Goal: Register for event/course

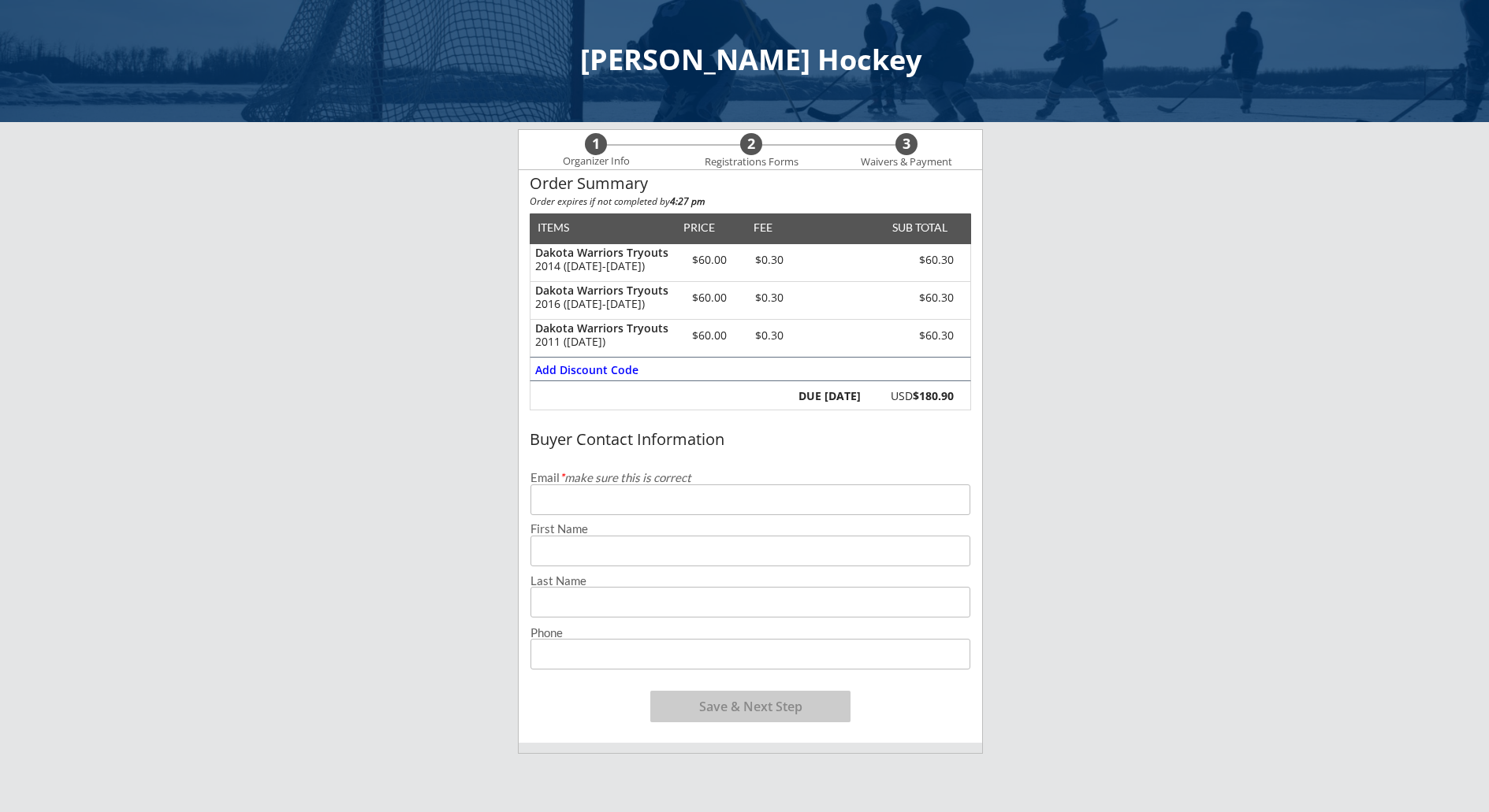
click at [684, 505] on input "email" at bounding box center [751, 500] width 440 height 31
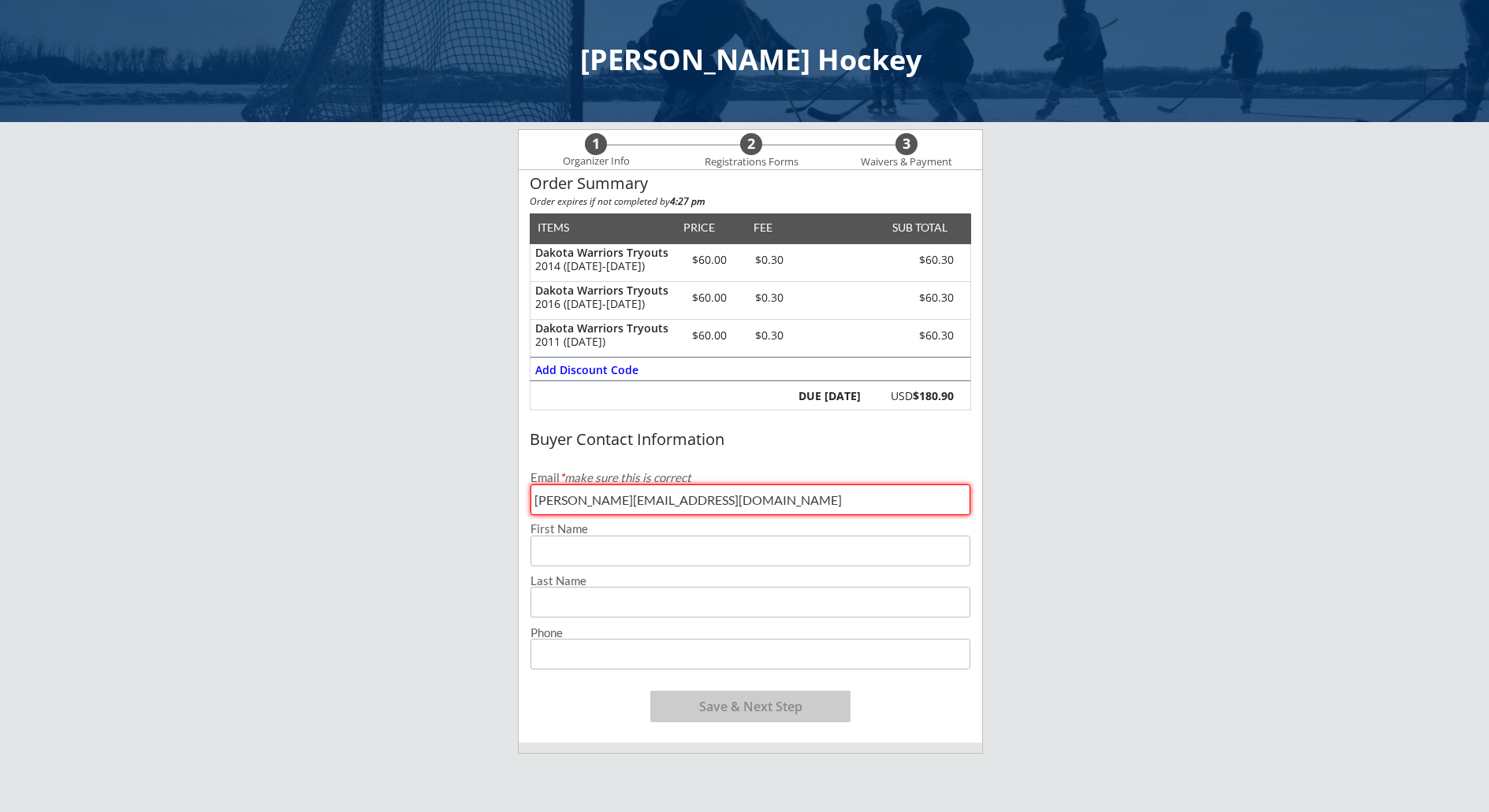
type input "[PERSON_NAME][EMAIL_ADDRESS][DOMAIN_NAME]"
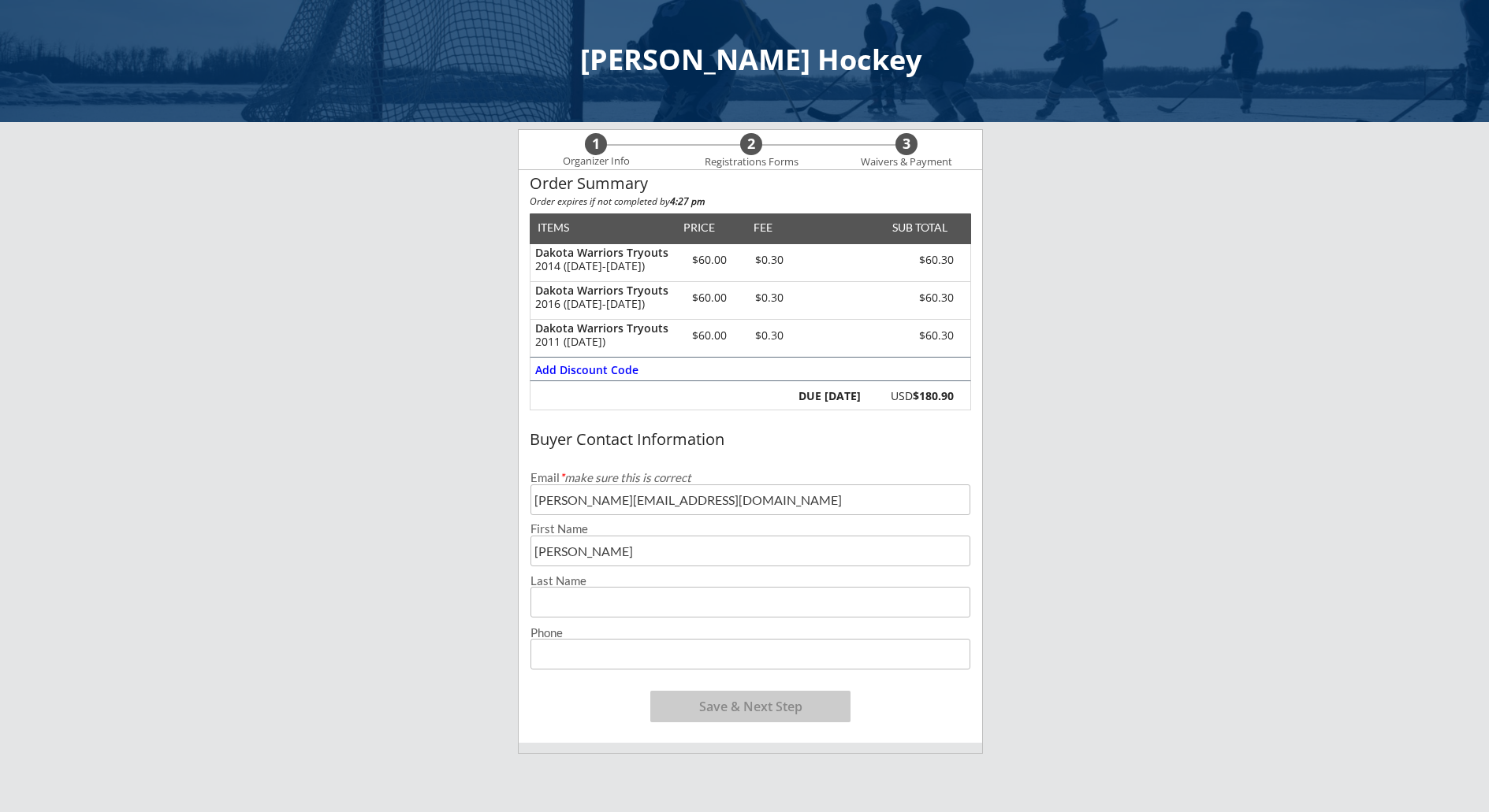
type input "[PERSON_NAME]"
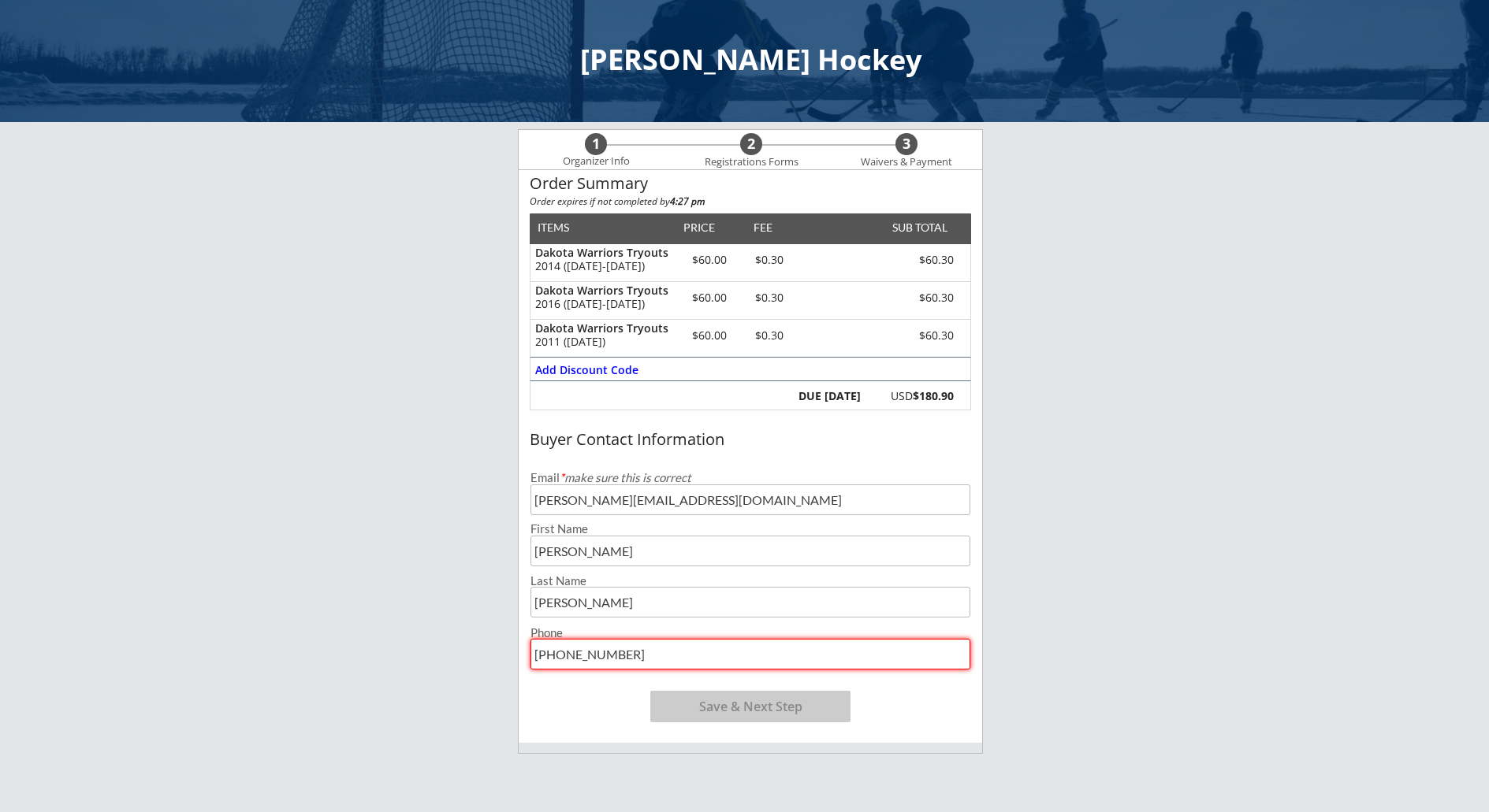
type input "[PHONE_NUMBER]"
click at [875, 727] on div "Buyer Contact Information Email * make sure this is correct [PERSON_NAME][EMAIL…" at bounding box center [751, 582] width 464 height 322
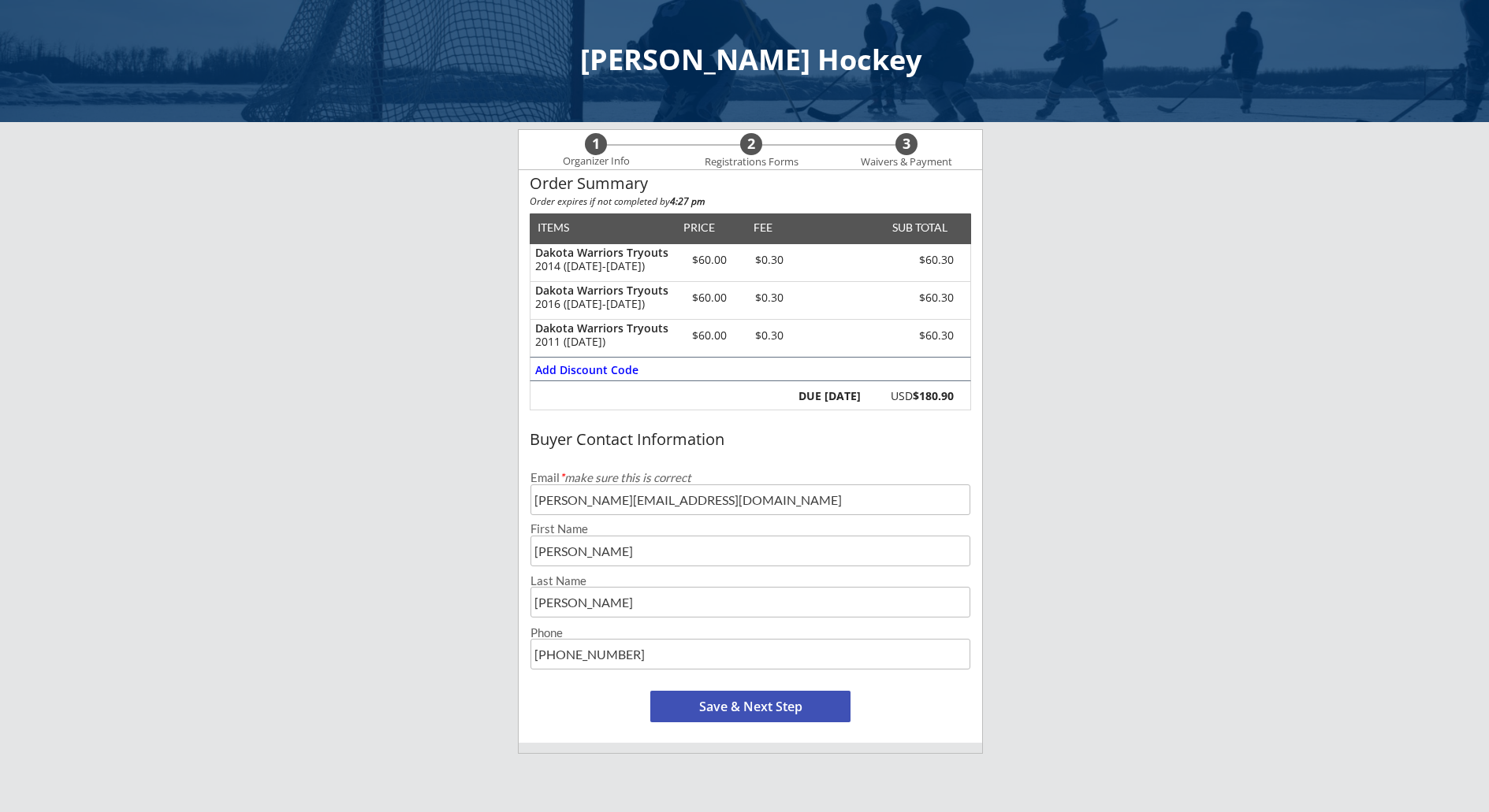
click at [809, 716] on button "Save & Next Step" at bounding box center [750, 706] width 200 height 32
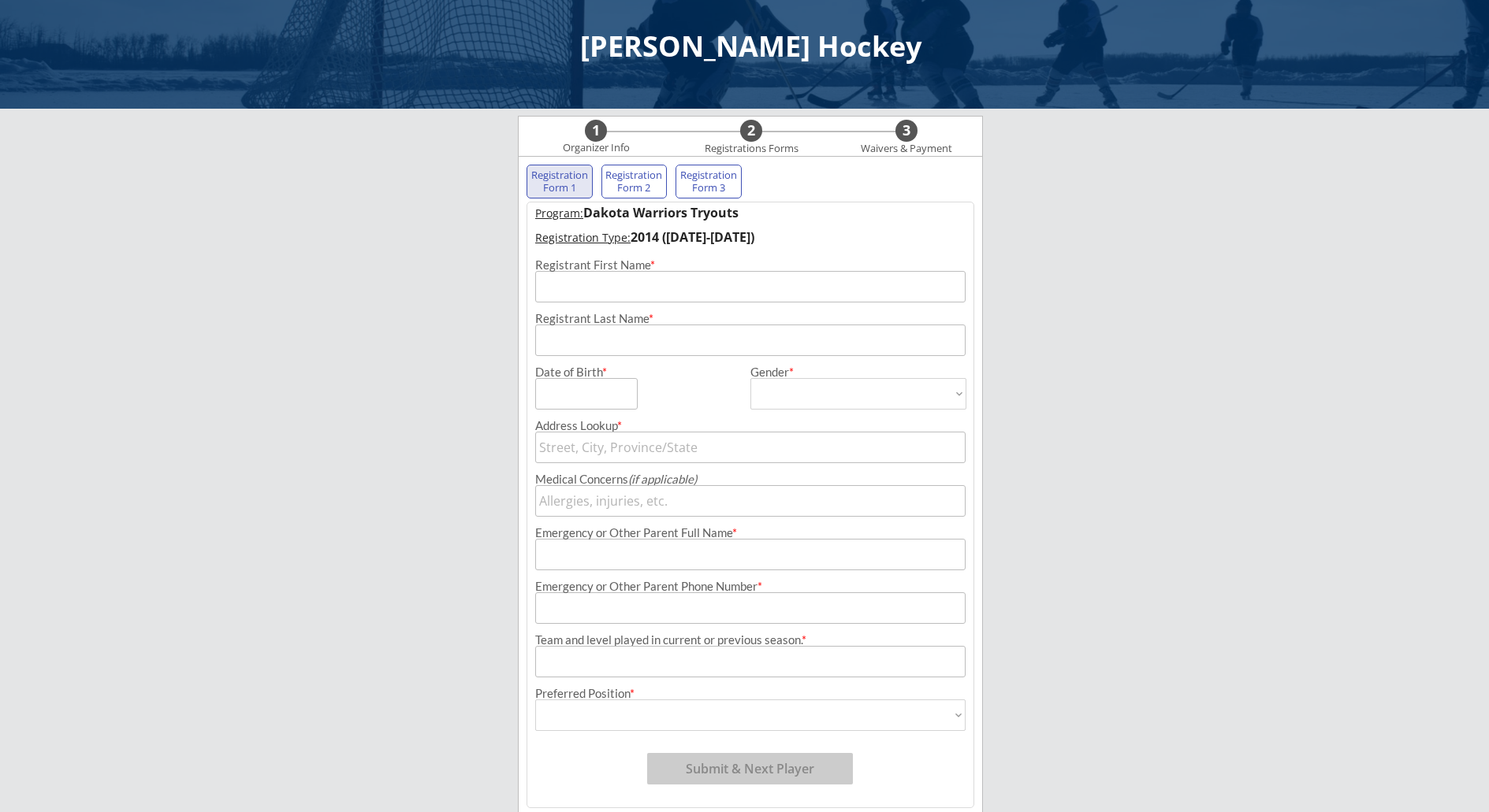
scroll to position [74, 0]
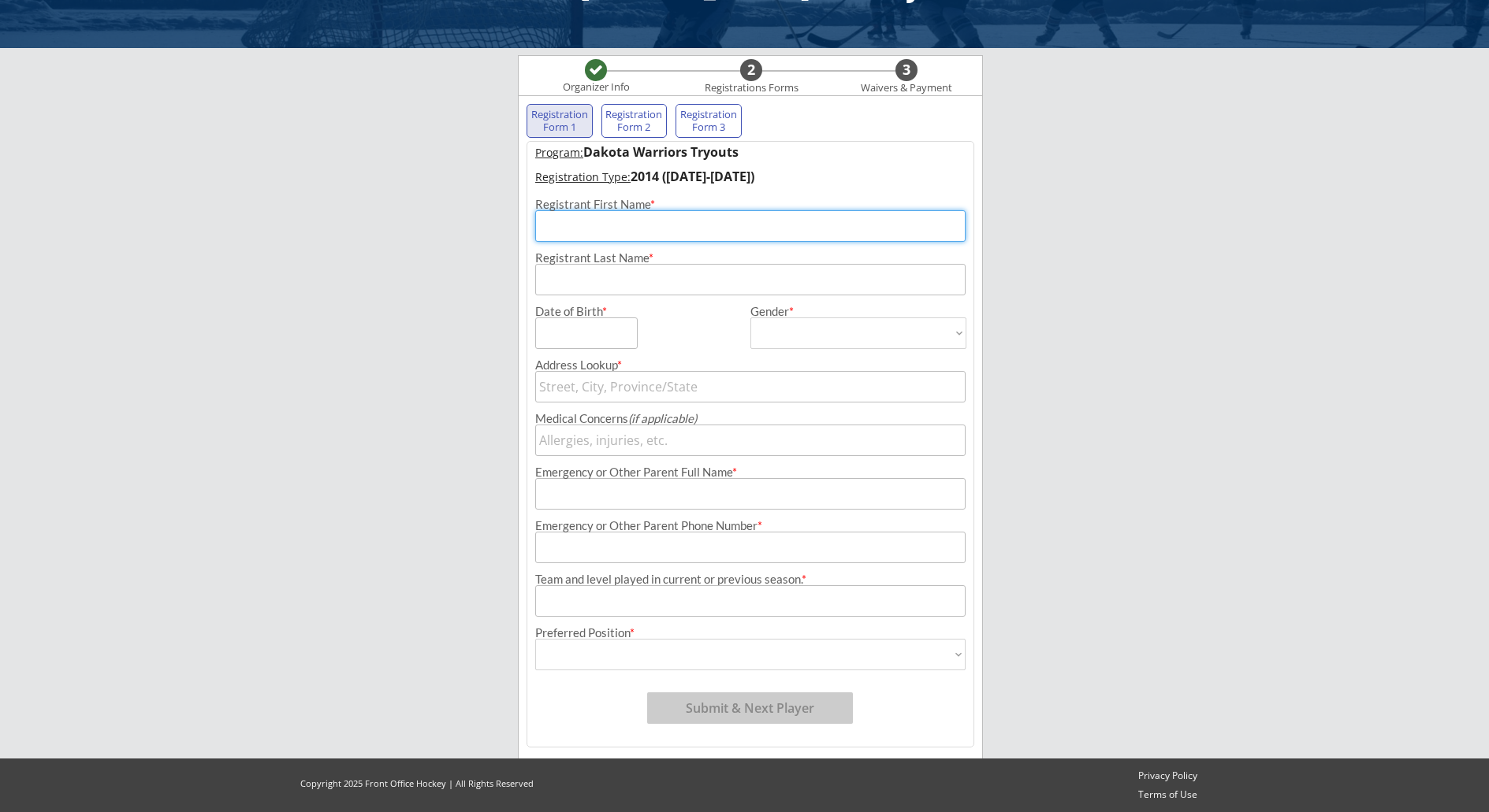
click at [606, 233] on input "input" at bounding box center [750, 226] width 430 height 32
type input "[PERSON_NAME]"
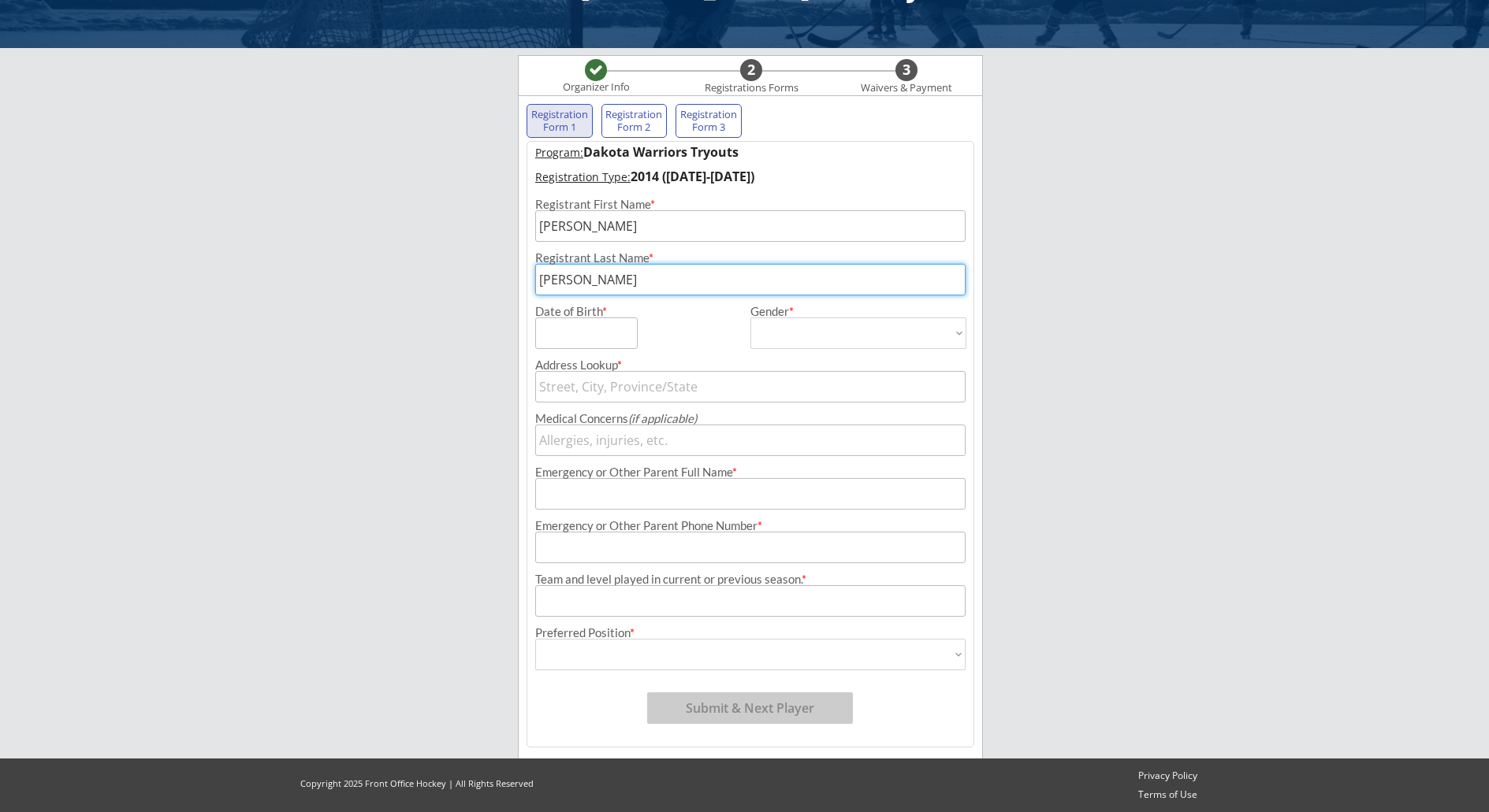
type input "[PERSON_NAME]"
type input "[DATE]"
click at [955, 331] on select "[DEMOGRAPHIC_DATA] [DEMOGRAPHIC_DATA]" at bounding box center [859, 333] width 216 height 32
select select ""[DEMOGRAPHIC_DATA]""
click at [751, 318] on select "[DEMOGRAPHIC_DATA] [DEMOGRAPHIC_DATA]" at bounding box center [859, 333] width 216 height 32
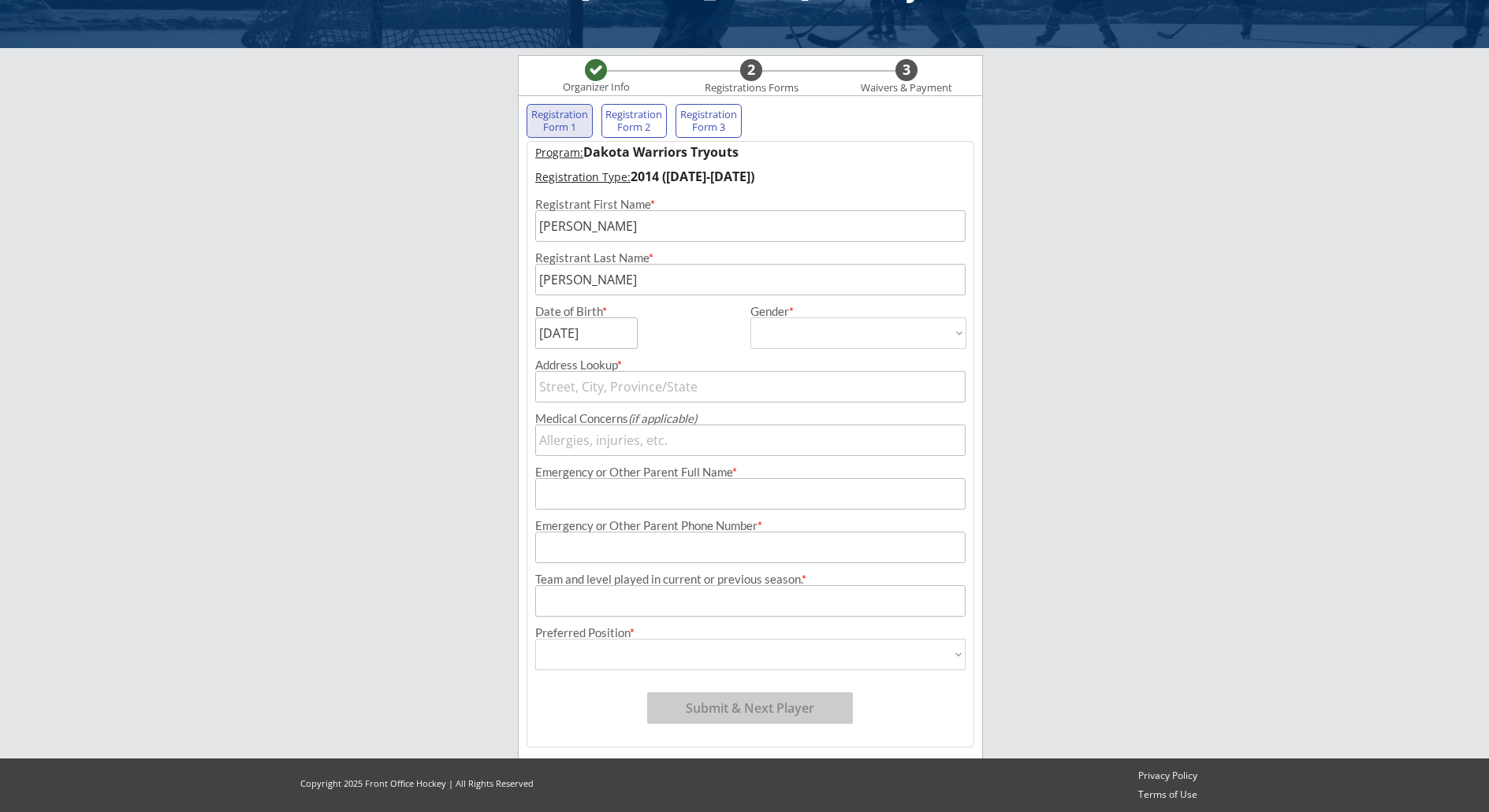
type input "[DEMOGRAPHIC_DATA]"
click at [714, 389] on input "text" at bounding box center [750, 386] width 430 height 32
type input "13"
type input "[STREET_ADDRESS]"
type input "130"
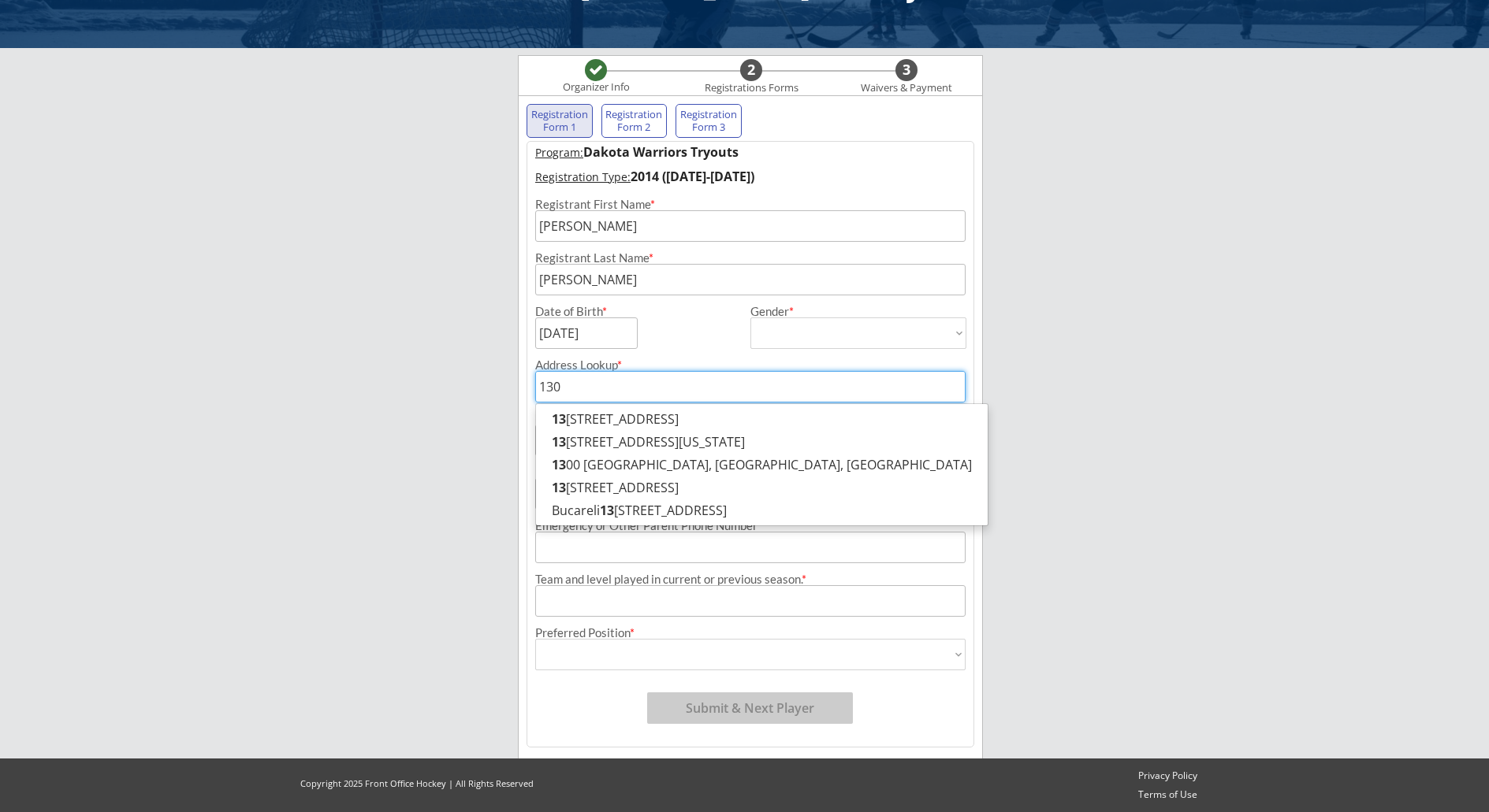
type input "[STREET_ADDRESS]"
type input "1300"
type input "[STREET_ADDRESS]"
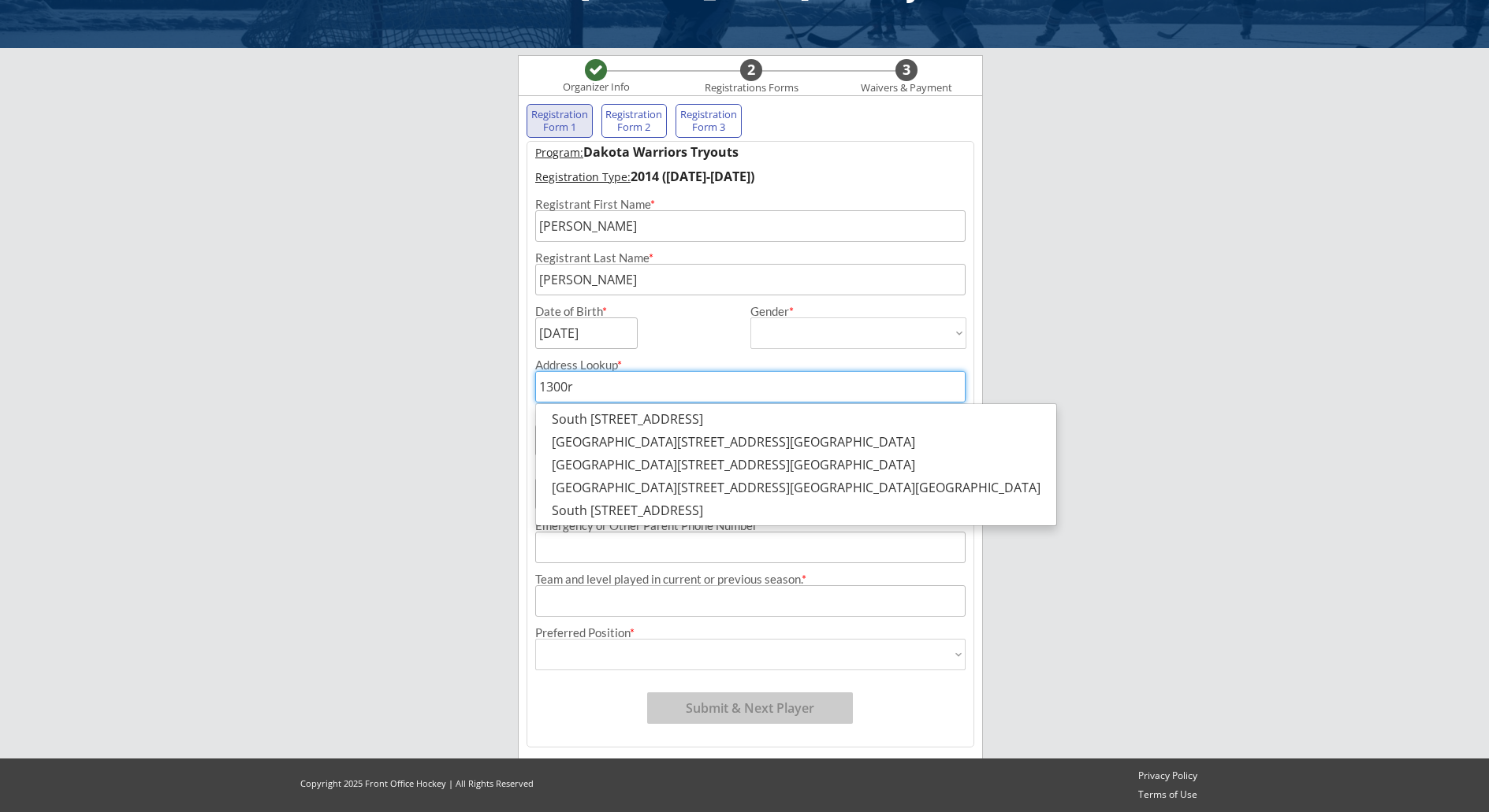
type input "1300"
type input "[STREET_ADDRESS]"
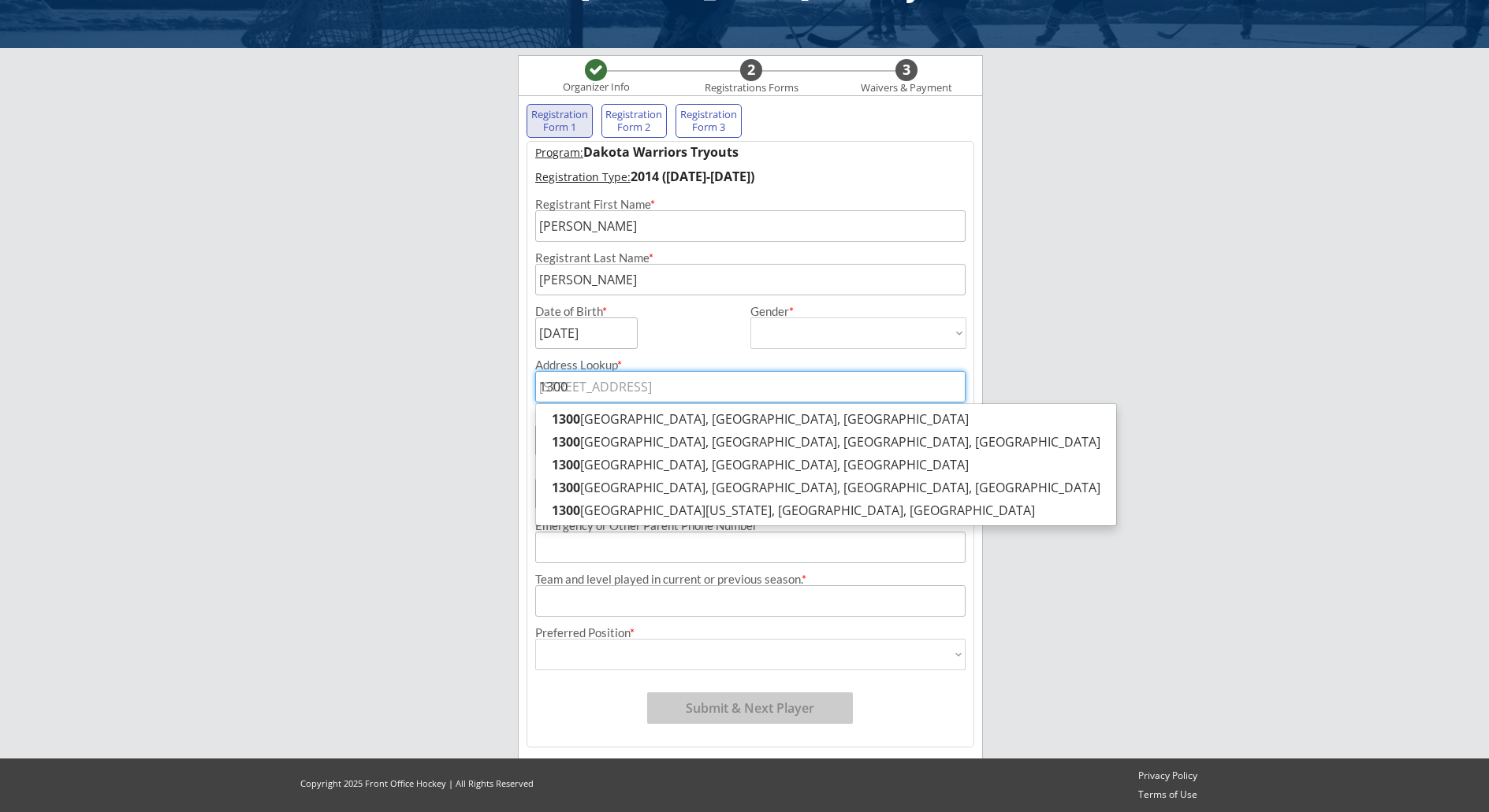
type input "13004"
type input "[STREET_ADDRESS]"
type input "13004"
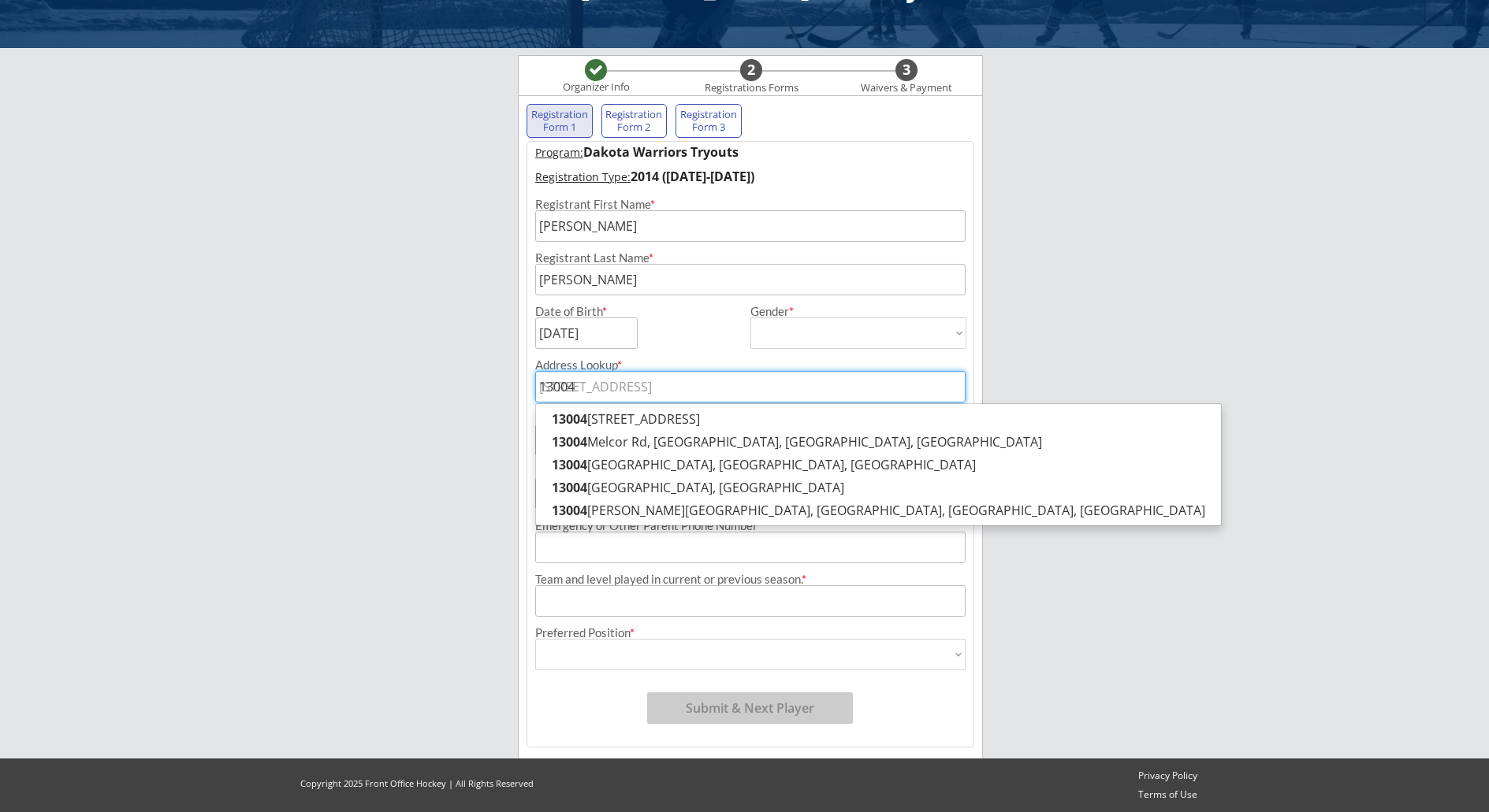
type input "13004 2"
type input "[STREET_ADDRESS][PERSON_NAME]"
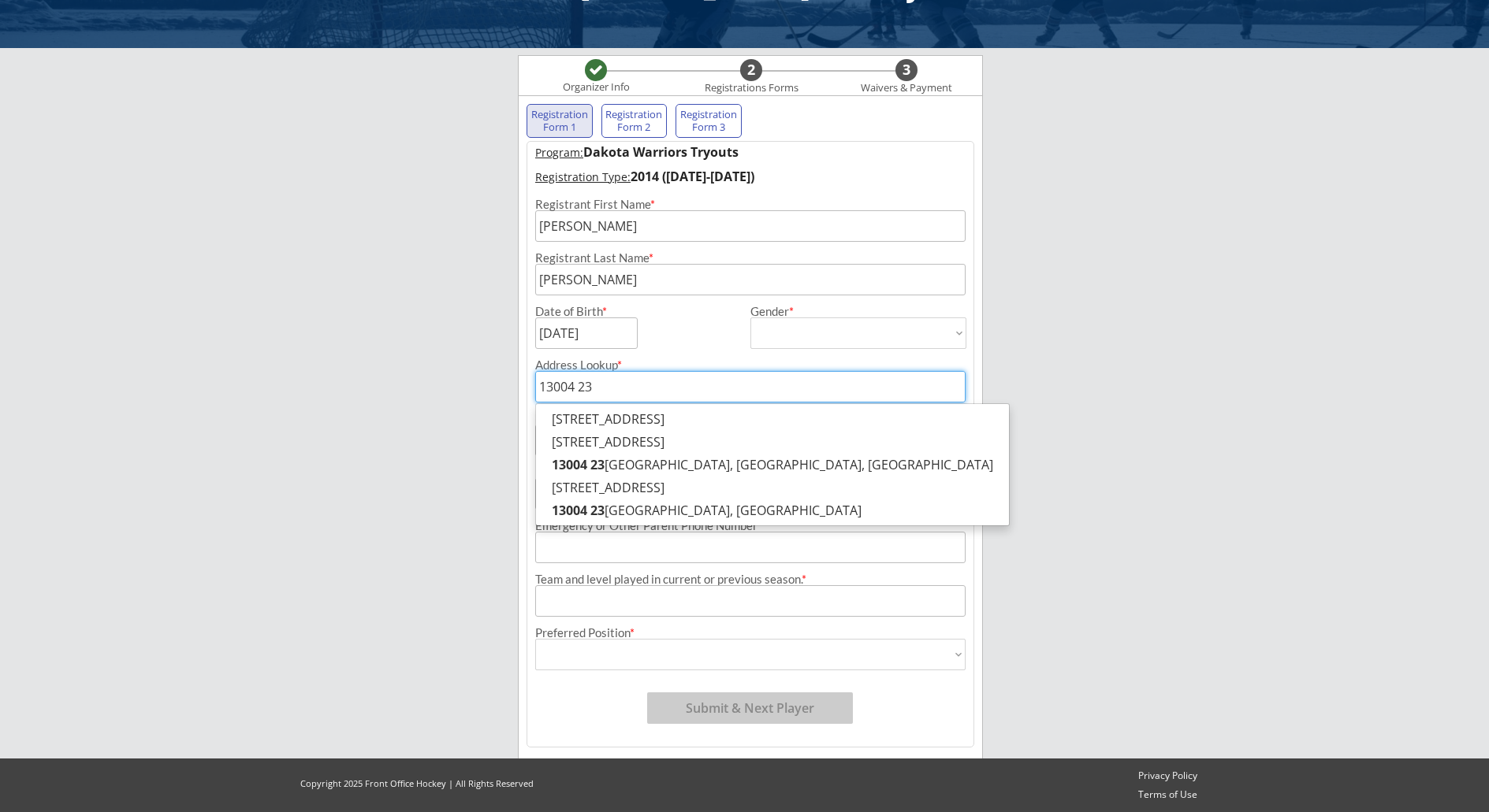
type input "13004 23r"
type input "[STREET_ADDRESS]"
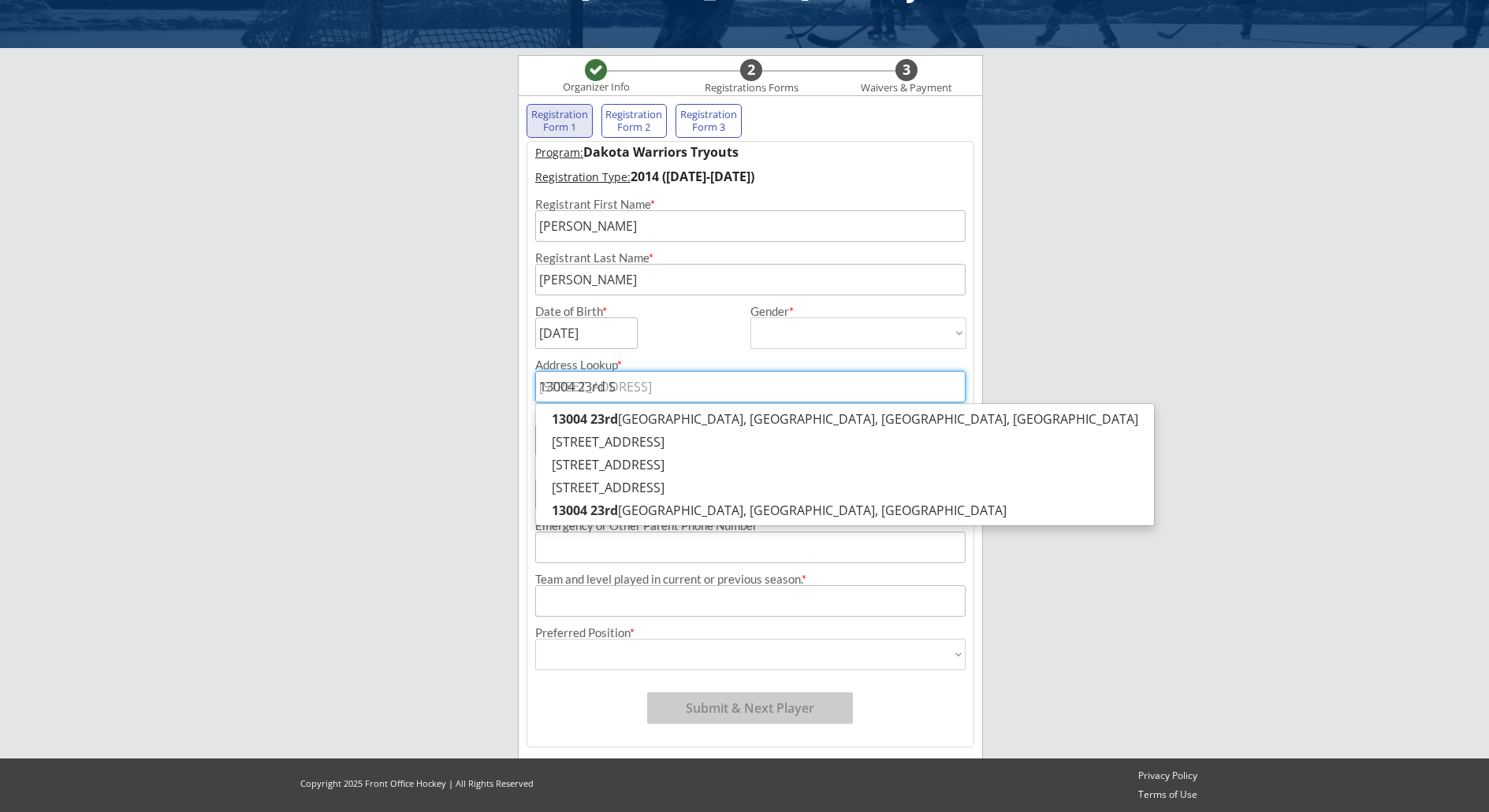
type input "[STREET_ADDRESS]"
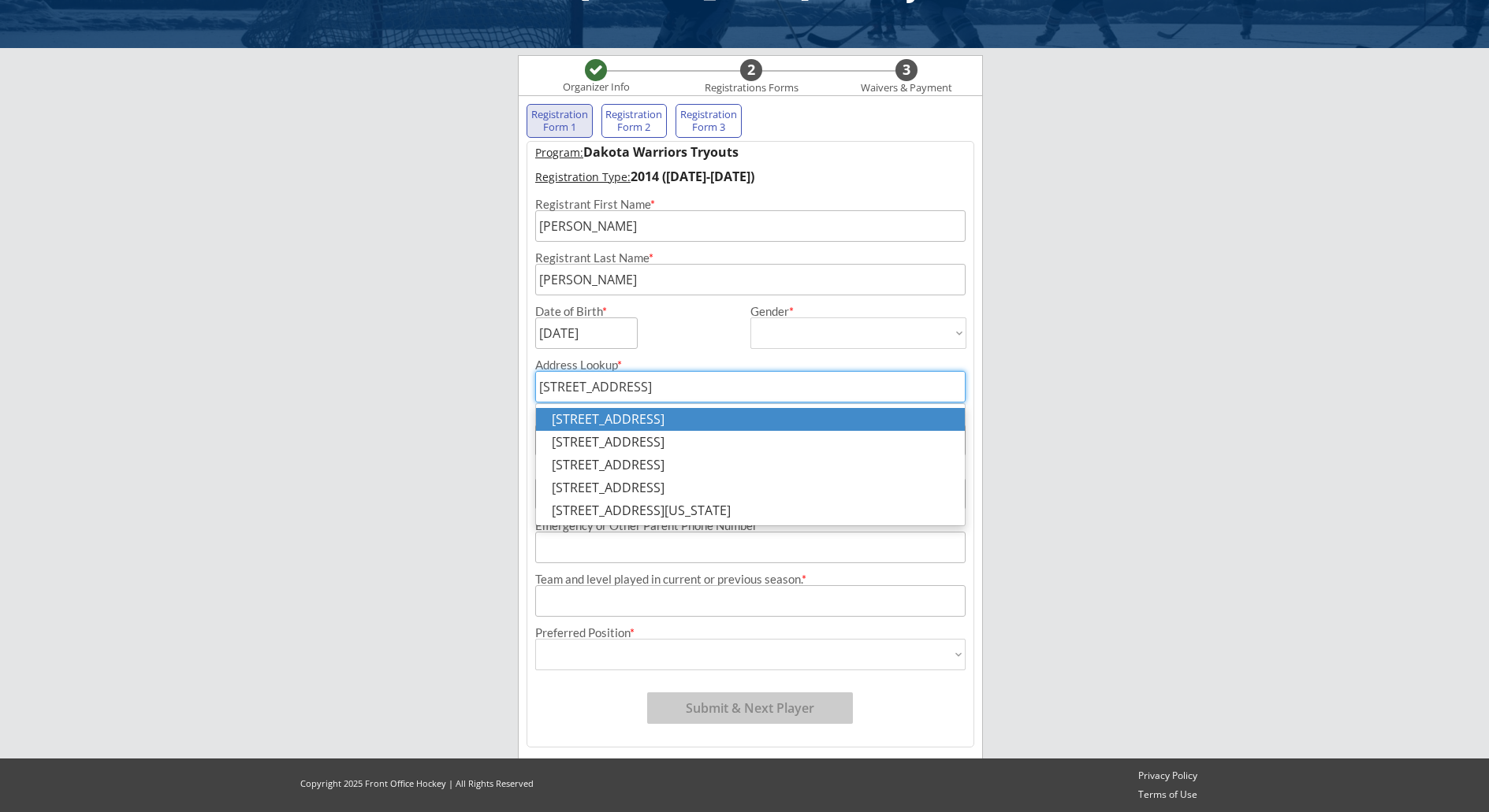
click at [685, 427] on p "[STREET_ADDRESS]" at bounding box center [750, 420] width 428 height 23
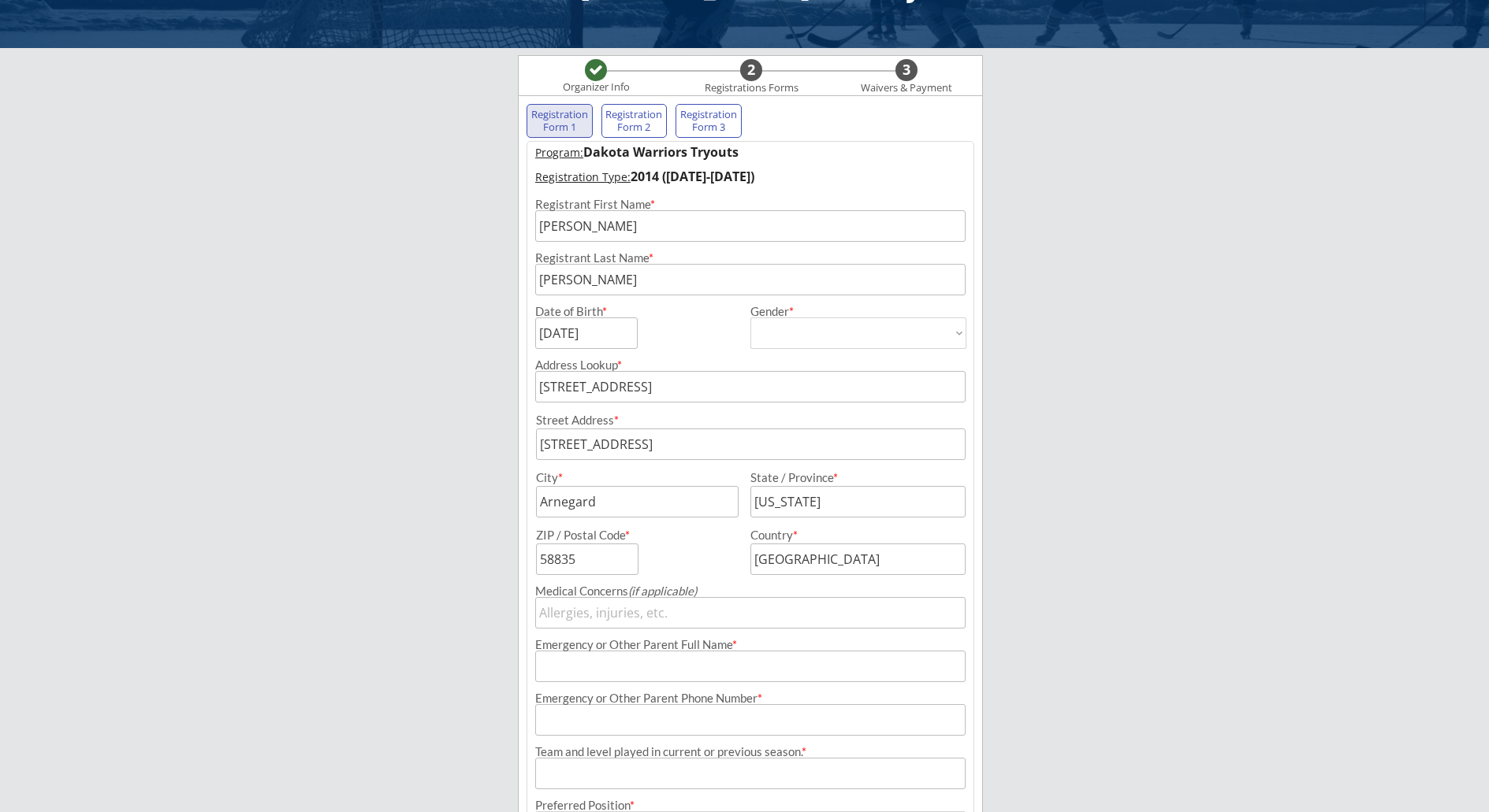
type input "[STREET_ADDRESS]"
click at [600, 620] on input "input" at bounding box center [750, 613] width 430 height 32
click at [580, 659] on input "input" at bounding box center [750, 666] width 430 height 32
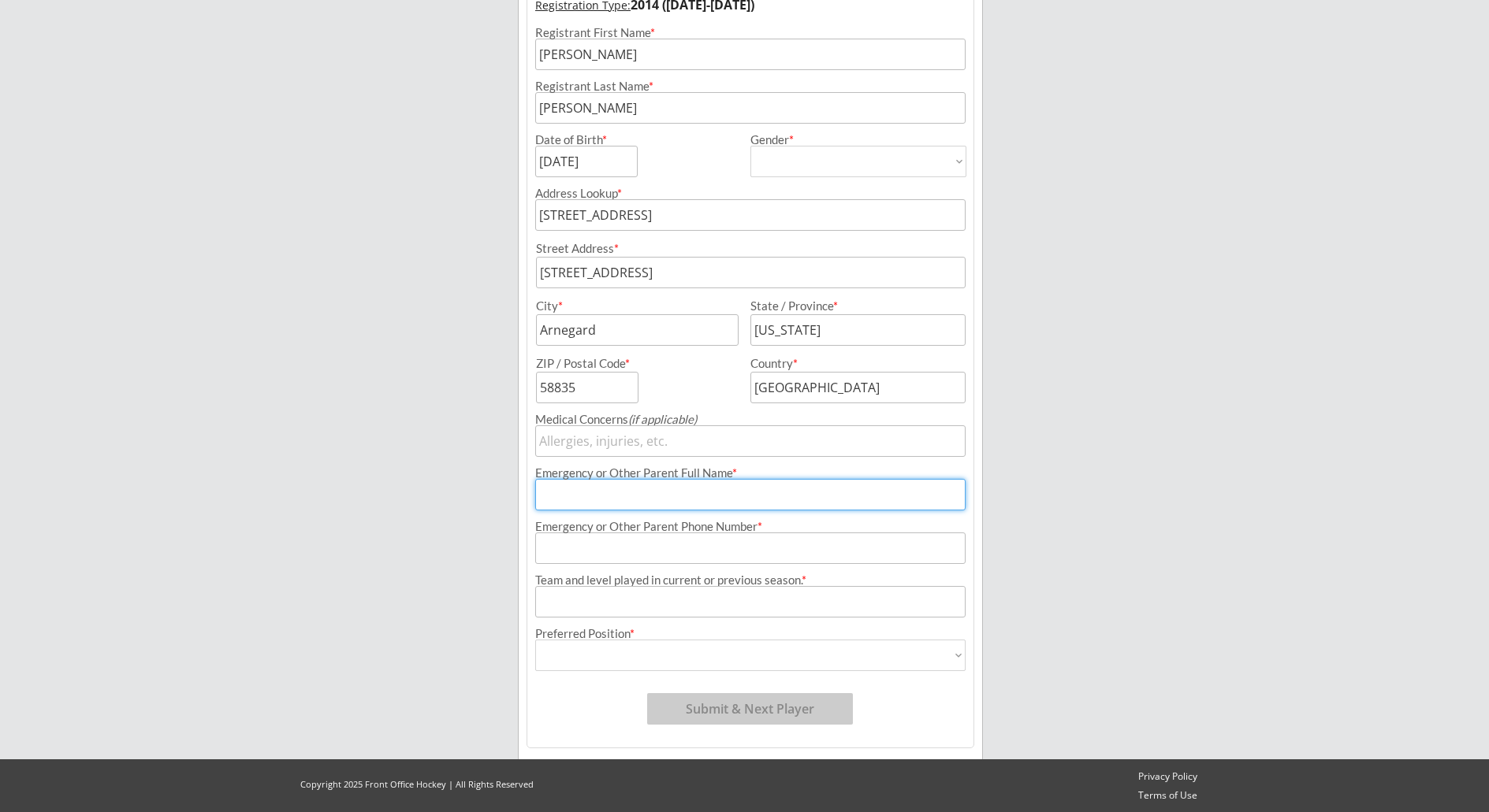
scroll to position [246, 0]
type input "[PERSON_NAME]"
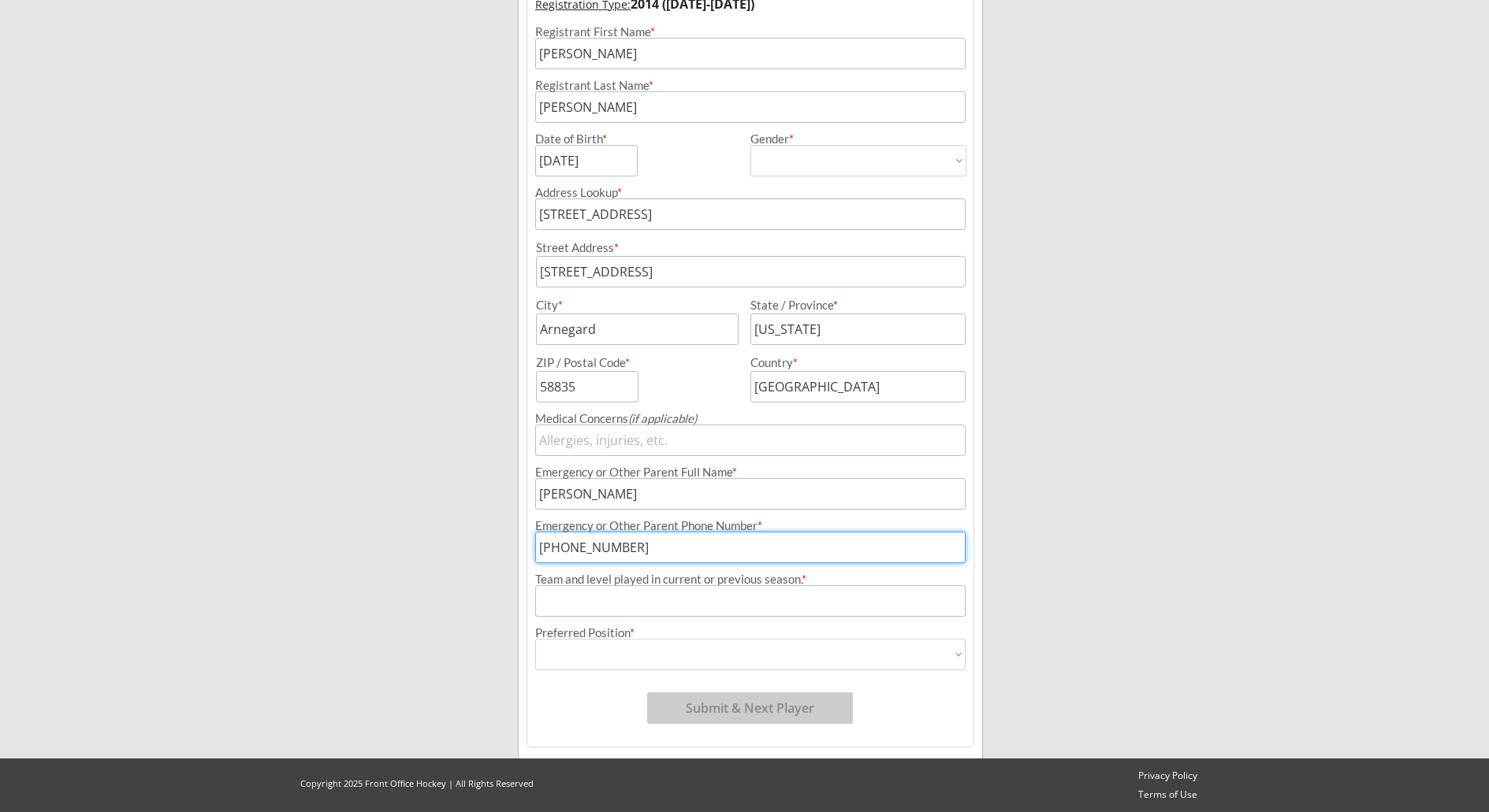
type input "[PHONE_NUMBER]"
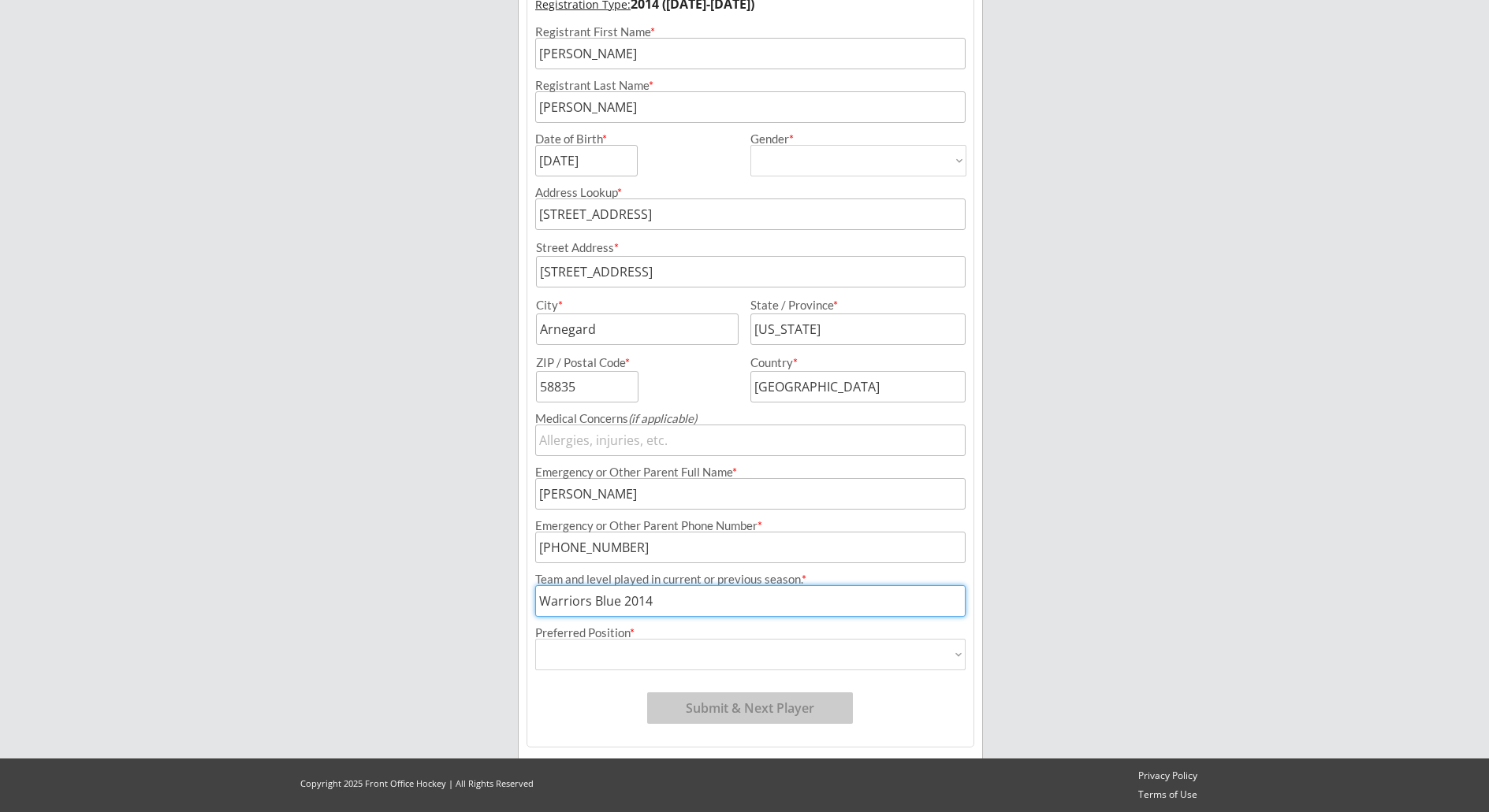
type input "Warriors Blue 2014"
click at [938, 664] on select "Forward Defense Goalie" at bounding box center [750, 655] width 430 height 32
select select ""Forward ""
click at [535, 639] on select "Forward Defense Goalie" at bounding box center [750, 655] width 430 height 32
type input "Forward"
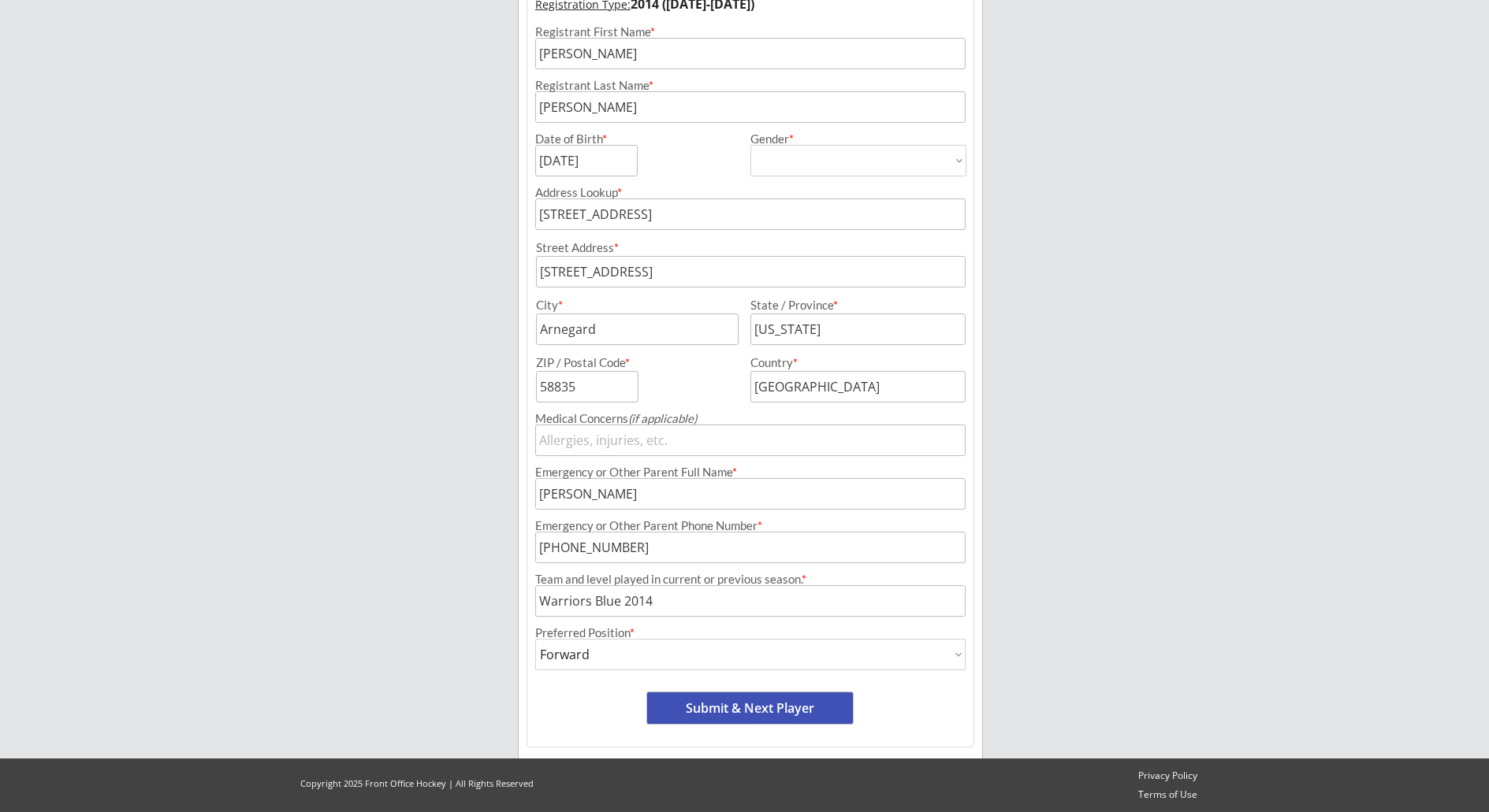
click at [786, 712] on button "Submit & Next Player" at bounding box center [751, 708] width 206 height 32
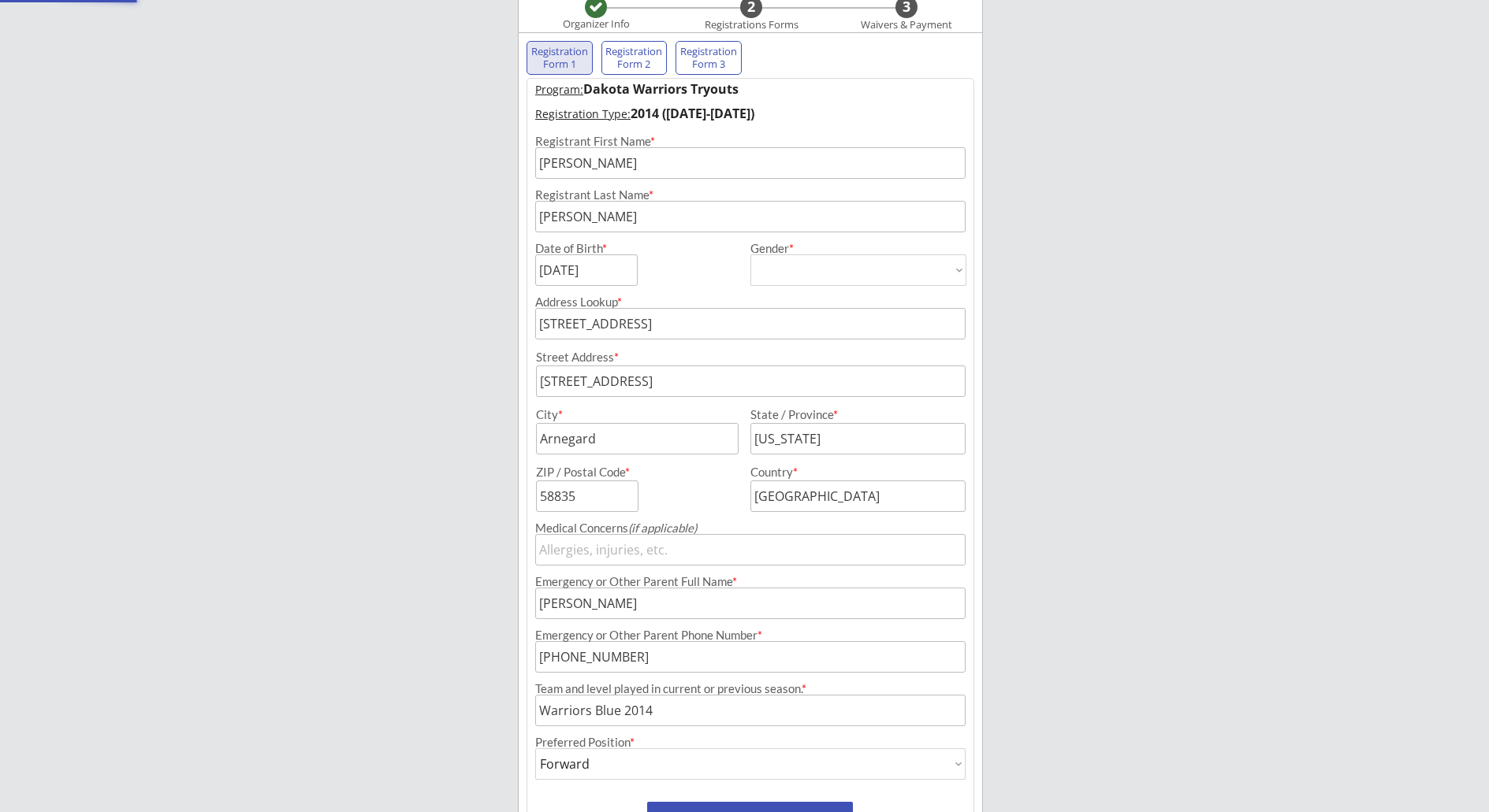
select select ""PLACEHOLDER_1427118222253""
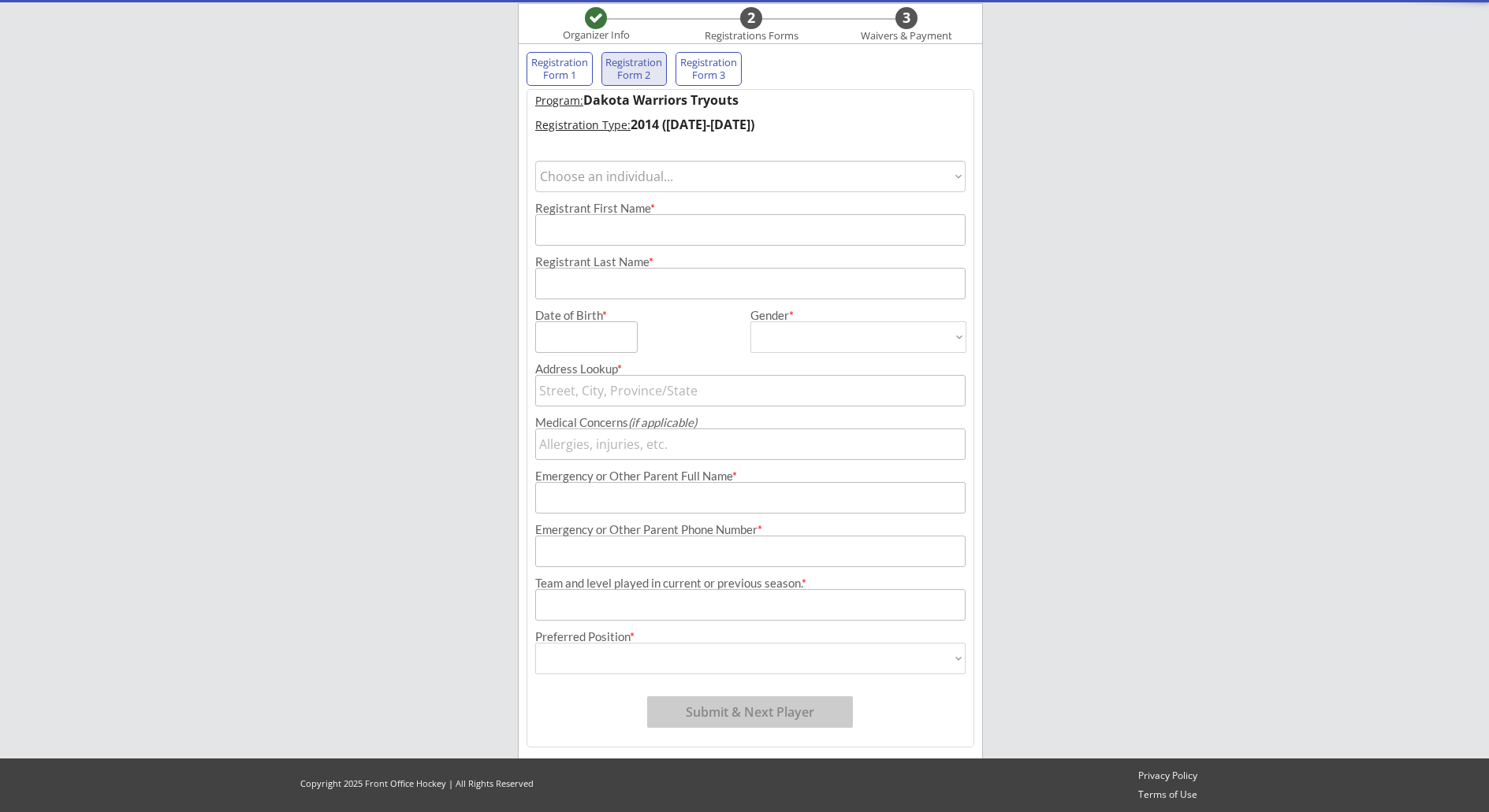
scroll to position [126, 0]
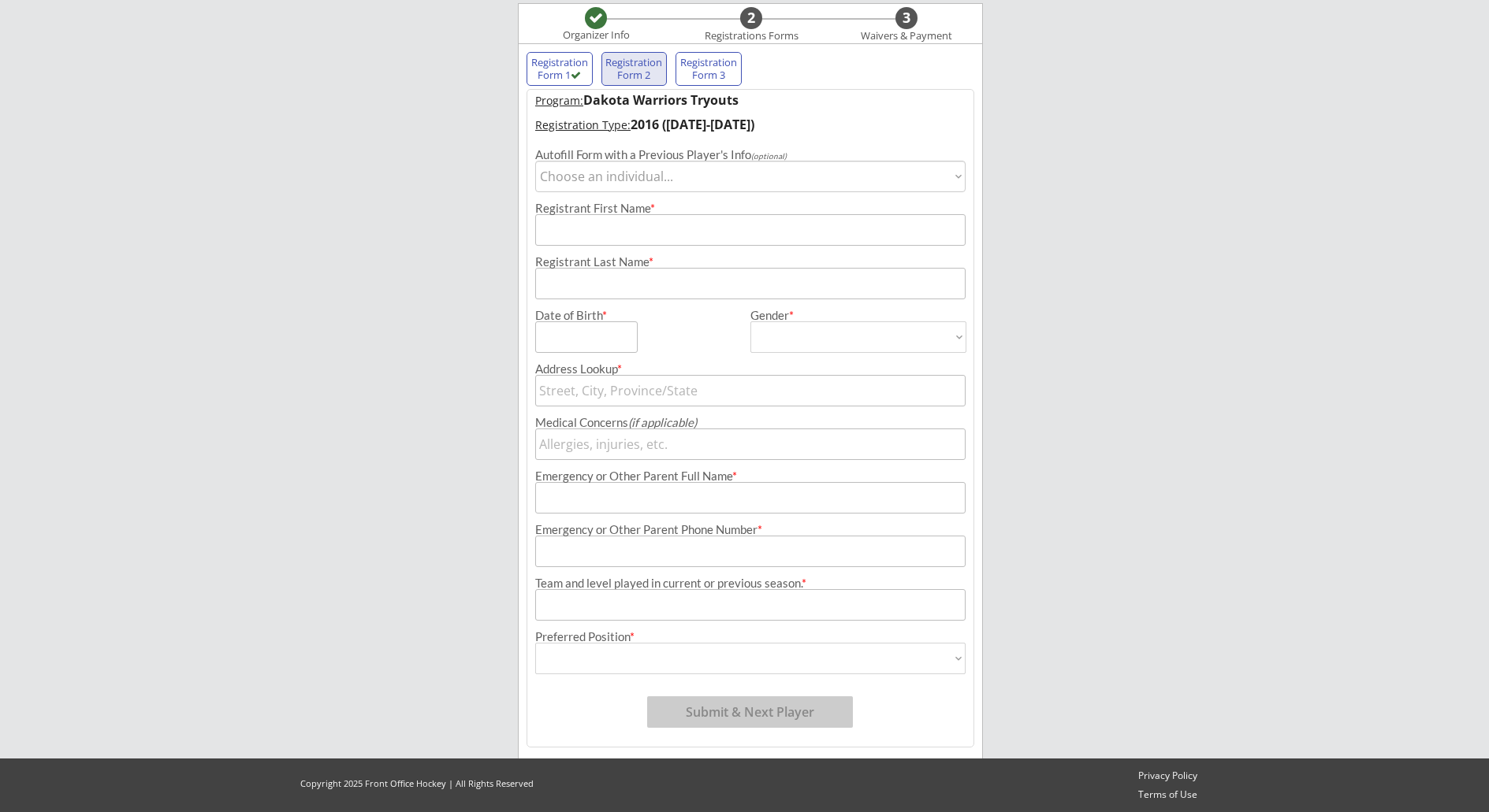
click at [685, 181] on select "Choose an individual... [PERSON_NAME]" at bounding box center [750, 176] width 430 height 32
click at [745, 185] on select "Choose an individual... [PERSON_NAME]" at bounding box center [750, 176] width 430 height 32
select select ""1348695171700984260__LOOKUP__1596771888128x716615386467926000""
type input "[PERSON_NAME]"
type input "[DATE]"
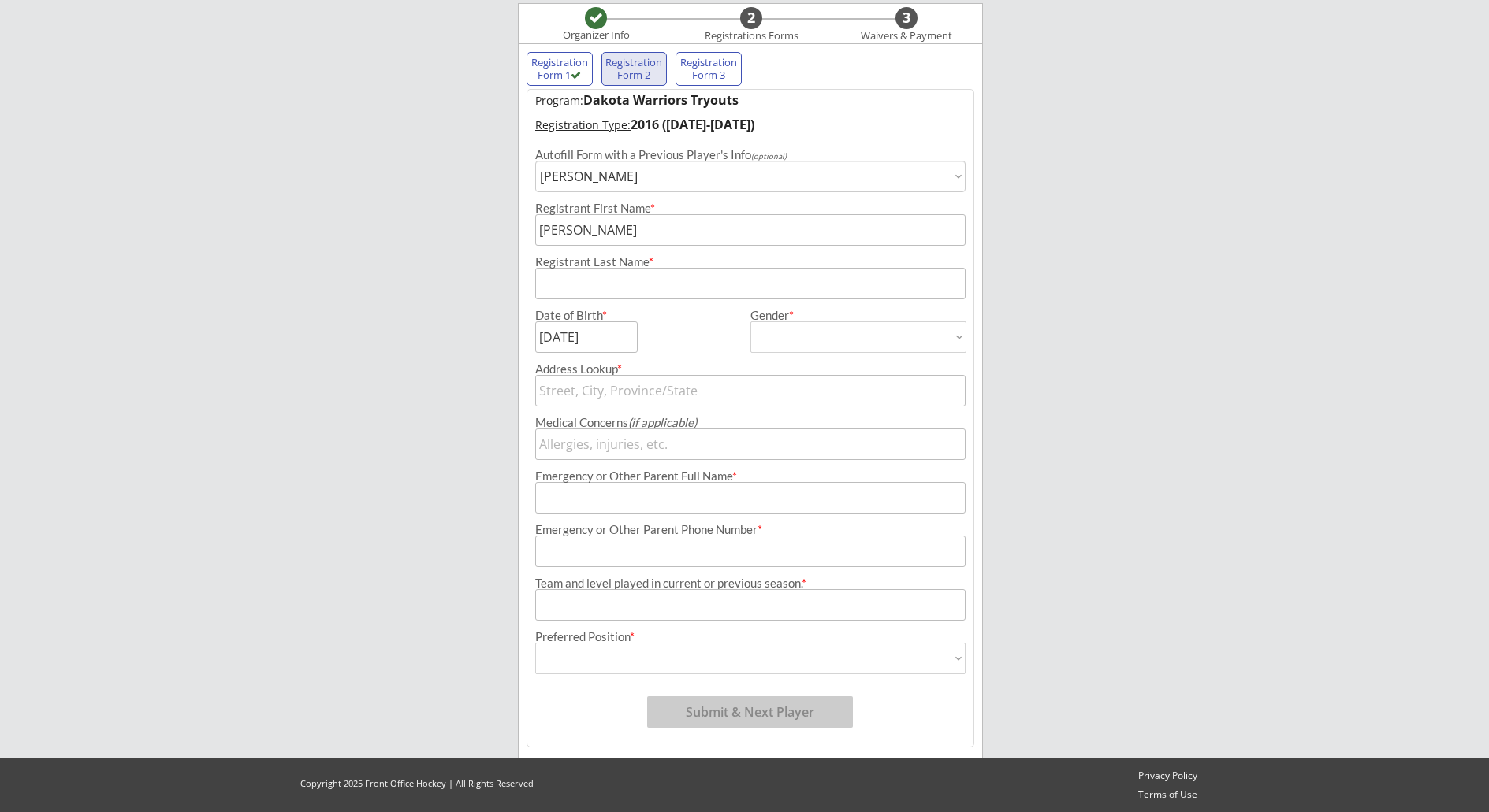
type input "[PERSON_NAME]"
type input "[DEMOGRAPHIC_DATA]"
select select ""[DEMOGRAPHIC_DATA]""
type input "[STREET_ADDRESS]"
type input "[PERSON_NAME]"
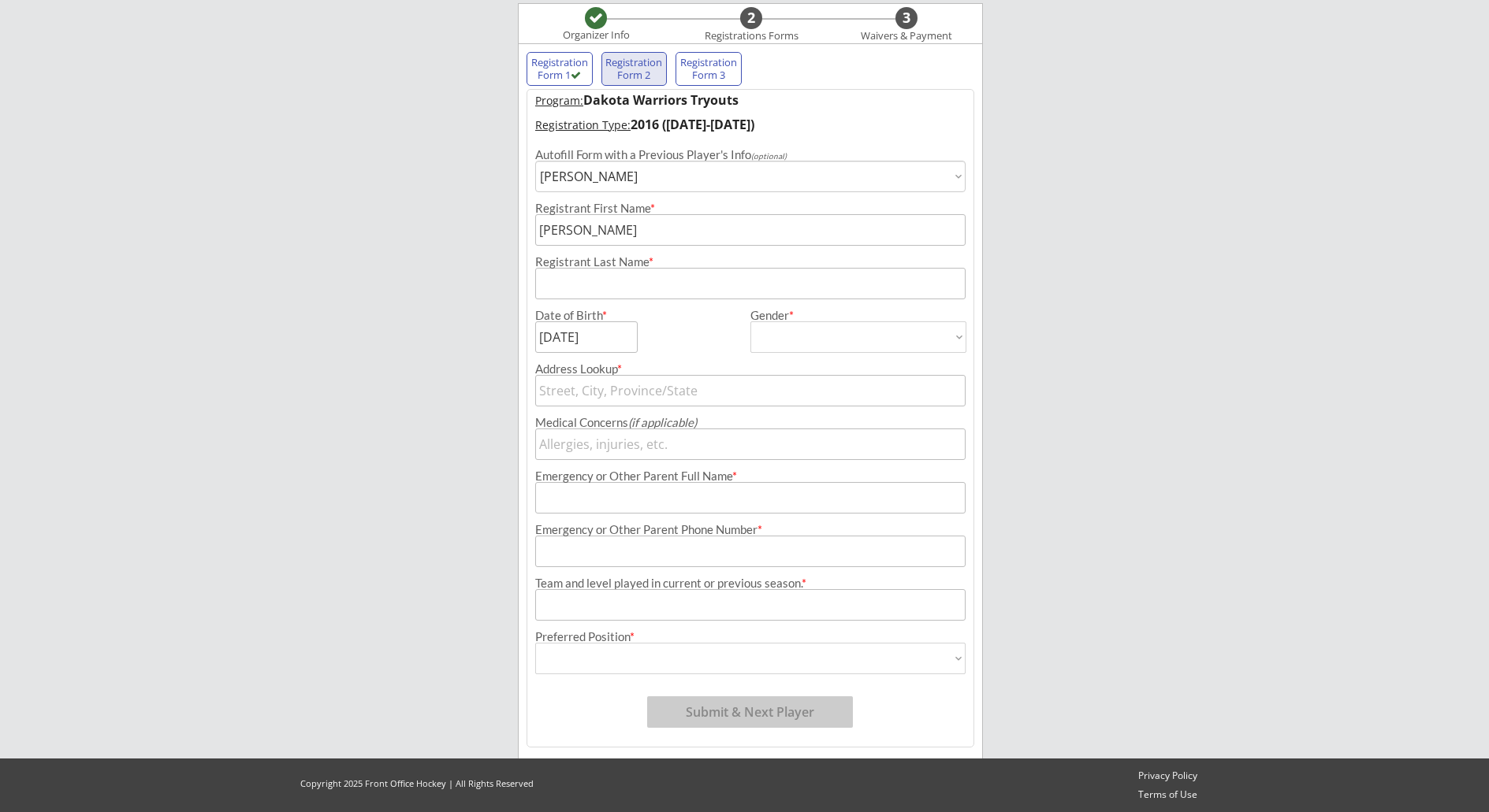
type input "[PHONE_NUMBER]"
type input "Warriors Blue 2014"
type input "Forward"
select select ""Forward ""
type input "[STREET_ADDRESS]"
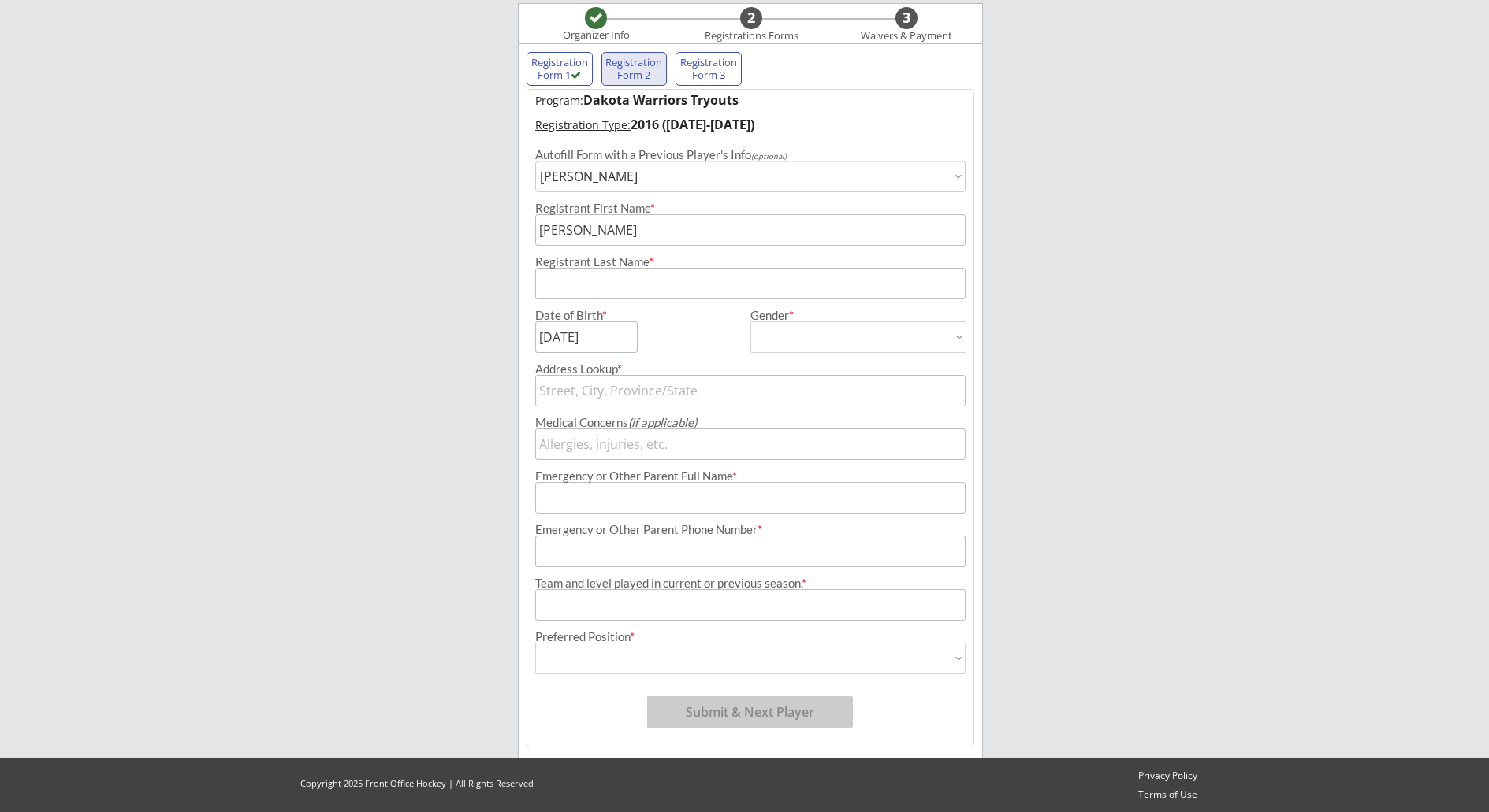
type input "Arnegard"
type input "[US_STATE]"
type input "58835"
type input "[GEOGRAPHIC_DATA]"
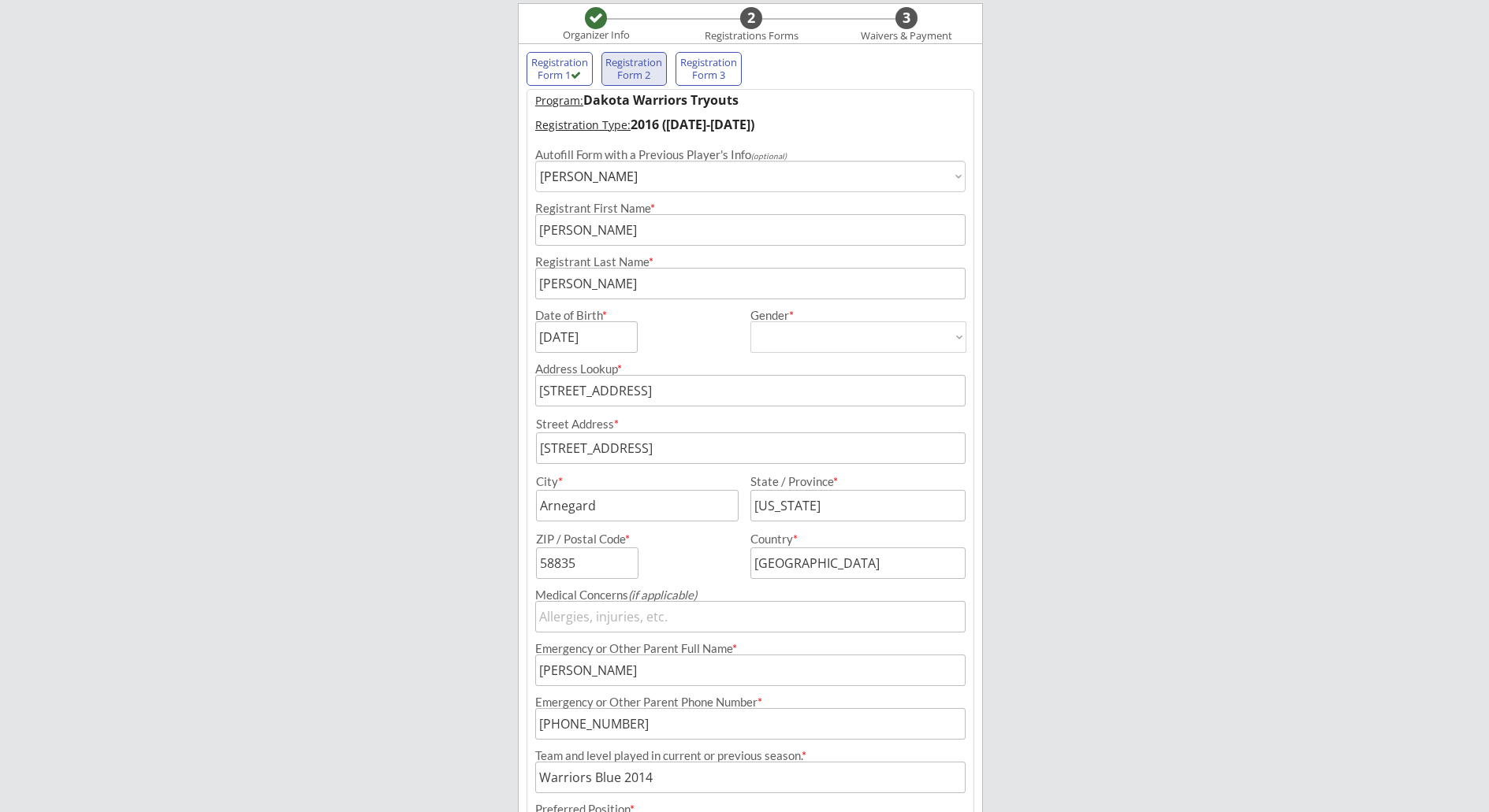
click at [609, 172] on select "Choose an individual... [PERSON_NAME]" at bounding box center [750, 176] width 430 height 32
click at [437, 221] on div "[PERSON_NAME] Hockey Organizer Info 2 Registrations Forms 3 Waivers & Payment R…" at bounding box center [744, 429] width 1489 height 1111
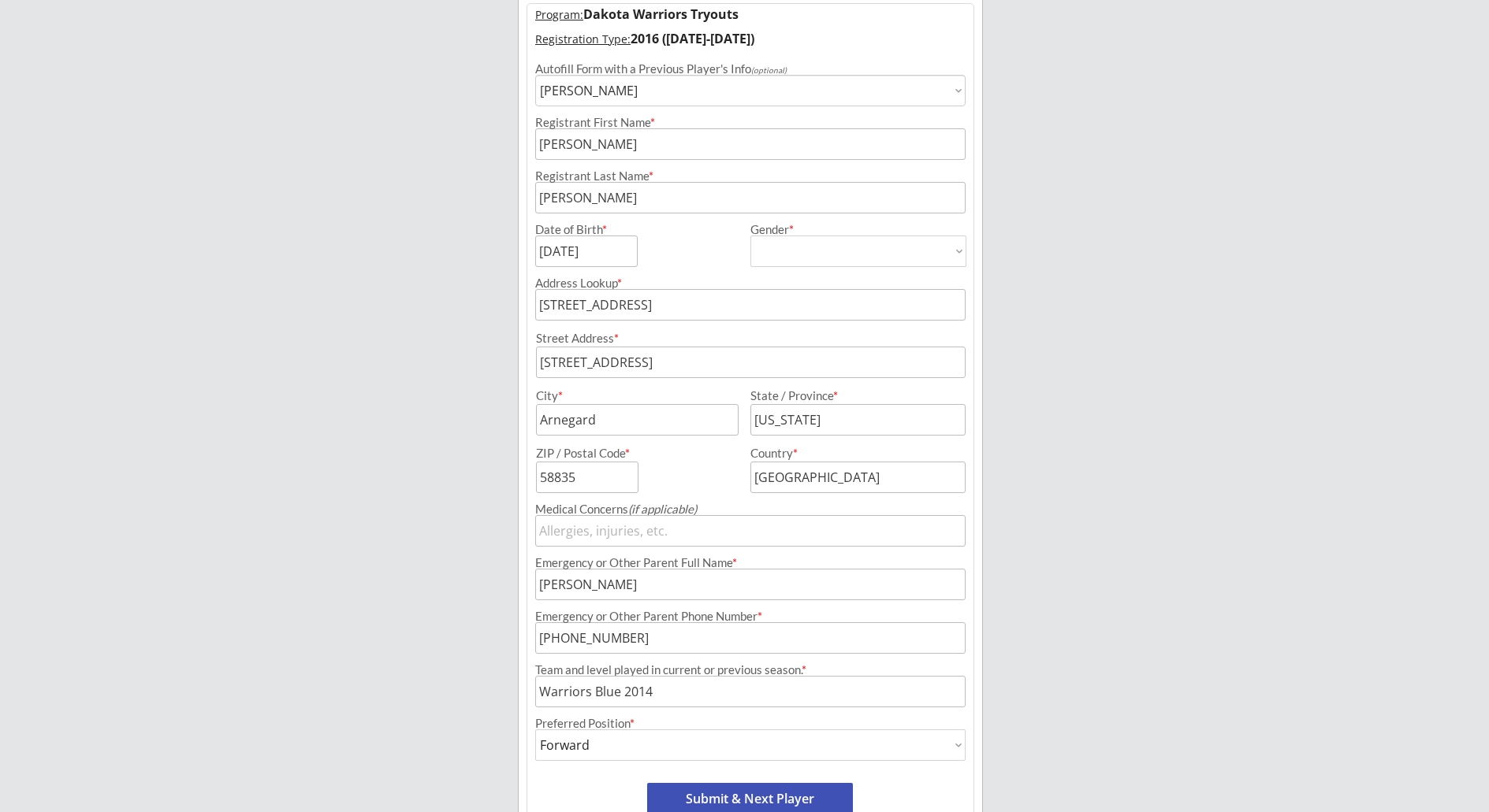
scroll to position [236, 0]
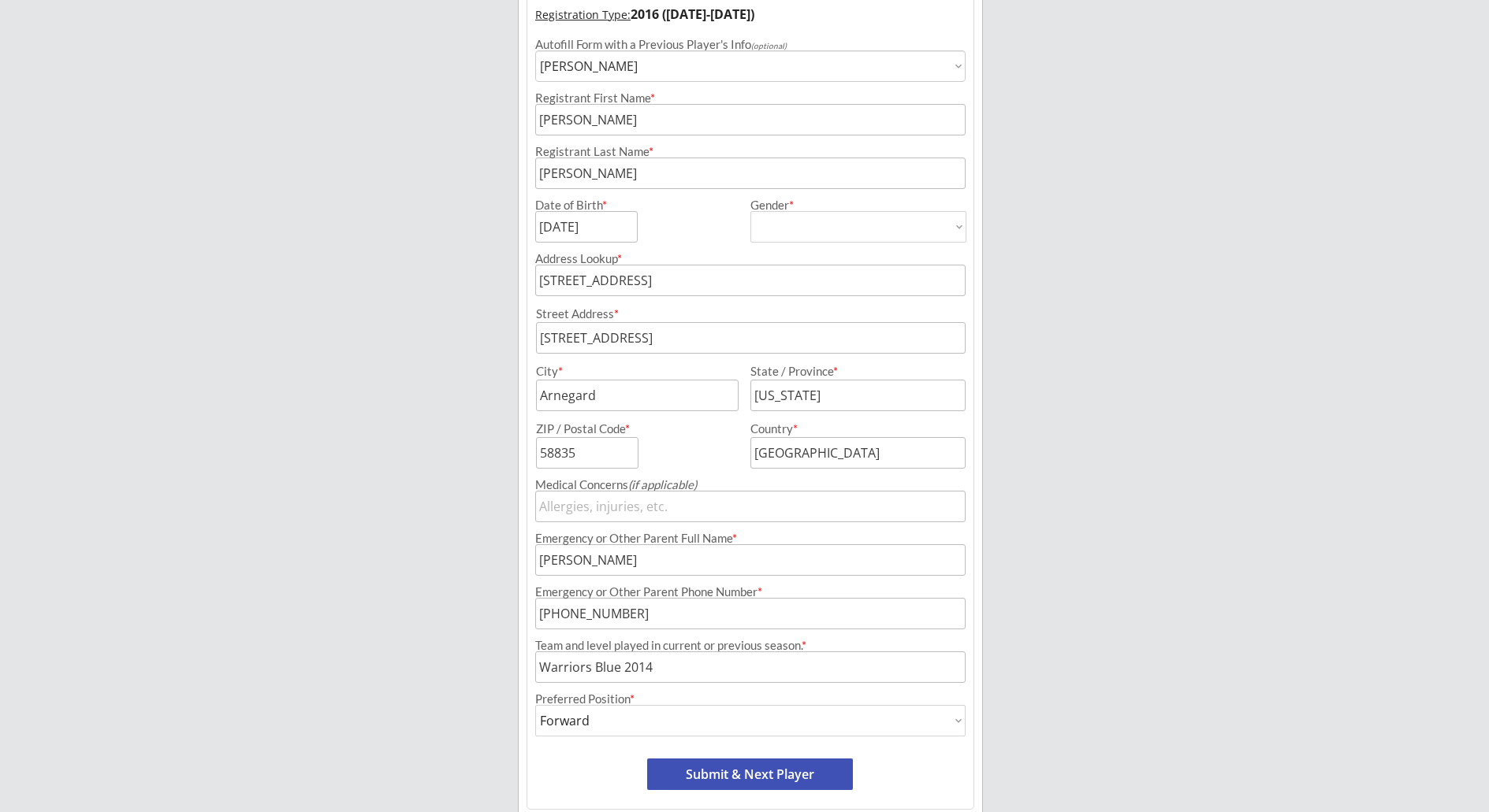
click at [784, 768] on button "Submit & Next Player" at bounding box center [751, 774] width 206 height 32
select select ""PLACEHOLDER_1427118222253""
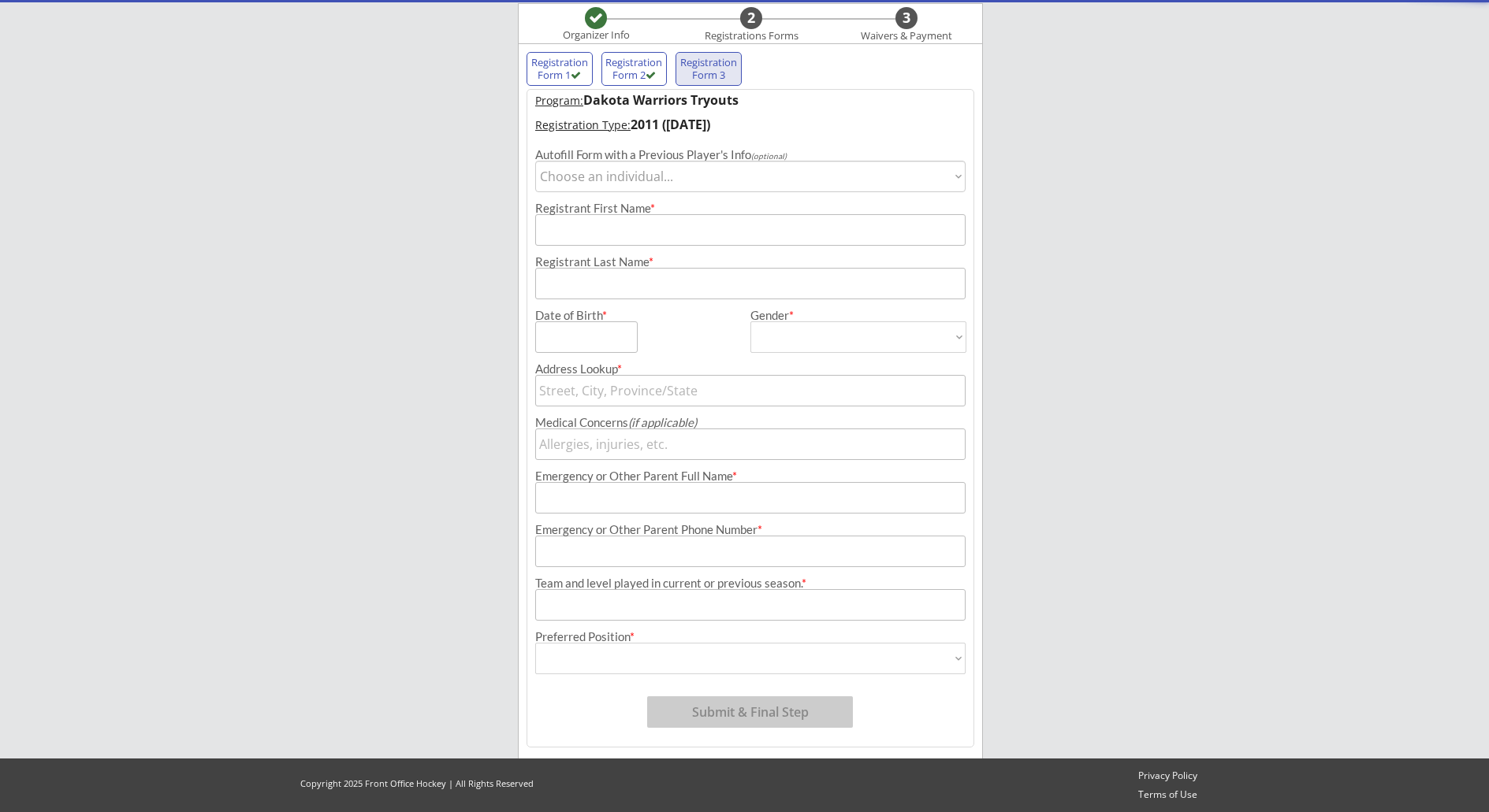
scroll to position [126, 0]
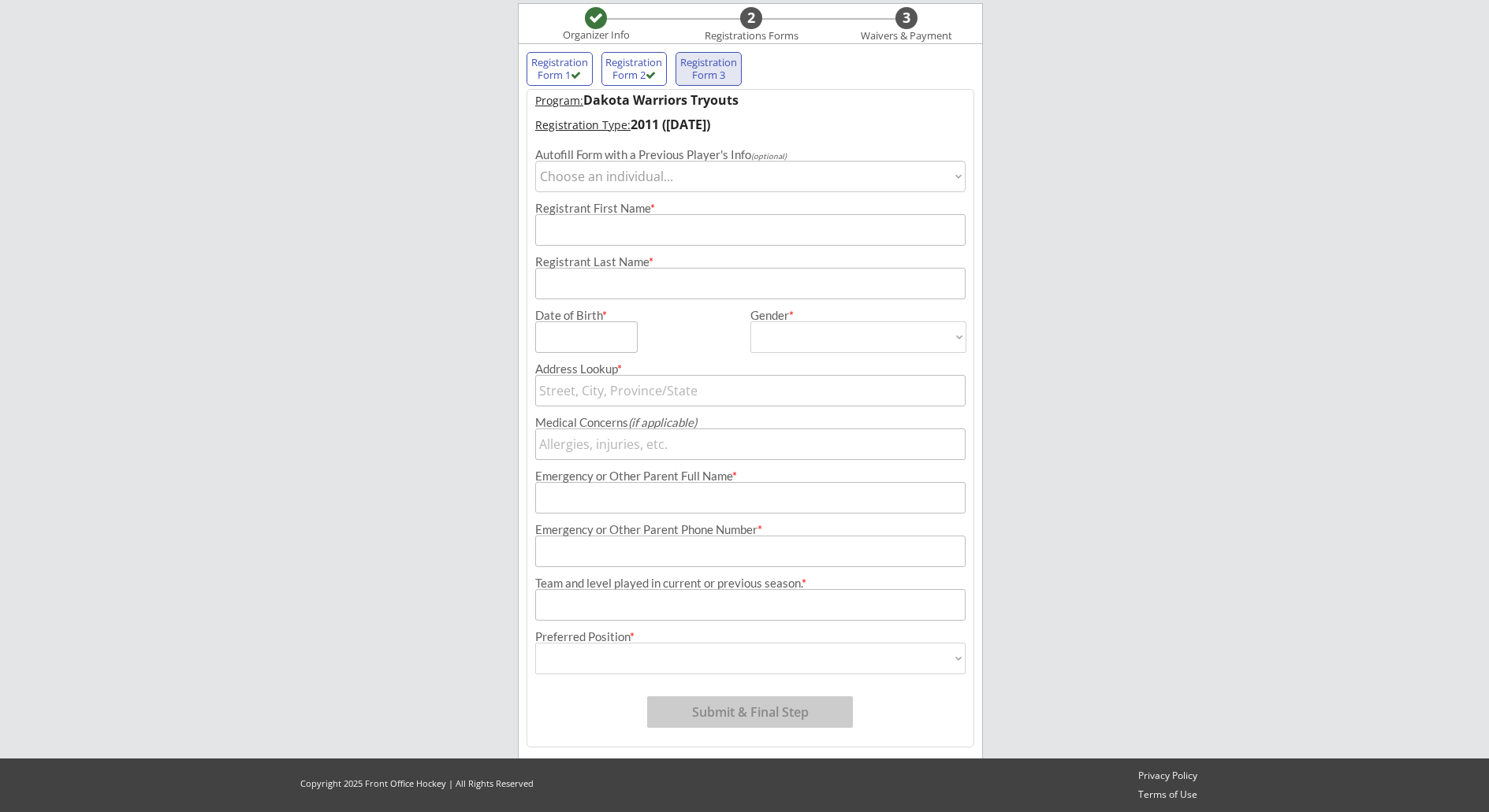
click at [695, 183] on select "Choose an individual... [PERSON_NAME]" at bounding box center [750, 176] width 430 height 32
select select ""BLANK_1427118194589""
click at [535, 161] on select "Choose an individual... [PERSON_NAME]" at bounding box center [750, 176] width 430 height 32
click at [688, 186] on select "Choose an individual... [PERSON_NAME]" at bounding box center [750, 176] width 430 height 32
click at [535, 161] on select "Choose an individual... [PERSON_NAME]" at bounding box center [750, 176] width 430 height 32
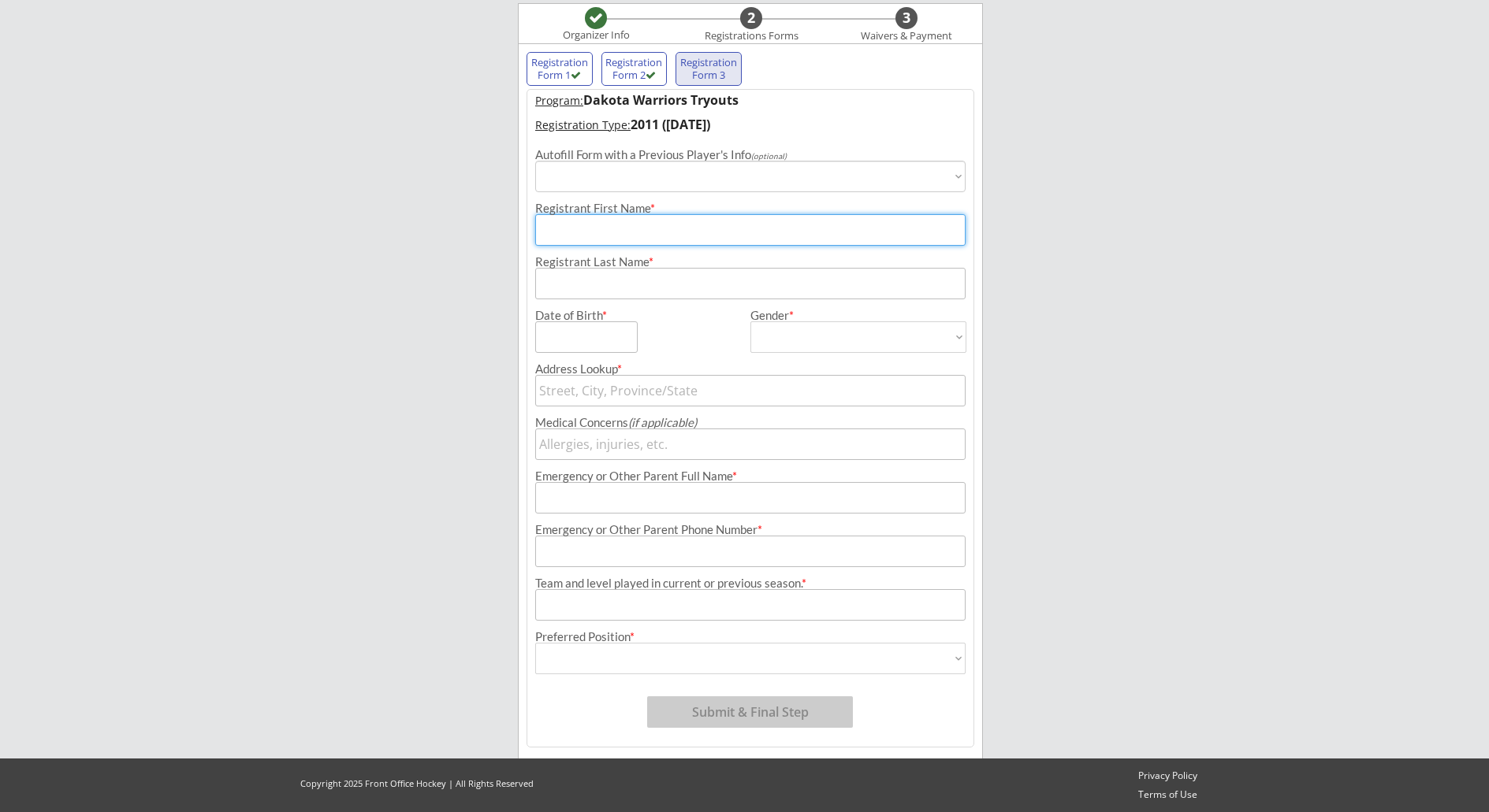
click at [669, 231] on input "input" at bounding box center [750, 230] width 430 height 32
type input "Cam"
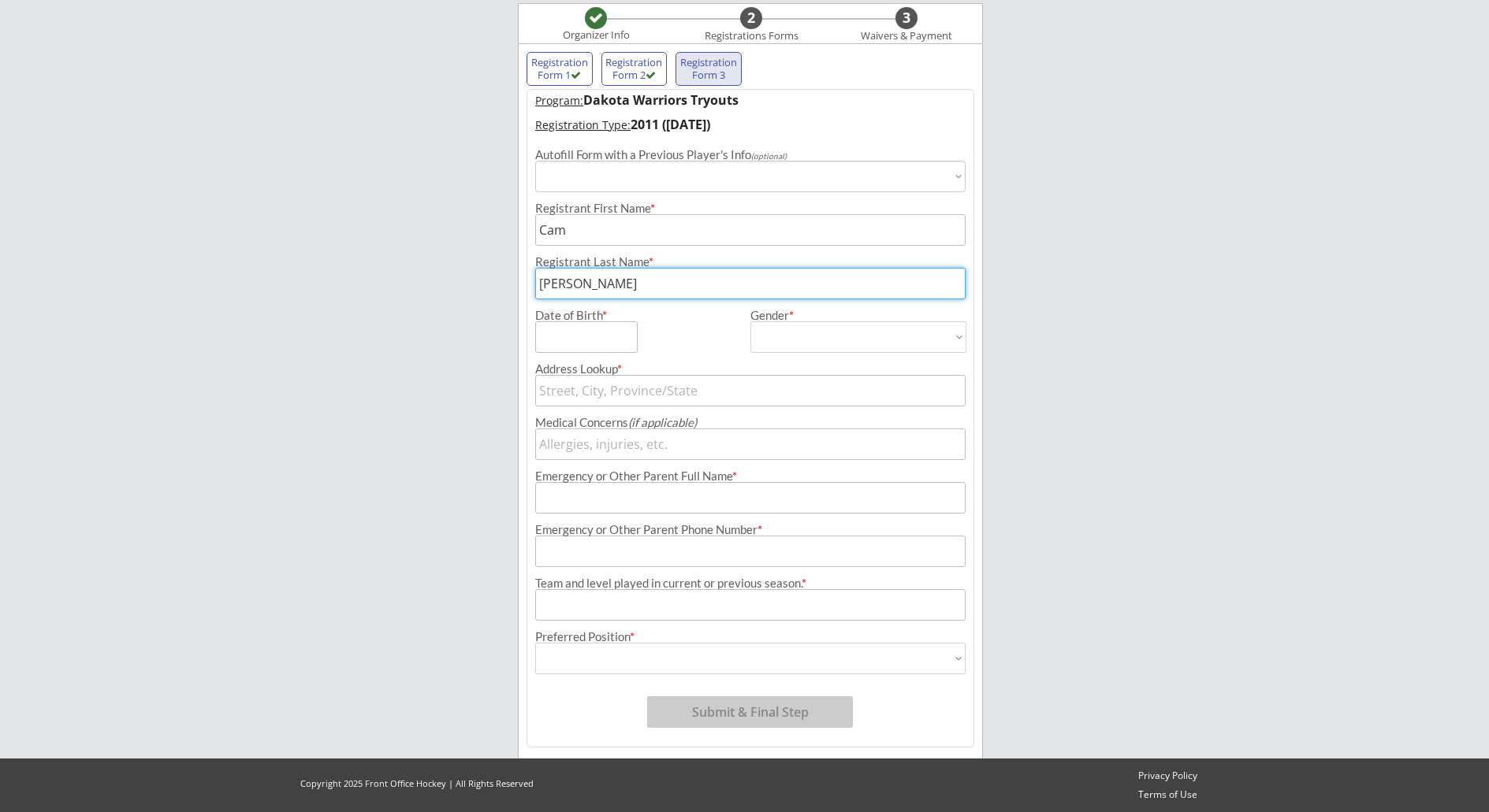
type input "[PERSON_NAME]"
type input "[DATE]"
click at [958, 337] on select "[DEMOGRAPHIC_DATA] [DEMOGRAPHIC_DATA]" at bounding box center [859, 337] width 216 height 32
select select ""[DEMOGRAPHIC_DATA]""
click at [751, 322] on select "[DEMOGRAPHIC_DATA] [DEMOGRAPHIC_DATA]" at bounding box center [859, 337] width 216 height 32
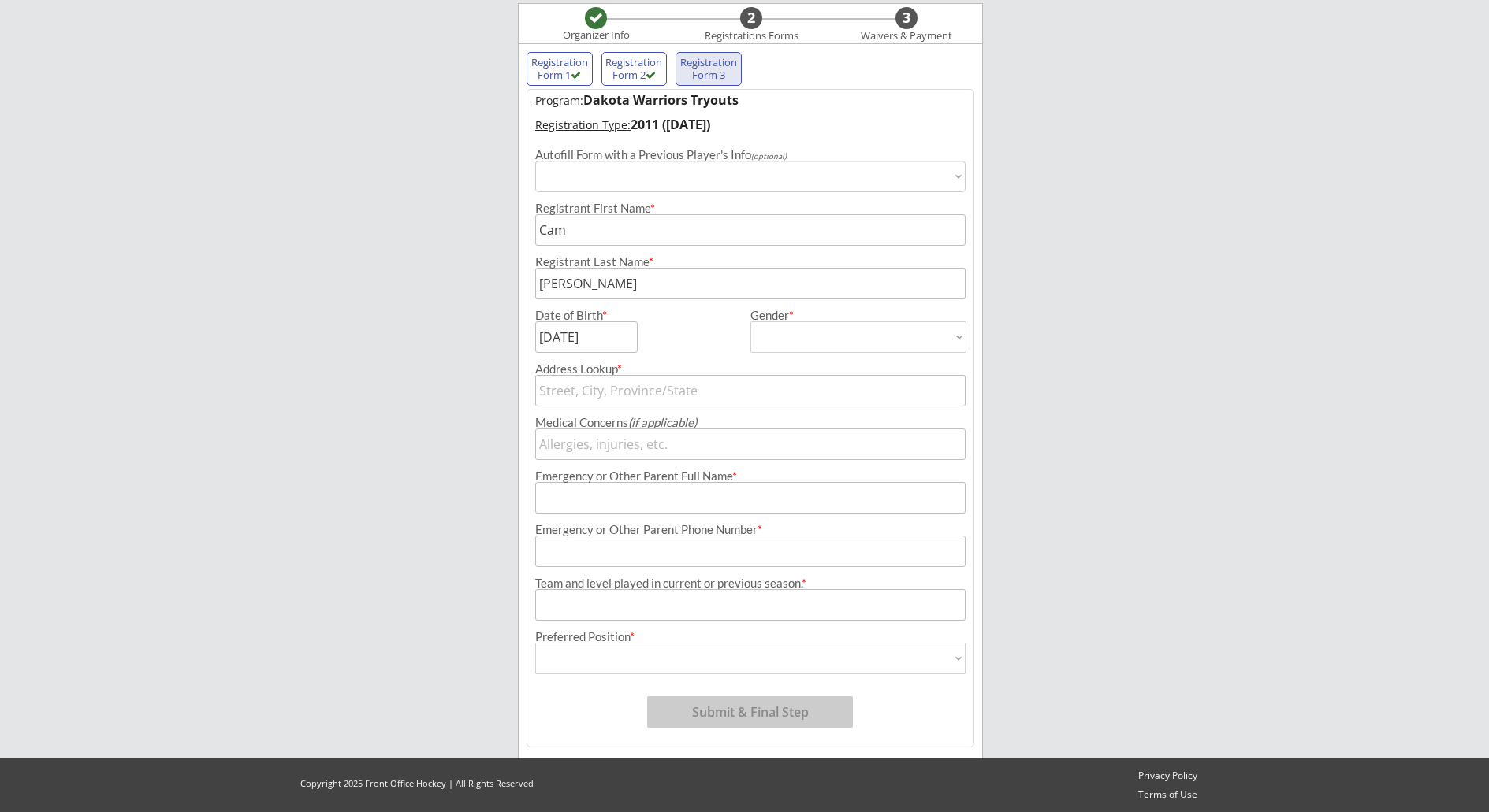
type input "[DEMOGRAPHIC_DATA]"
click at [764, 390] on input "text" at bounding box center [750, 391] width 430 height 32
type input "13"
type input "[STREET_ADDRESS]"
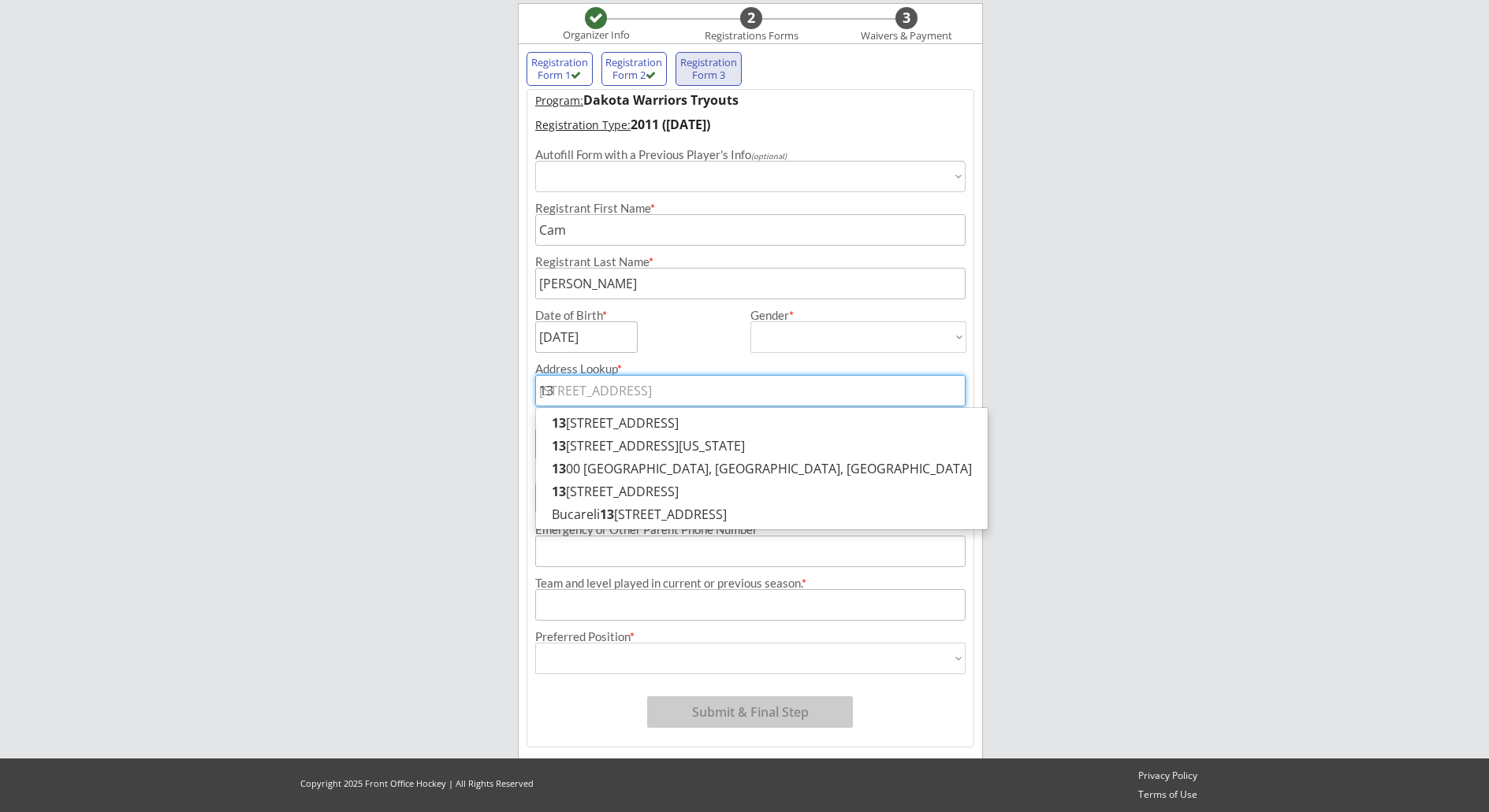
type input "130"
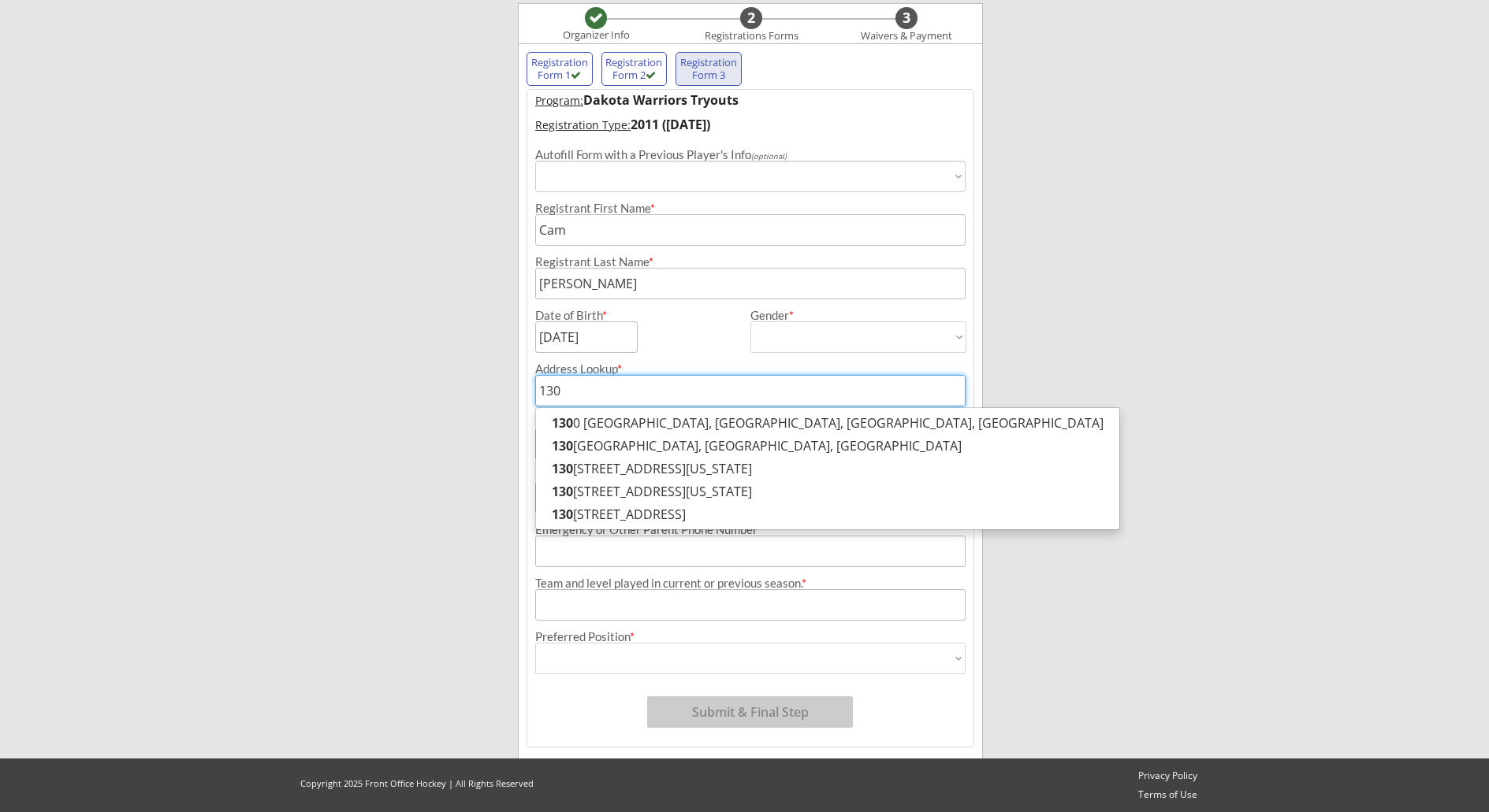
type input "[STREET_ADDRESS]"
type input "1300"
type input "[STREET_ADDRESS]"
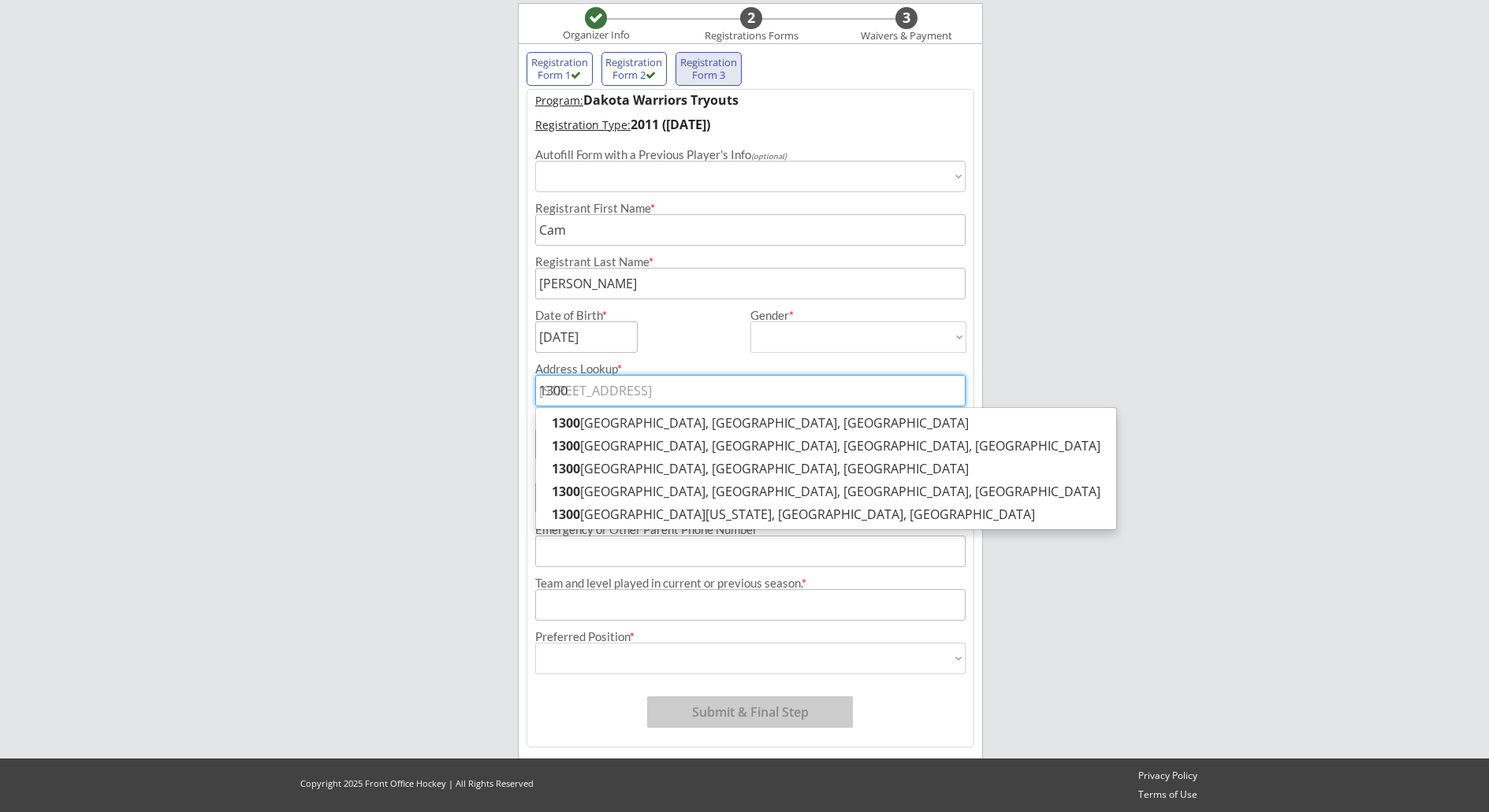
type input "13004"
type input "[STREET_ADDRESS]"
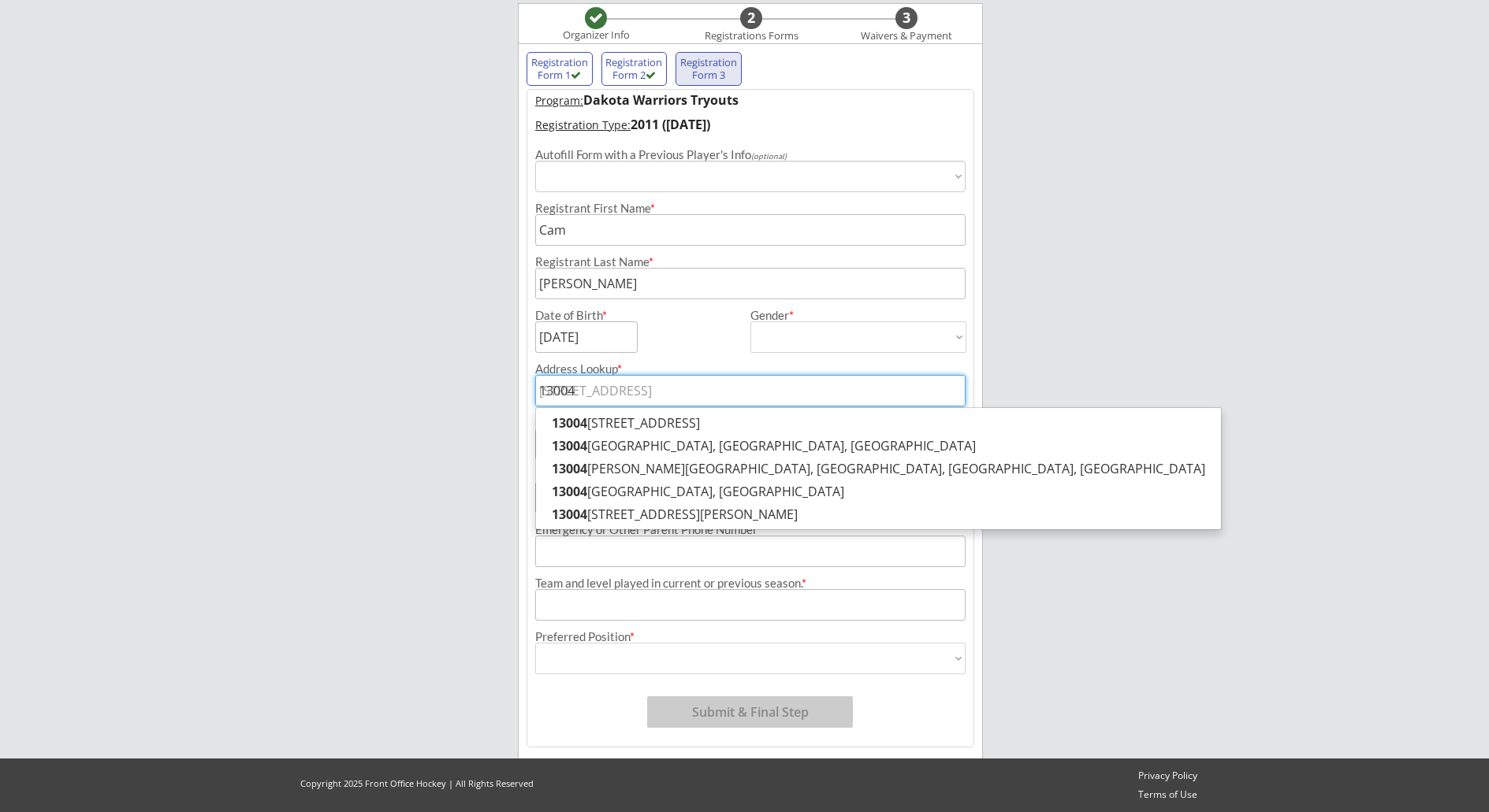
type input "13004"
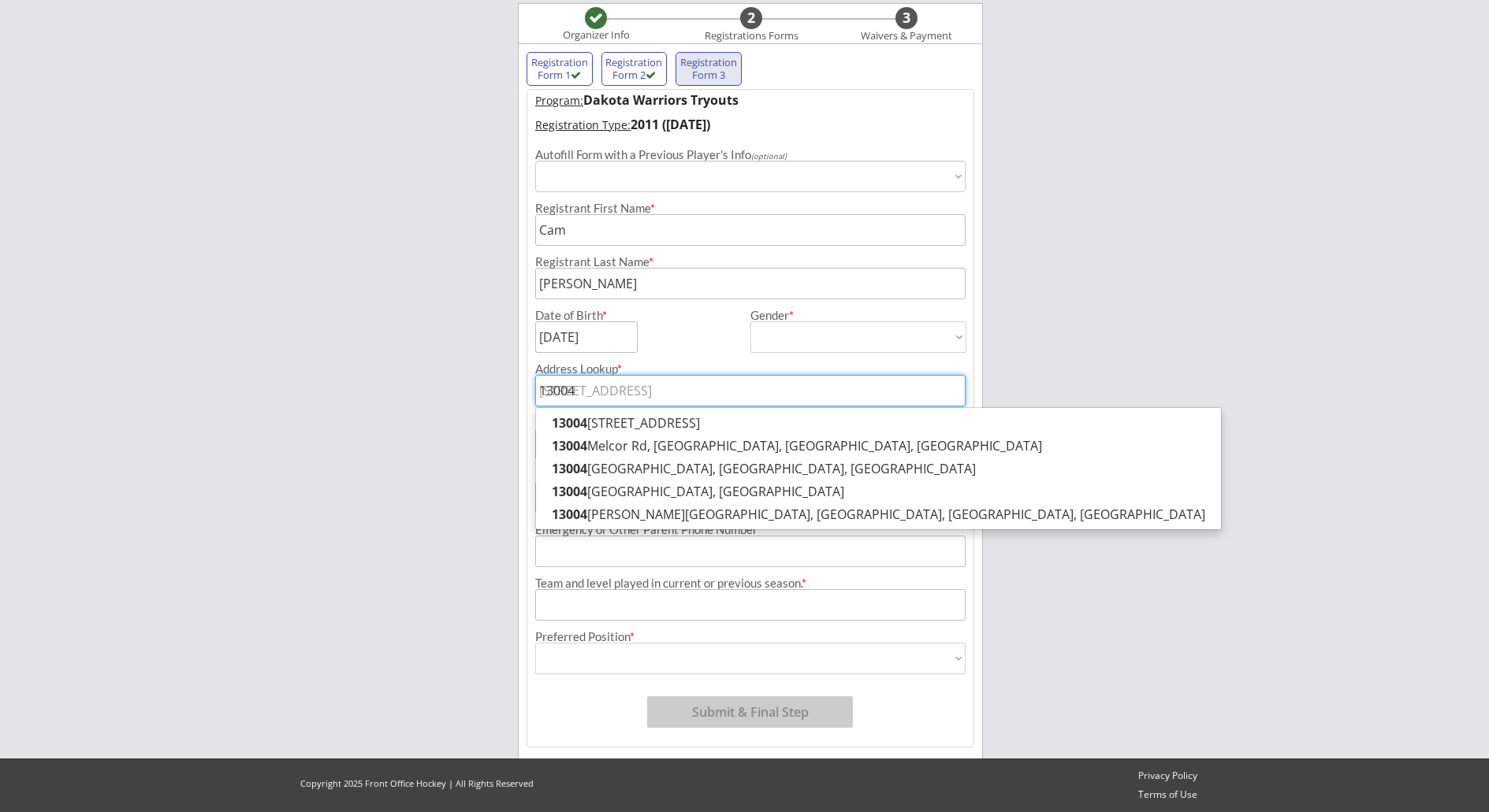
type input "13004 2"
type input "[STREET_ADDRESS][PERSON_NAME]"
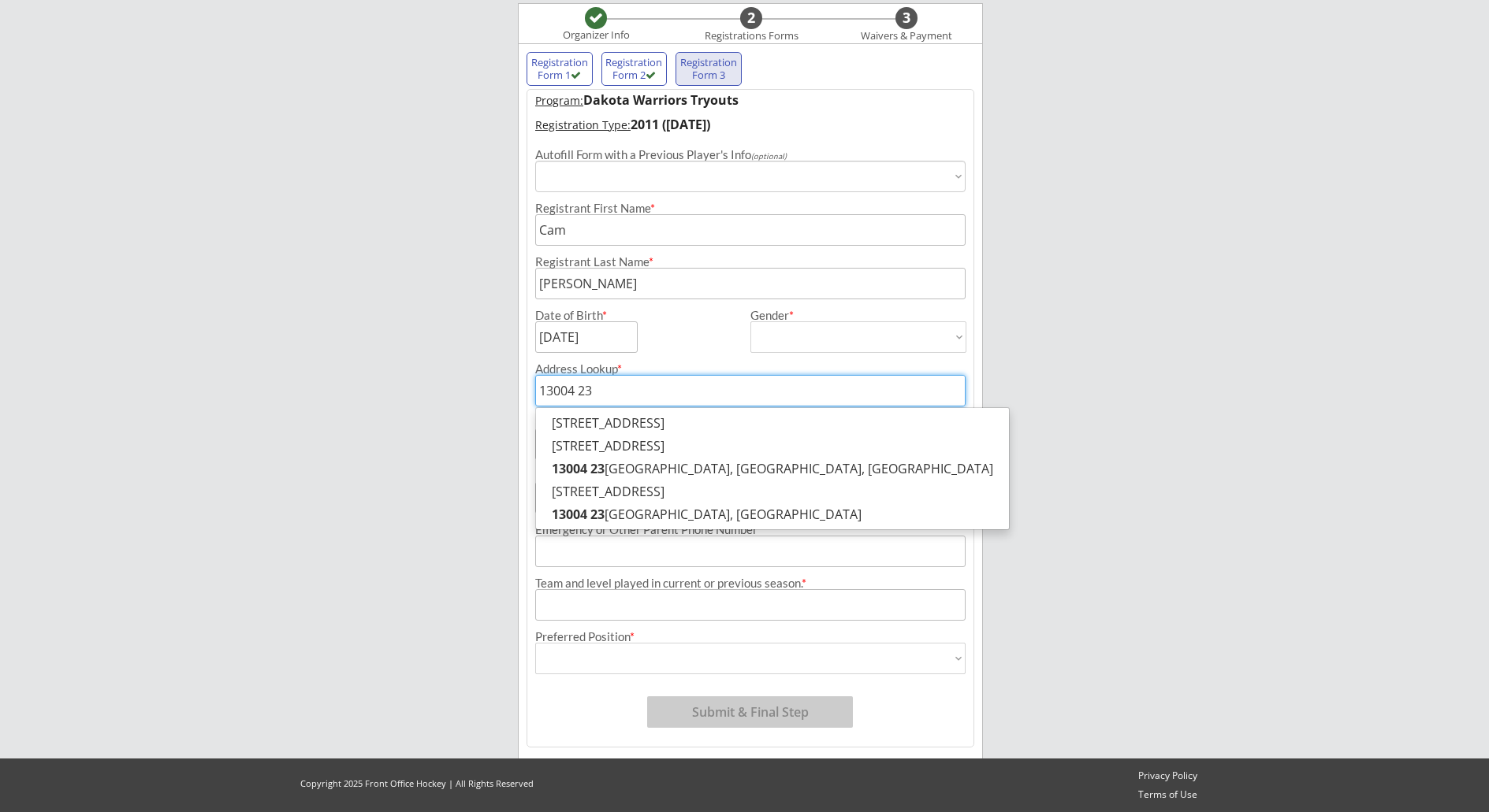
type input "13004 23r"
type input "[STREET_ADDRESS]"
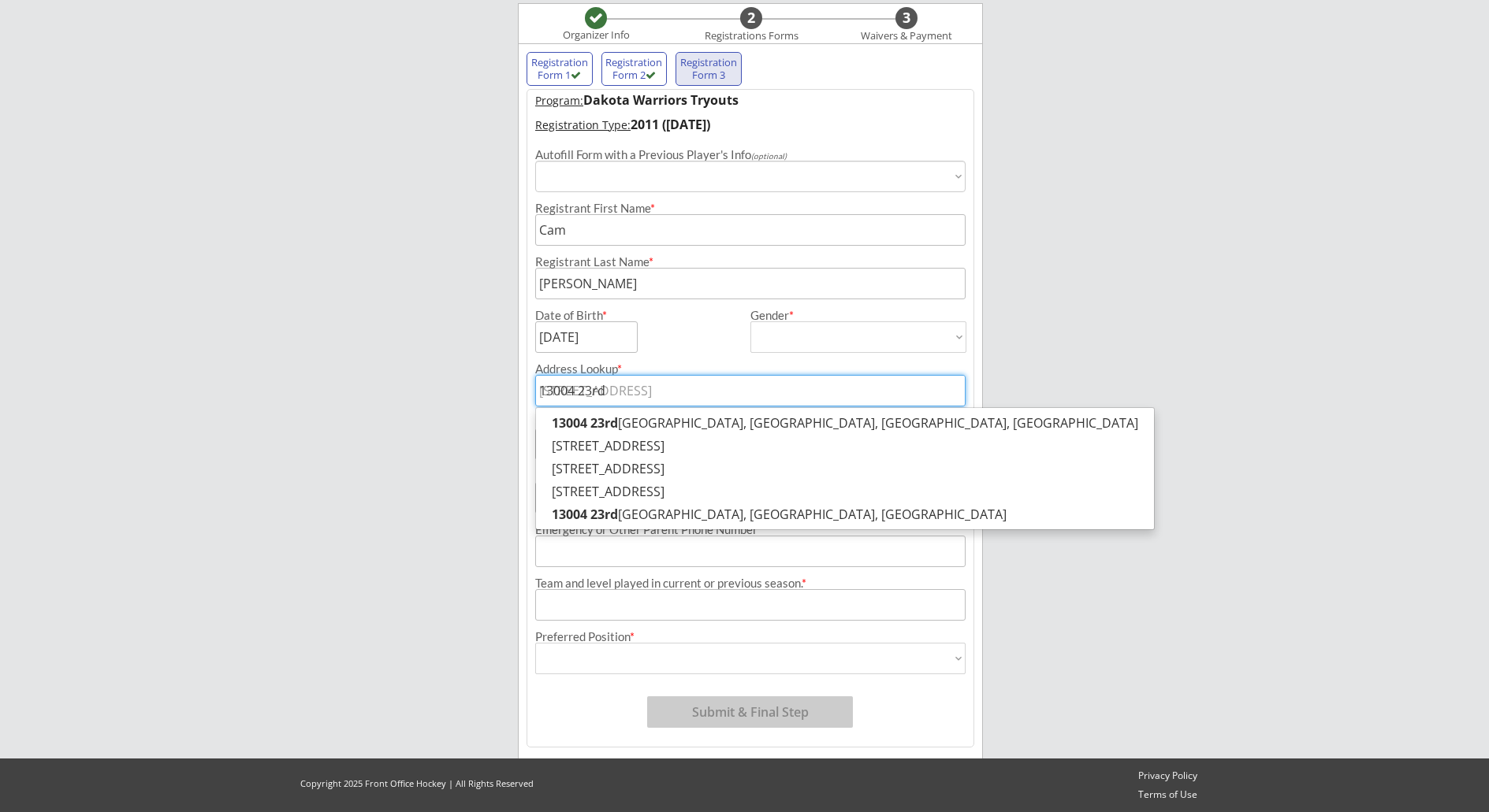
type input "13004 23rd"
type input "13004 23rd s"
type input "[STREET_ADDRESS]"
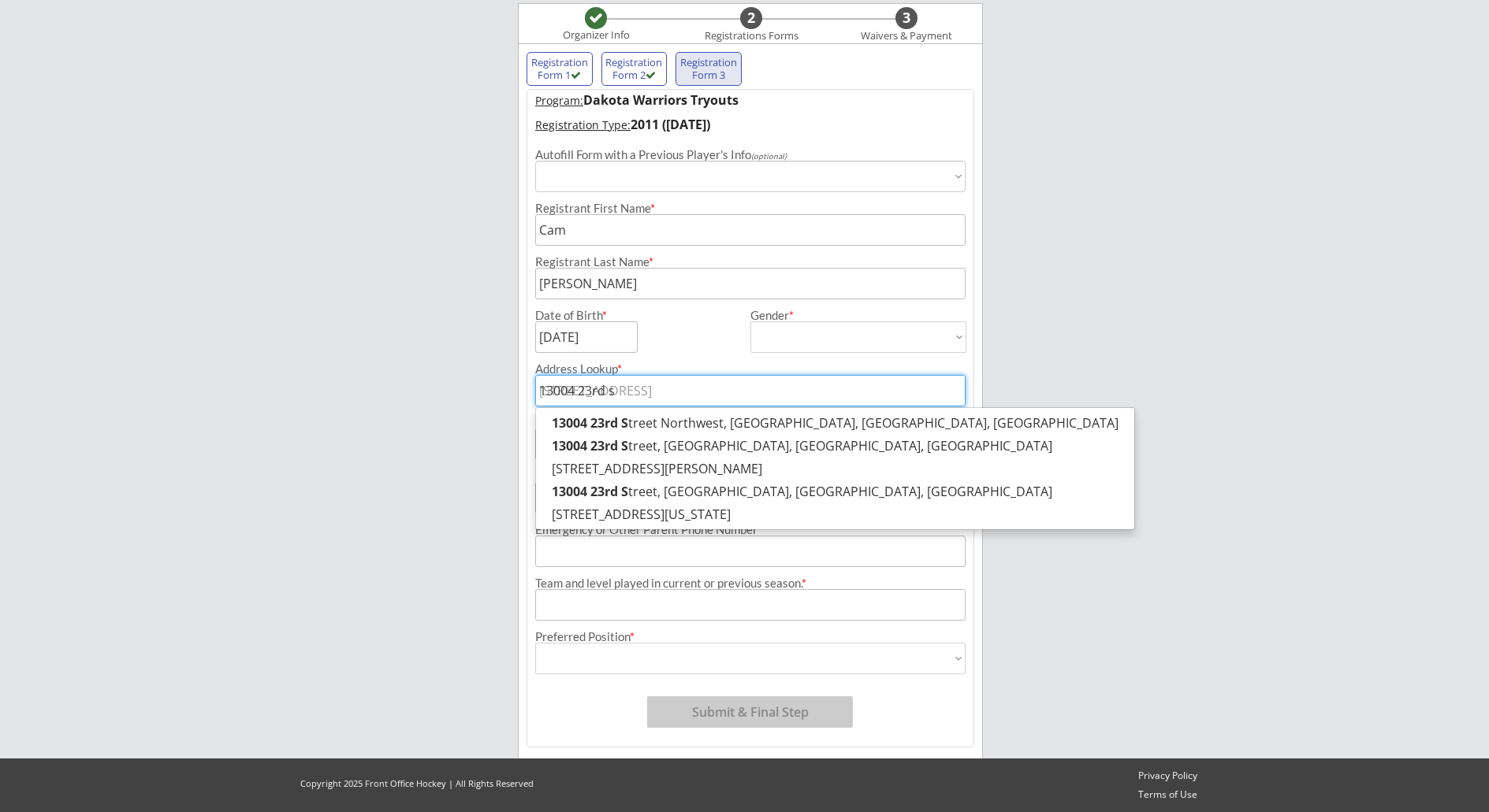
type input "[STREET_ADDRESS]"
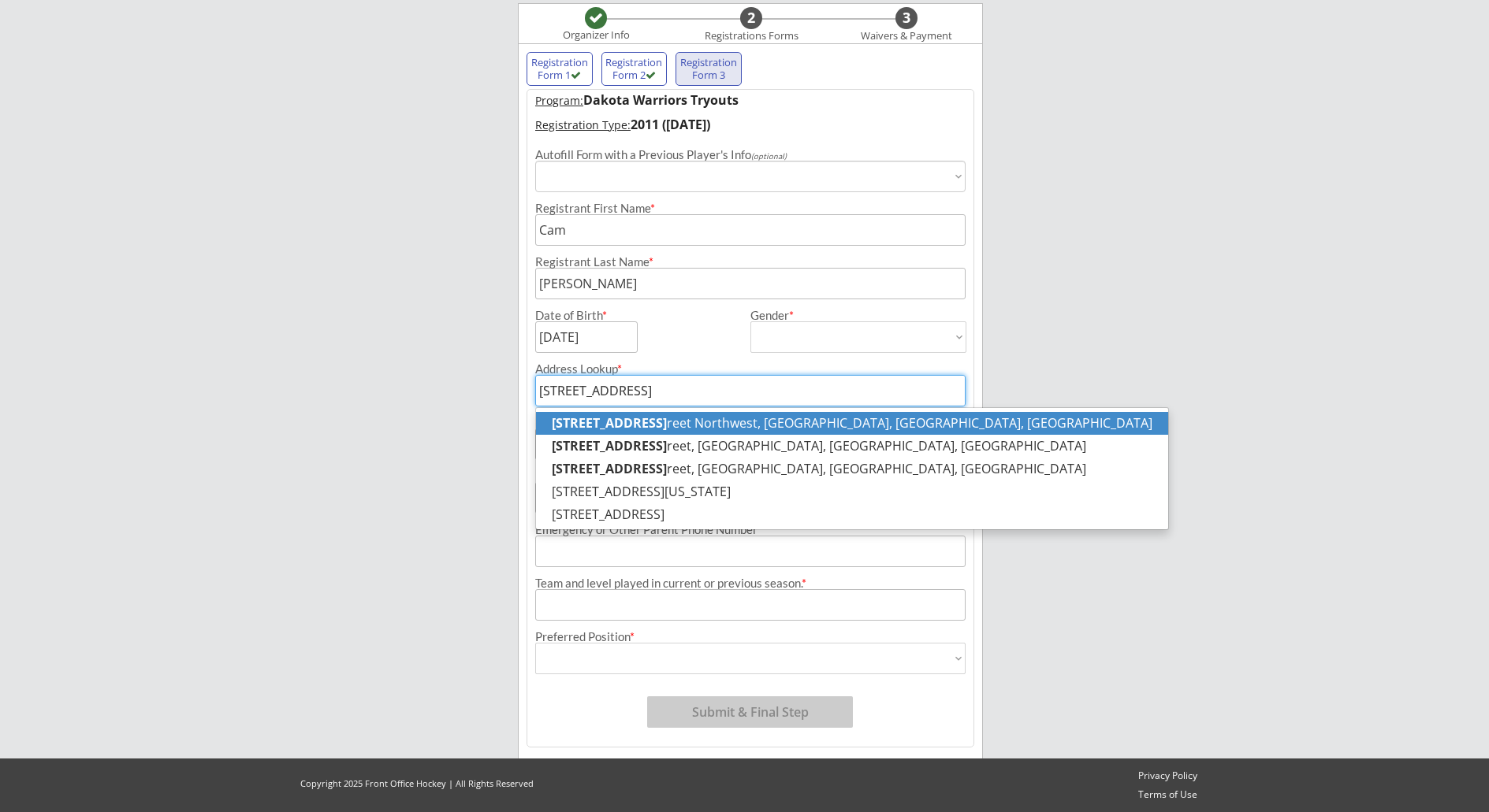
click at [816, 427] on p "[STREET_ADDRESS]" at bounding box center [852, 423] width 632 height 23
type input "[STREET_ADDRESS]"
type input "Arnegard"
type input "[US_STATE]"
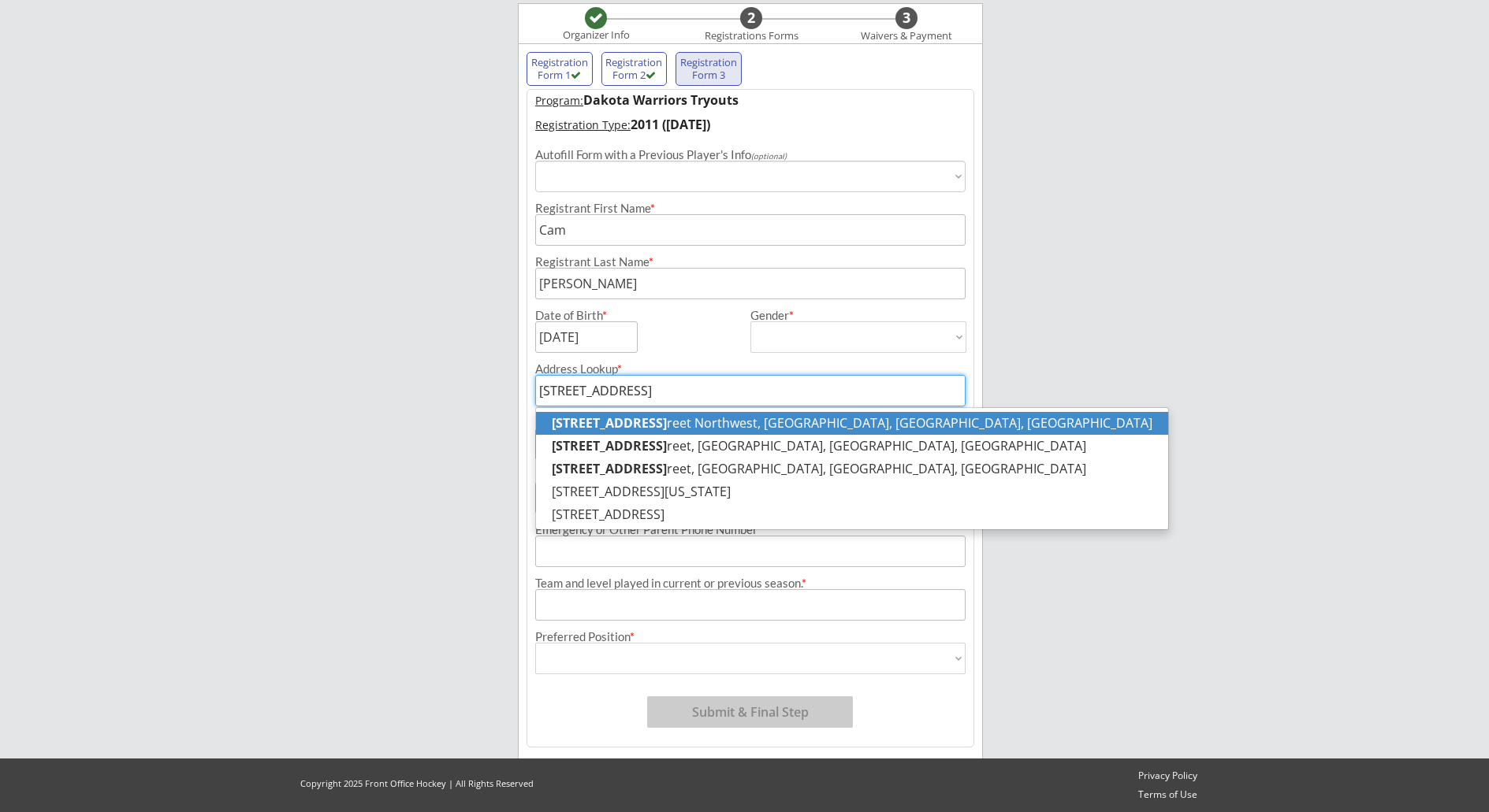
type input "58835"
type input "[GEOGRAPHIC_DATA]"
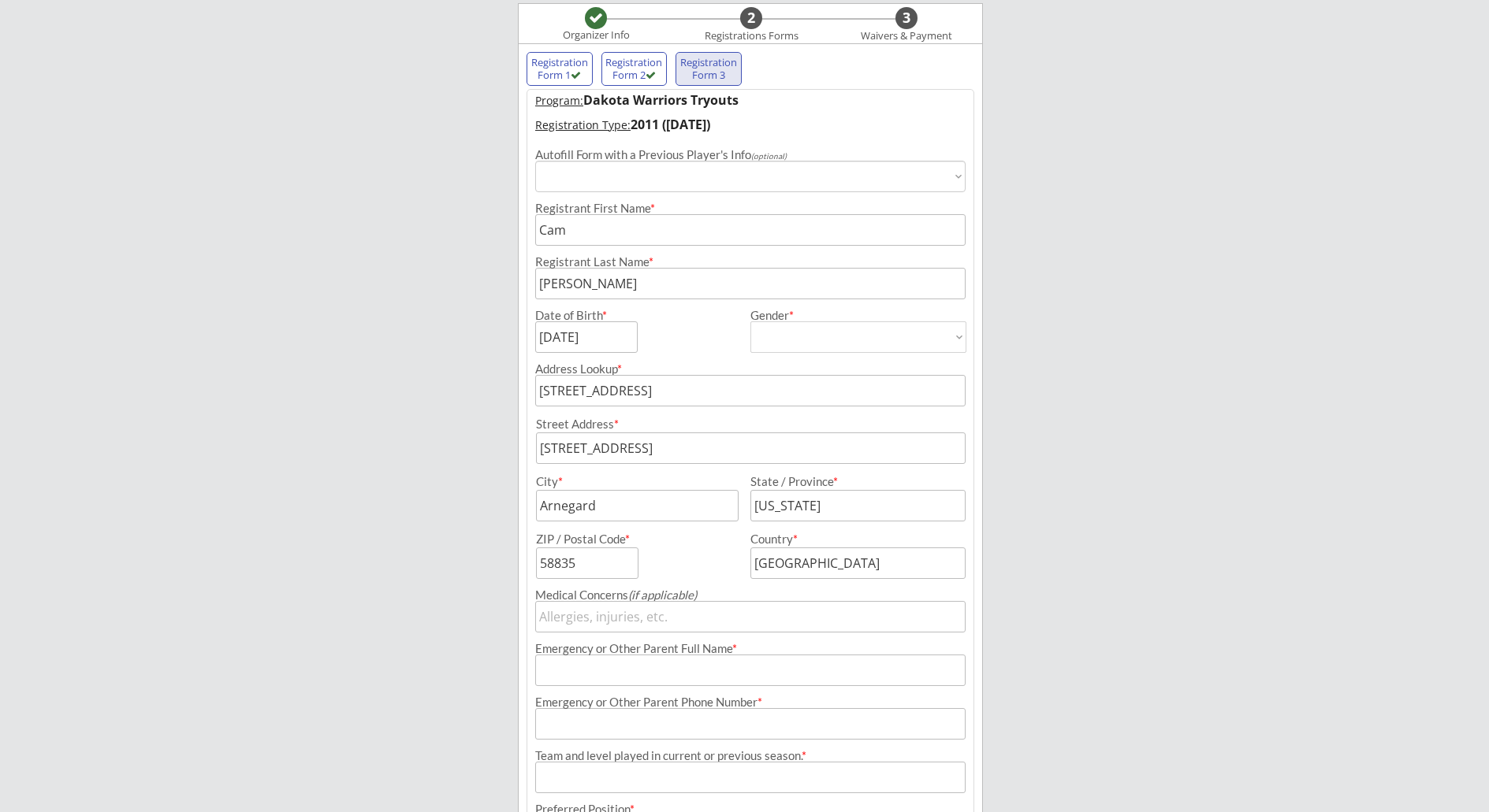
type input "[STREET_ADDRESS]"
click at [698, 668] on input "input" at bounding box center [750, 670] width 430 height 32
type input "[PERSON_NAME]"
click at [702, 663] on input "input" at bounding box center [750, 670] width 430 height 32
type input "[PERSON_NAME]"
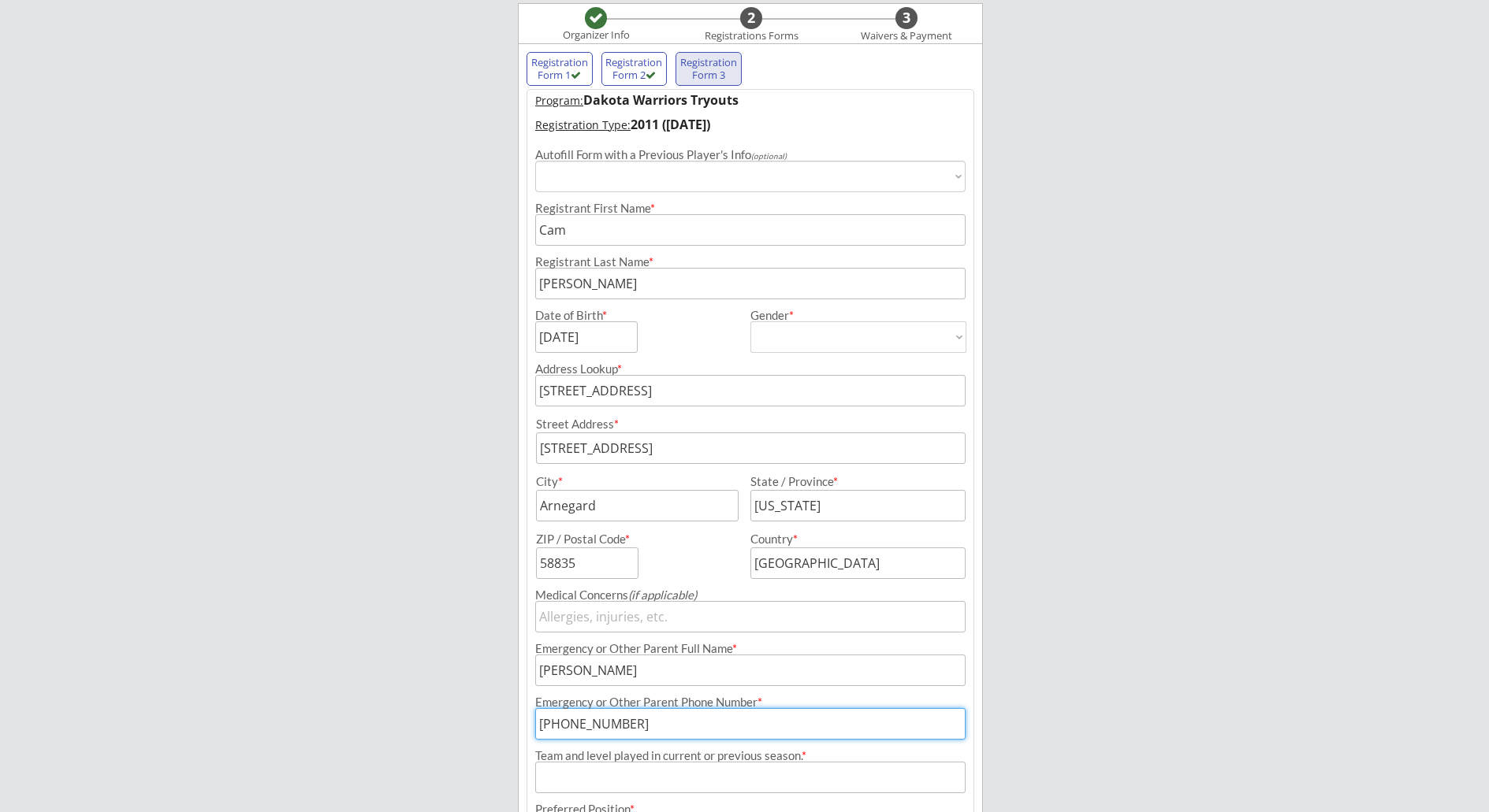
type input "[PHONE_NUMBER]"
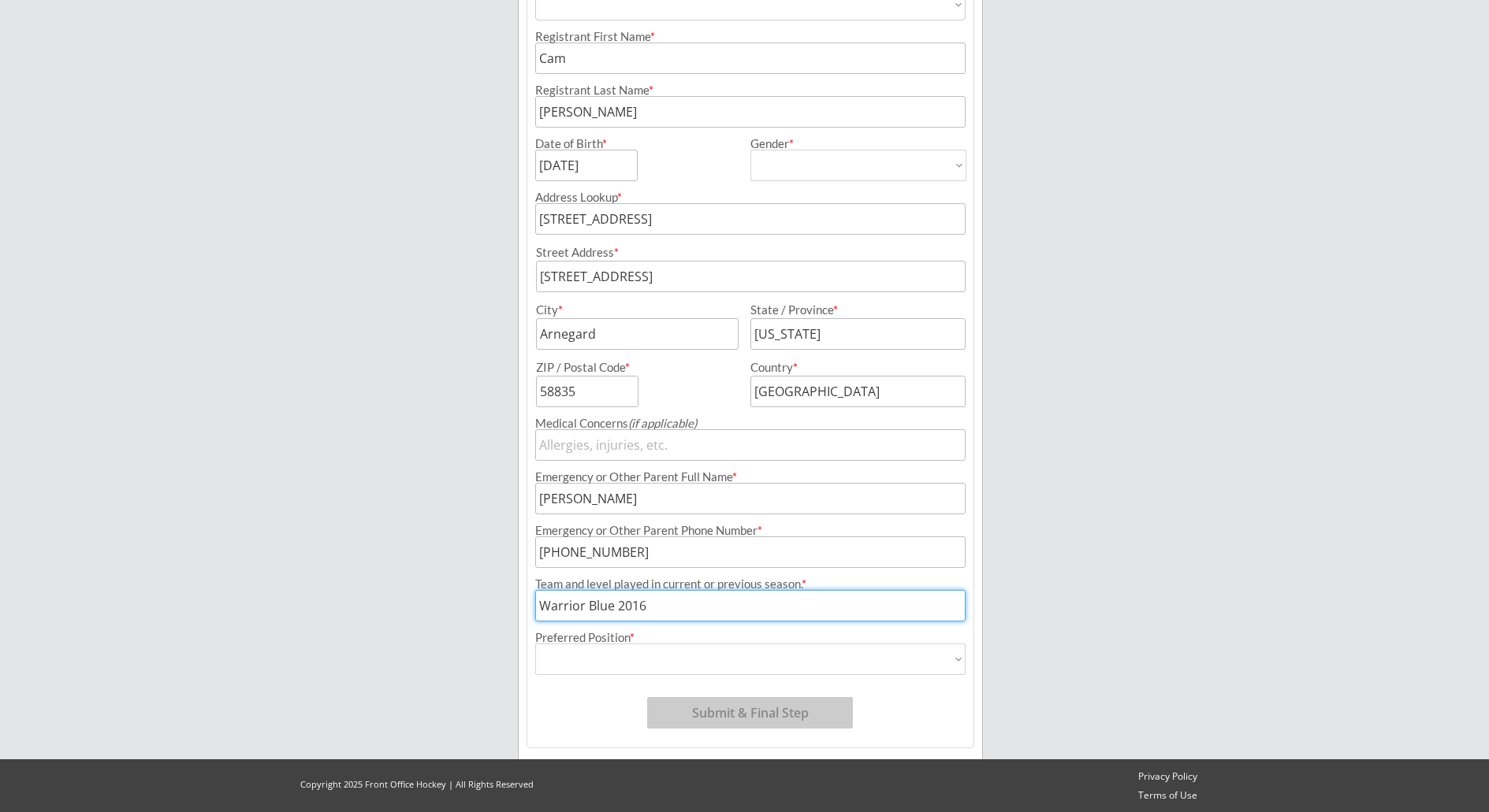
scroll to position [299, 0]
type input "Warrior Blue 2016"
click at [839, 657] on select "Forward Defense Goalie" at bounding box center [750, 658] width 430 height 32
select select ""Forward ""
click at [535, 643] on select "Forward Defense Goalie" at bounding box center [750, 658] width 430 height 32
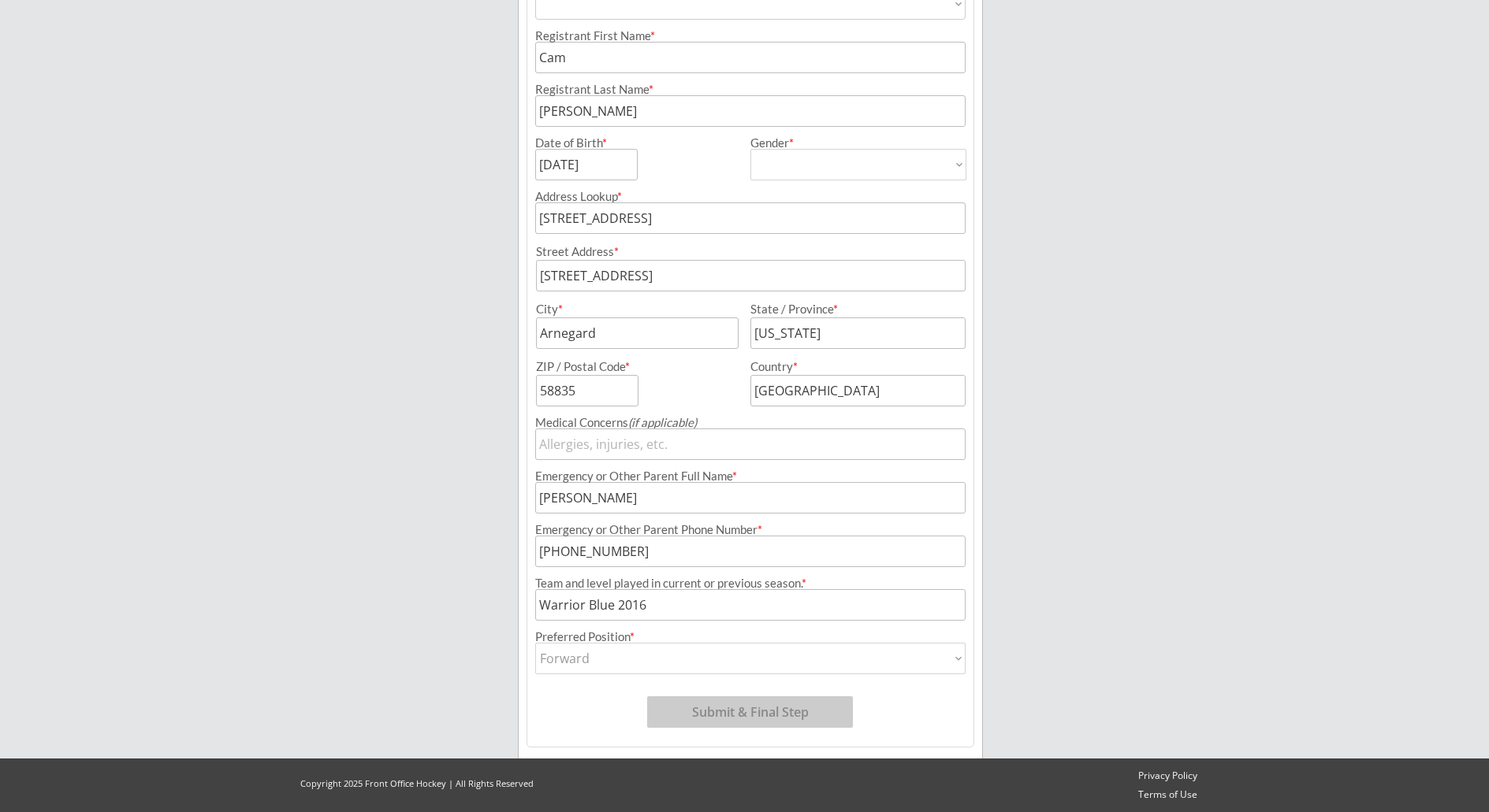
type input "Forward"
click at [810, 708] on button "Submit & Final Step" at bounding box center [751, 712] width 206 height 32
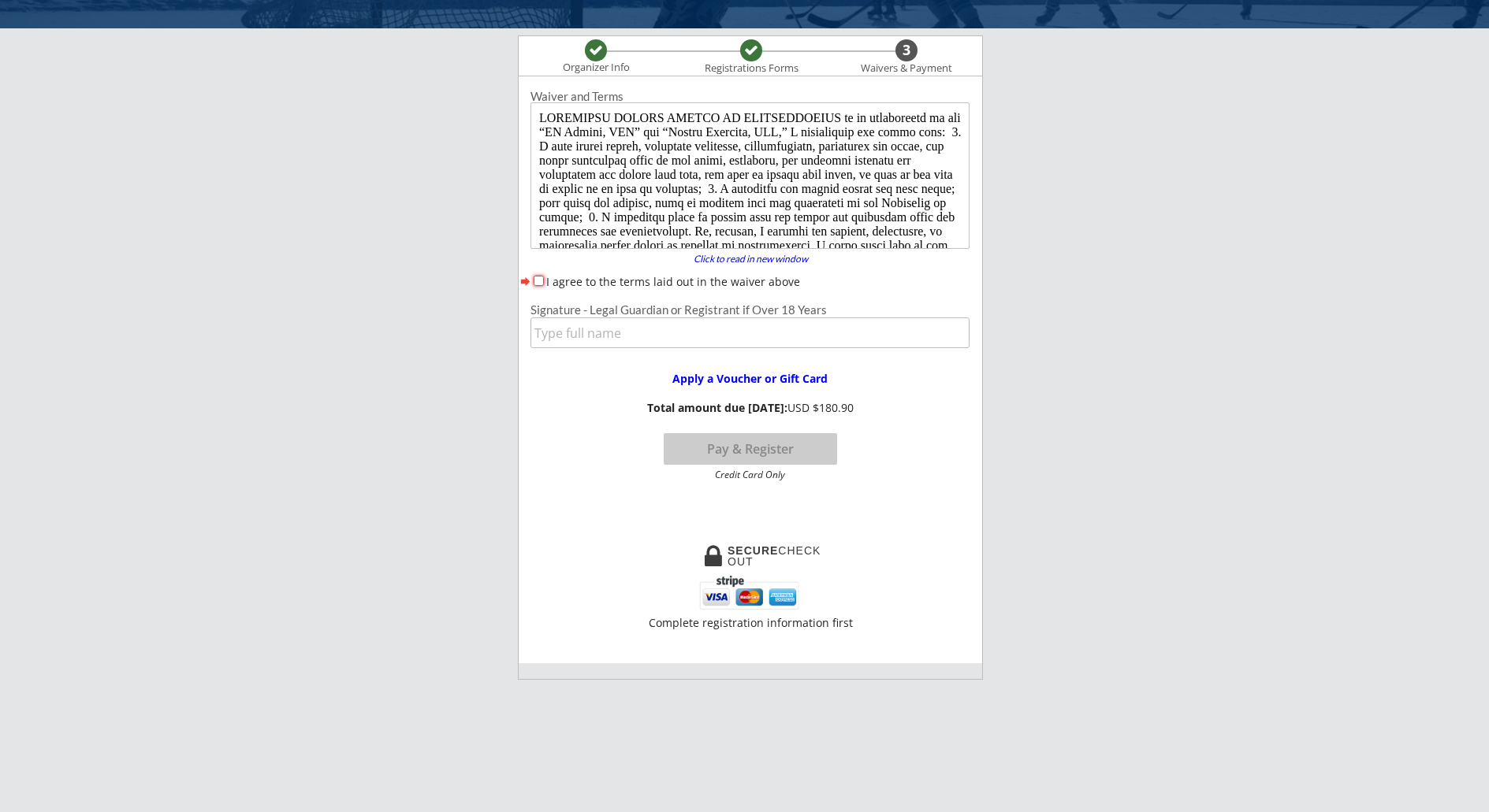
scroll to position [0, 0]
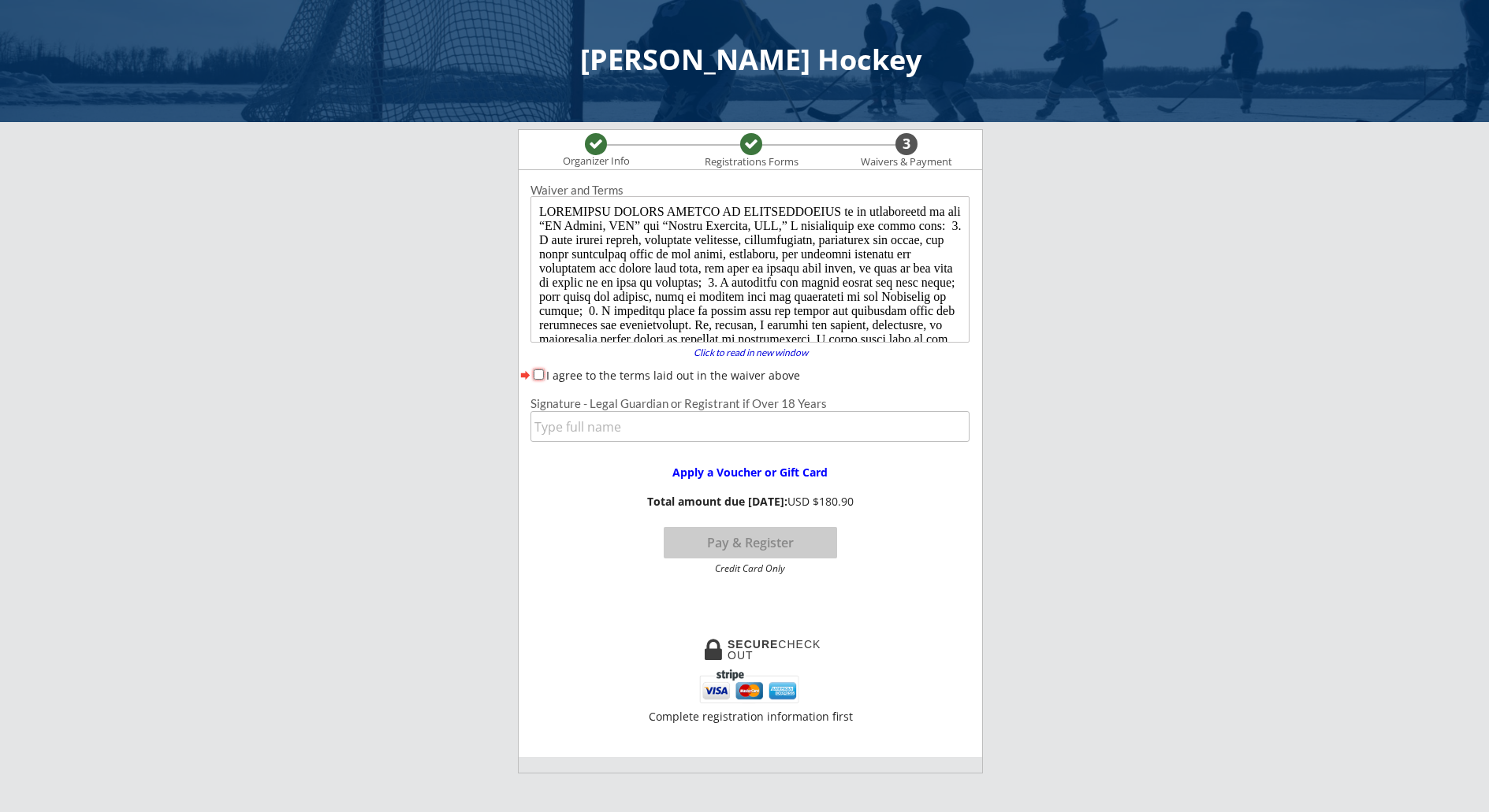
click at [541, 375] on input "I agree to the terms laid out in the waiver above" at bounding box center [539, 375] width 10 height 10
checkbox input "true"
click at [678, 428] on input "input" at bounding box center [750, 427] width 439 height 31
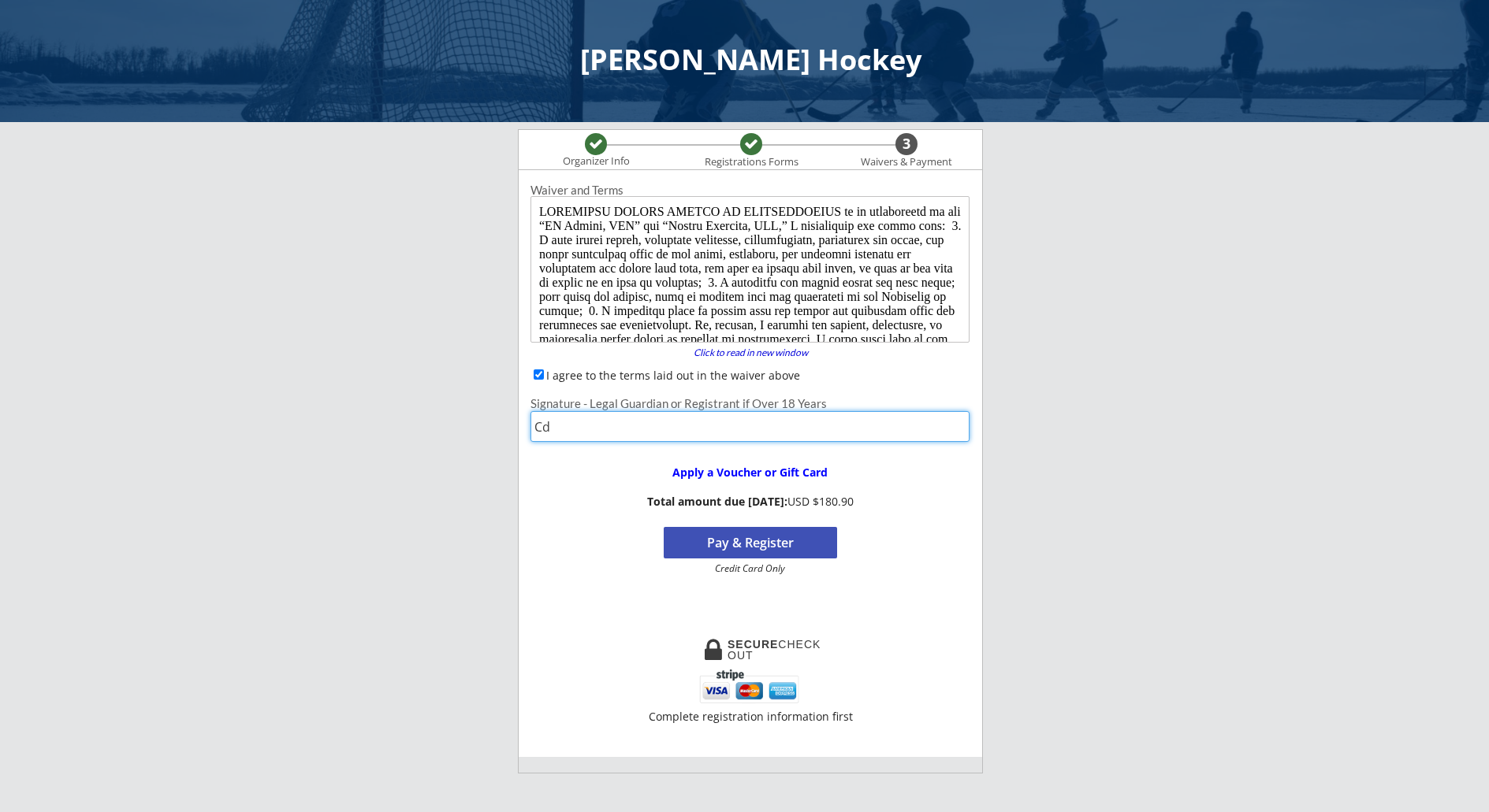
type input "C"
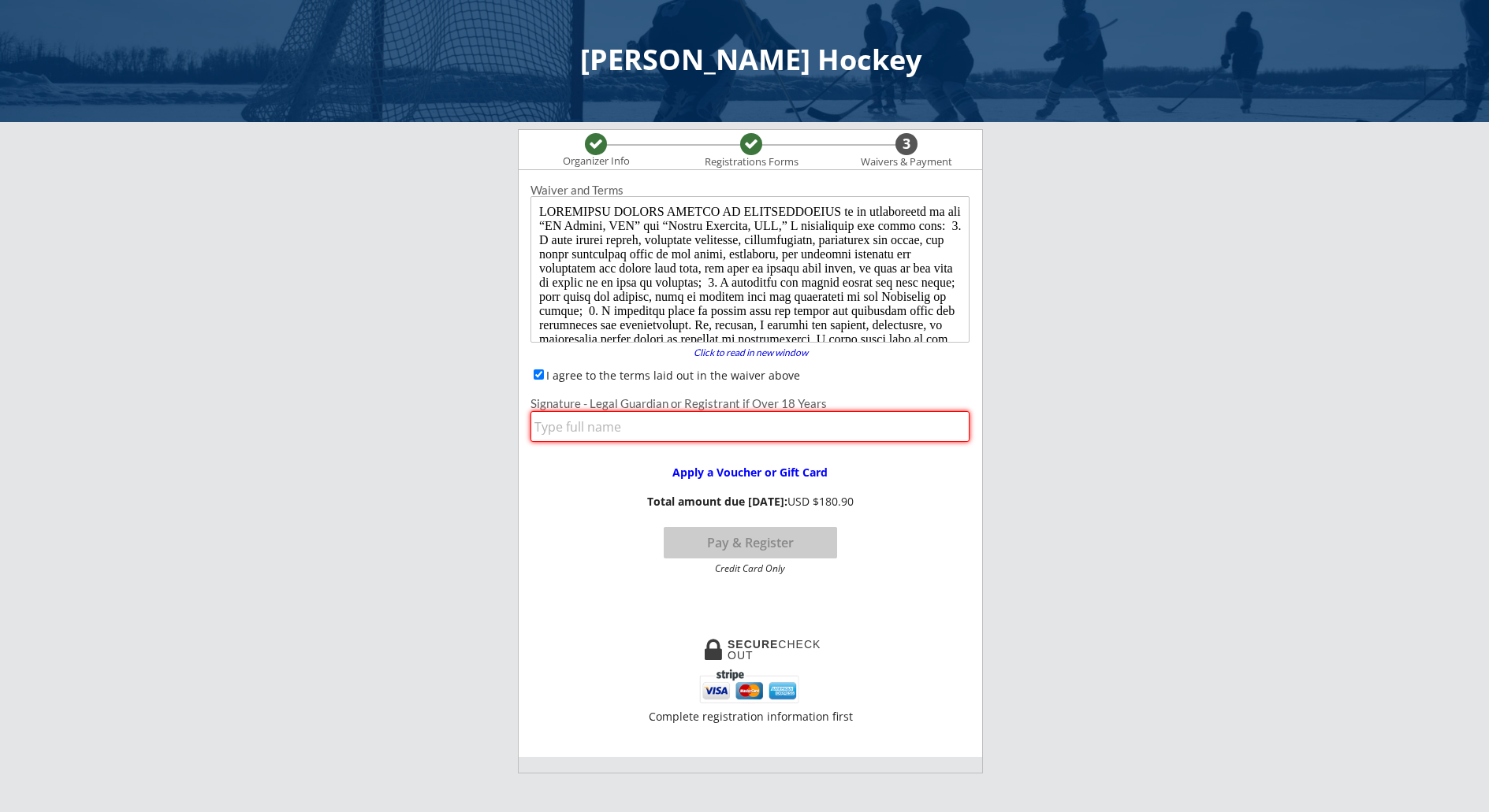
click at [602, 150] on div at bounding box center [596, 144] width 15 height 15
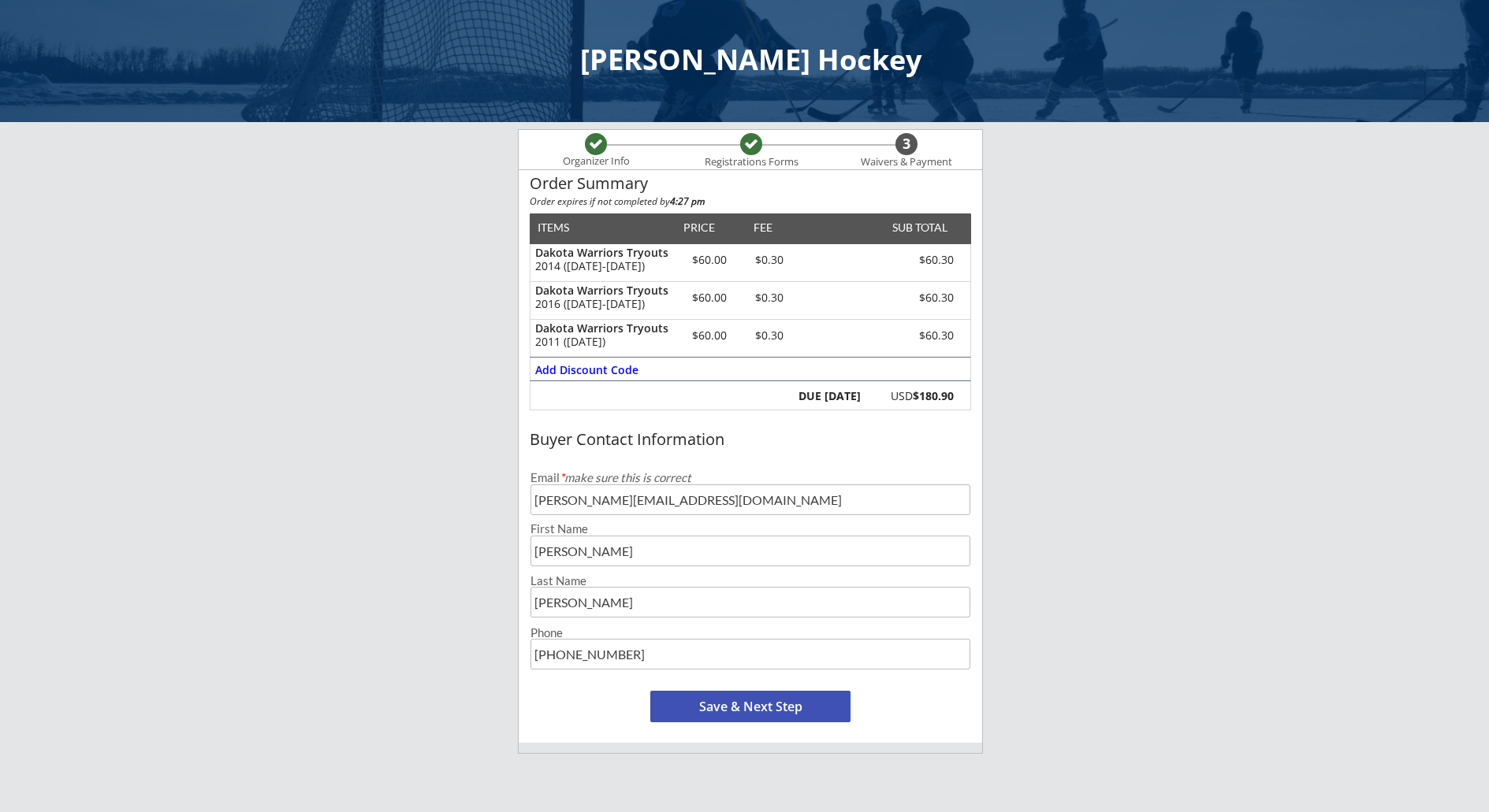
click at [579, 336] on div "2011 ([DATE])" at bounding box center [601, 342] width 133 height 11
click at [818, 336] on div "Dakota Warriors Tryouts 2011 ([DATE]) $60.00 $0.30 $60.30" at bounding box center [751, 338] width 440 height 38
click at [596, 147] on div at bounding box center [596, 144] width 15 height 15
click at [596, 148] on div at bounding box center [596, 144] width 15 height 15
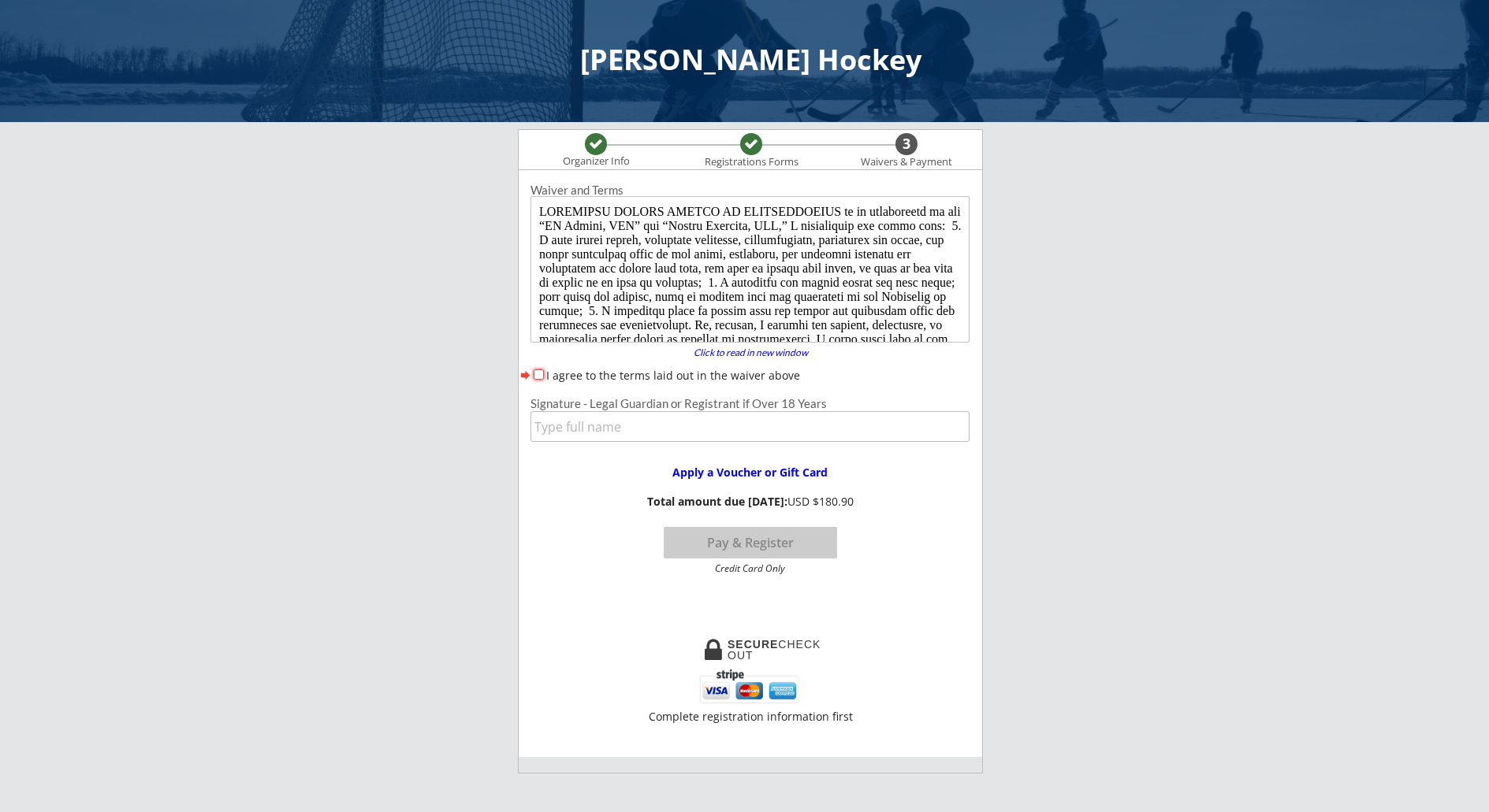
click at [760, 148] on div at bounding box center [751, 144] width 22 height 17
select select ""[DEMOGRAPHIC_DATA]""
select select ""Forward ""
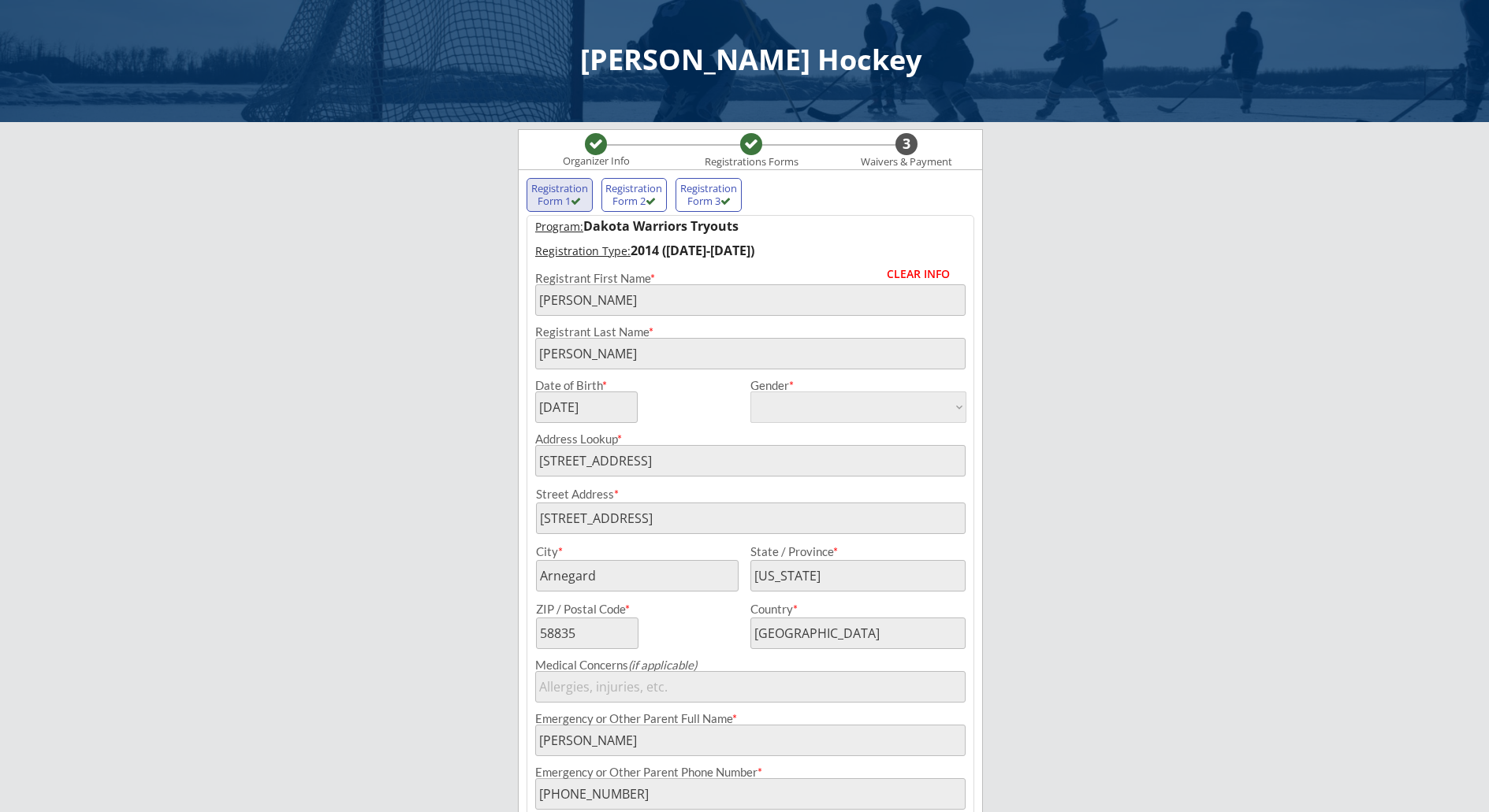
click at [563, 195] on div "Registration Form 1" at bounding box center [560, 195] width 58 height 24
click at [650, 199] on div at bounding box center [651, 202] width 10 height 10
click at [700, 199] on div "Registration Form 3" at bounding box center [708, 195] width 58 height 24
type input "Cam"
type input "[DATE]"
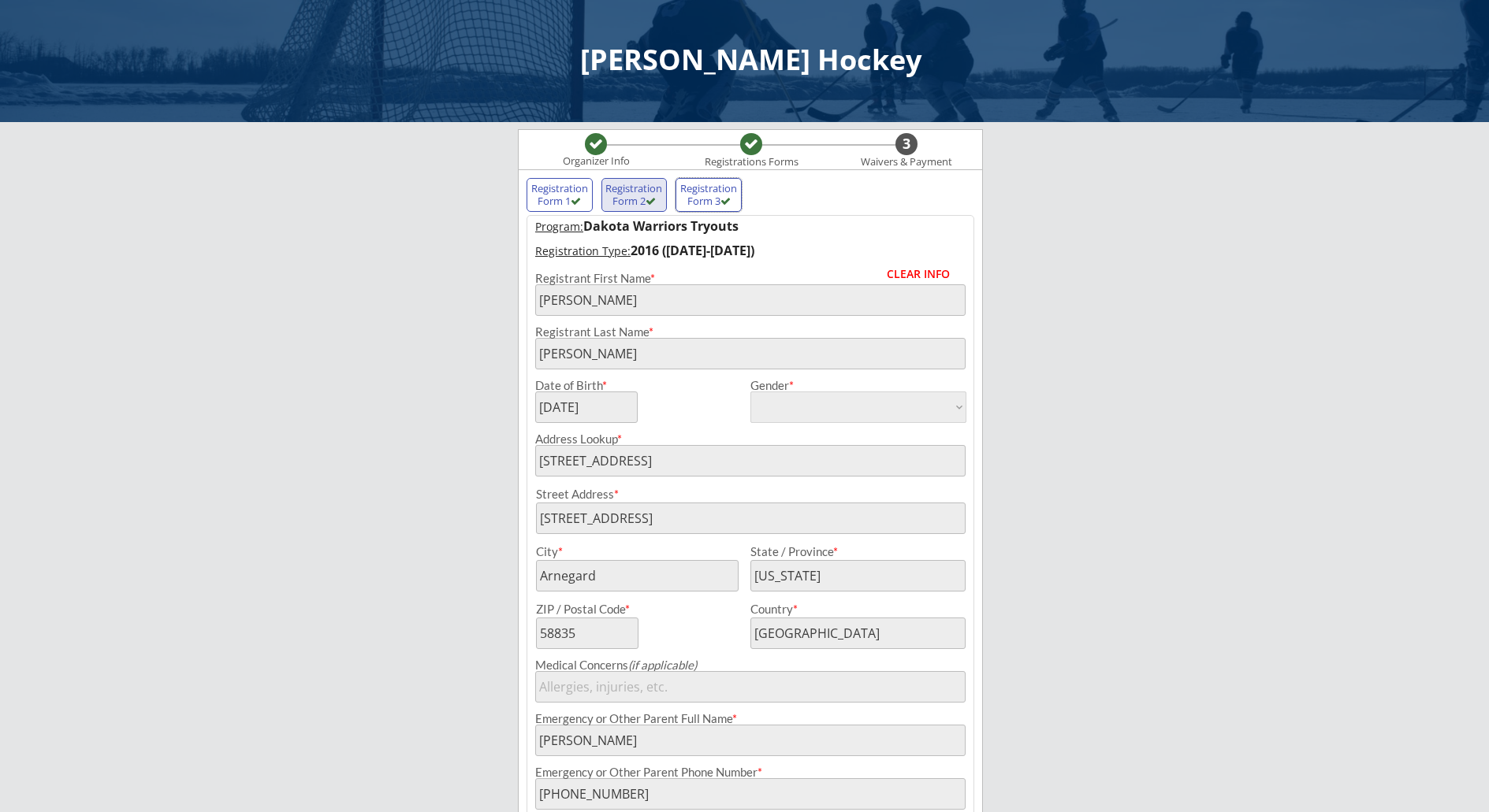
type input "[PERSON_NAME]"
type input "Warrior Blue 2016"
click at [635, 197] on div "Registration Form 2" at bounding box center [635, 195] width 58 height 24
type input "[PERSON_NAME]"
type input "[DATE]"
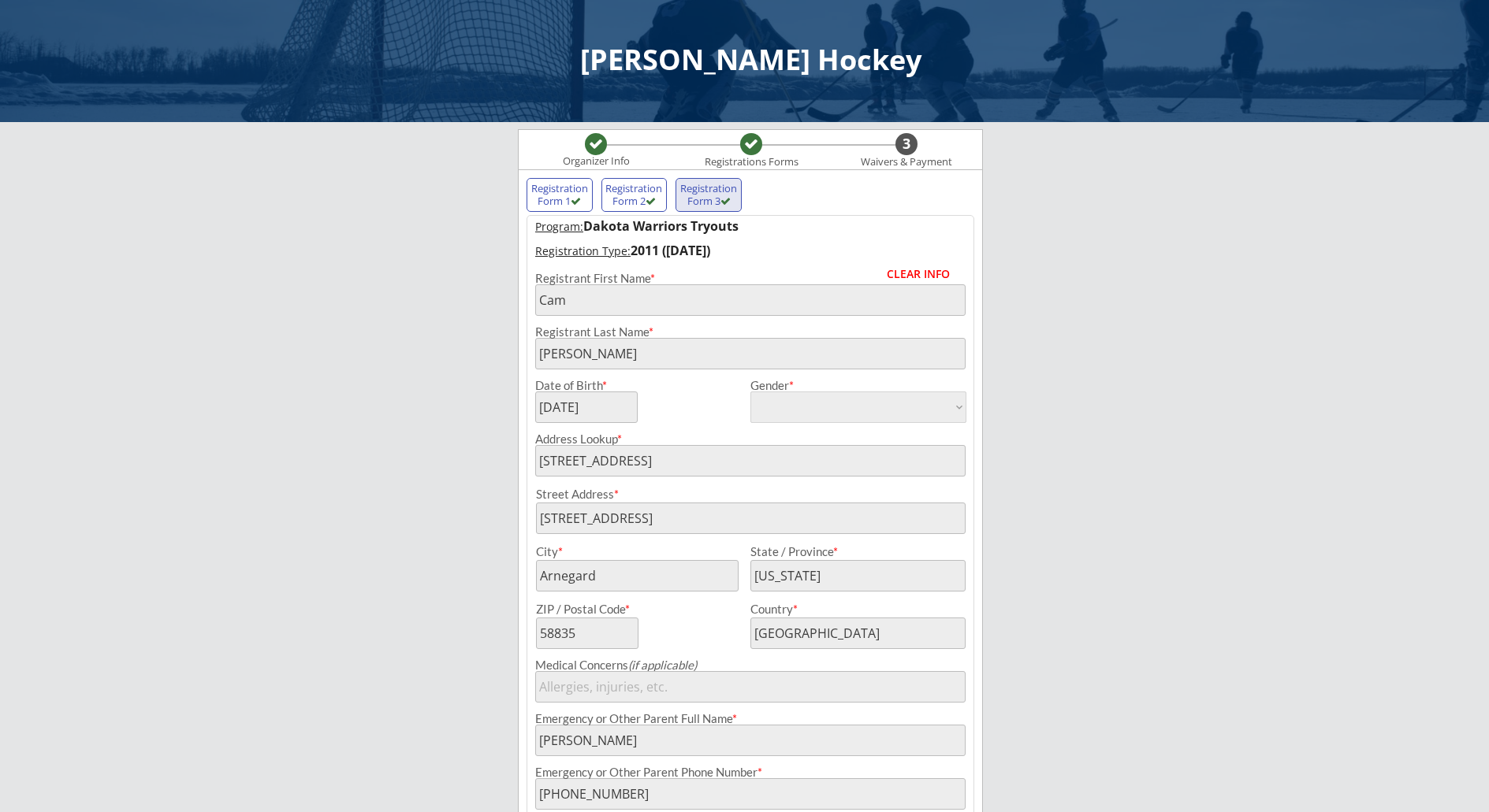
type input "[PERSON_NAME]"
type input "Warriors Blue 2014"
click at [529, 309] on div "Registrant First Name *" at bounding box center [751, 294] width 447 height 43
click at [896, 269] on div "CLEAR INFO" at bounding box center [927, 274] width 79 height 11
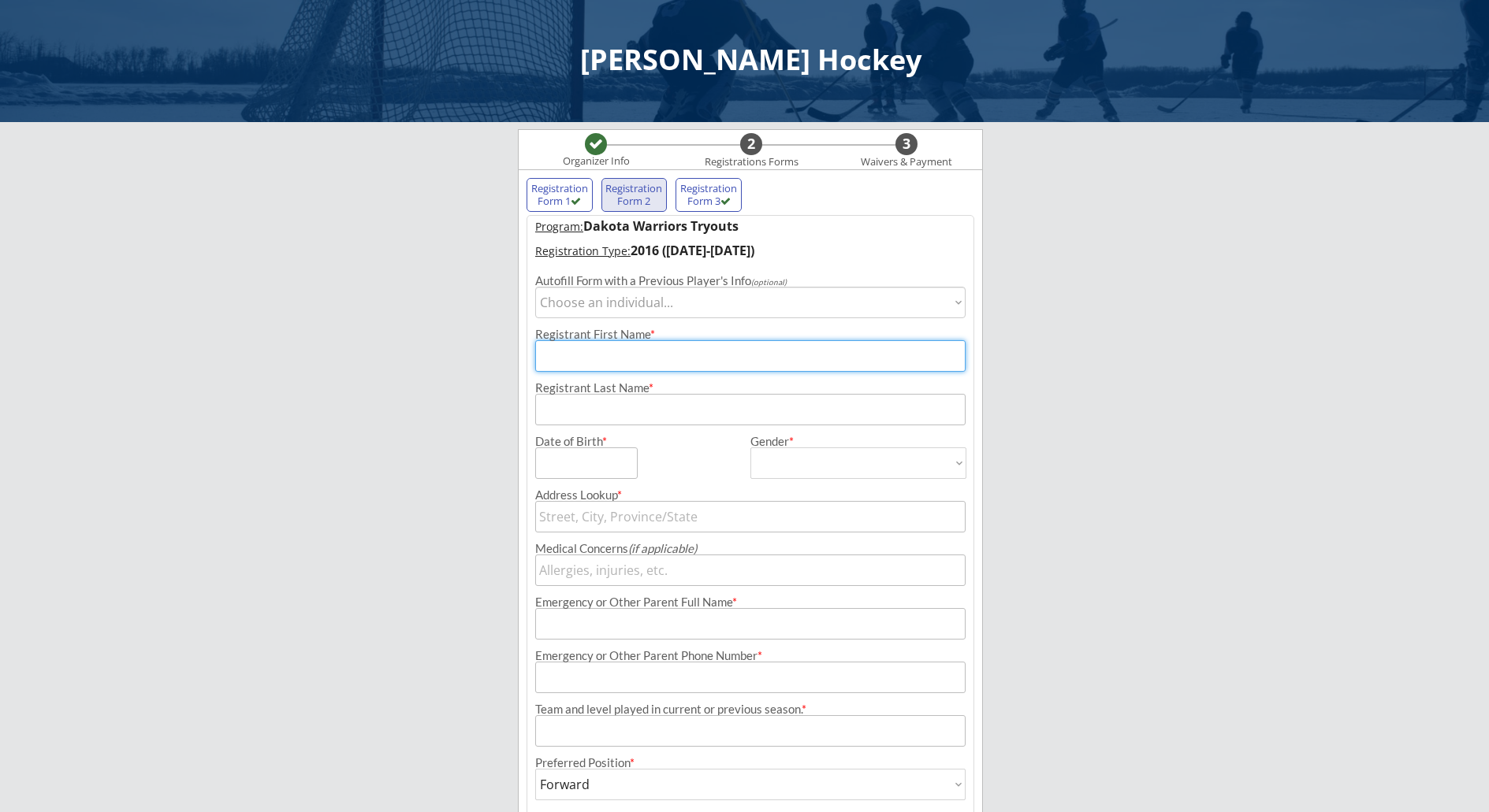
click at [610, 358] on input "input" at bounding box center [750, 356] width 430 height 32
type input "Cam"
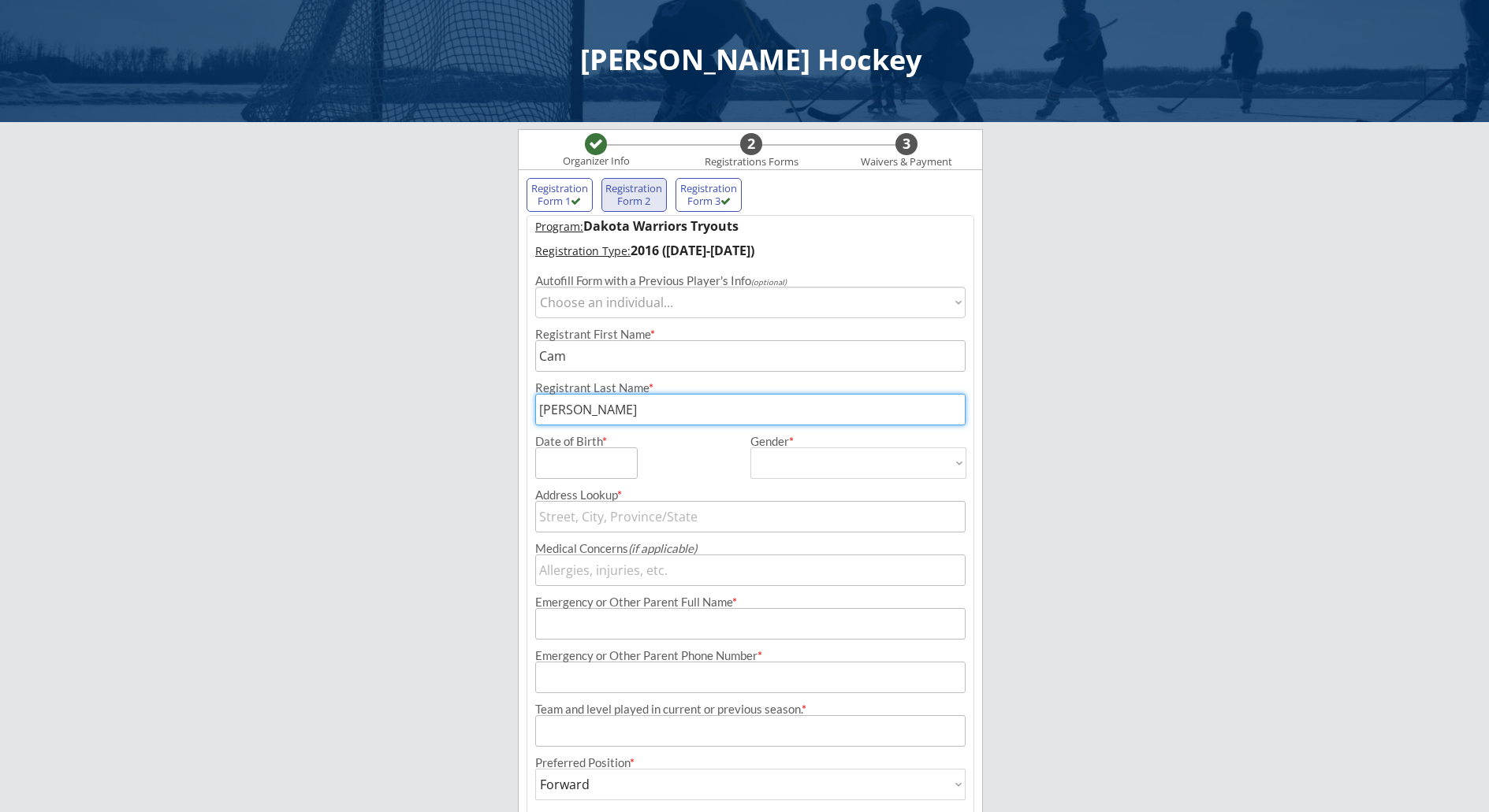
type input "[PERSON_NAME]"
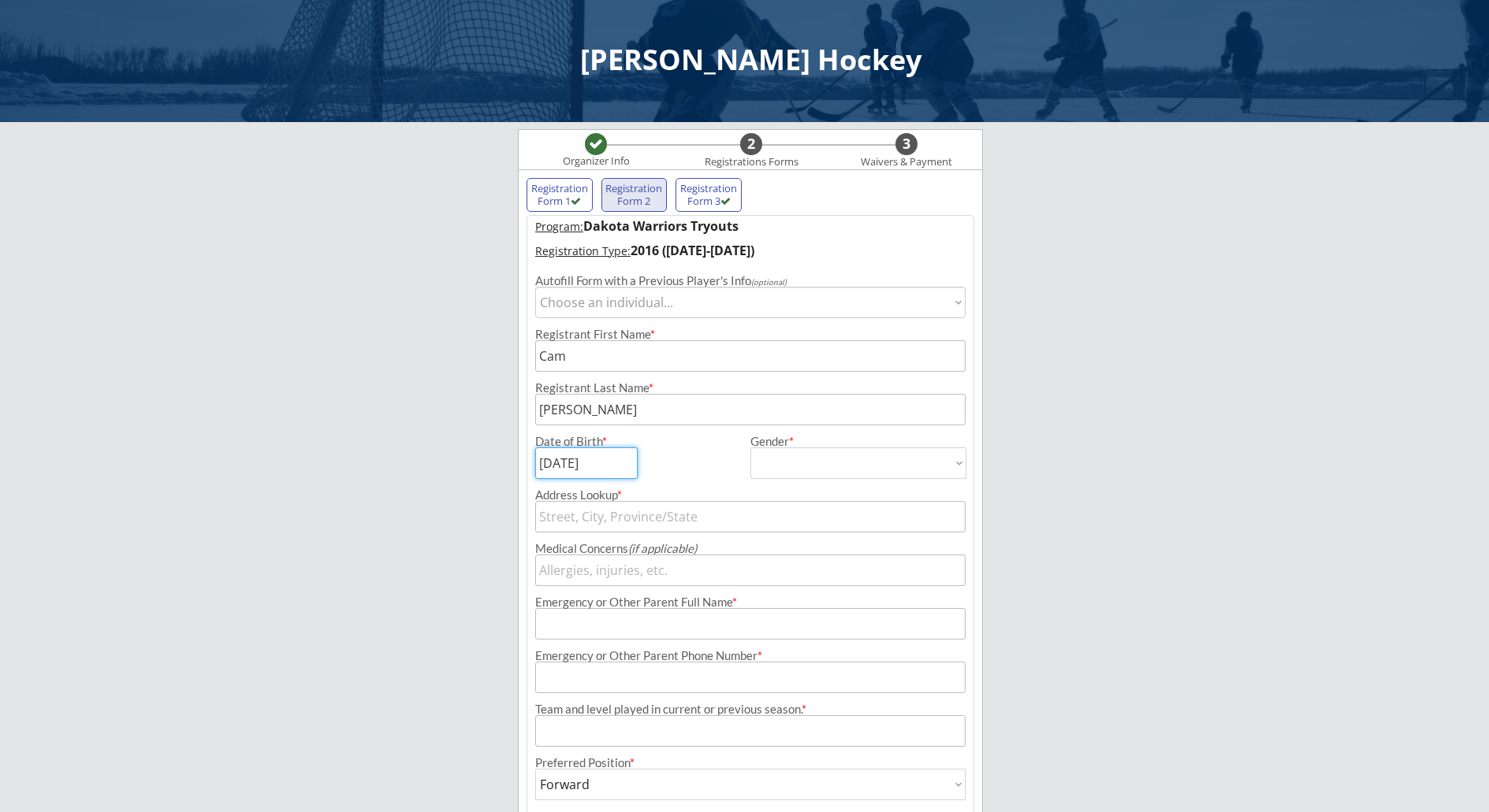
type input "[DATE]"
type input "13"
type input "[STREET_ADDRESS]"
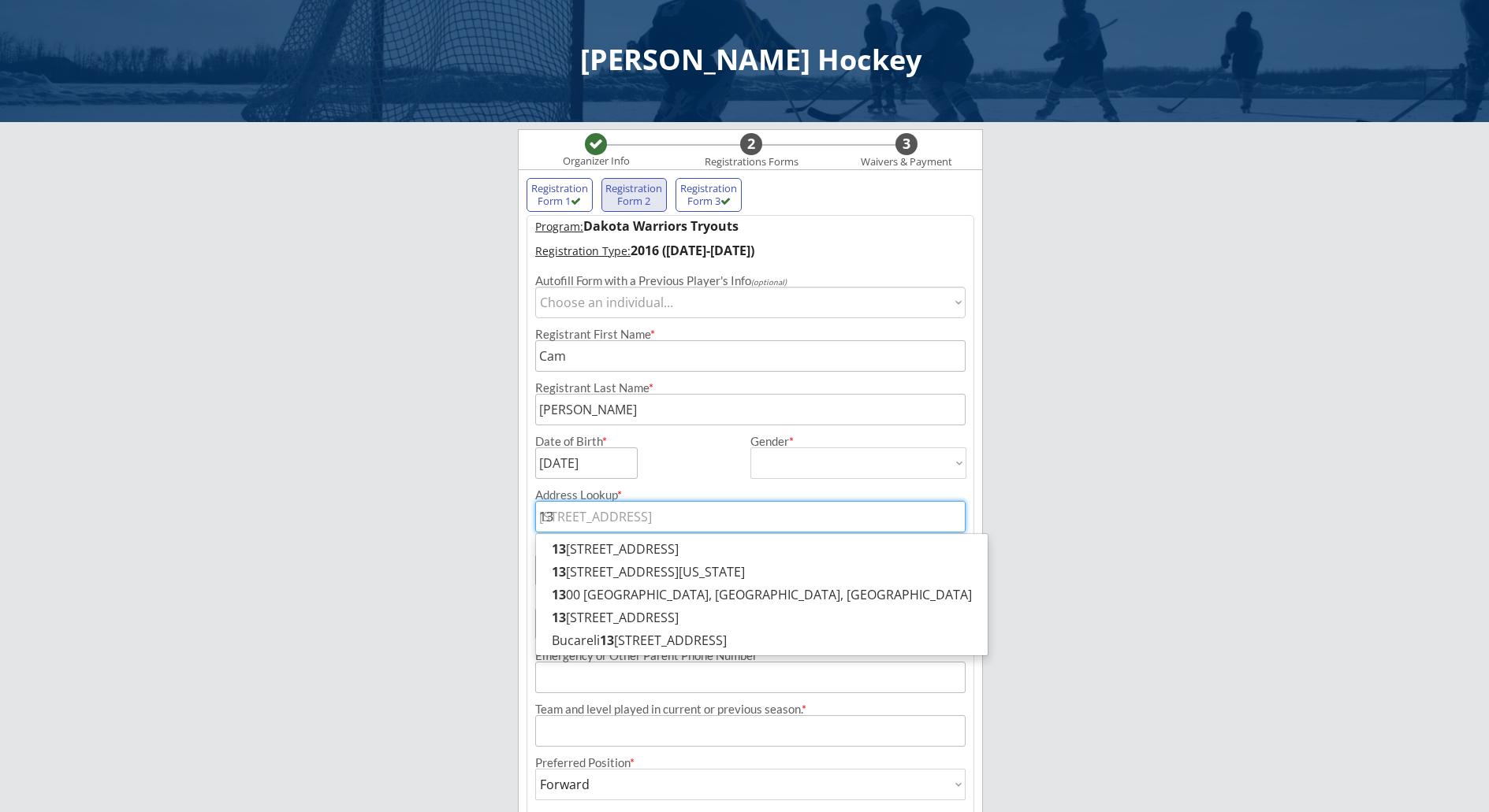
type input "130"
type input "[STREET_ADDRESS]"
type input "1300"
type input "[STREET_ADDRESS]"
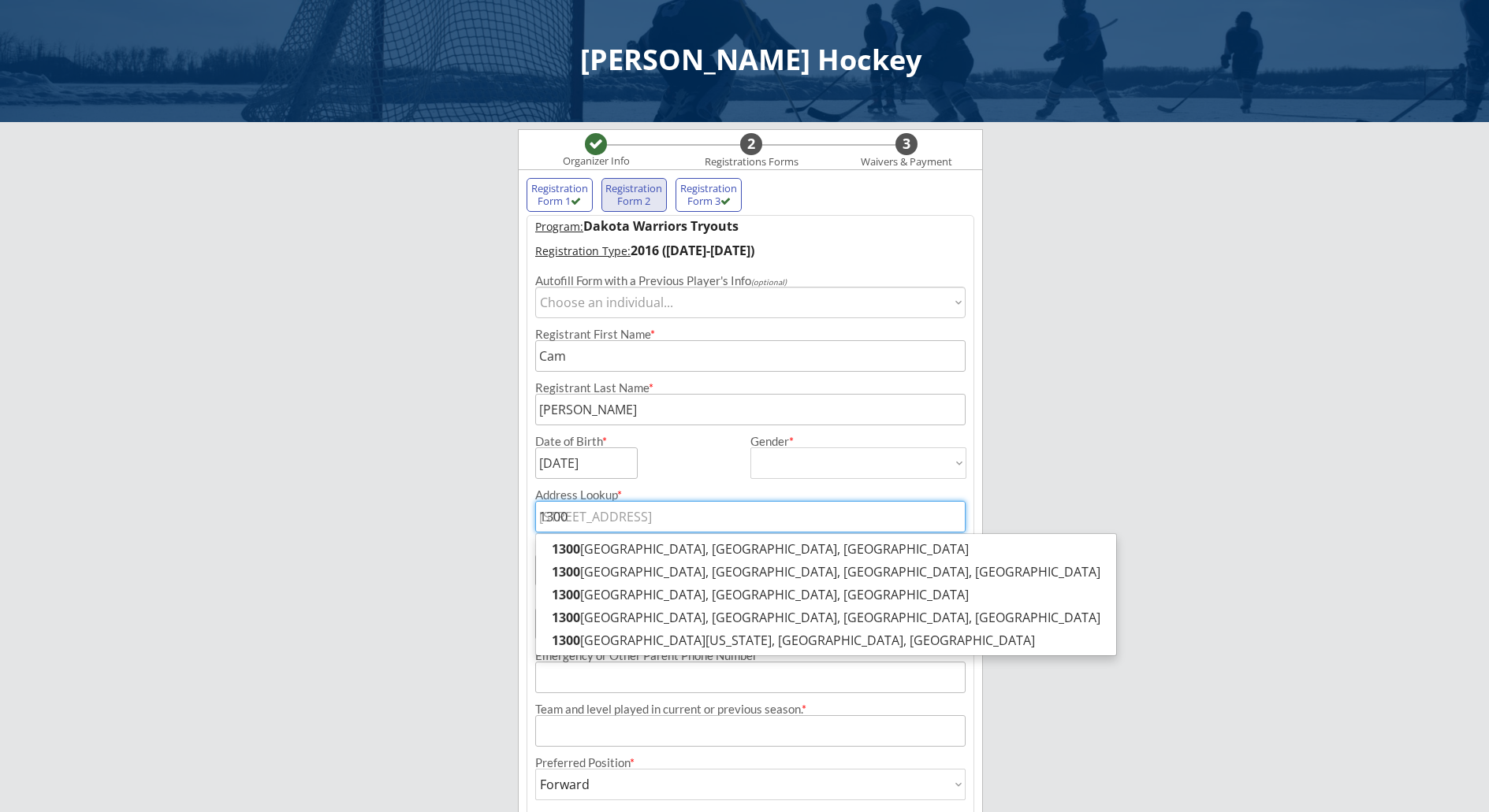
type input "13004"
type input "[STREET_ADDRESS]"
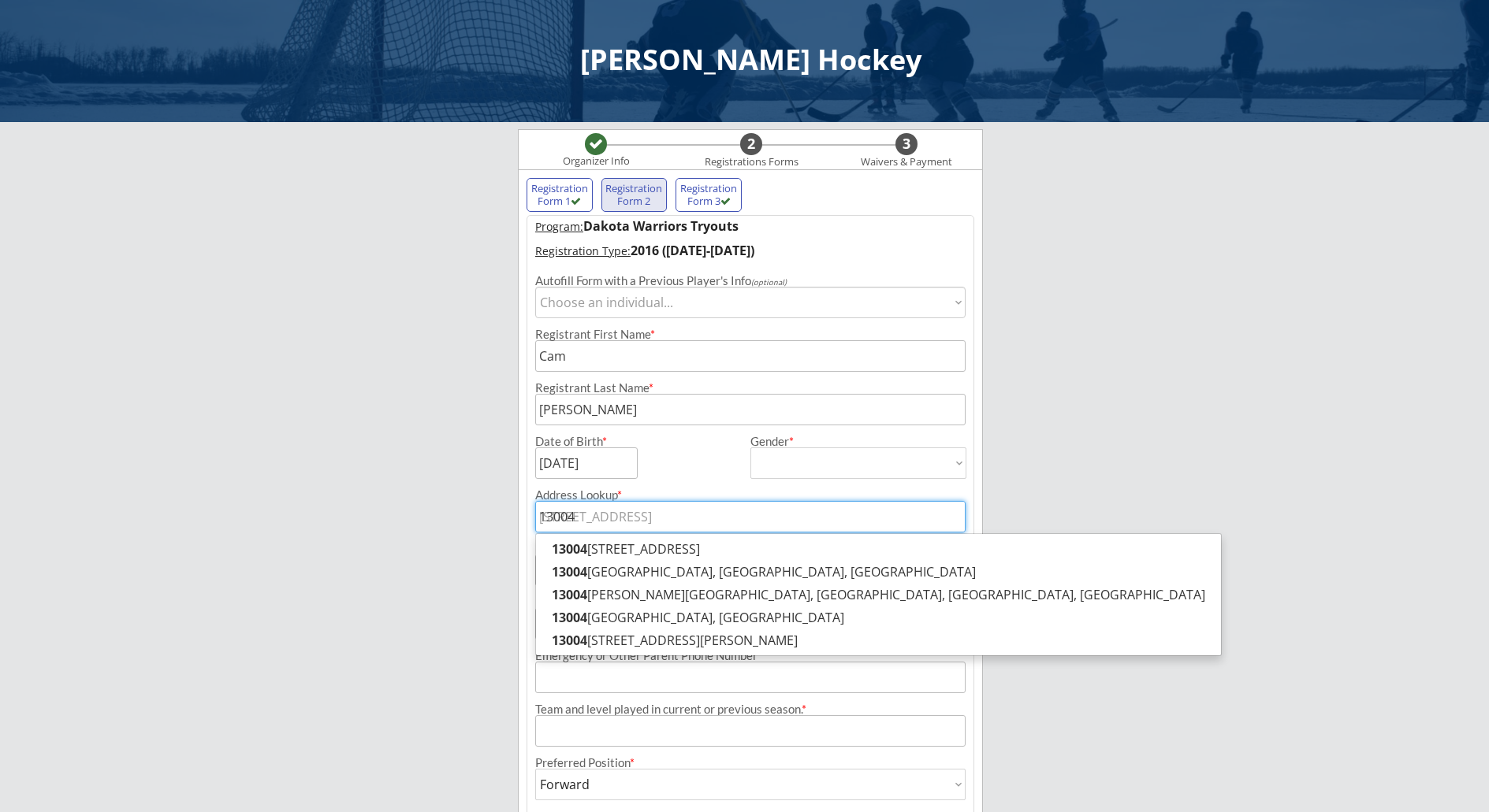
type input "13004"
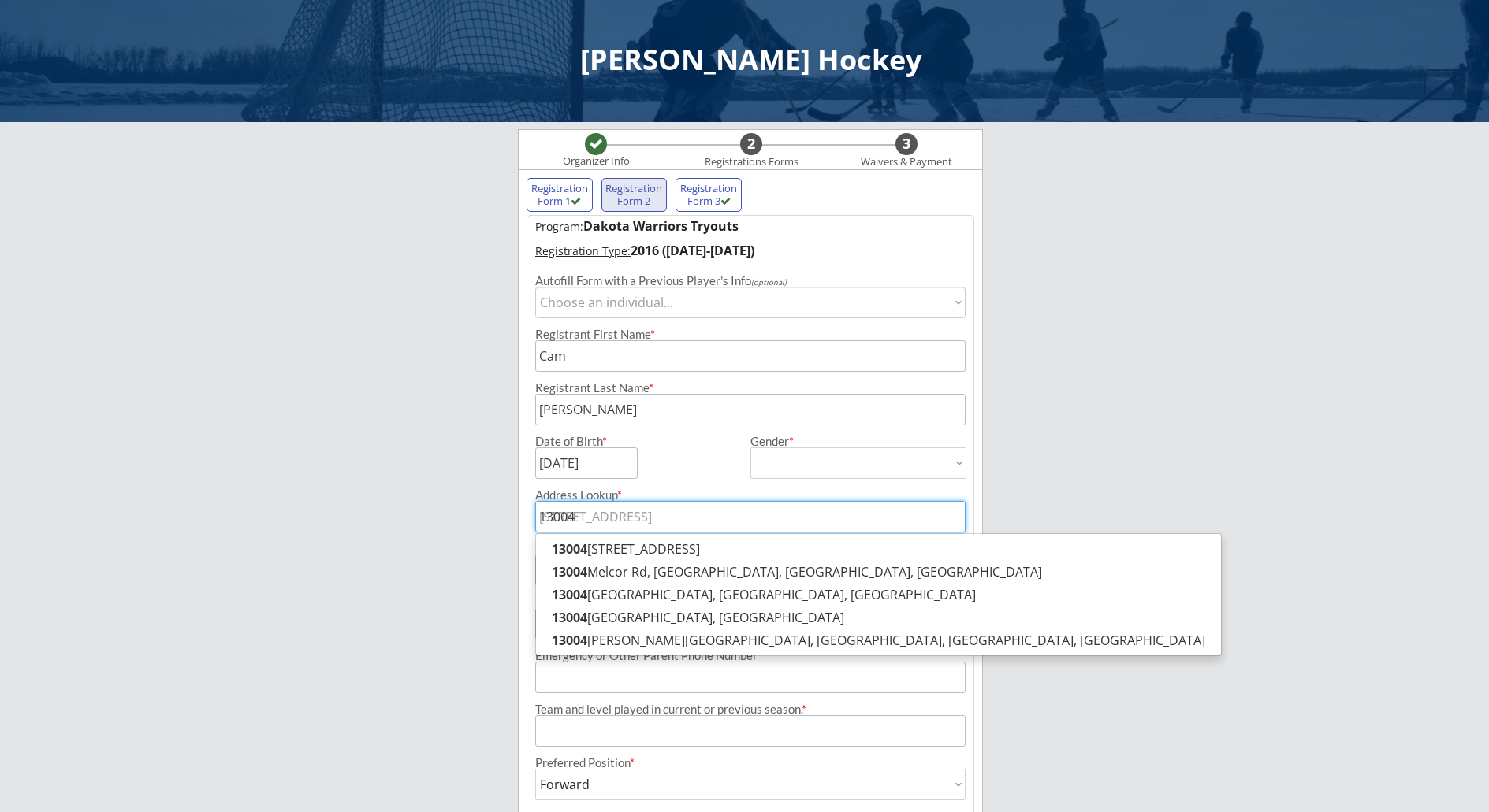
type input "13004 2"
type input "[STREET_ADDRESS][PERSON_NAME]"
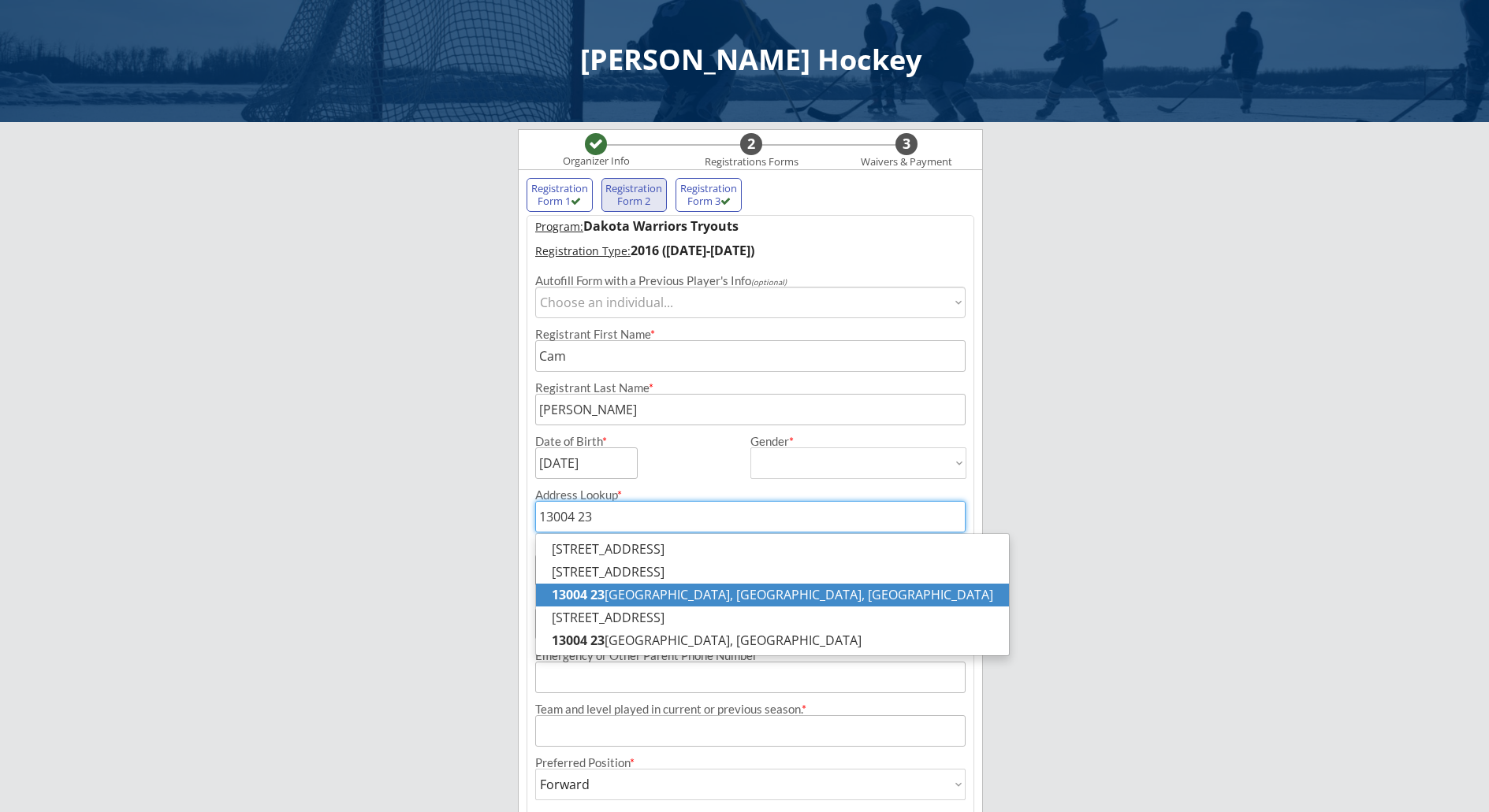
click at [630, 591] on p "13004 23 rd Street Northwest, Arnegard, ND, USA" at bounding box center [772, 595] width 473 height 23
type input "[STREET_ADDRESS]"
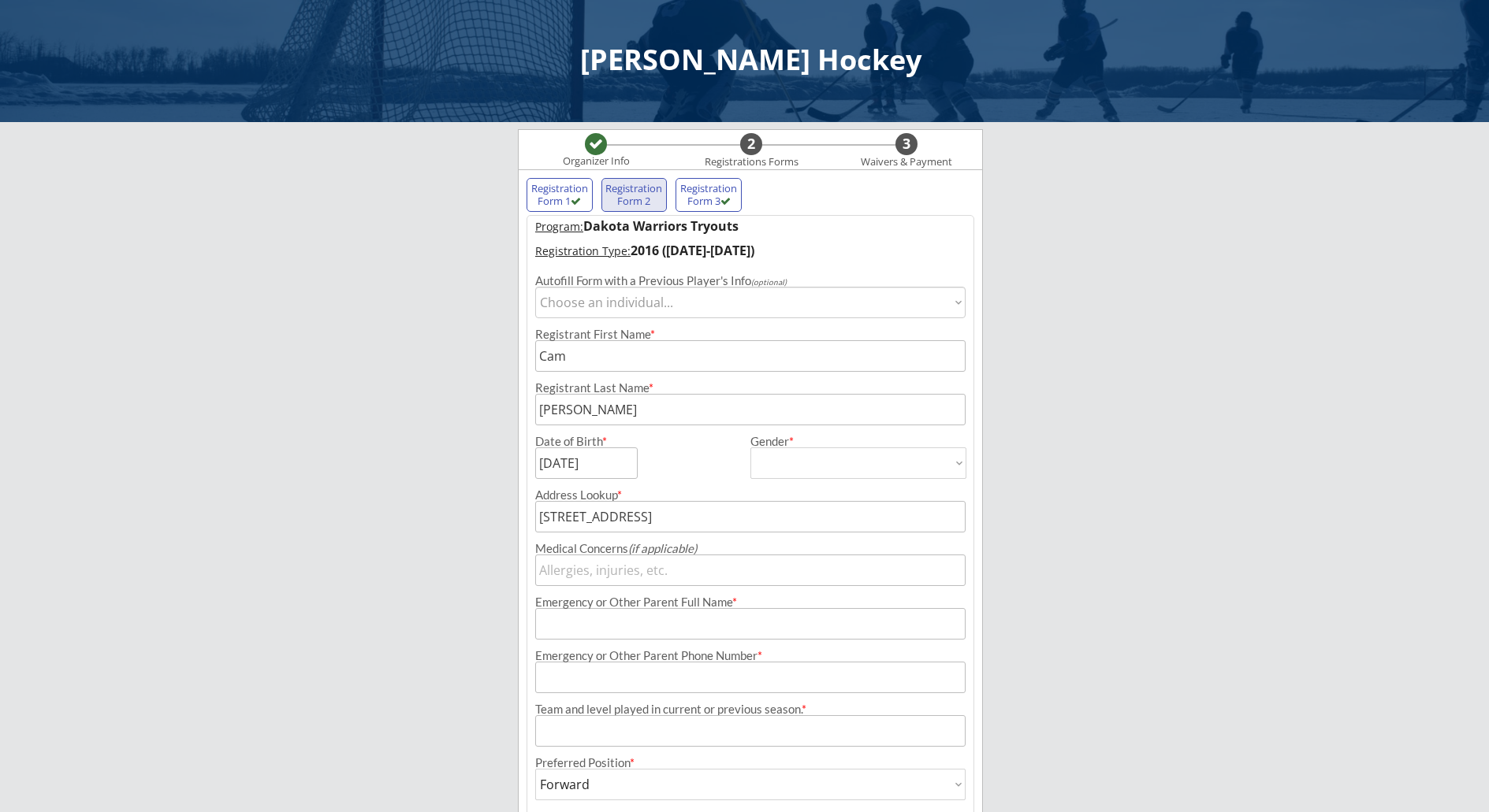
type input "[STREET_ADDRESS]"
type input "Arnegard"
type input "[US_STATE]"
type input "58835"
type input "[GEOGRAPHIC_DATA]"
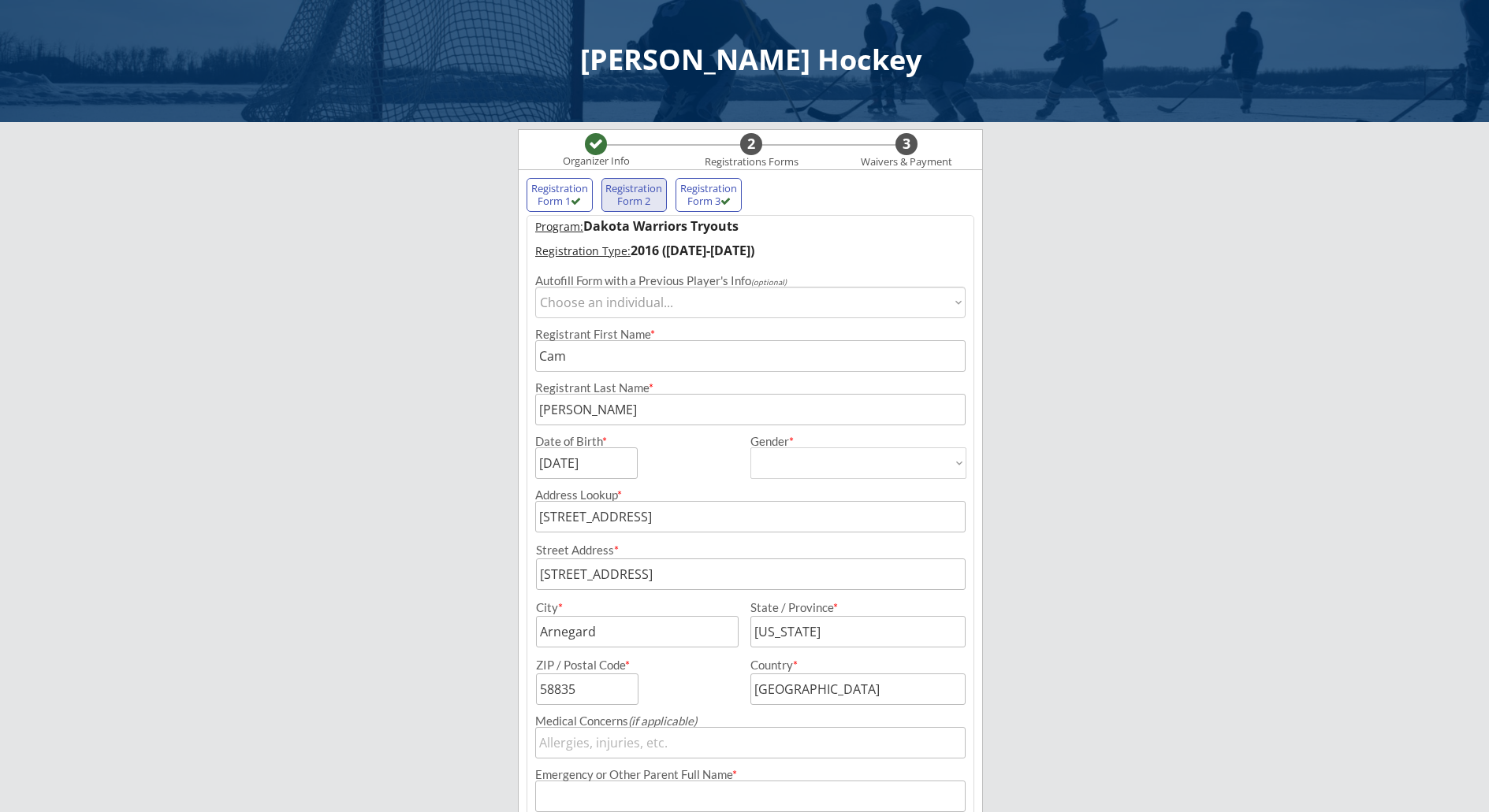
scroll to position [299, 0]
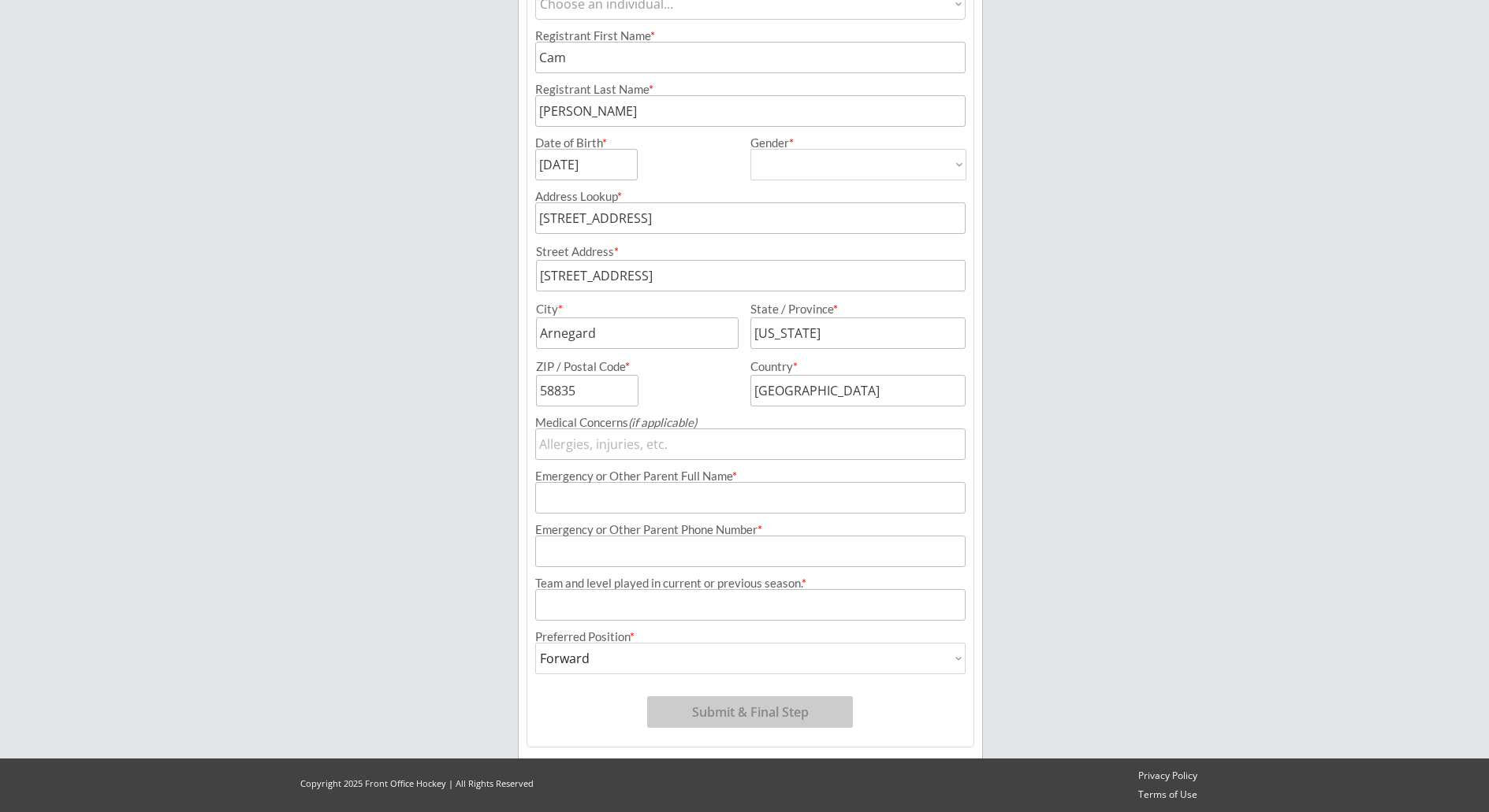
type input "[STREET_ADDRESS]"
click at [677, 502] on input "input" at bounding box center [750, 498] width 430 height 32
type input "[PERSON_NAME]"
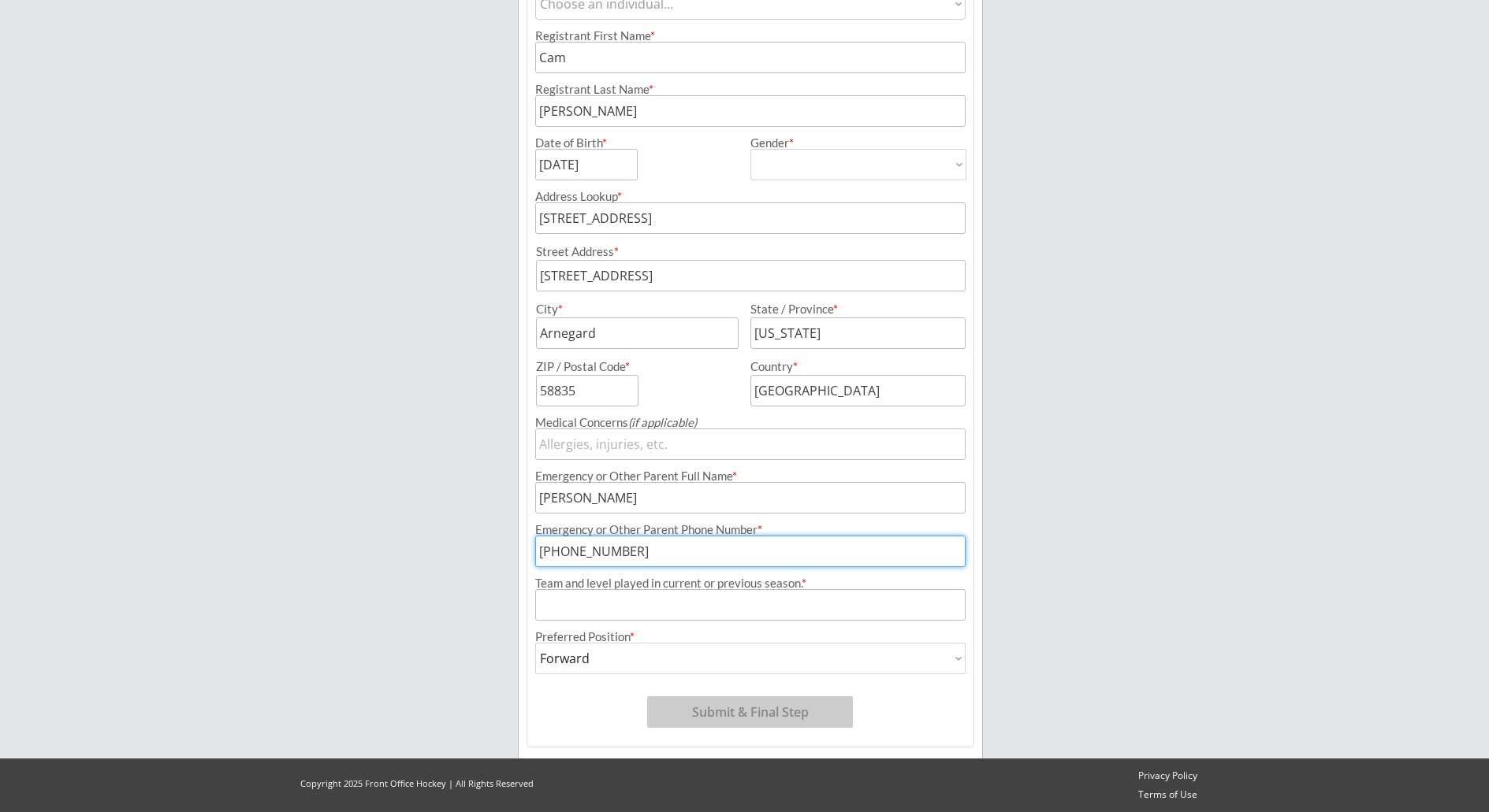
type input "[PHONE_NUMBER]"
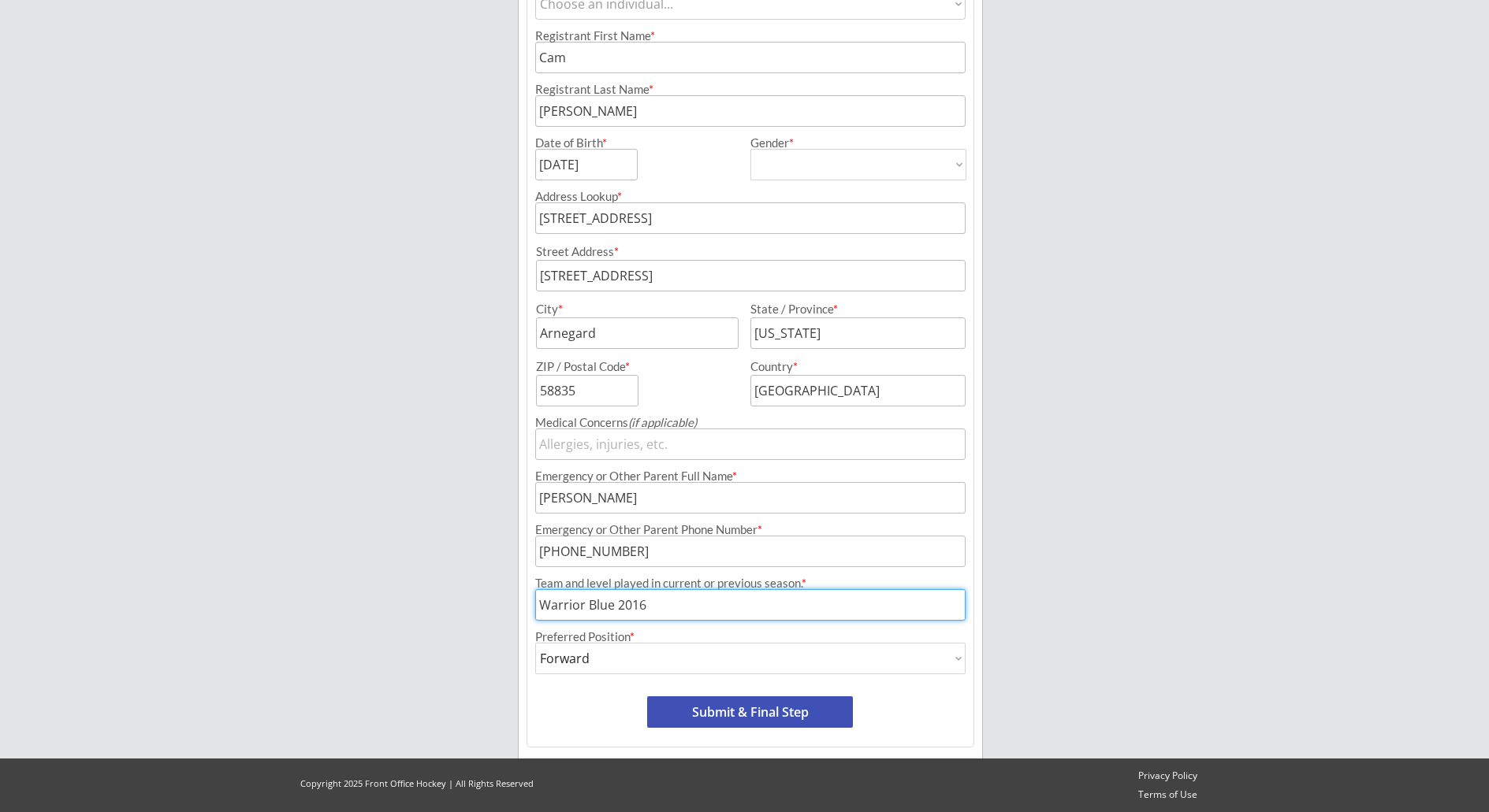
scroll to position [0, 0]
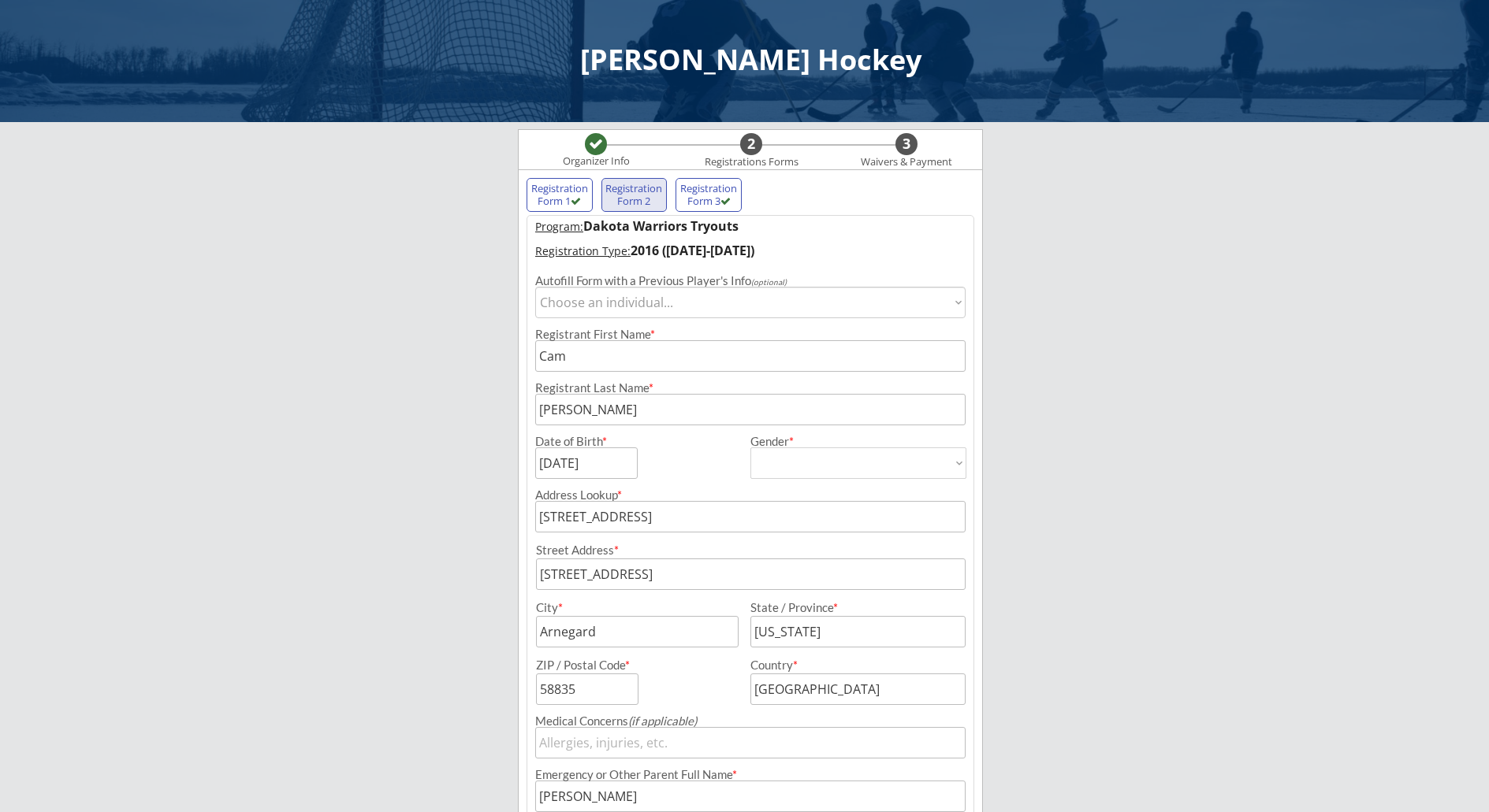
type input "Warrior Blue 2016"
click at [711, 195] on div "Registration Form 3" at bounding box center [708, 195] width 58 height 24
type input "[STREET_ADDRESS]"
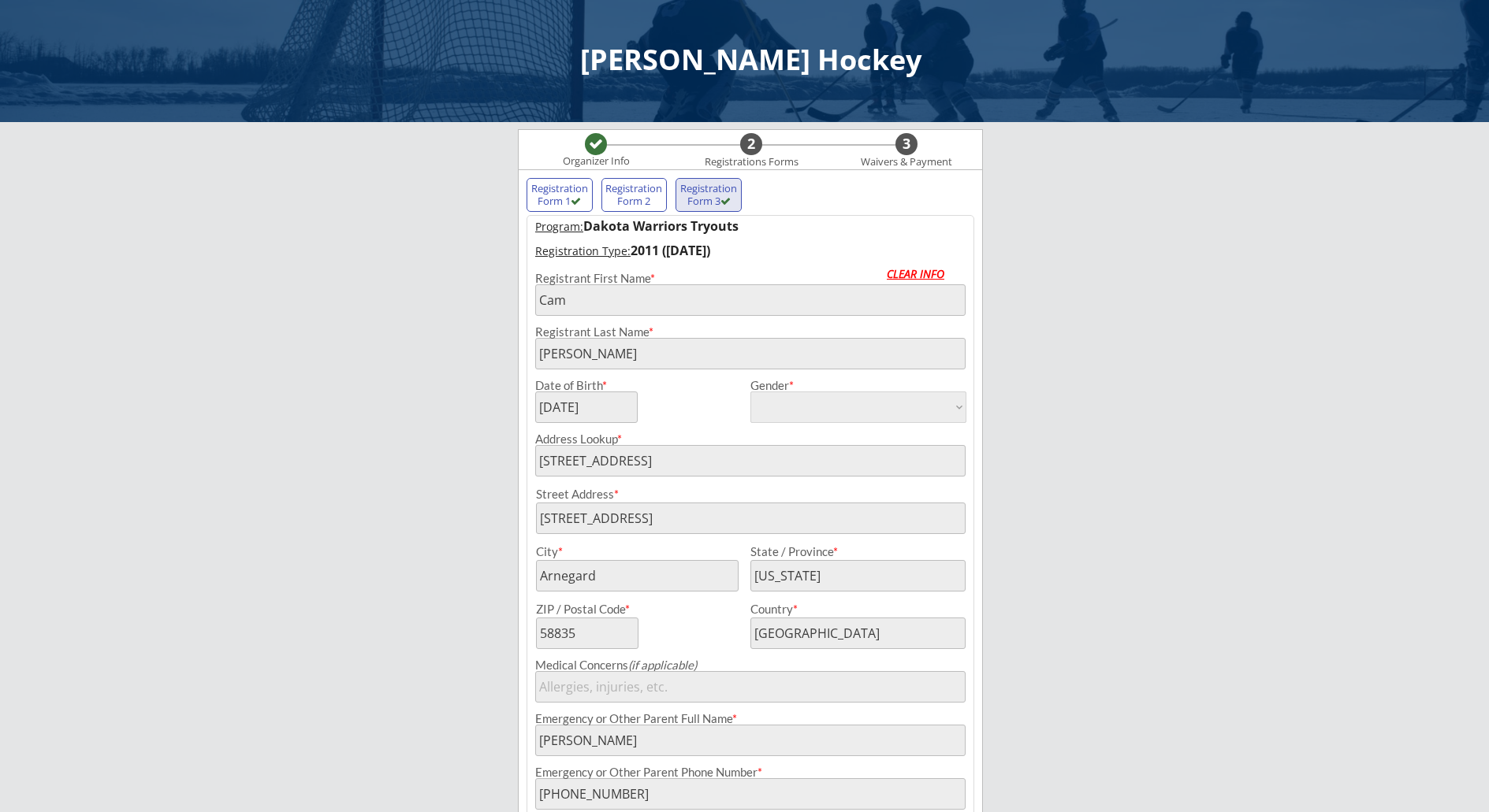
click at [945, 278] on div "CLEAR INFO" at bounding box center [927, 274] width 79 height 11
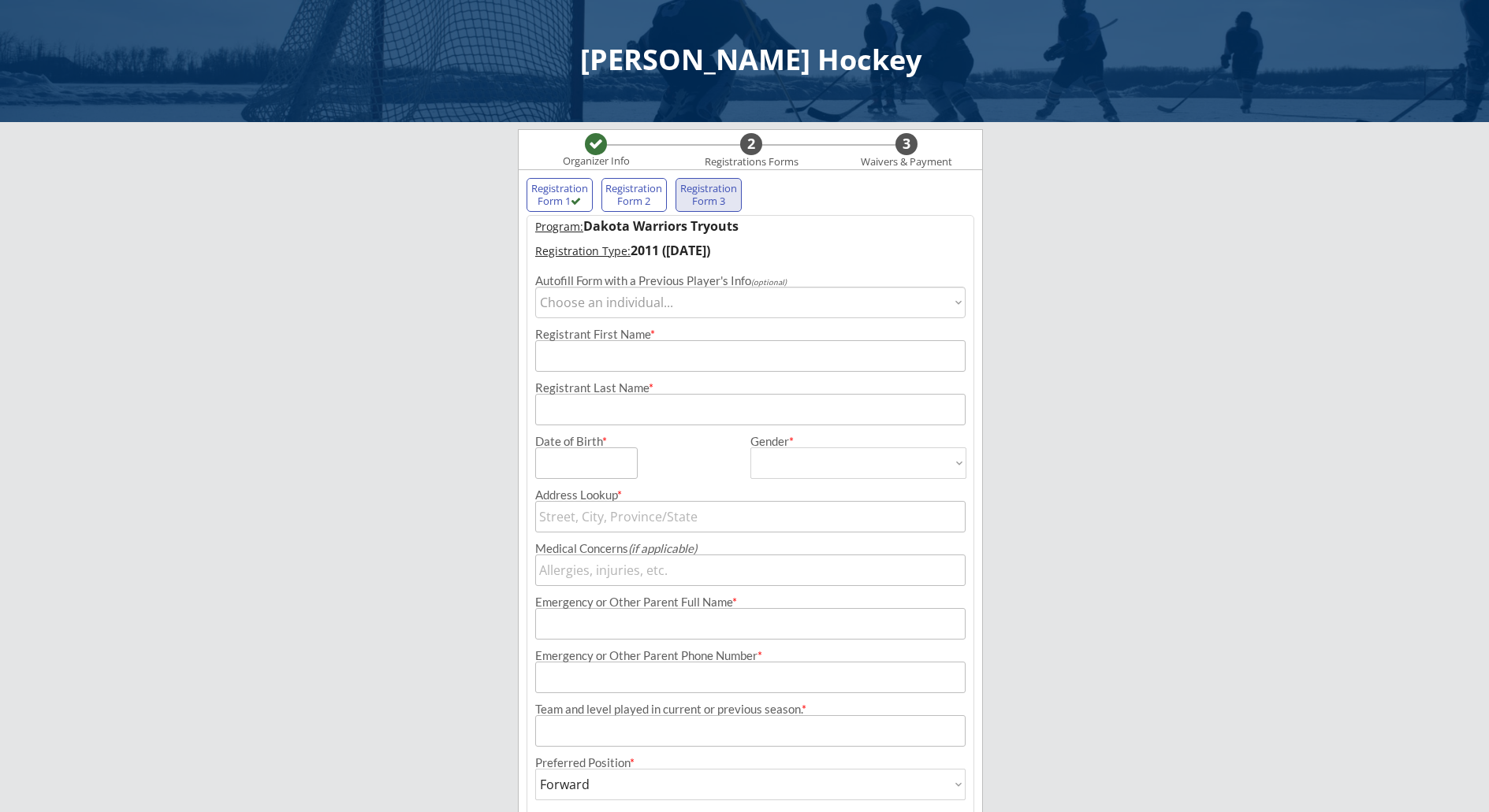
click at [656, 312] on select "Choose an individual... [PERSON_NAME]" at bounding box center [750, 302] width 430 height 32
click at [736, 387] on div "Registrant Last Name *" at bounding box center [750, 388] width 430 height 12
drag, startPoint x: 960, startPoint y: 298, endPoint x: 952, endPoint y: 305, distance: 10.6
click at [961, 299] on select "Choose an individual... [PERSON_NAME]" at bounding box center [750, 302] width 430 height 32
select select ""1348695171700984260__LOOKUP__1596771888128x716615386467926000""
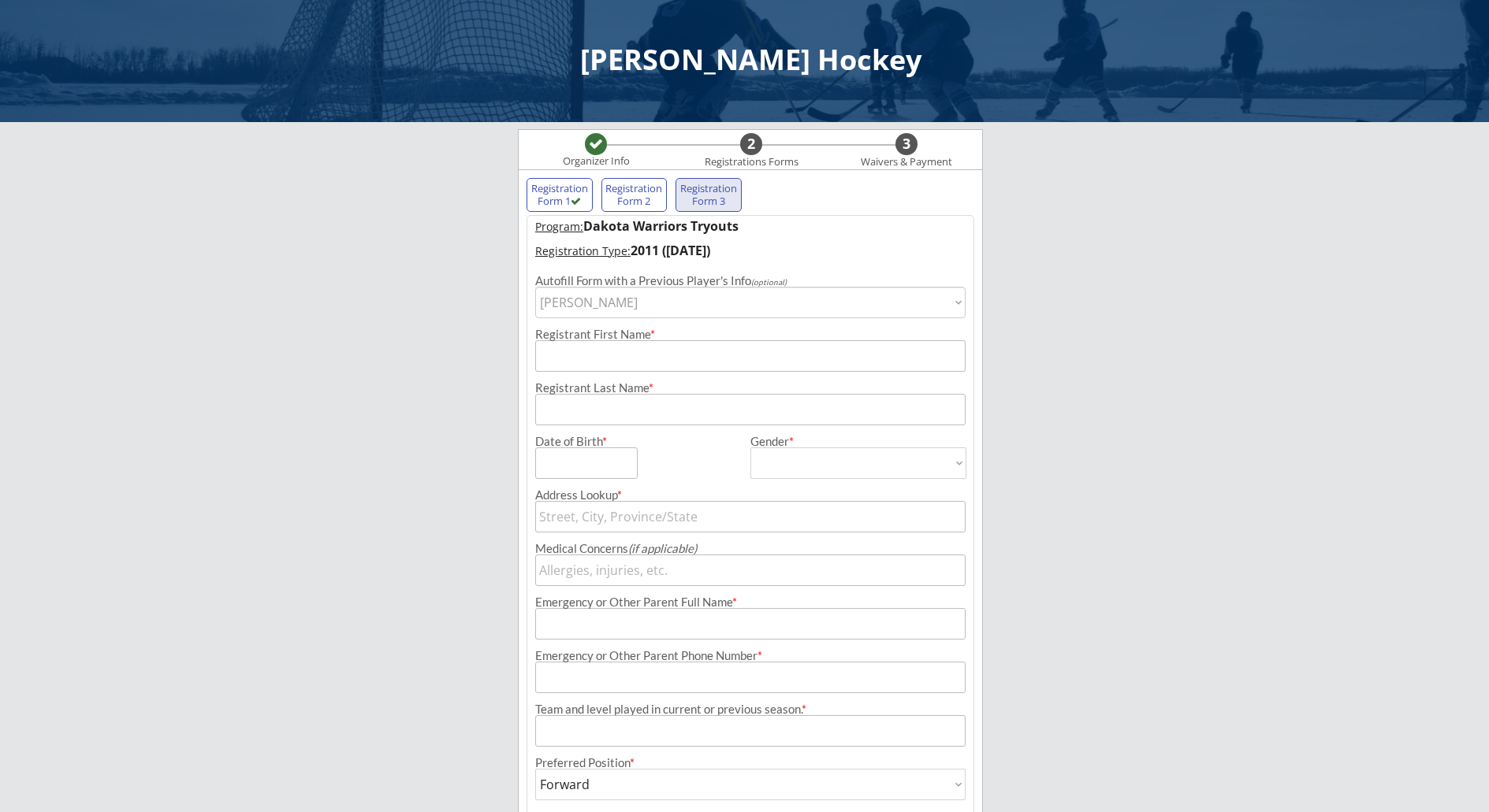
click at [535, 287] on select "Choose an individual... [PERSON_NAME]" at bounding box center [750, 302] width 430 height 32
type input "[PERSON_NAME]"
type input "[DATE]"
type input "[PERSON_NAME]"
type input "[STREET_ADDRESS]"
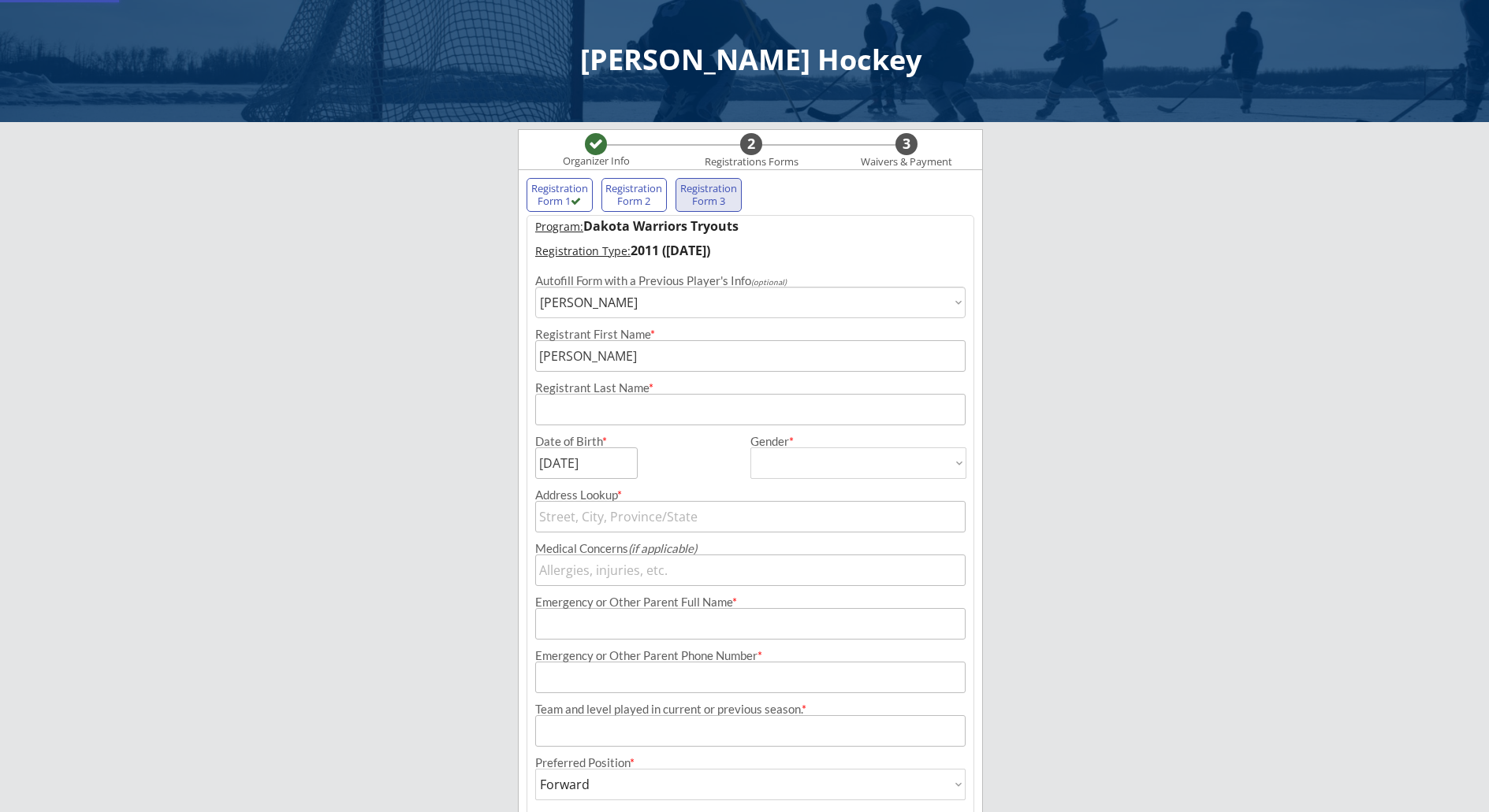
type input "[STREET_ADDRESS]"
type input "Arnegard"
type input "[US_STATE]"
type input "58835"
type input "[GEOGRAPHIC_DATA]"
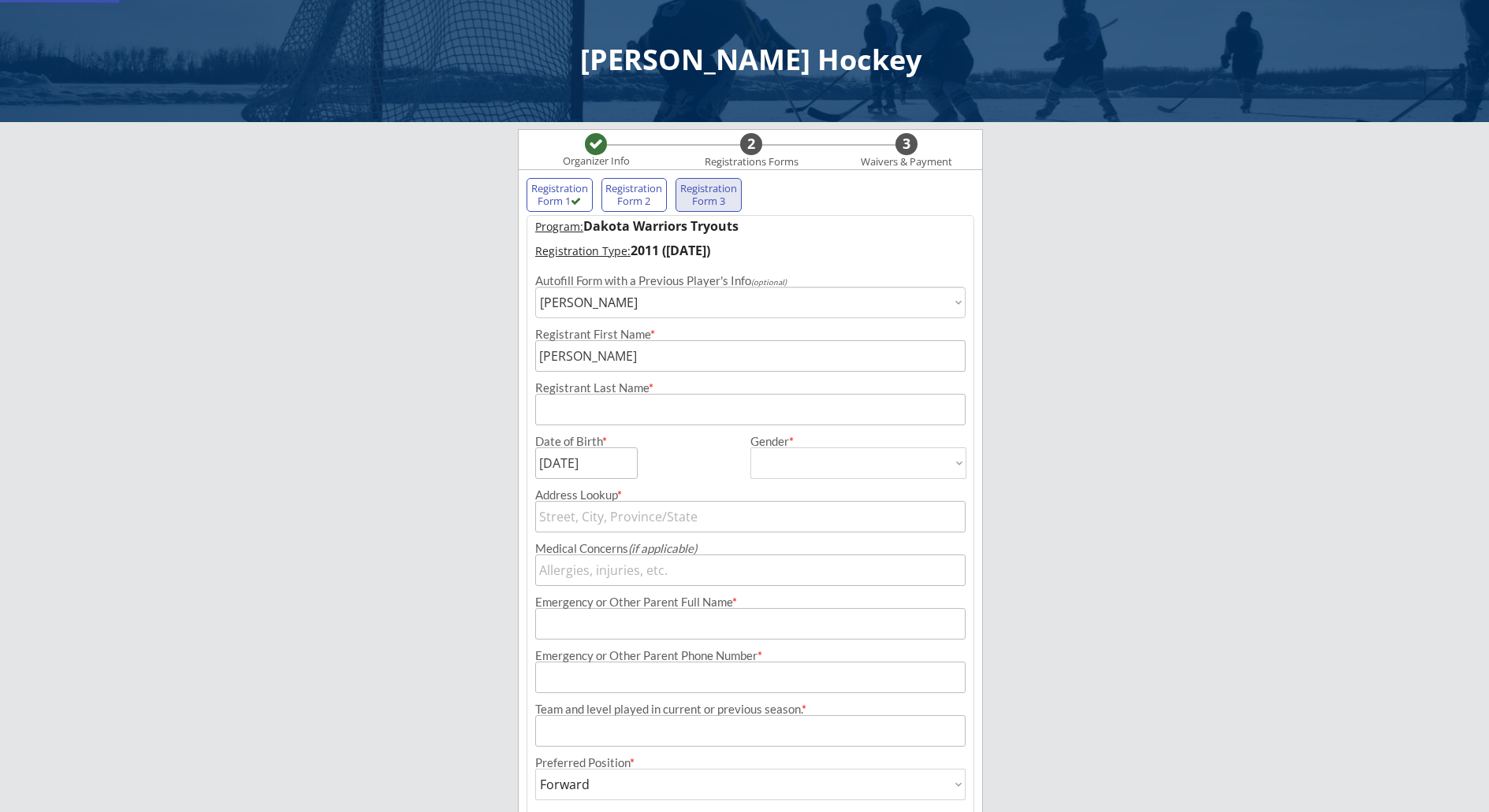
type input "[PERSON_NAME]"
type input "[PHONE_NUMBER]"
type input "Warriors Blue 2014"
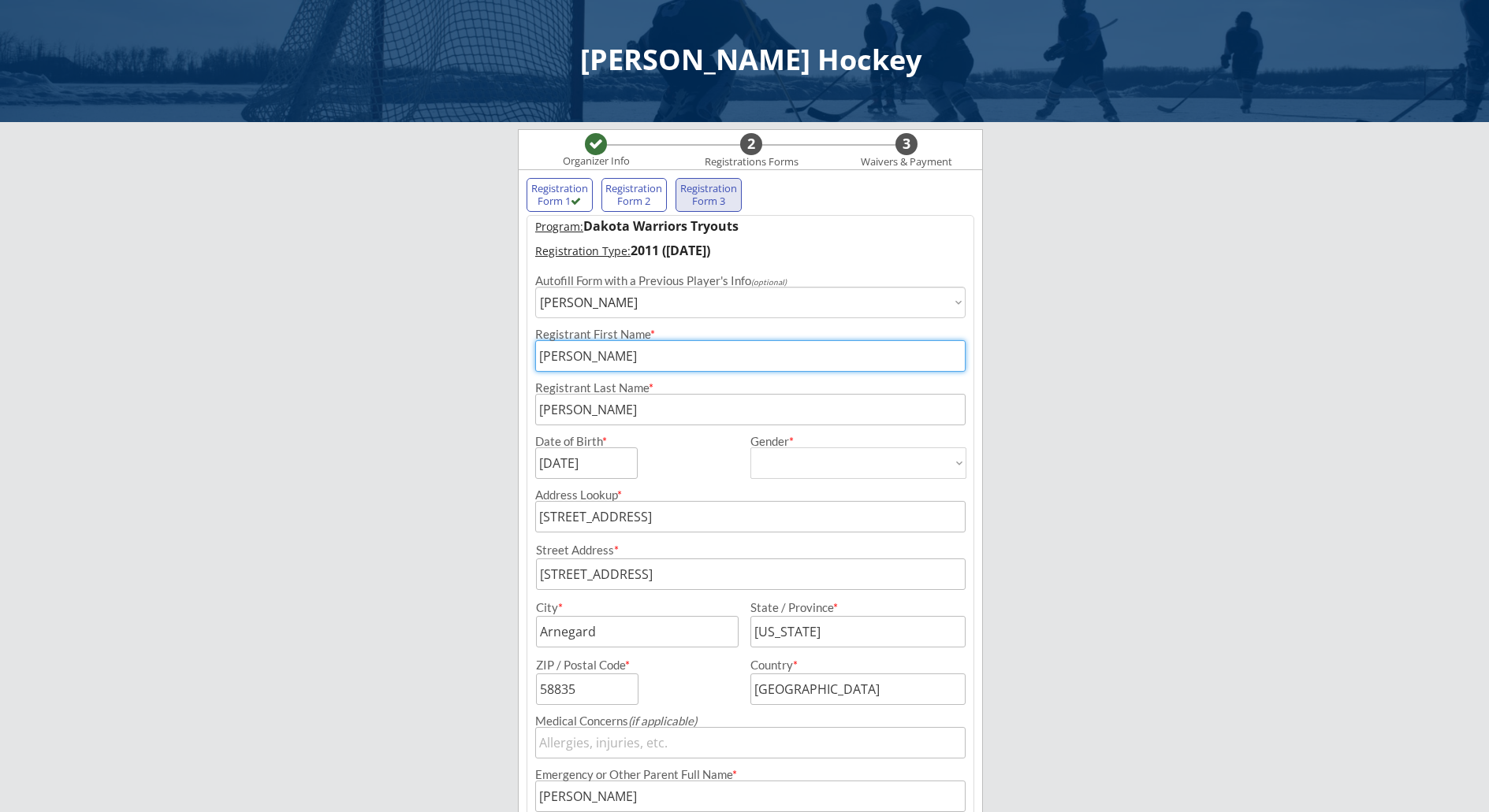
drag, startPoint x: 582, startPoint y: 355, endPoint x: 543, endPoint y: 361, distance: 39.5
click at [543, 361] on input "input" at bounding box center [750, 356] width 430 height 32
type input "Chasen"
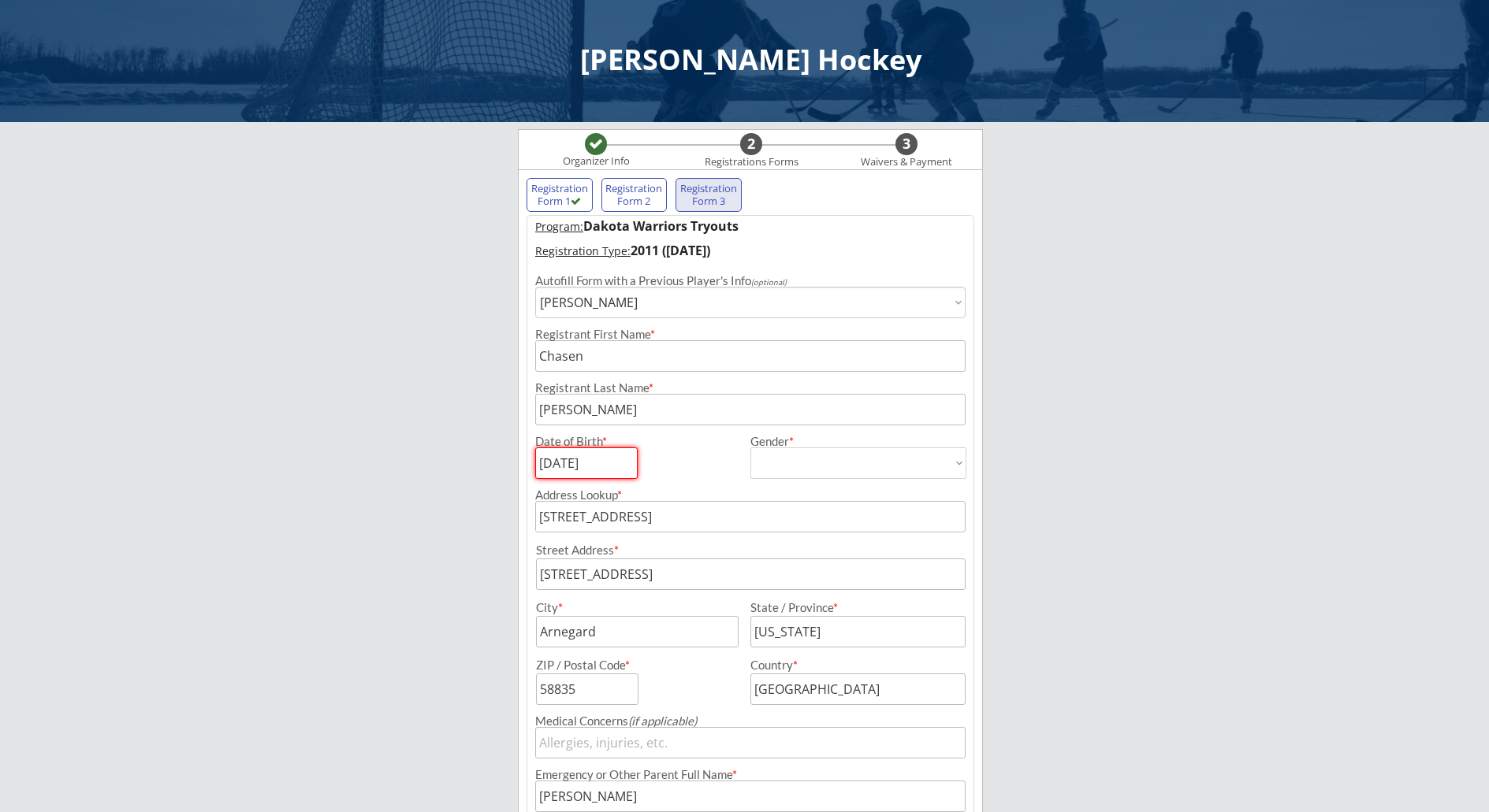
type input "08/18/2011"
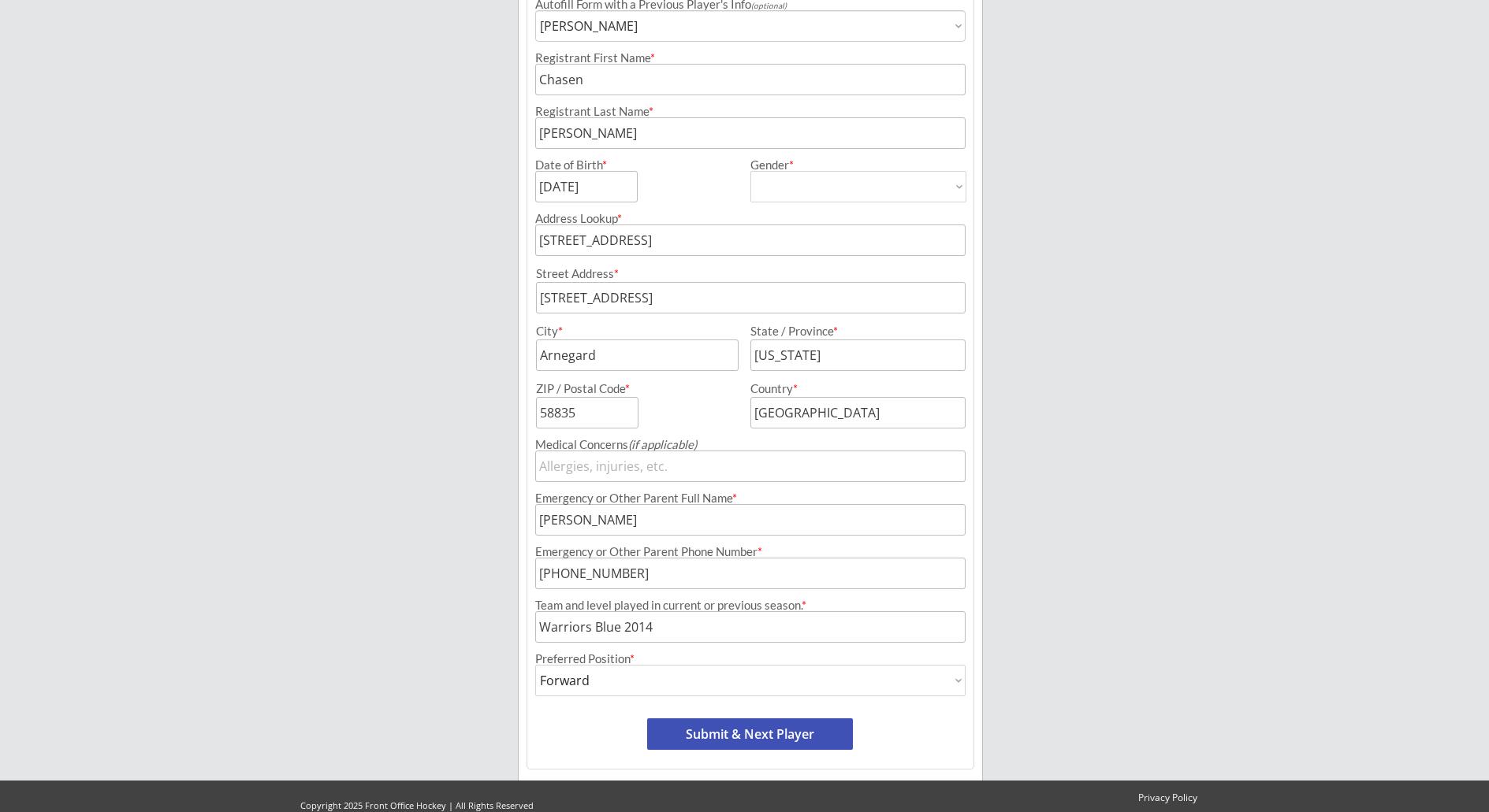
scroll to position [299, 0]
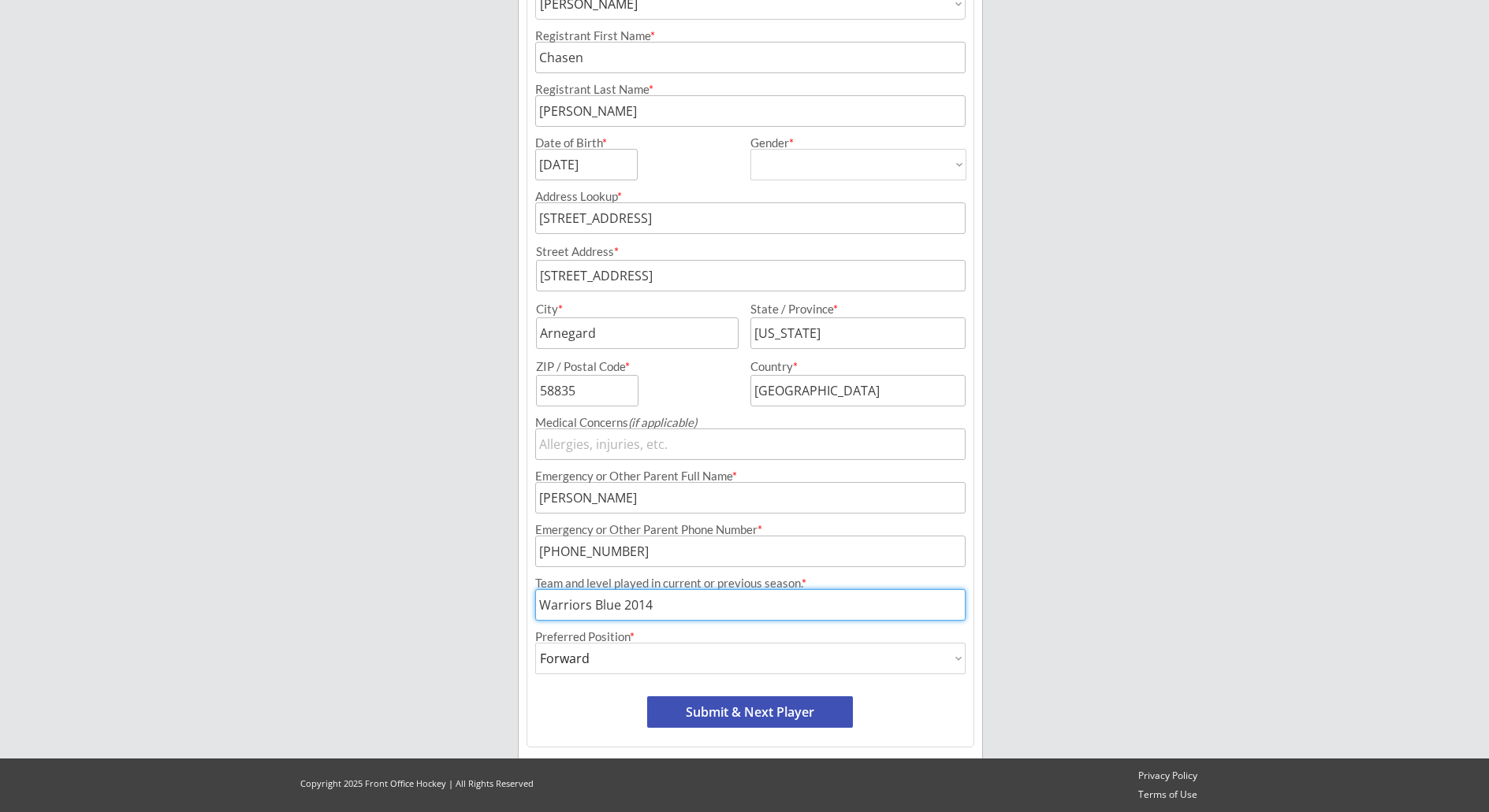
drag, startPoint x: 651, startPoint y: 610, endPoint x: 595, endPoint y: 605, distance: 56.2
click at [595, 605] on input "input" at bounding box center [750, 605] width 430 height 32
type input "Warriors Red 2011"
click at [708, 706] on button "Submit & Next Player" at bounding box center [751, 712] width 206 height 32
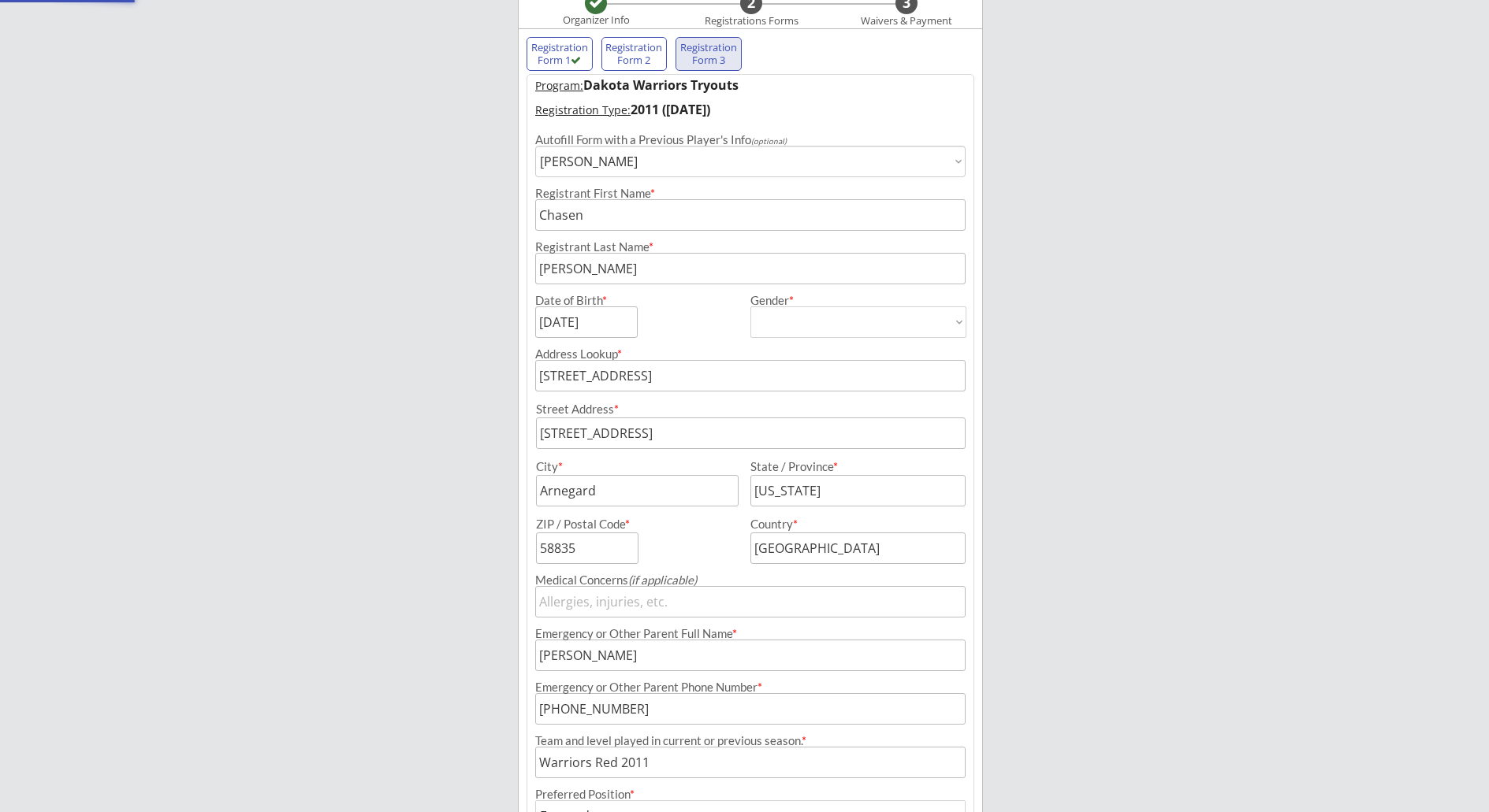
select select ""PLACEHOLDER_1427118222253""
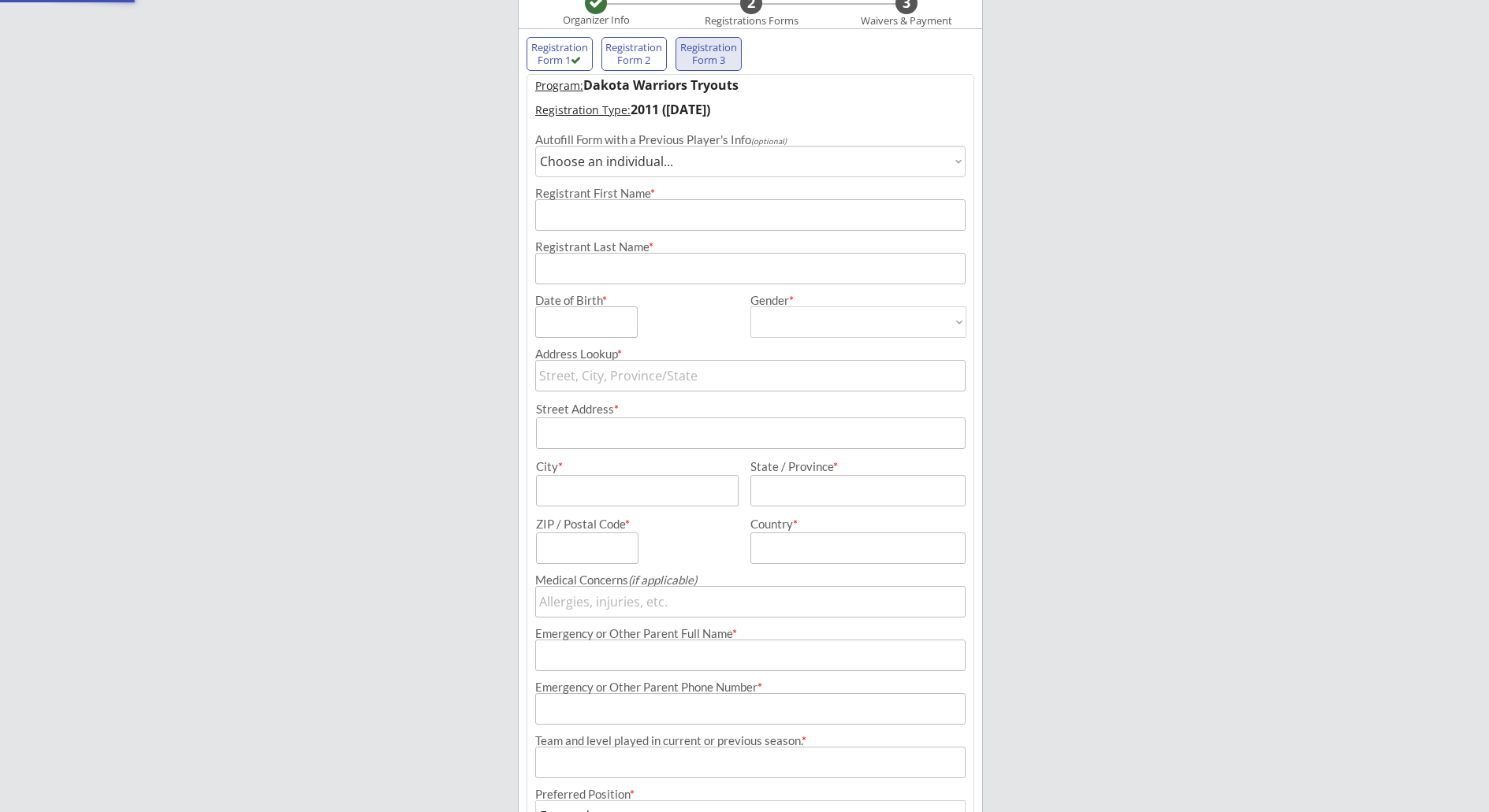
scroll to position [126, 0]
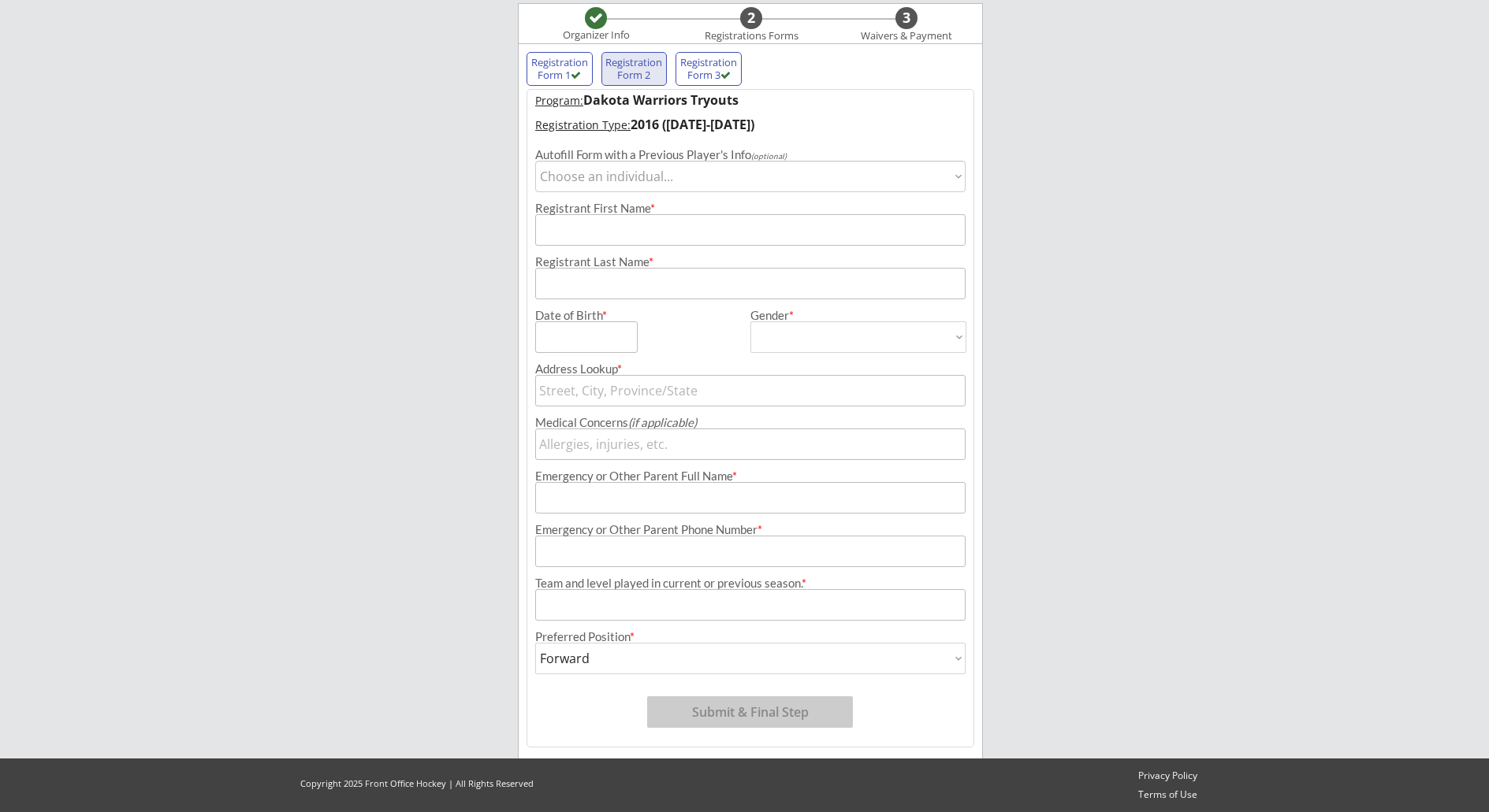
click at [576, 77] on div at bounding box center [576, 76] width 10 height 10
type input "[PERSON_NAME]"
type input "[DATE]"
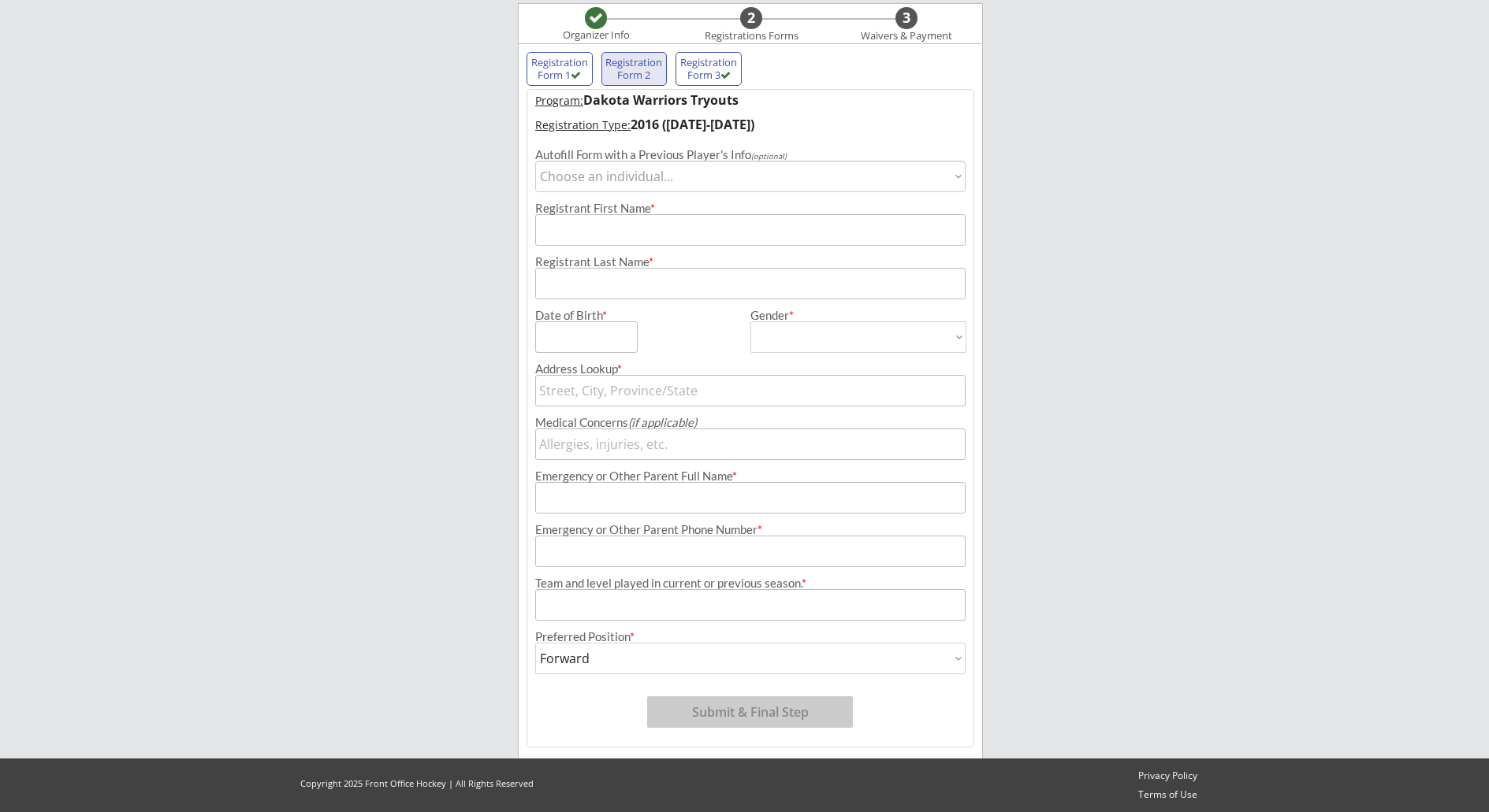
type input "[STREET_ADDRESS]"
type input "Arnegard"
type input "[US_STATE]"
type input "58835"
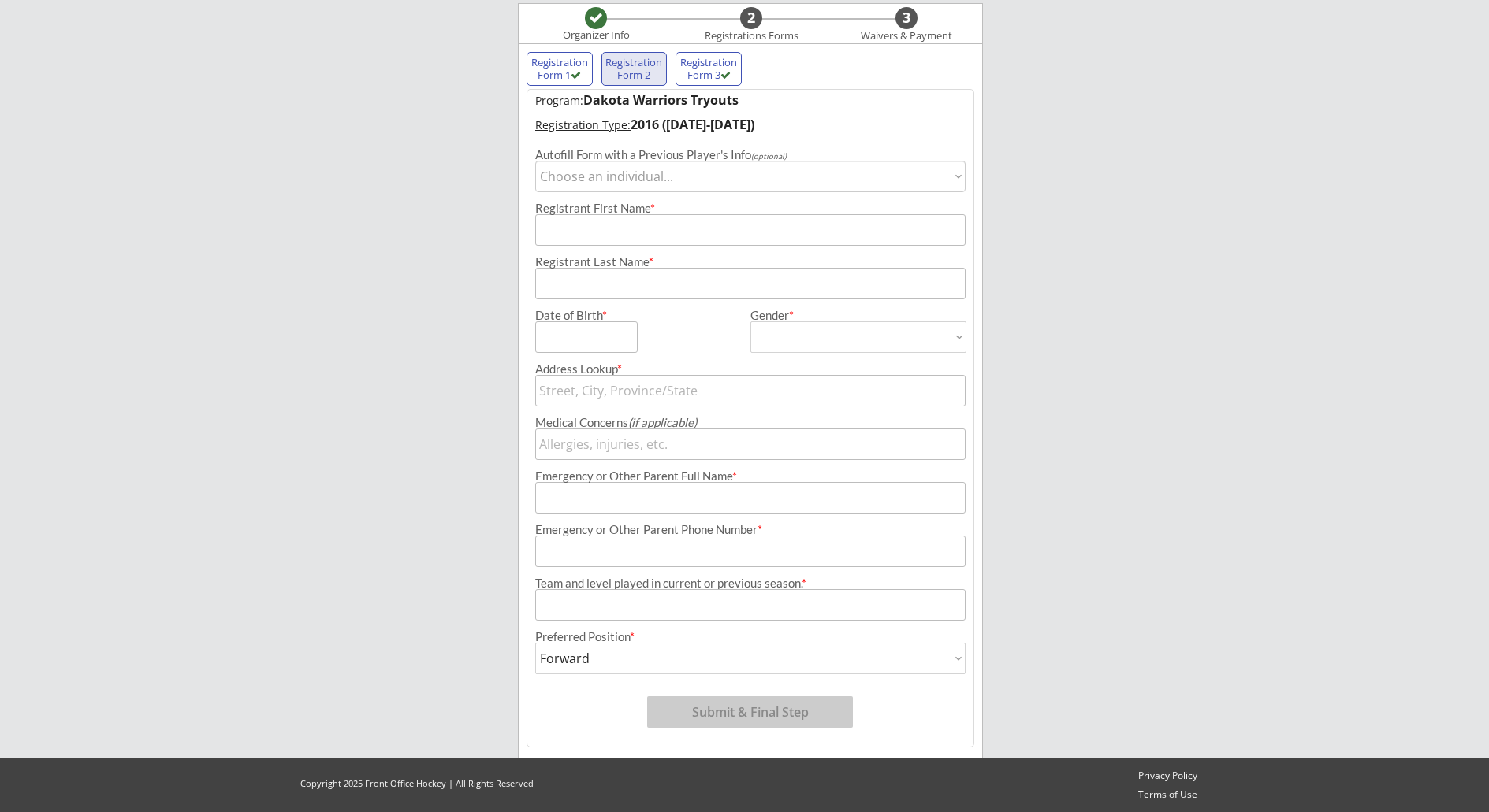
type input "[GEOGRAPHIC_DATA]"
type input "[PERSON_NAME]"
type input "[PHONE_NUMBER]"
type input "Warriors Blue 2014"
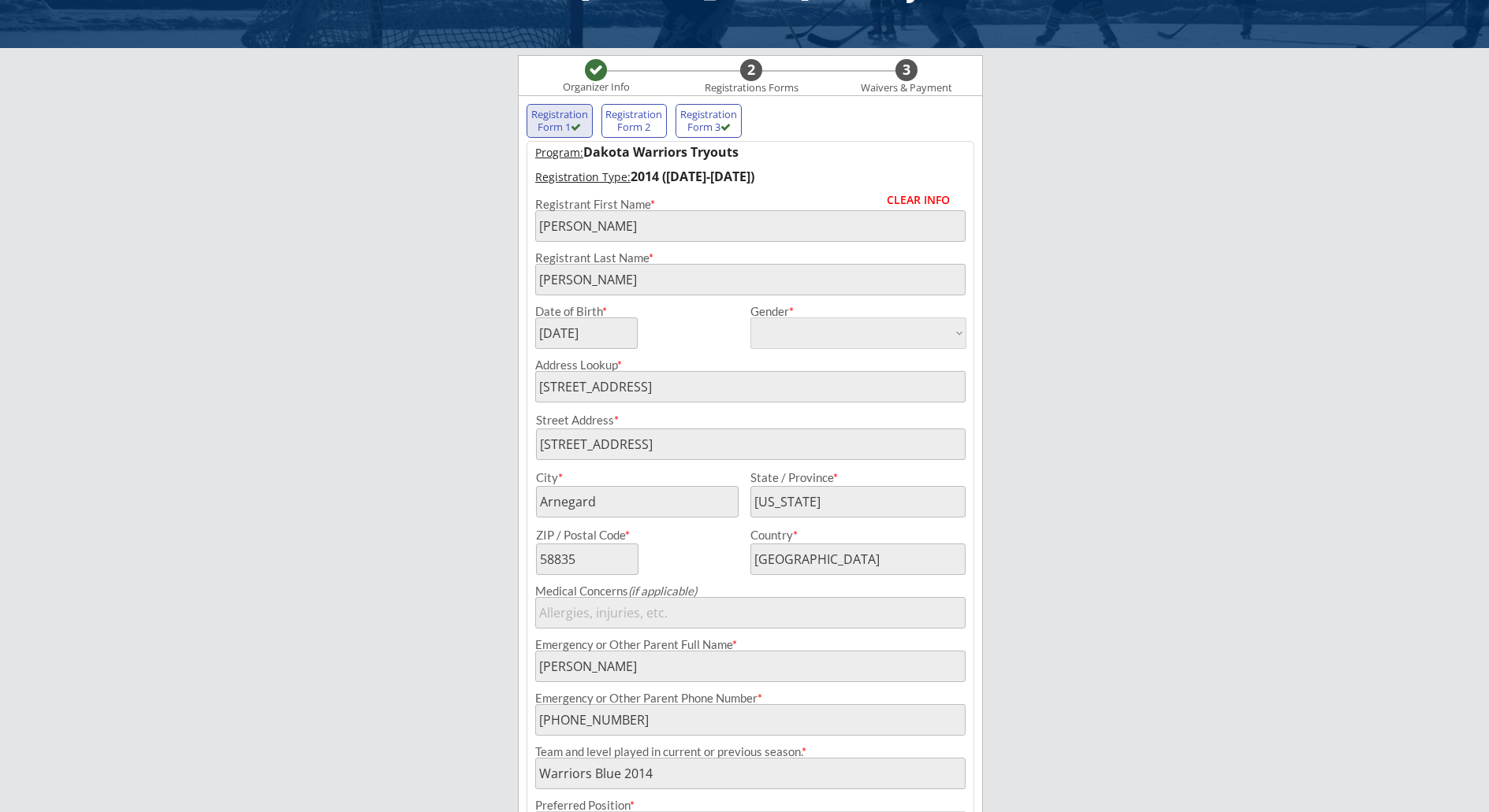
click at [621, 115] on div "Registration Form 2" at bounding box center [635, 121] width 58 height 24
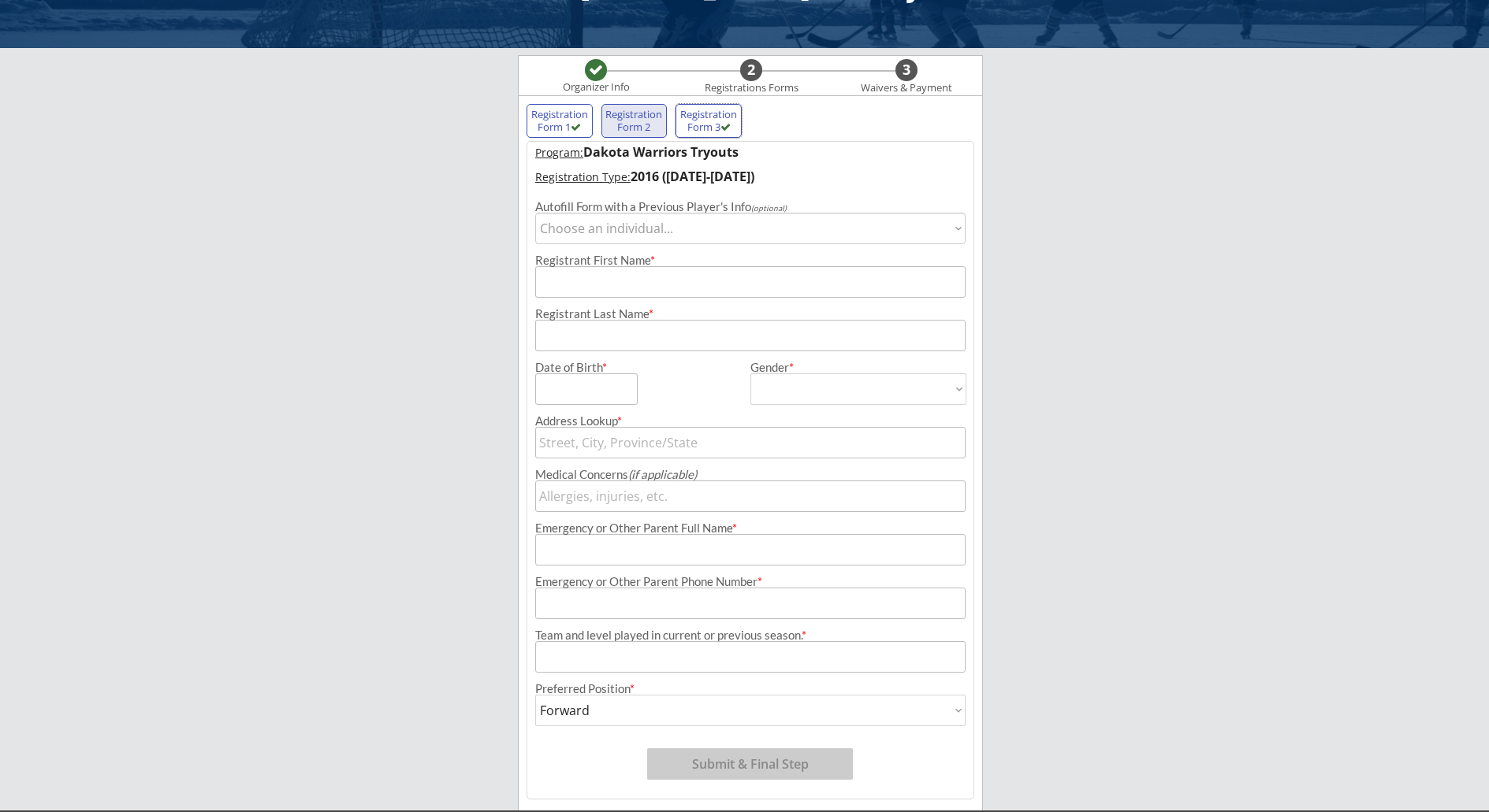
click at [707, 124] on div "Registration Form 3" at bounding box center [708, 121] width 58 height 24
type input "Chasen"
type input "[PERSON_NAME]"
type input "08/18/2011"
type input "[STREET_ADDRESS]"
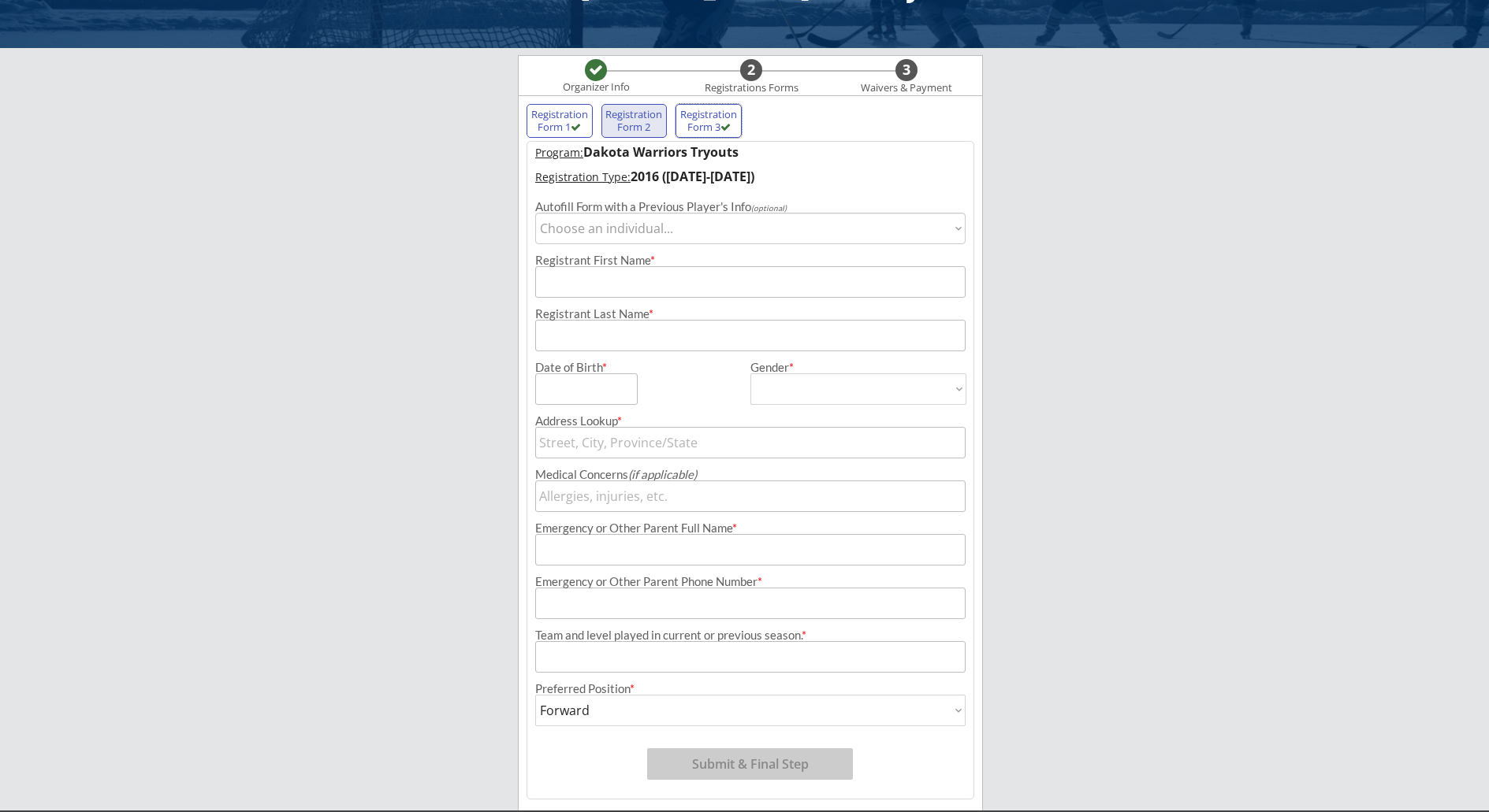
type input "[STREET_ADDRESS]"
type input "Arnegard"
type input "[US_STATE]"
type input "58835"
type input "[GEOGRAPHIC_DATA]"
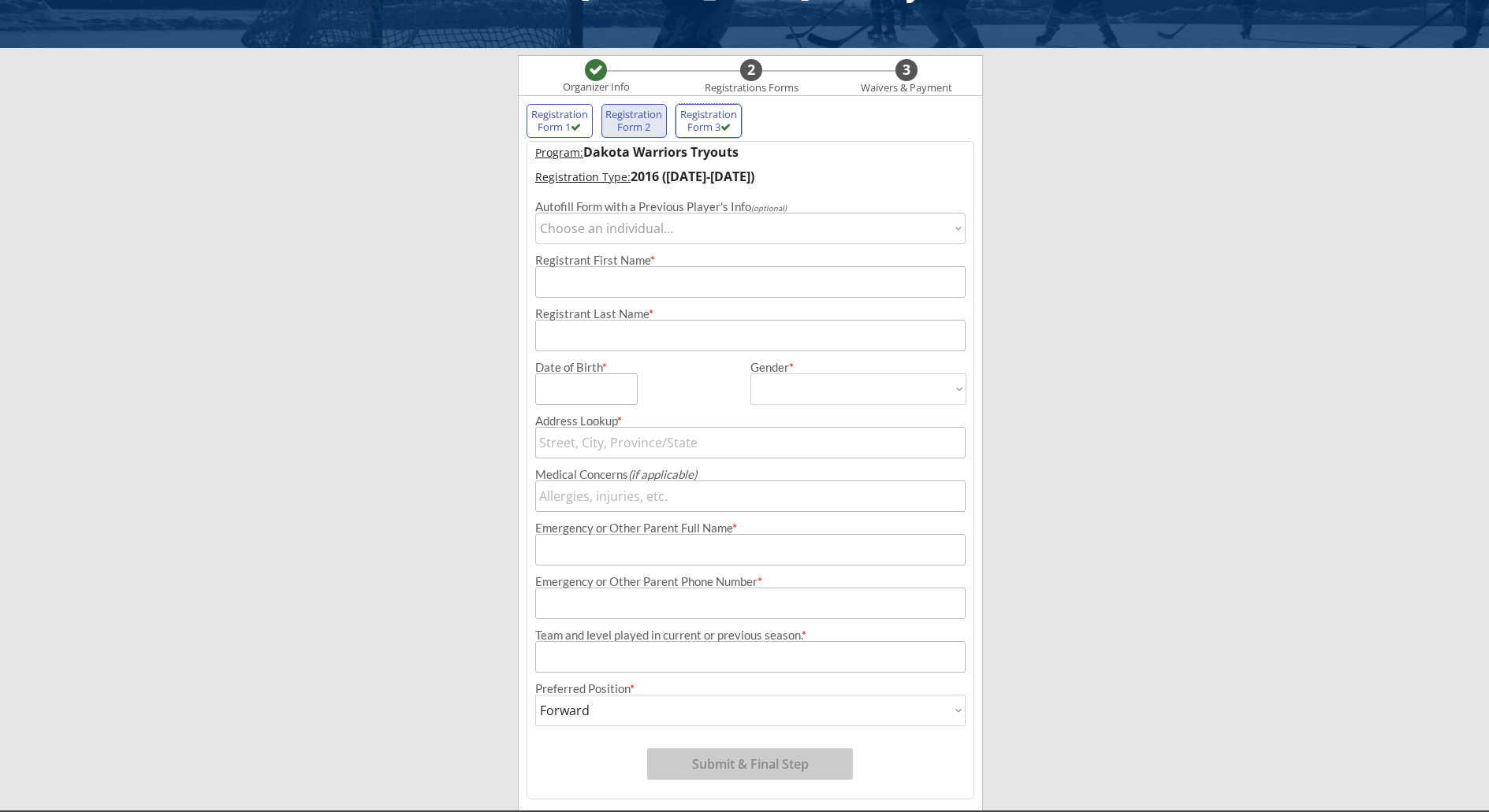
type input "[PERSON_NAME]"
type input "[PHONE_NUMBER]"
type input "Warriors Red 2011"
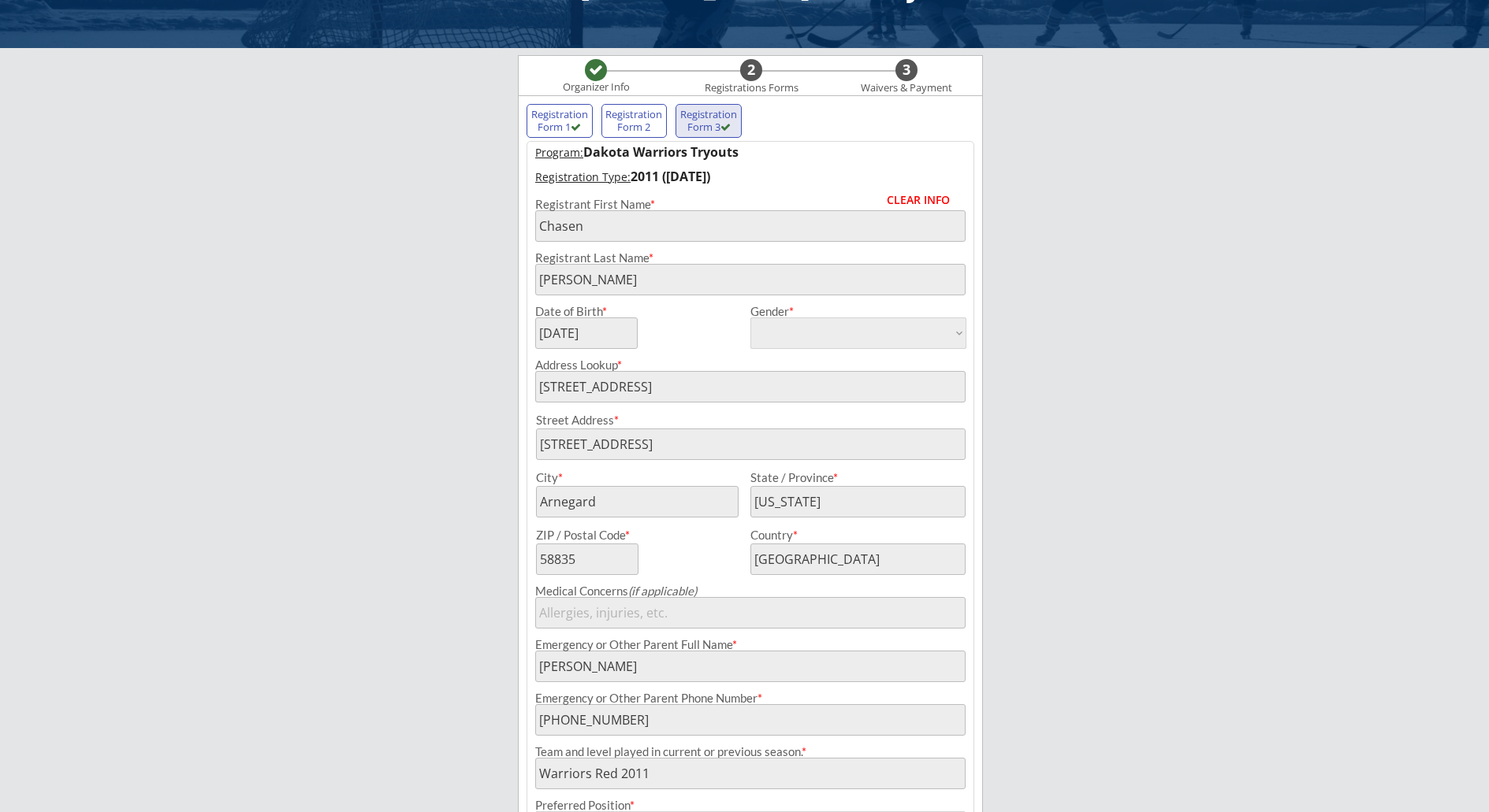
click at [626, 122] on div "Registration Form 2" at bounding box center [635, 121] width 58 height 24
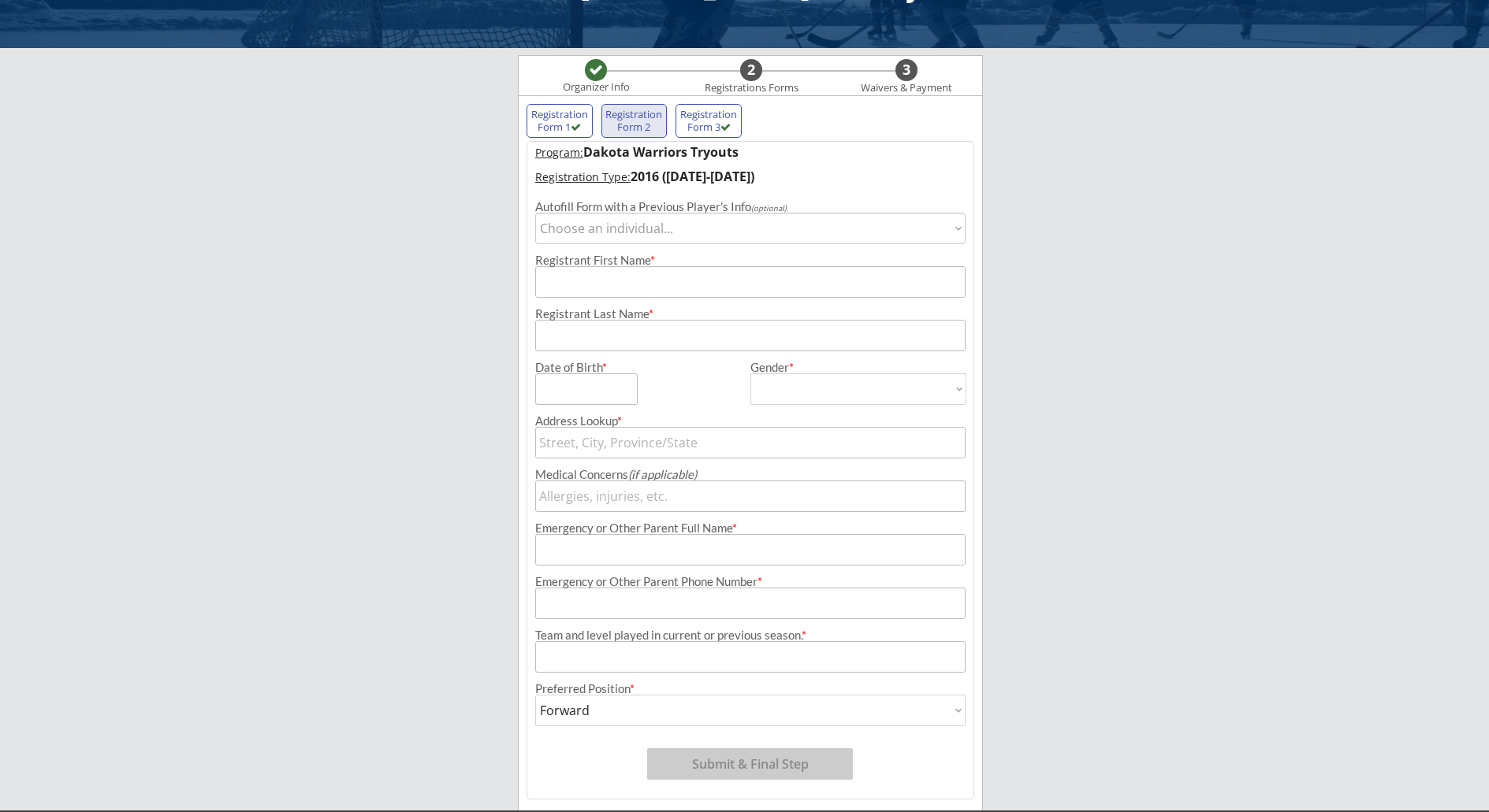
click at [956, 245] on div "Program: Dakota Warriors Tryouts Registration Type: 2016 (Sept 13-14) Autofill …" at bounding box center [750, 470] width 447 height 658
click at [956, 239] on select "Choose an individual... Cruz Chasen" at bounding box center [750, 228] width 430 height 32
select select ""1348695171700984260__LOOKUP__1596771888128x716615386467926000""
click at [535, 213] on select "Choose an individual... Cruz Chasen" at bounding box center [750, 228] width 430 height 32
type input "[PERSON_NAME]"
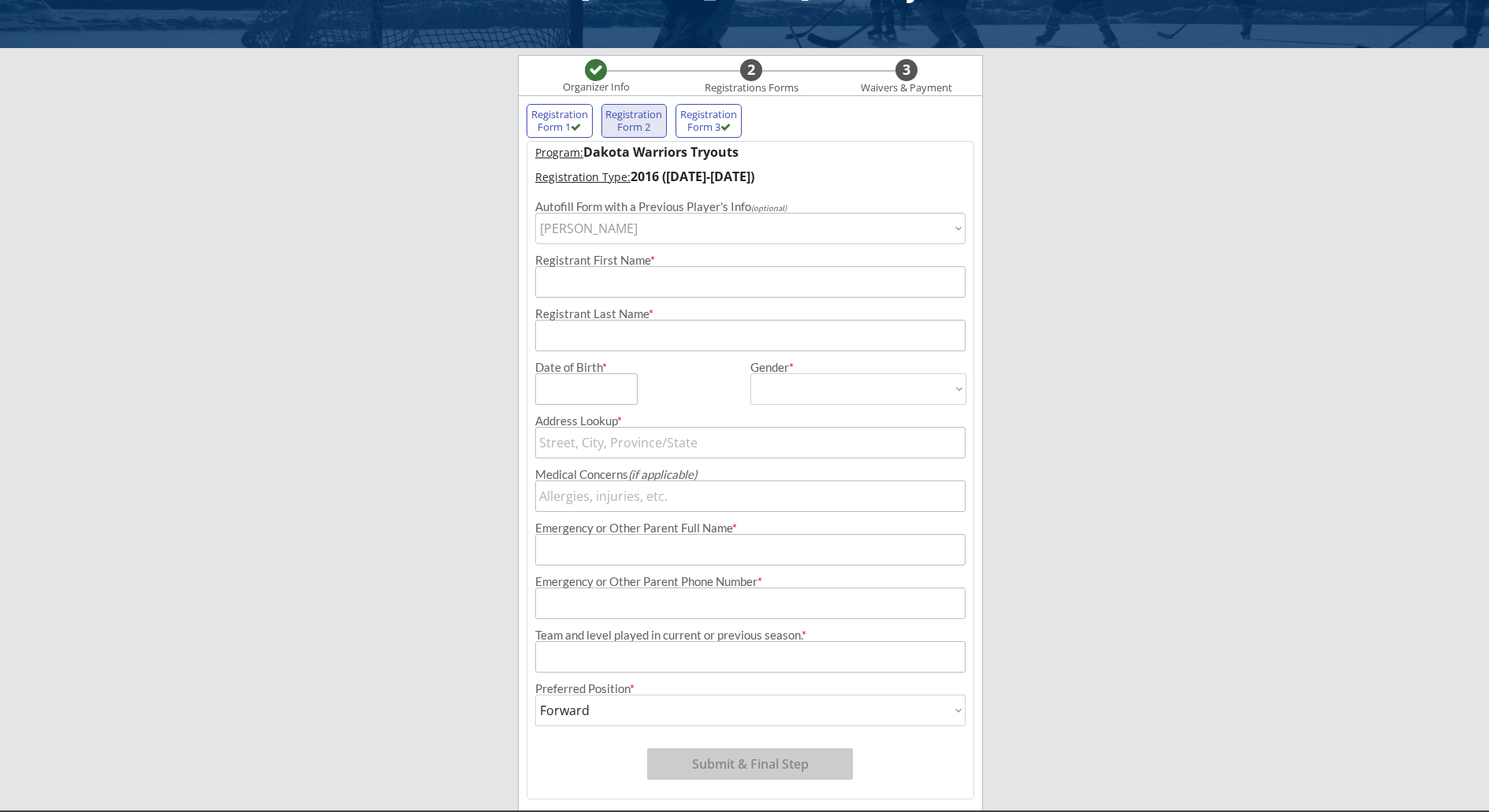
type input "[DATE]"
type input "[PERSON_NAME]"
type input "[STREET_ADDRESS]"
type input "Arnegard"
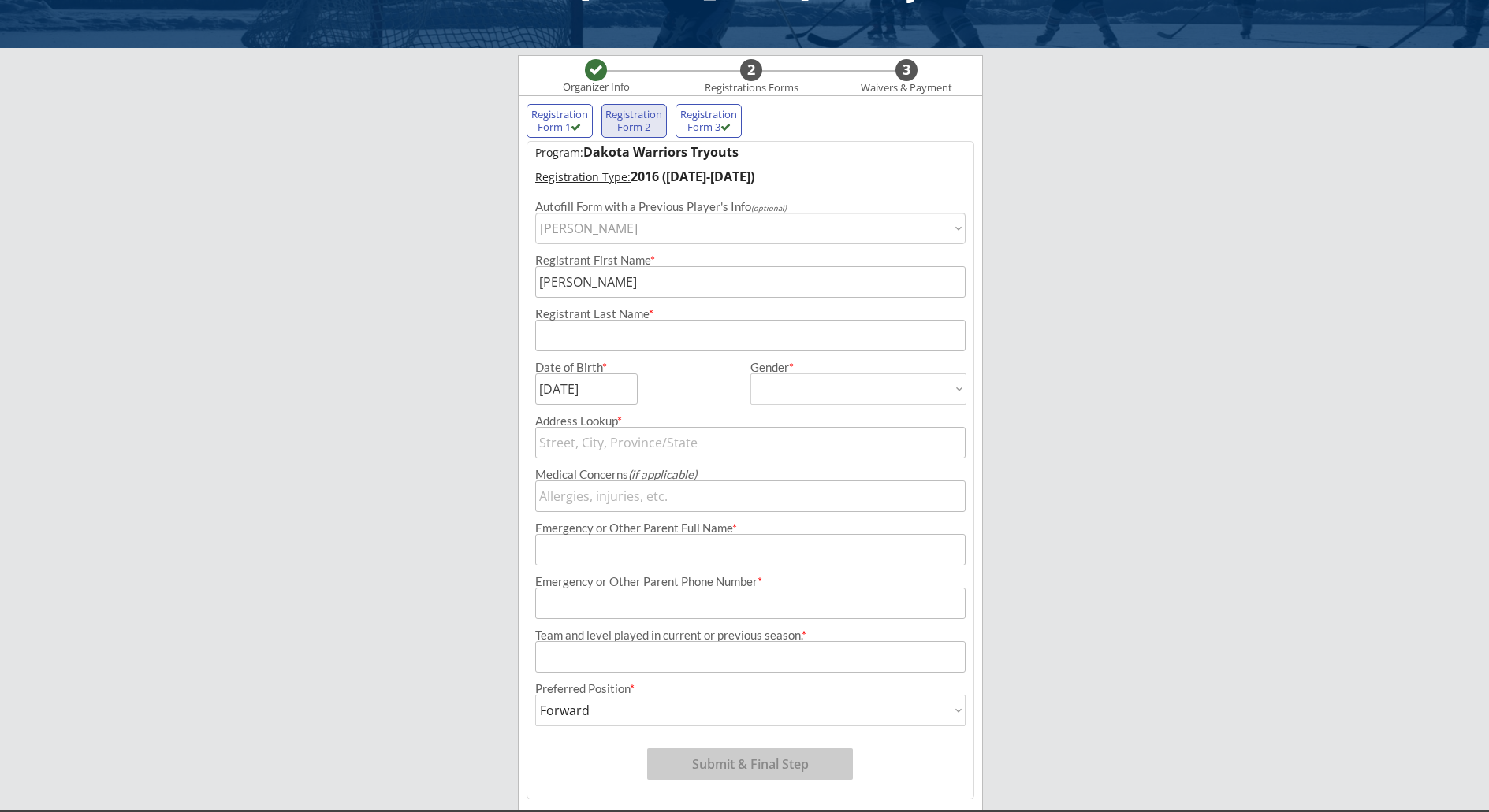
type input "[US_STATE]"
type input "58835"
type input "[GEOGRAPHIC_DATA]"
type input "[PERSON_NAME]"
type input "[PHONE_NUMBER]"
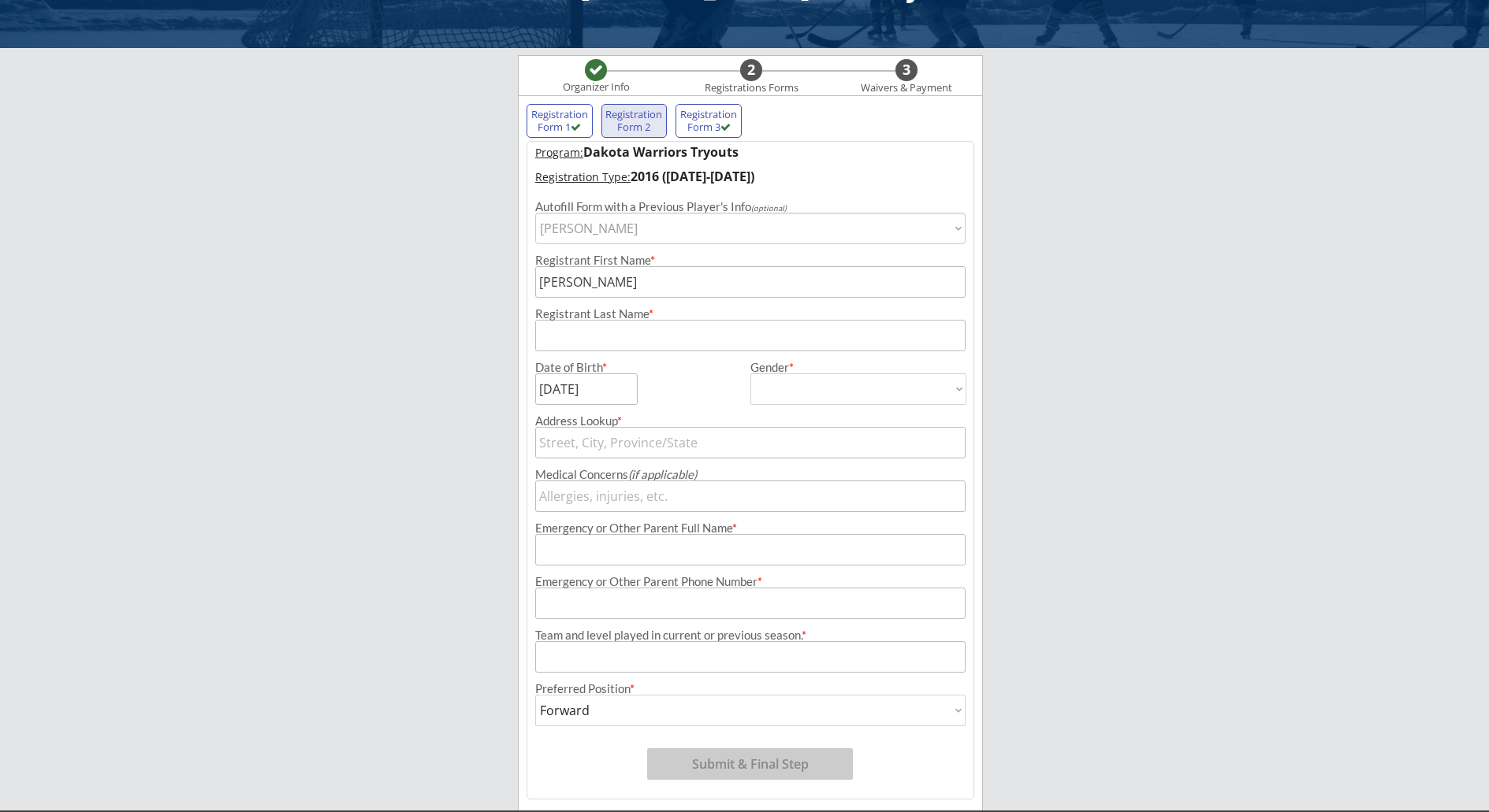
type input "Warriors Blue 2014"
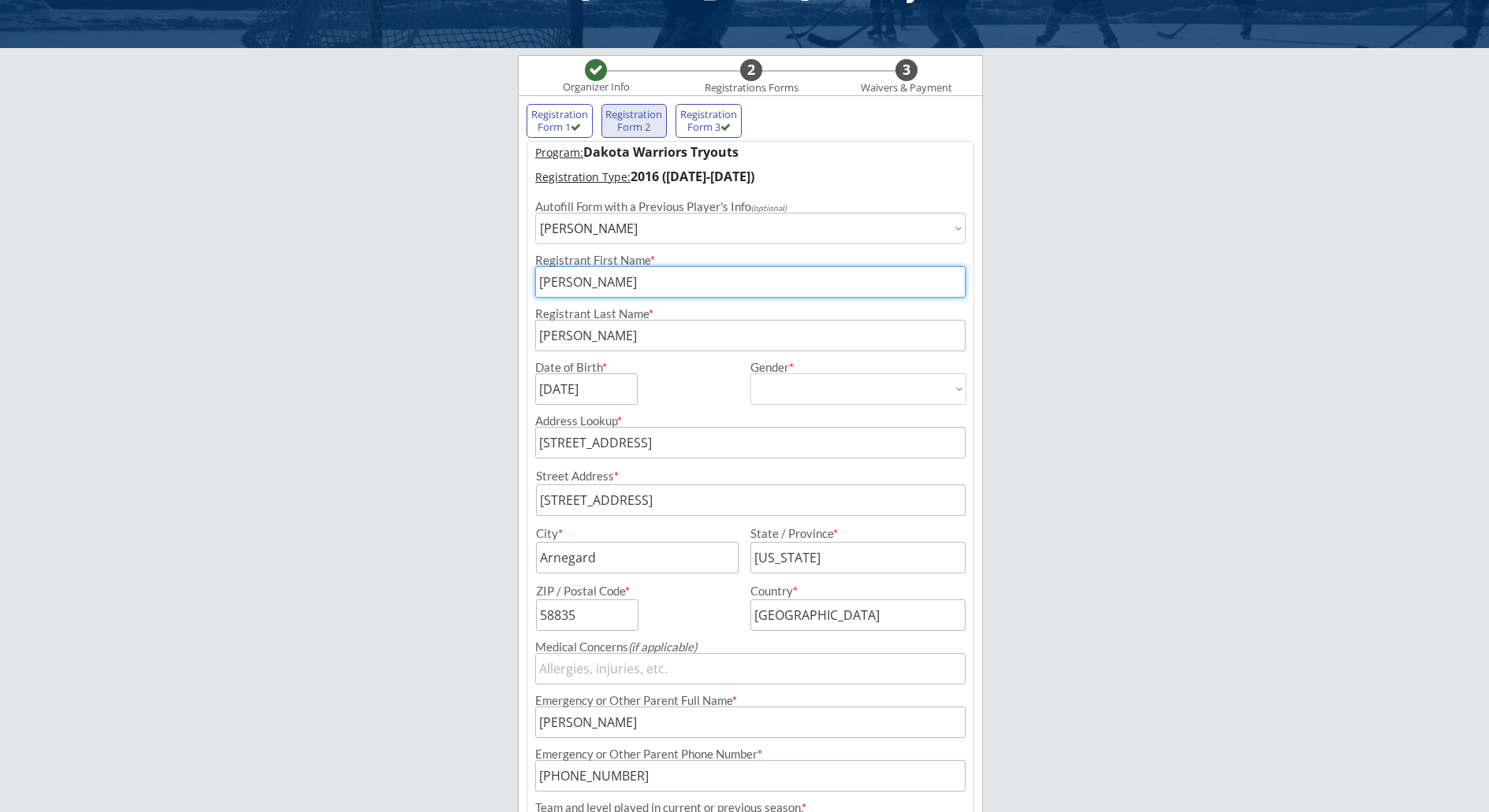
drag, startPoint x: 585, startPoint y: 283, endPoint x: 521, endPoint y: 284, distance: 64.0
click at [521, 284] on div "Registration Form 1 Registration Form 2 Registration Form 3 Program: Dakota War…" at bounding box center [751, 540] width 465 height 889
type input "cam"
drag, startPoint x: 588, startPoint y: 237, endPoint x: 532, endPoint y: 232, distance: 56.2
click at [532, 232] on div "Autofill Form with a Previous Player's Info (optional) Choose an individual... …" at bounding box center [751, 218] width 447 height 52
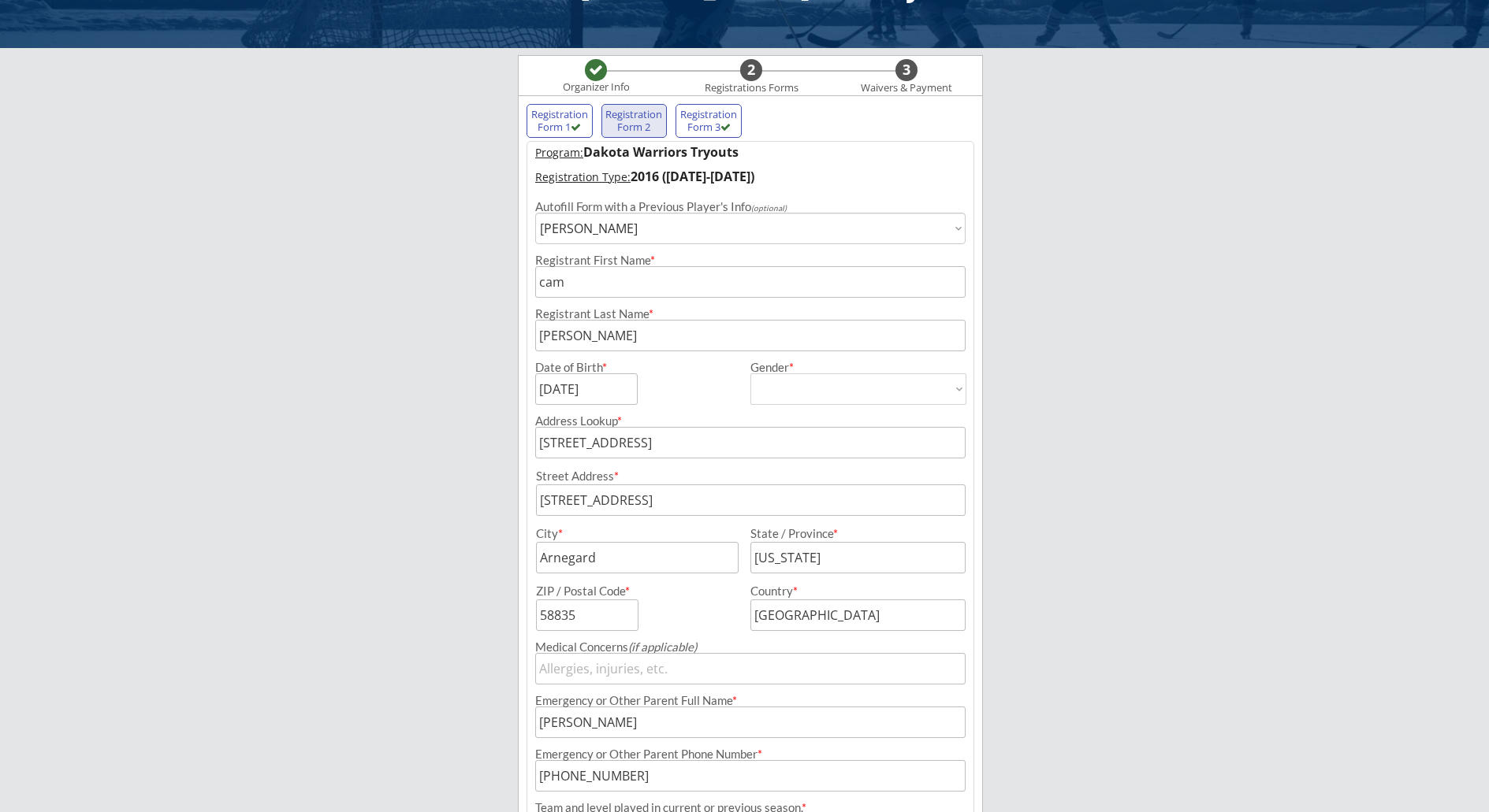
click at [939, 229] on select "Choose an individual... Cruz Chasen" at bounding box center [750, 228] width 430 height 32
click at [948, 235] on select "Choose an individual... Cruz Chasen" at bounding box center [750, 228] width 430 height 32
select select ""BLANK_1427118194589""
click at [535, 213] on select "Choose an individual... Cruz Chasen" at bounding box center [750, 228] width 430 height 32
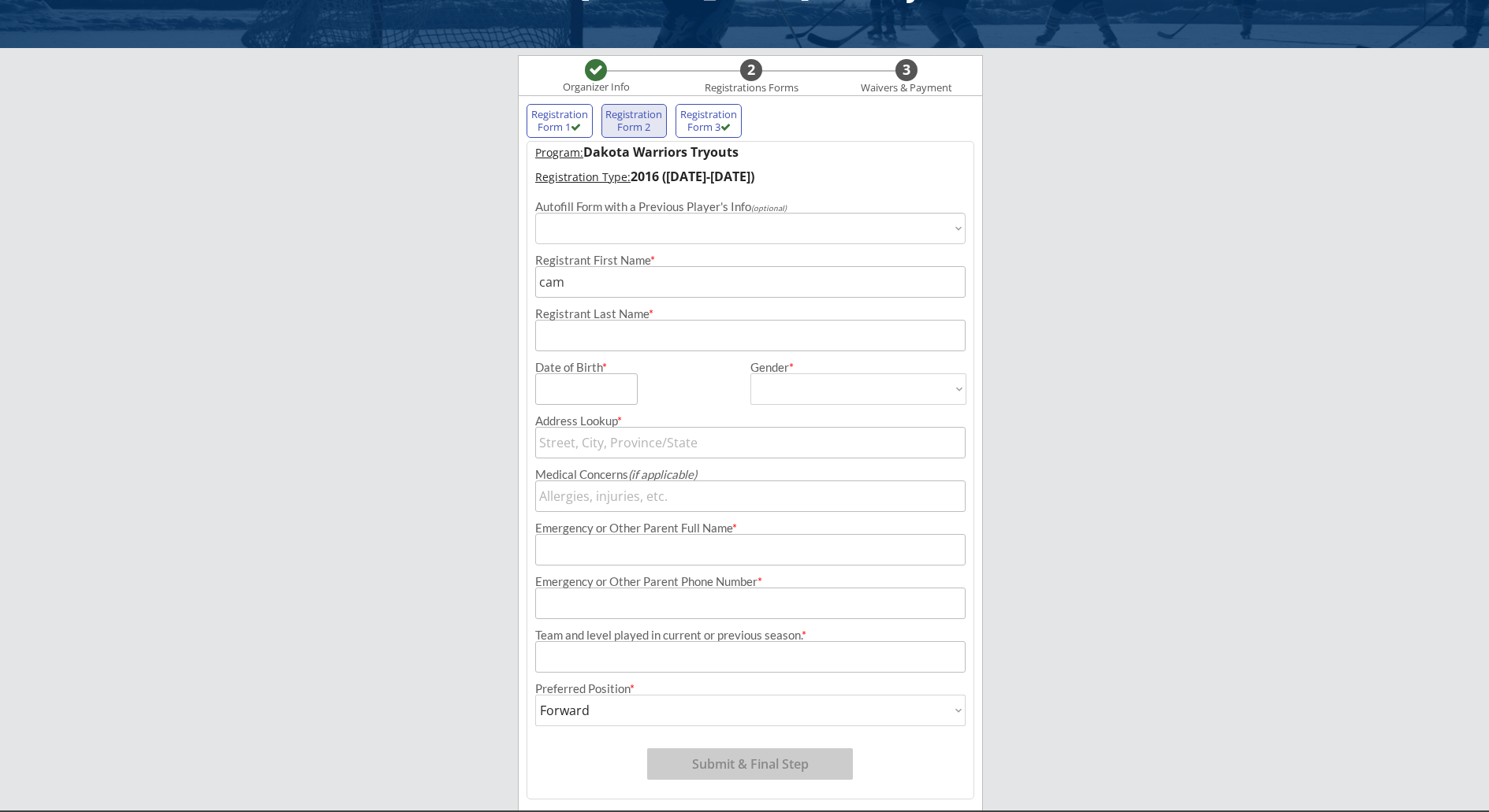
click at [949, 233] on select "Choose an individual... Cruz Chasen" at bounding box center [750, 228] width 430 height 32
select select ""1348695171700984260__LOOKUP__1596771888128x716615386467926000""
click at [535, 213] on select "Choose an individual... Cruz Chasen" at bounding box center [750, 228] width 430 height 32
type input "[DATE]"
type input "[PERSON_NAME]"
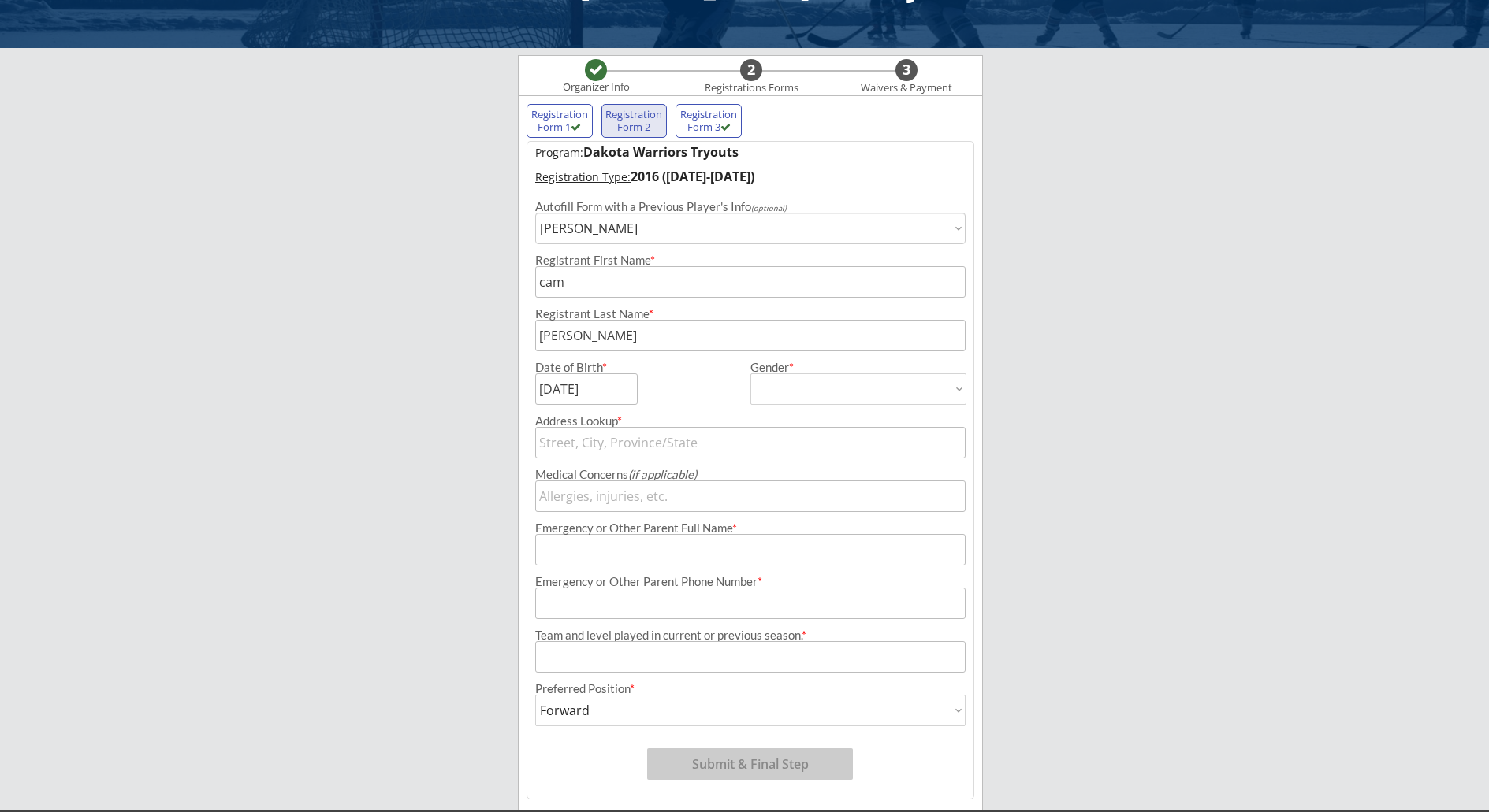
type input "[STREET_ADDRESS]"
type input "Arnegard"
type input "[US_STATE]"
type input "58835"
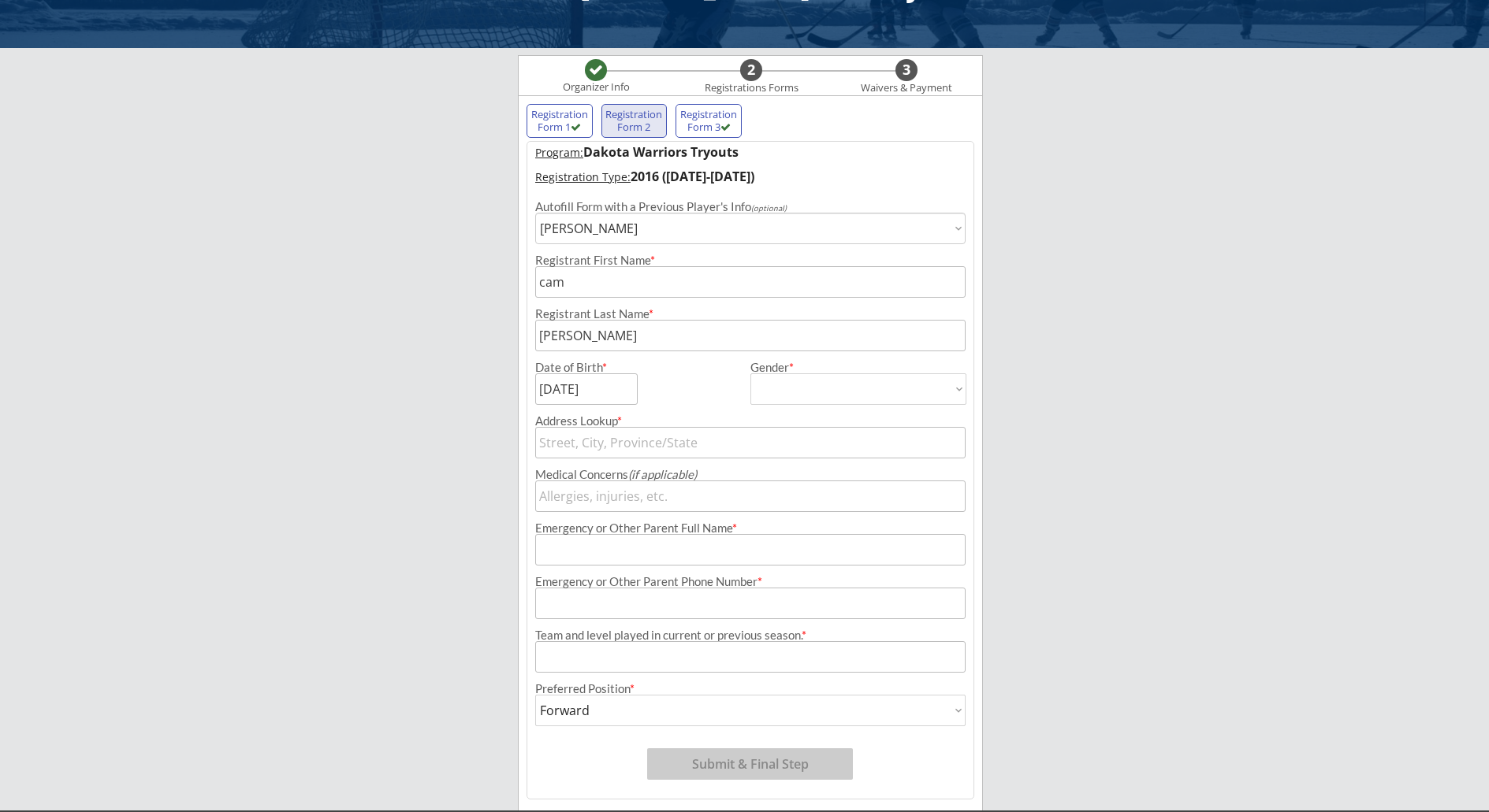
type input "[GEOGRAPHIC_DATA]"
type input "[PERSON_NAME]"
type input "[PHONE_NUMBER]"
type input "Warriors Blue 2014"
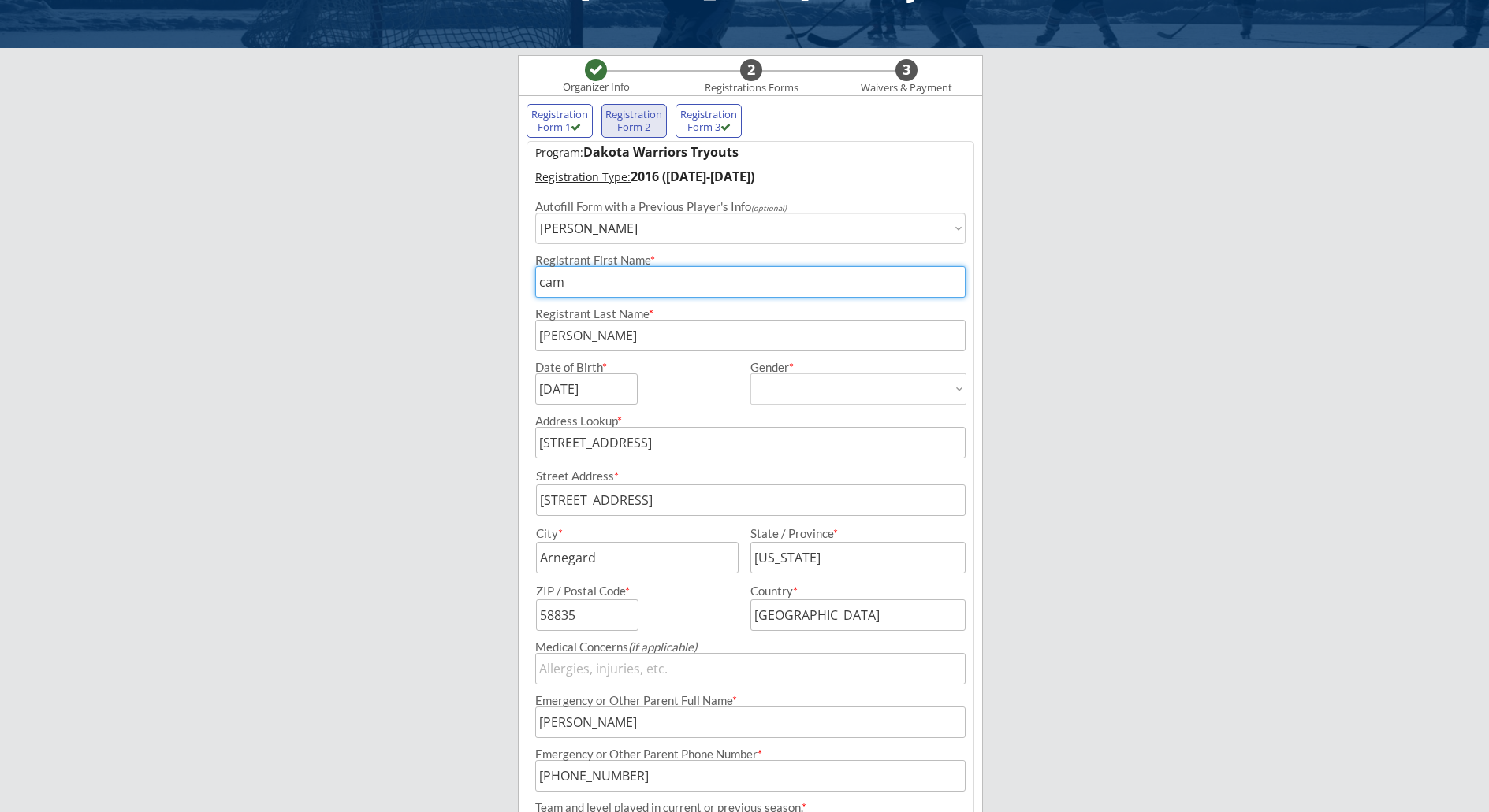
drag, startPoint x: 580, startPoint y: 282, endPoint x: 524, endPoint y: 287, distance: 56.2
click at [524, 287] on div "Registration Form 1 Registration Form 2 Registration Form 3 Program: Dakota War…" at bounding box center [751, 540] width 465 height 889
type input "Cam"
click at [572, 391] on input "input" at bounding box center [586, 389] width 102 height 32
drag, startPoint x: 611, startPoint y: 389, endPoint x: 536, endPoint y: 394, distance: 75.2
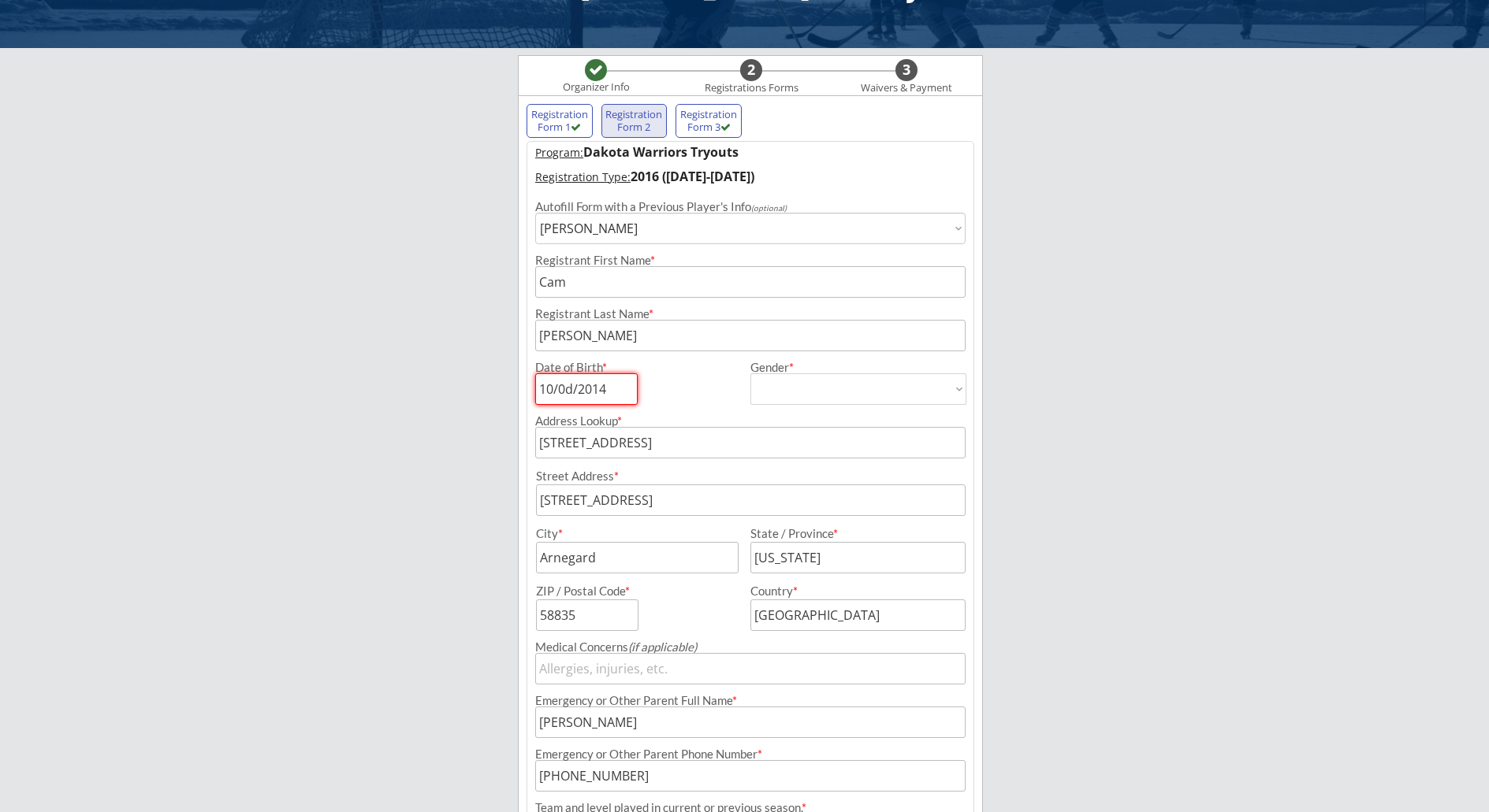
click at [536, 394] on input "input" at bounding box center [586, 389] width 102 height 32
type input "04/dd/yyyy"
drag, startPoint x: 574, startPoint y: 385, endPoint x: 505, endPoint y: 390, distance: 69.2
click at [505, 390] on div "Lamoureux Hockey Organizer Info 2 Registrations Forms 3 Waivers & Payment Regis…" at bounding box center [744, 482] width 1489 height 1111
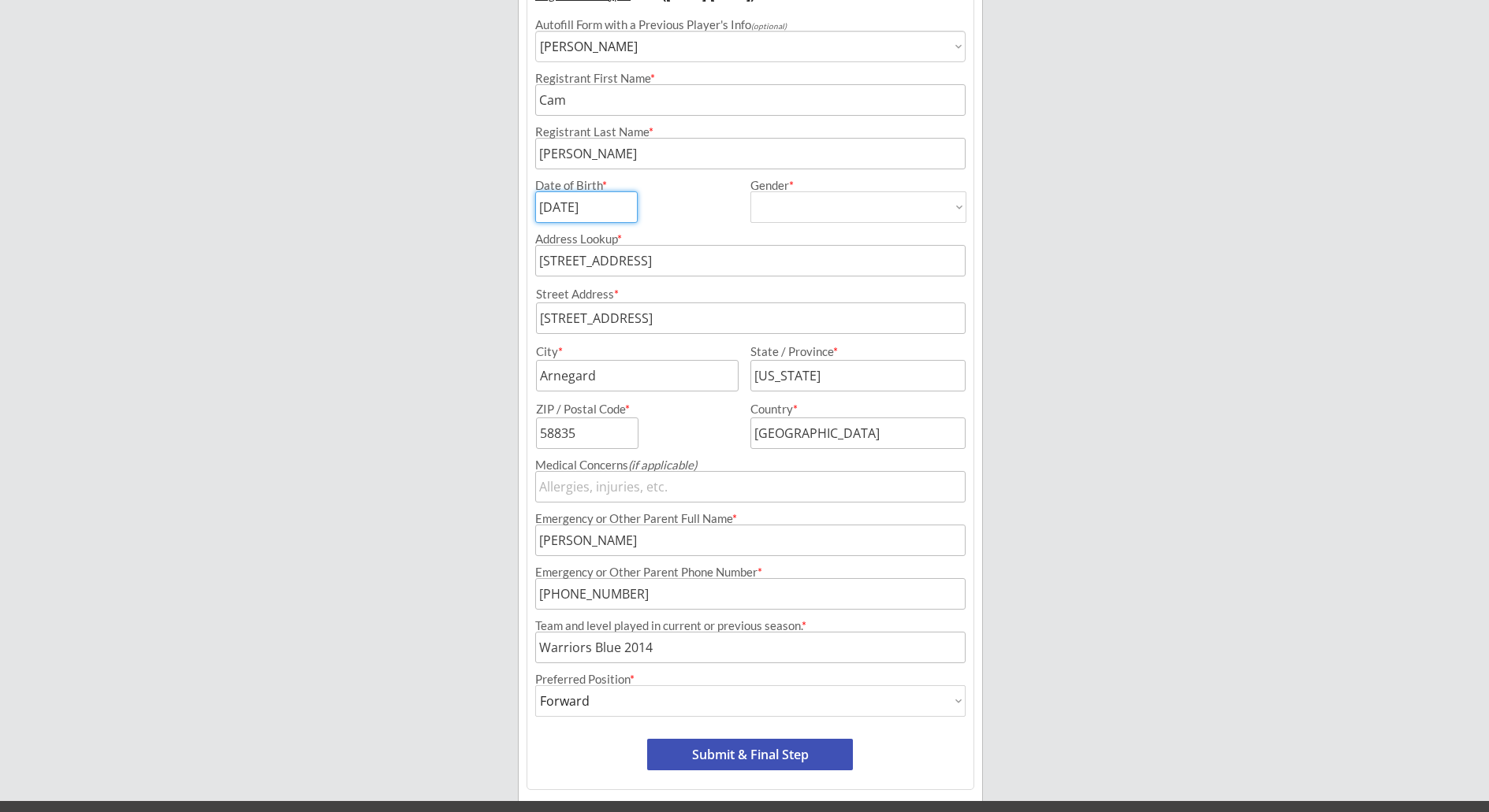
scroll to position [299, 0]
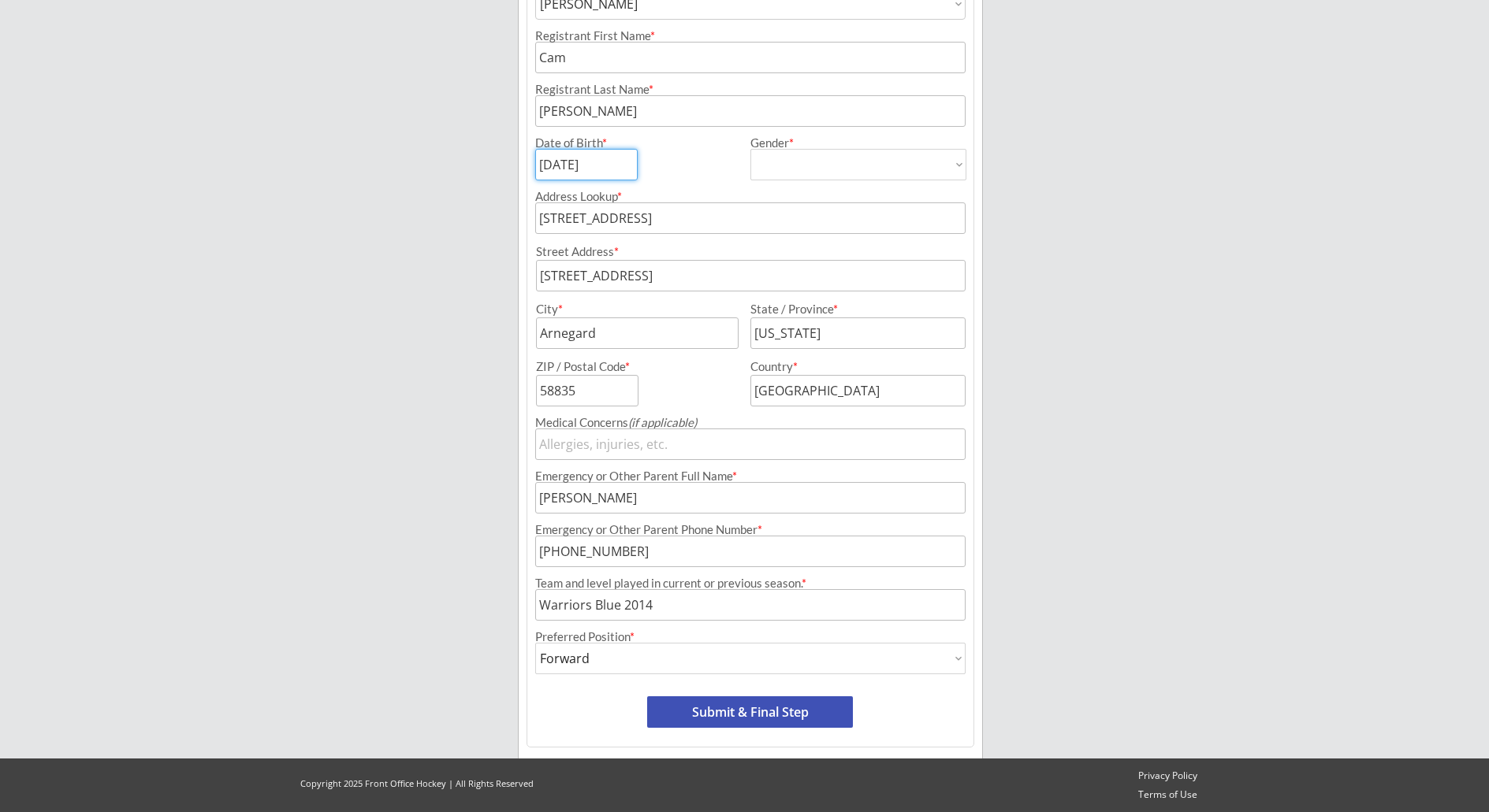
type input "[DATE]"
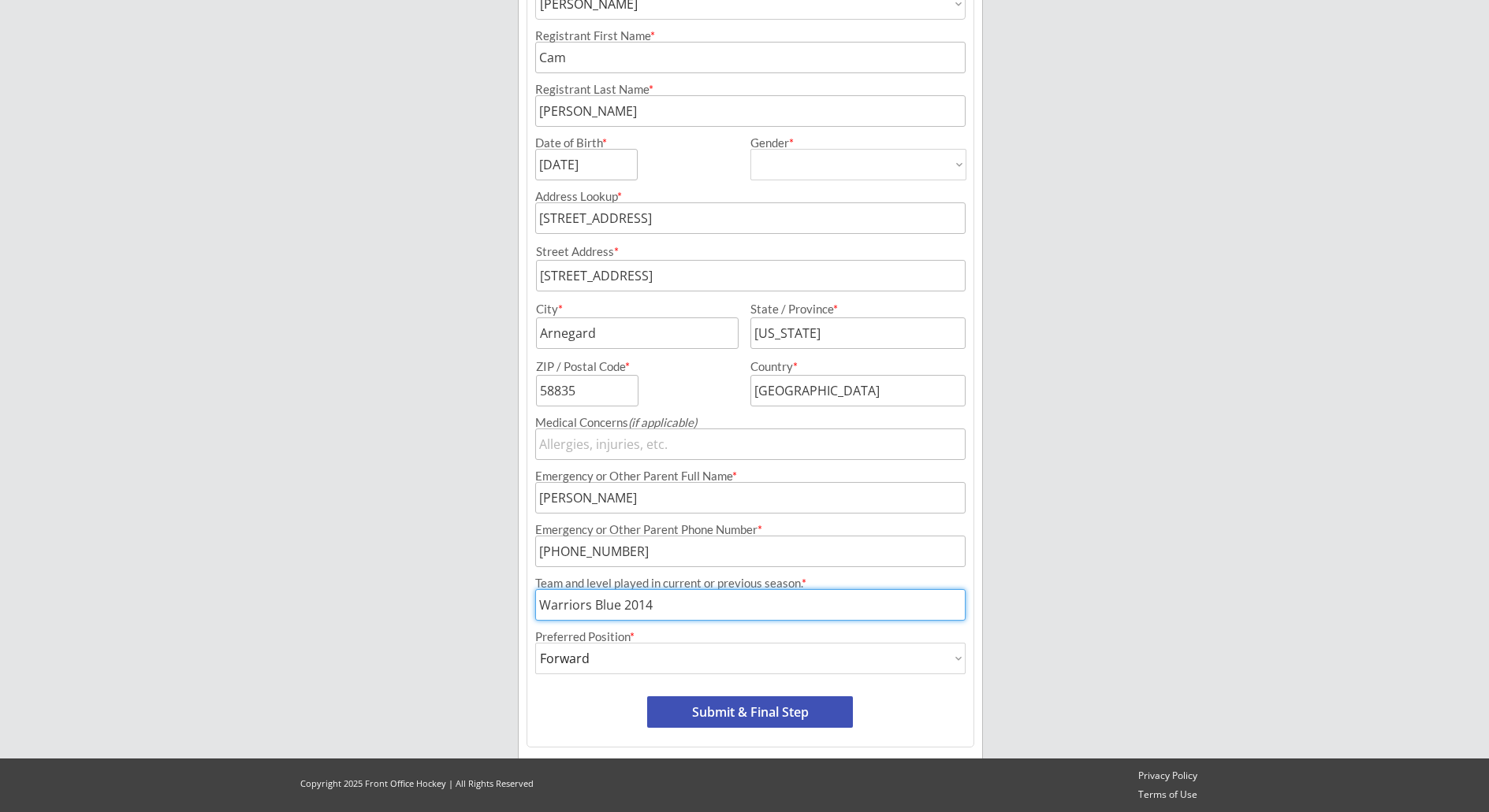
drag, startPoint x: 655, startPoint y: 605, endPoint x: 641, endPoint y: 605, distance: 14.0
click at [641, 605] on input "input" at bounding box center [750, 605] width 430 height 32
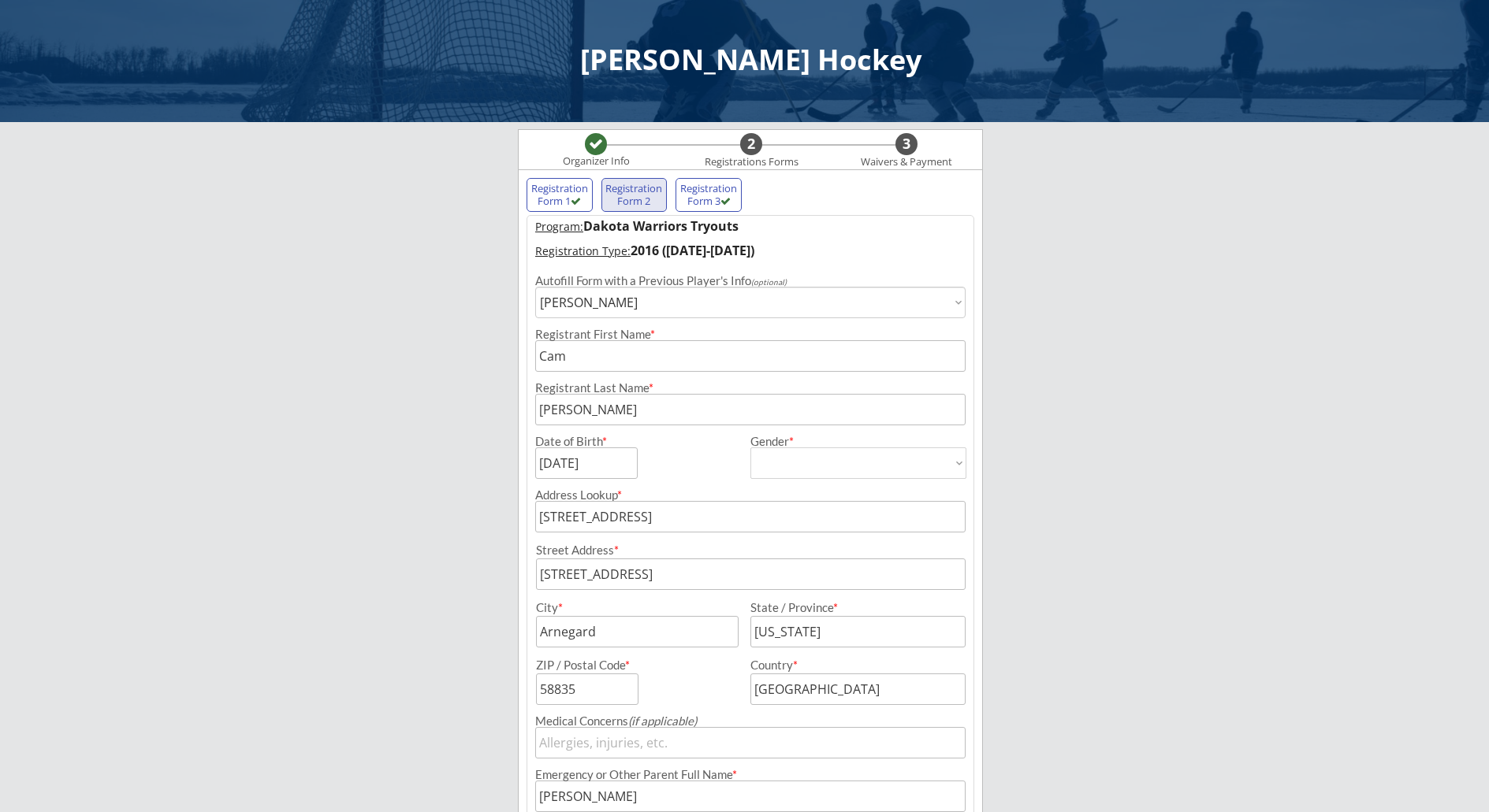
type input "Warriors Blue 2016"
click at [556, 183] on div "Registration Form 1" at bounding box center [560, 195] width 58 height 24
type input "[PERSON_NAME]"
type input "[DATE]"
type input "Warriors Blue 2014"
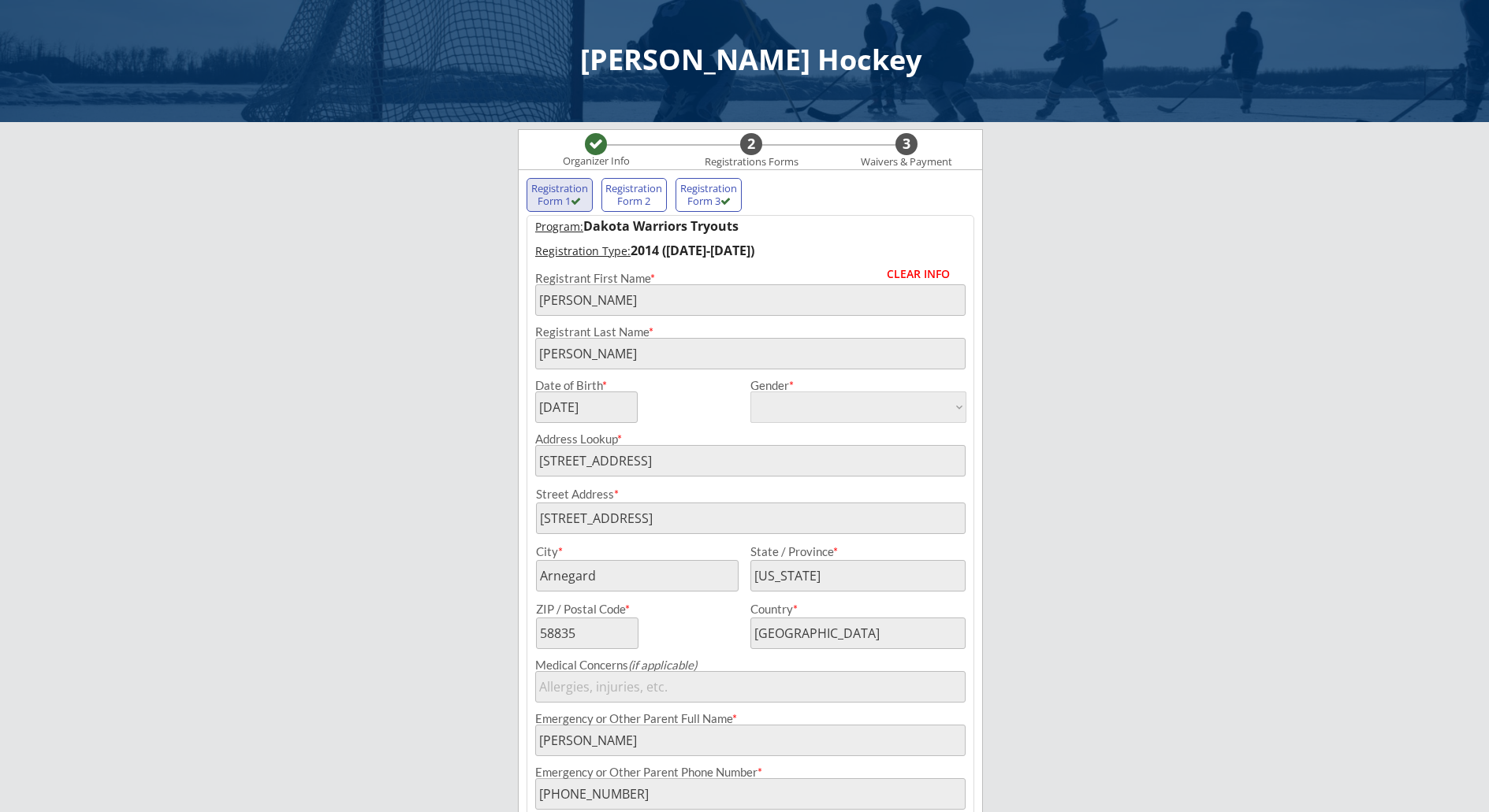
click at [633, 206] on div "Registration Form 2" at bounding box center [635, 195] width 58 height 24
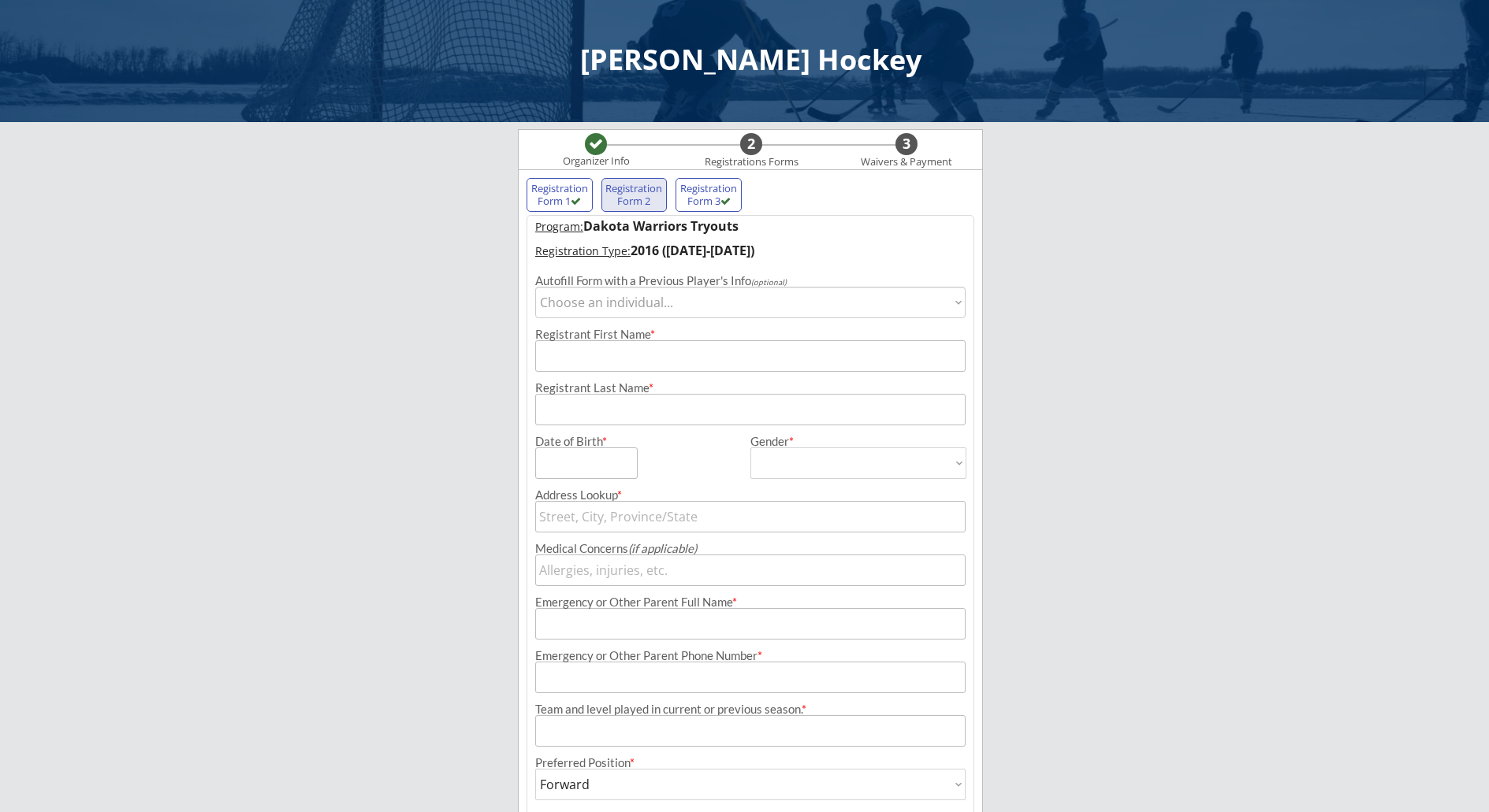
click at [711, 197] on div "Registration Form 3" at bounding box center [708, 195] width 58 height 24
type input "Chasen"
type input "[PERSON_NAME]"
type input "08/18/2011"
type input "[STREET_ADDRESS]"
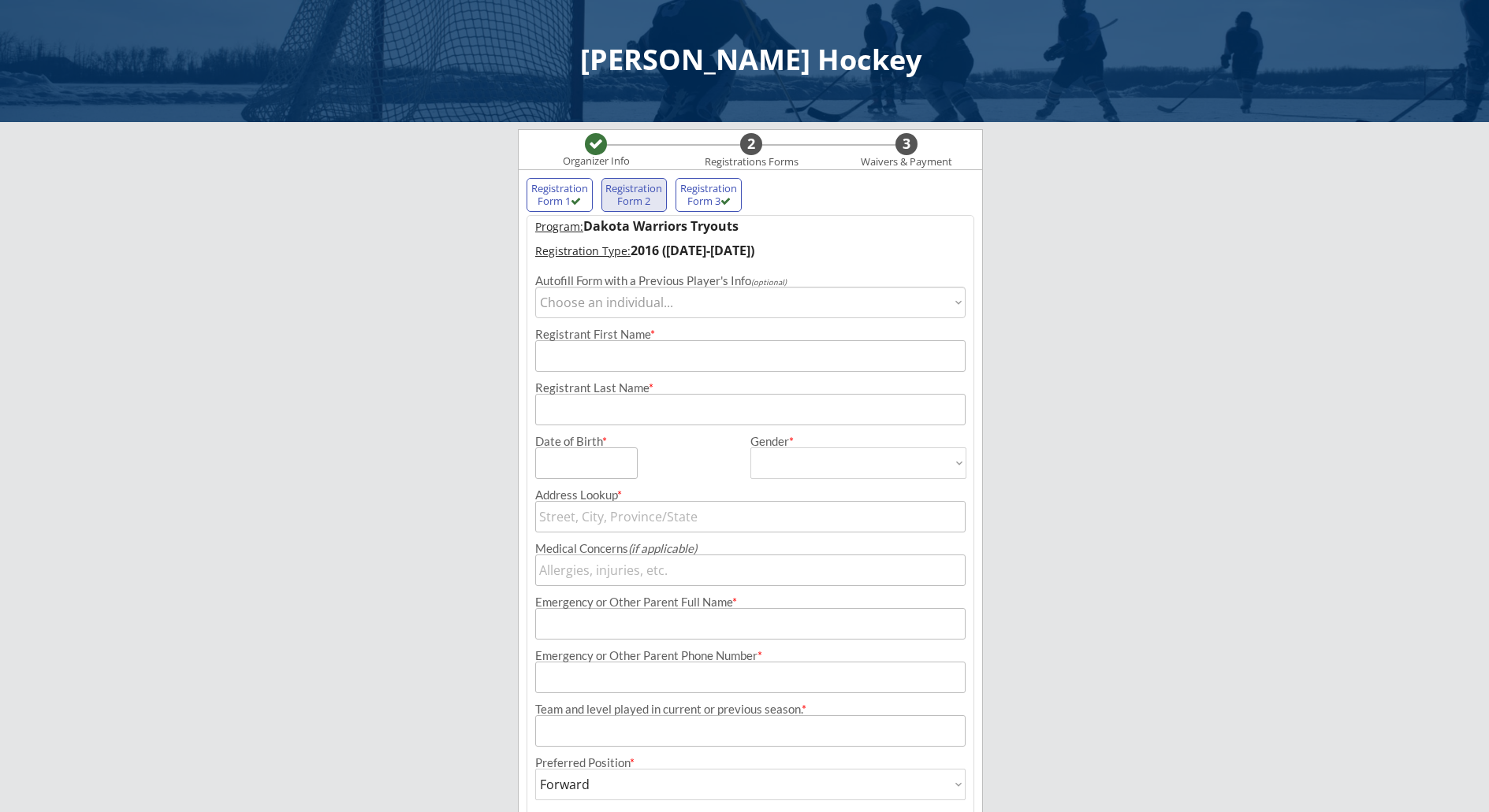
type input "[STREET_ADDRESS]"
type input "Arnegard"
type input "[US_STATE]"
type input "58835"
type input "[GEOGRAPHIC_DATA]"
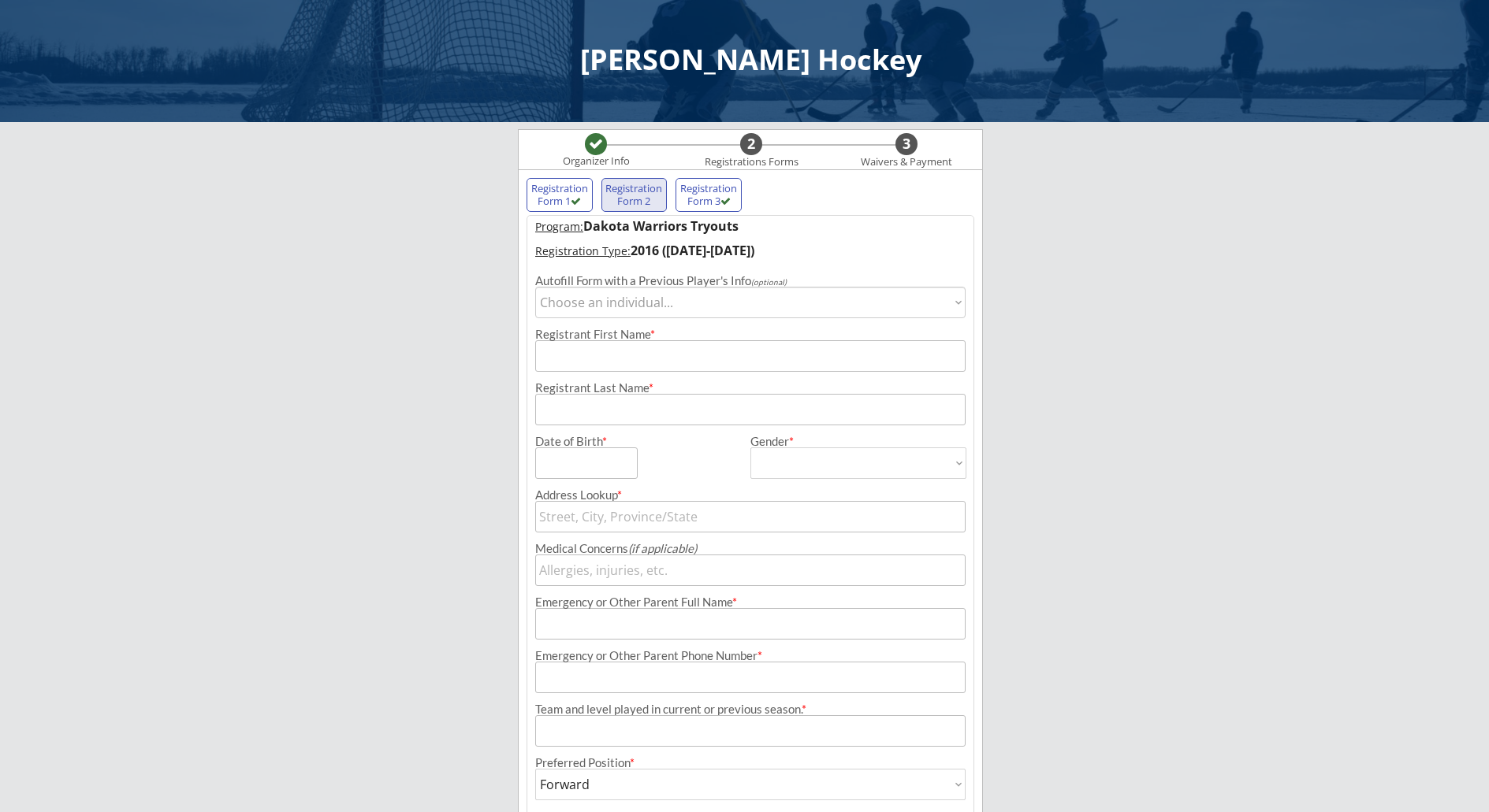
type input "[PERSON_NAME]"
type input "[PHONE_NUMBER]"
type input "Warriors Red 2011"
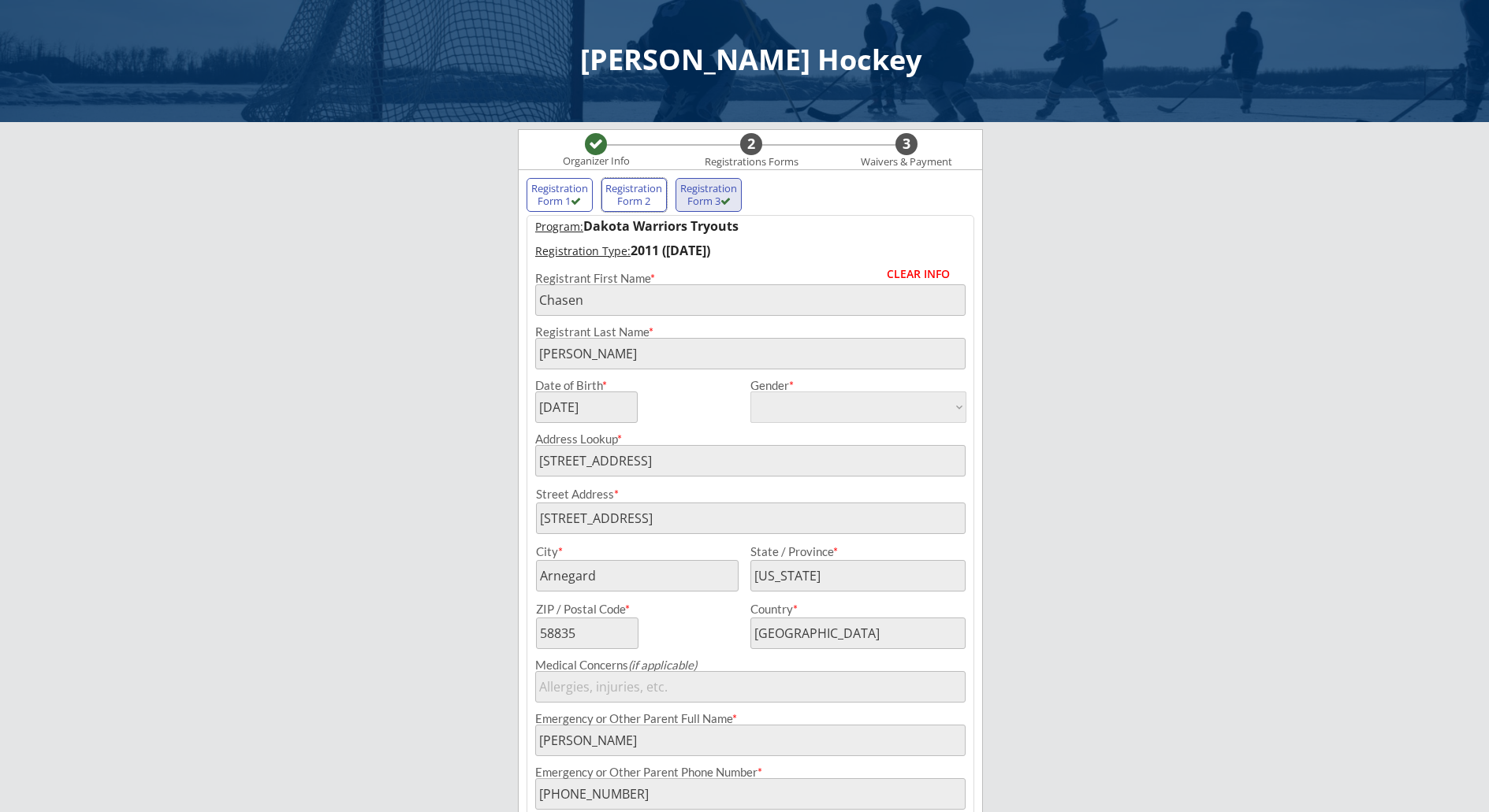
click at [629, 211] on div "Registration Form 2" at bounding box center [634, 194] width 66 height 33
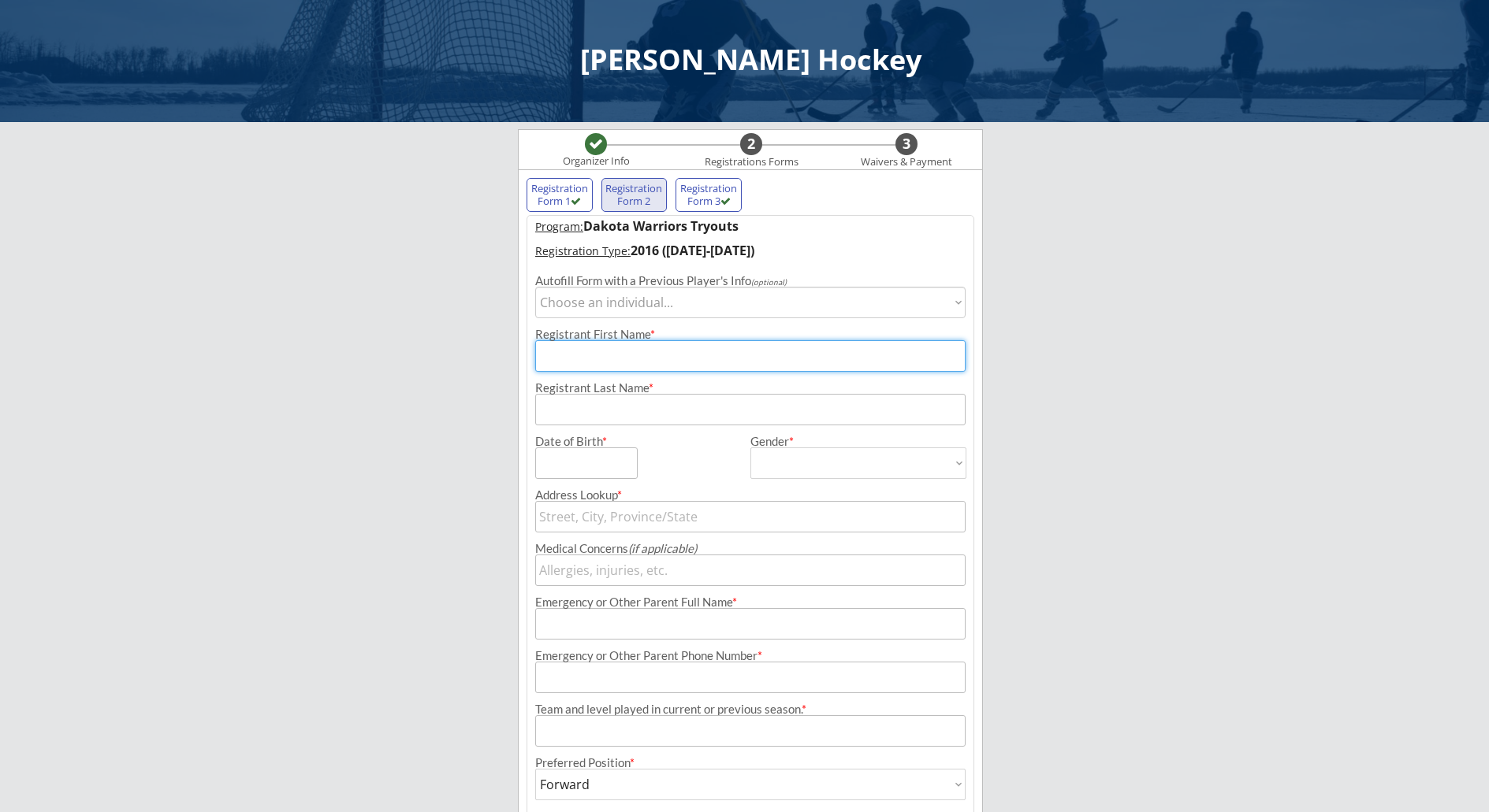
click at [626, 354] on input "input" at bounding box center [750, 356] width 430 height 32
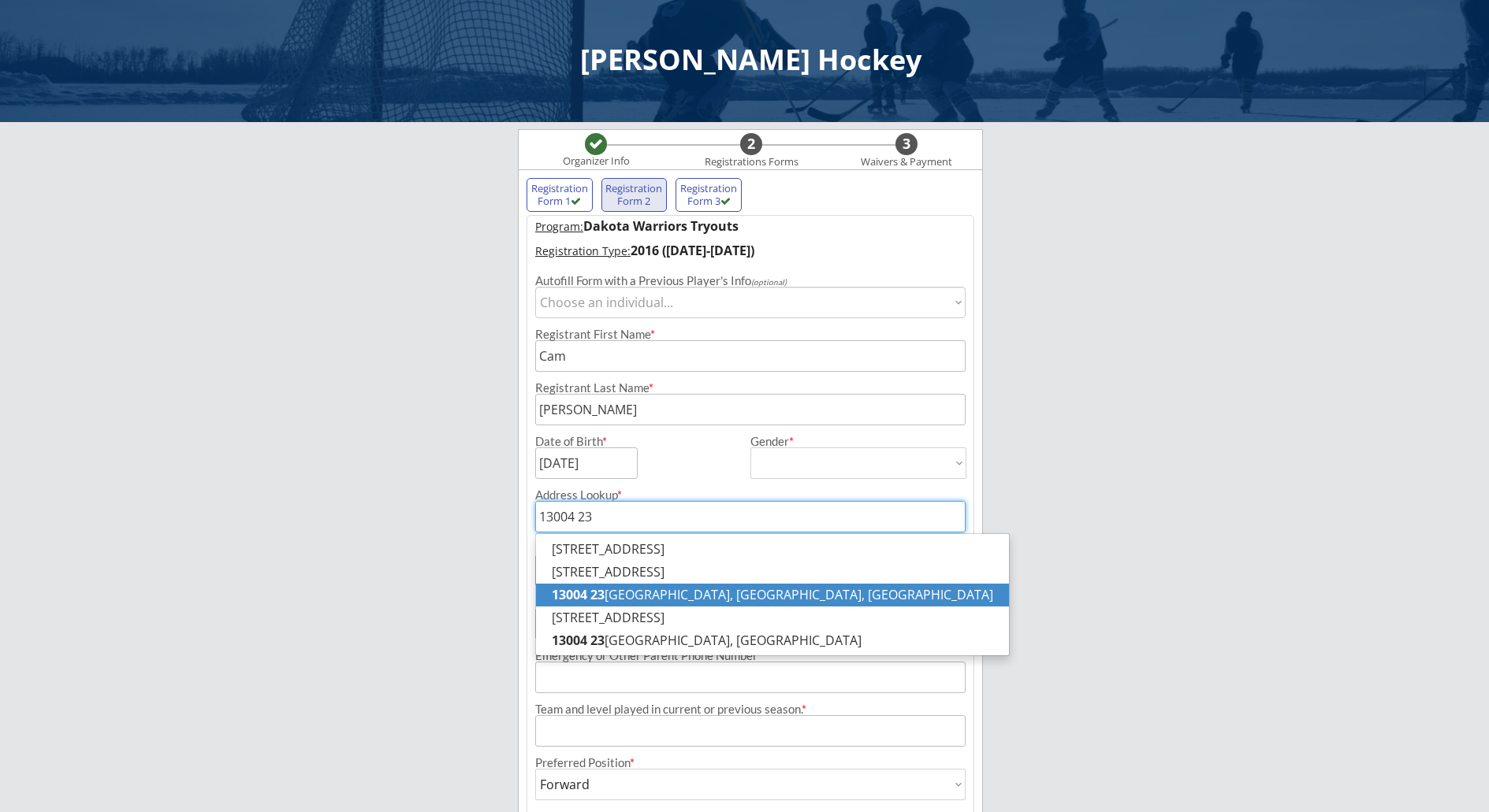
click at [687, 598] on p "13004 23 rd Street Northwest, Arnegard, ND, USA" at bounding box center [772, 595] width 473 height 23
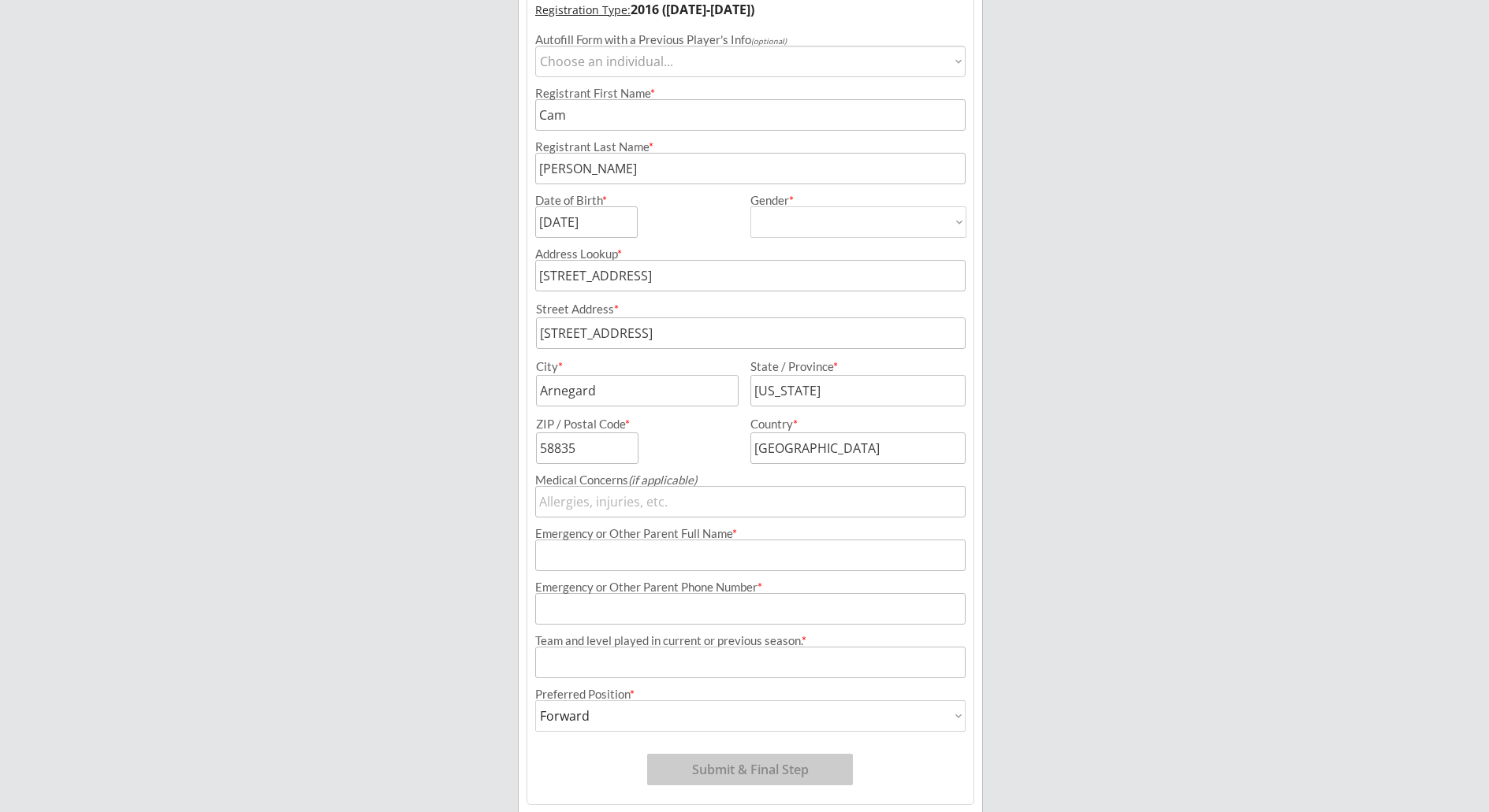
scroll to position [299, 0]
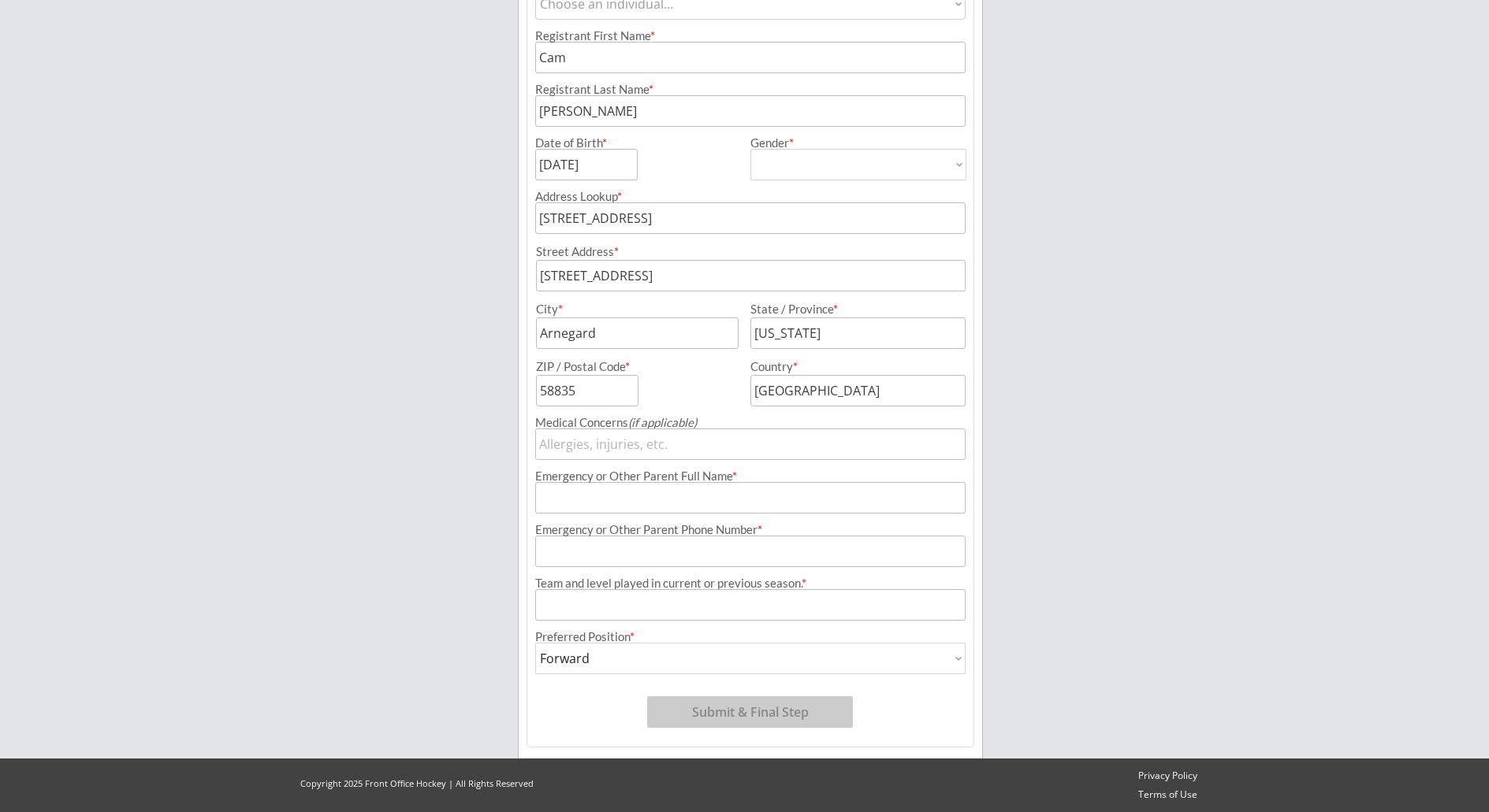
click at [670, 500] on input "input" at bounding box center [750, 498] width 430 height 32
click at [752, 707] on button "Submit & Final Step" at bounding box center [751, 712] width 206 height 32
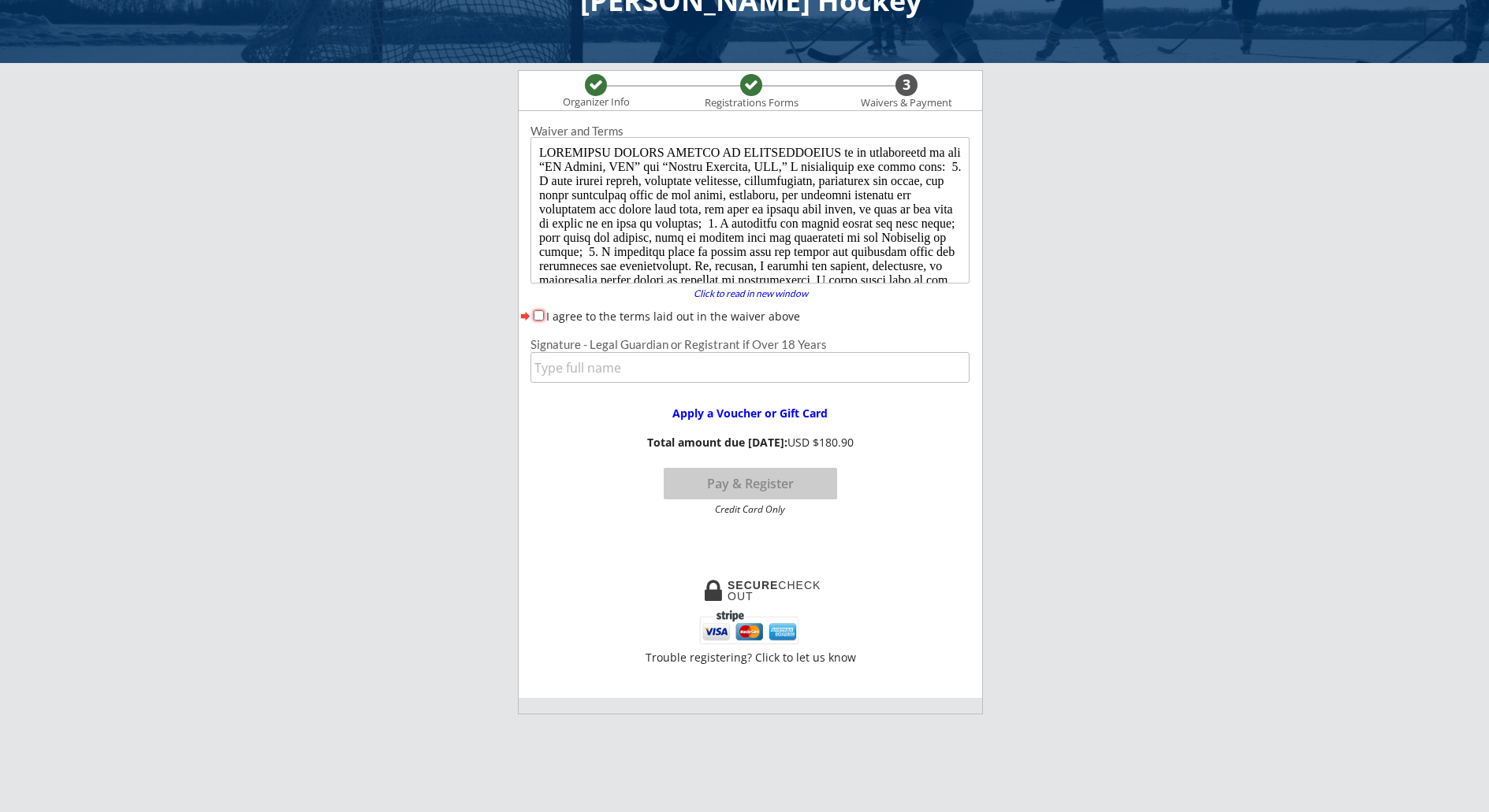
scroll to position [0, 0]
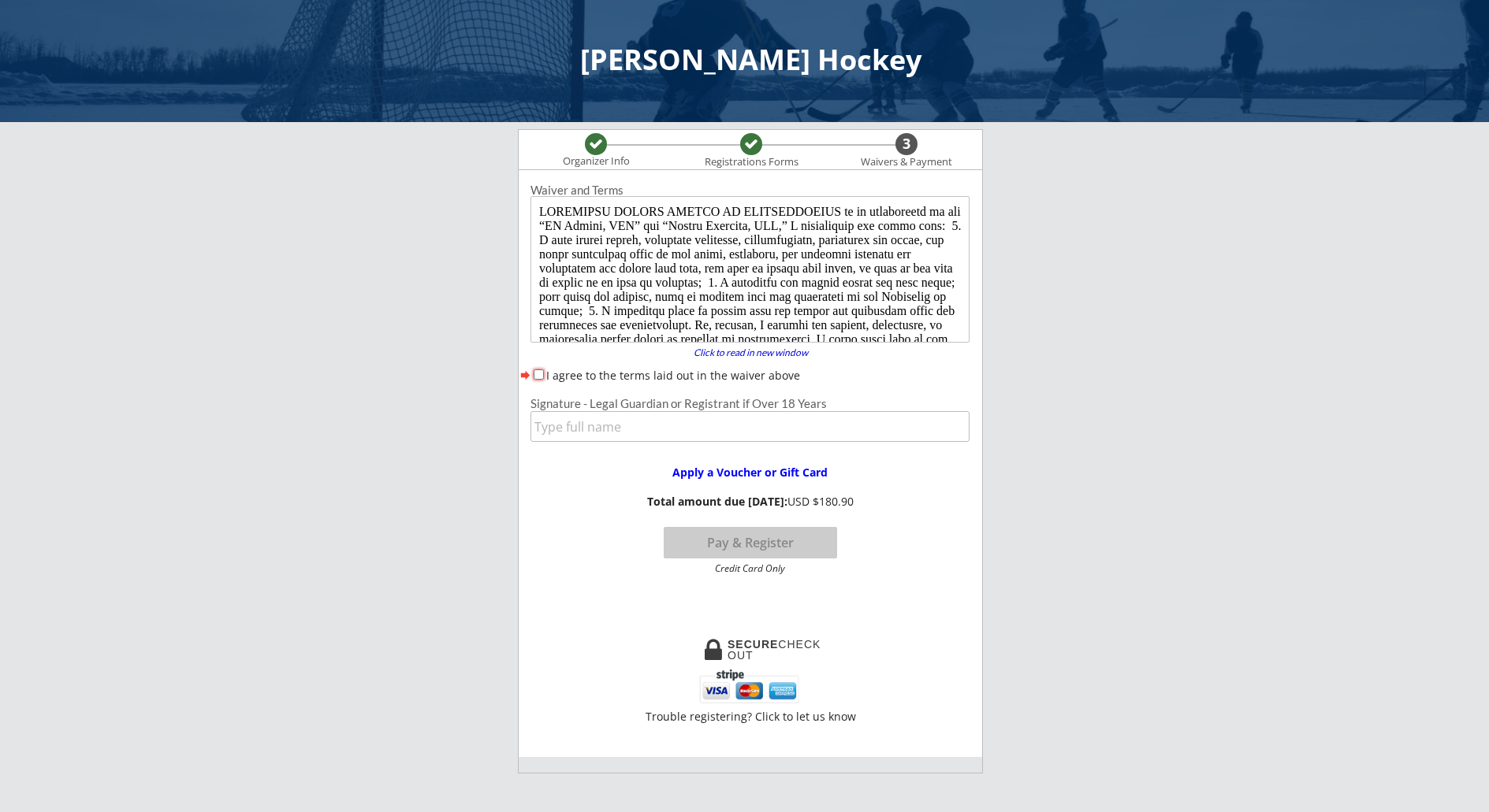
click at [542, 376] on input "I agree to the terms laid out in the waiver above" at bounding box center [539, 375] width 10 height 10
click at [619, 427] on input "input" at bounding box center [750, 427] width 439 height 31
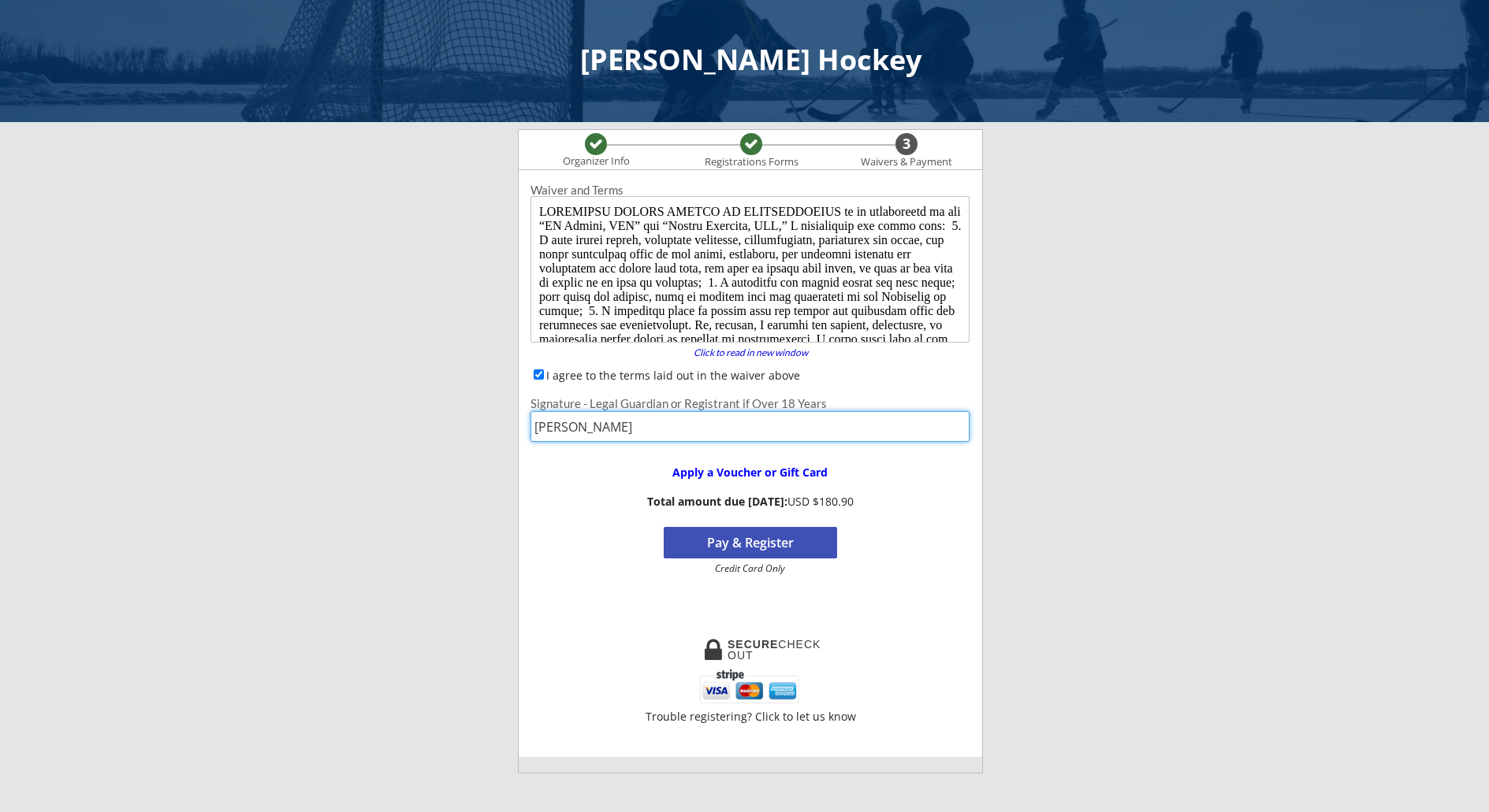
click at [763, 547] on button "Pay & Register" at bounding box center [751, 542] width 173 height 32
